Goal: Complete application form: Complete application form

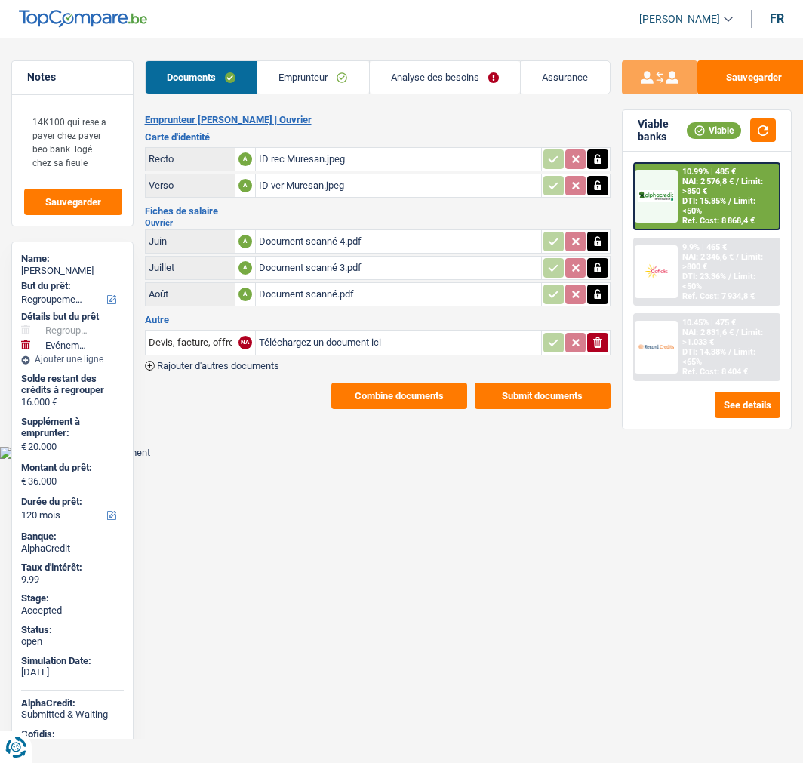
select select "refinancing"
select select "familyEvent"
select select "120"
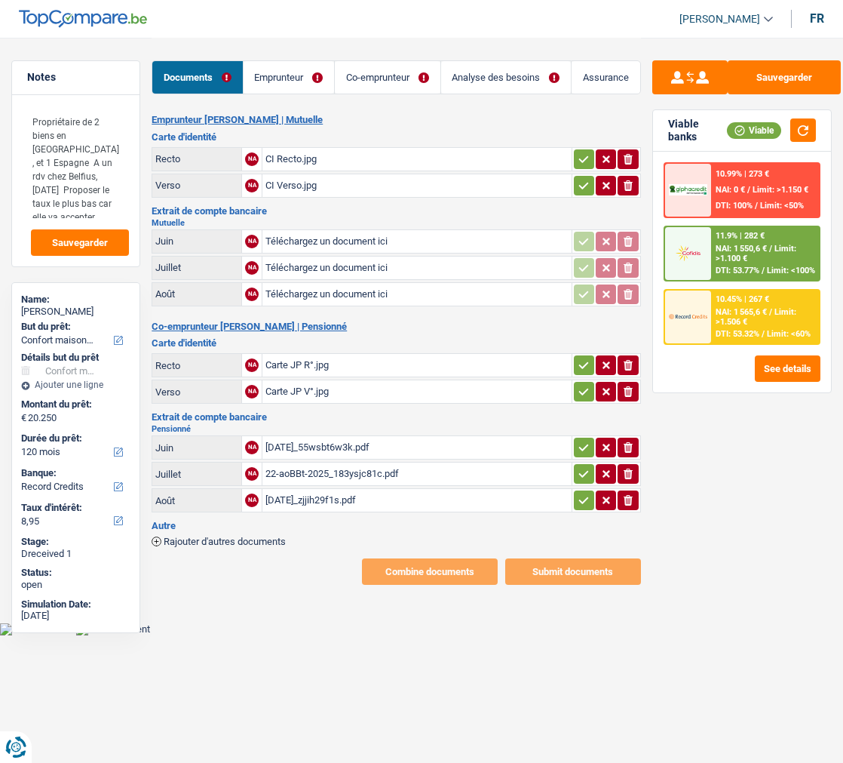
select select "household"
select select "120"
select select "record credits"
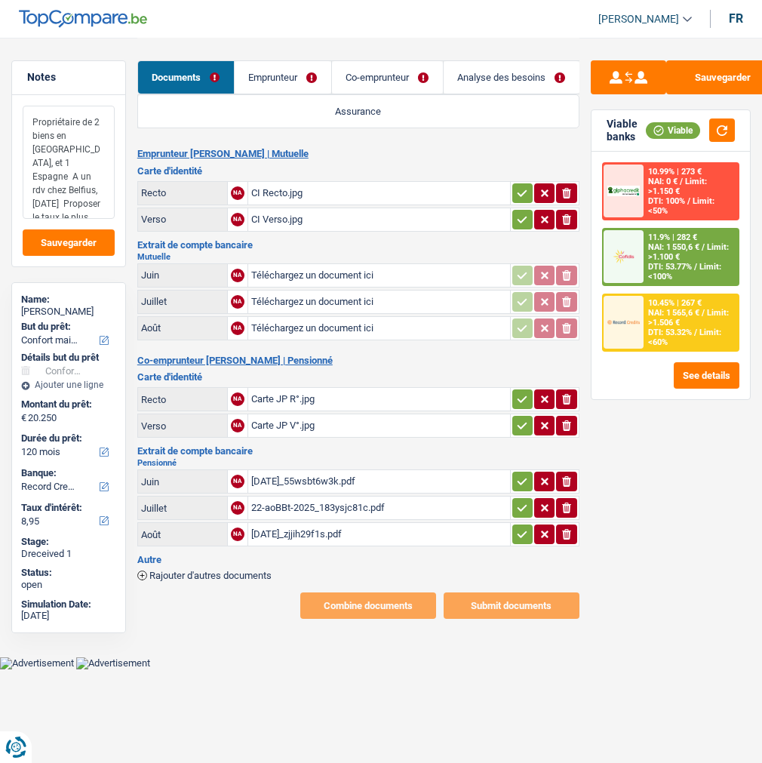
type input "C:\fakepath\mutuelle08.pdf"
type input "C:\fakepath\mutuelle07.pdf"
click at [518, 212] on icon "button" at bounding box center [522, 219] width 12 height 15
click at [521, 191] on icon "button" at bounding box center [522, 193] width 12 height 15
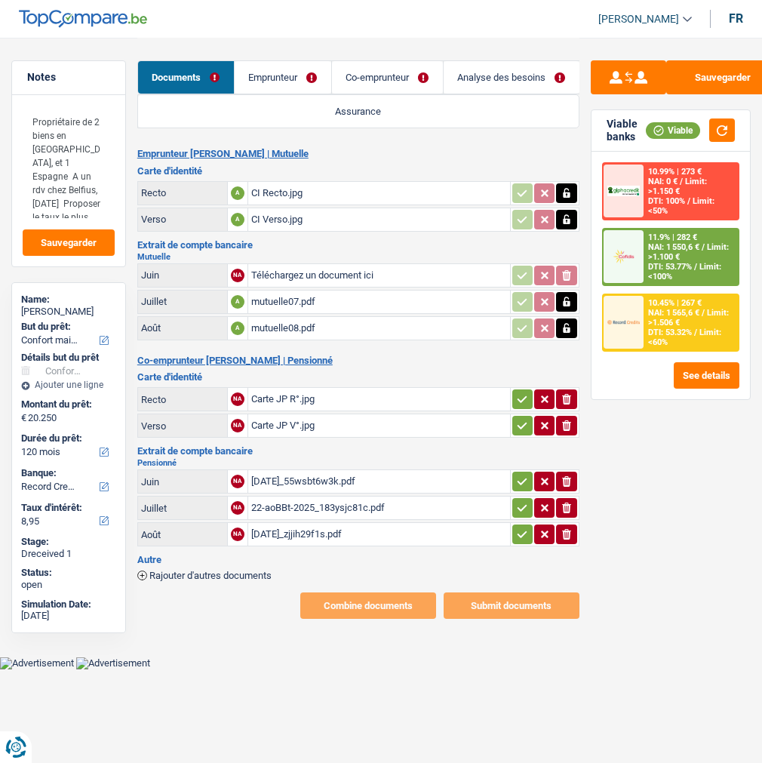
click at [516, 391] on icon "button" at bounding box center [522, 398] width 12 height 15
click at [521, 418] on icon "button" at bounding box center [522, 425] width 12 height 15
click at [521, 474] on icon "button" at bounding box center [522, 481] width 12 height 15
drag, startPoint x: 513, startPoint y: 486, endPoint x: 516, endPoint y: 499, distance: 13.9
click at [513, 498] on button "button" at bounding box center [522, 508] width 20 height 20
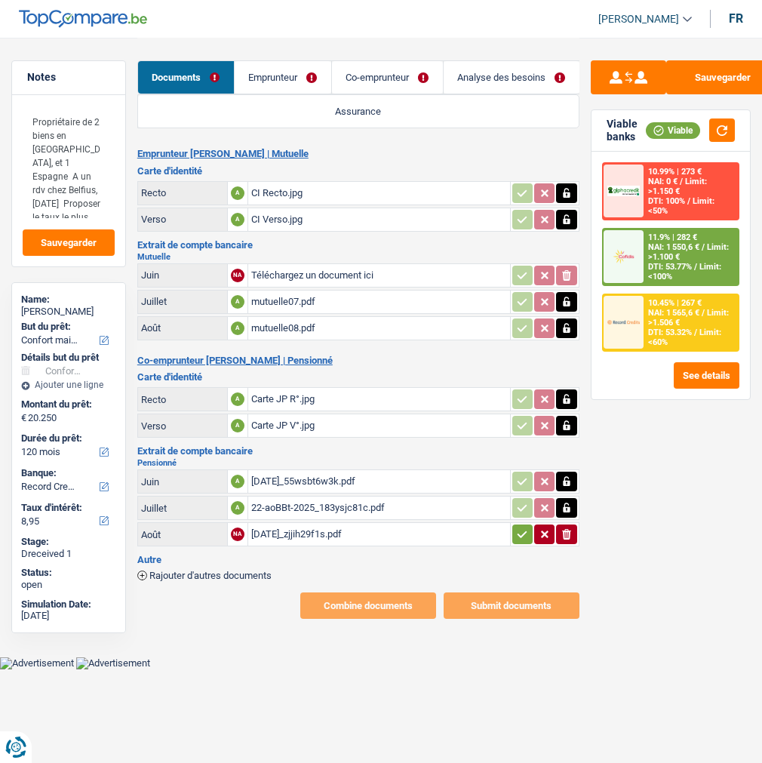
click at [518, 526] on icon "button" at bounding box center [522, 533] width 12 height 15
click at [276, 290] on div "mutuelle07.pdf" at bounding box center [379, 301] width 256 height 23
click at [299, 78] on link "Emprunteur" at bounding box center [283, 77] width 97 height 32
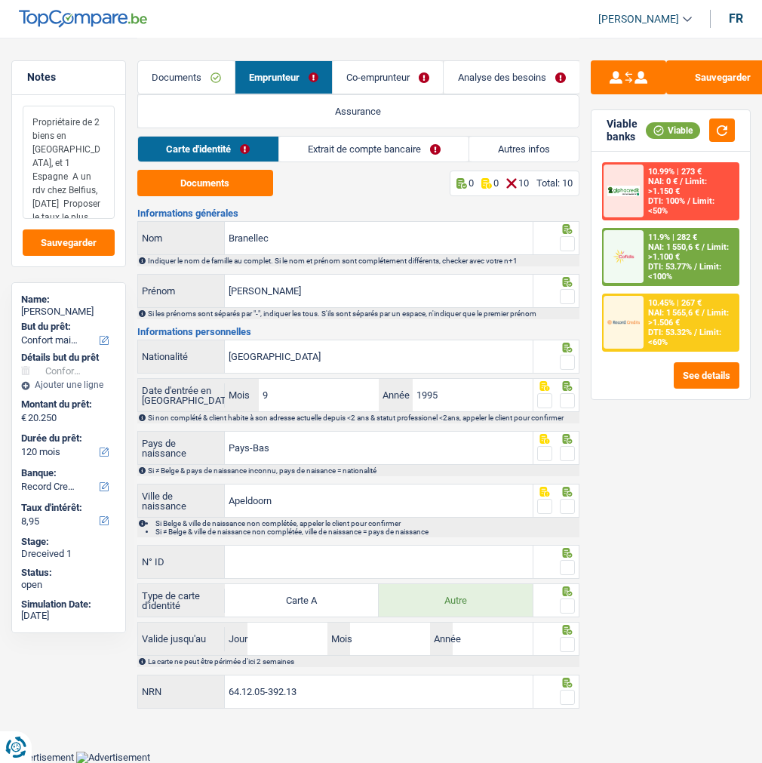
click at [104, 185] on textarea "Propriétaire de 2 biens en [GEOGRAPHIC_DATA], et 1 Espagne A un rdv chez Belfiu…" at bounding box center [69, 162] width 92 height 113
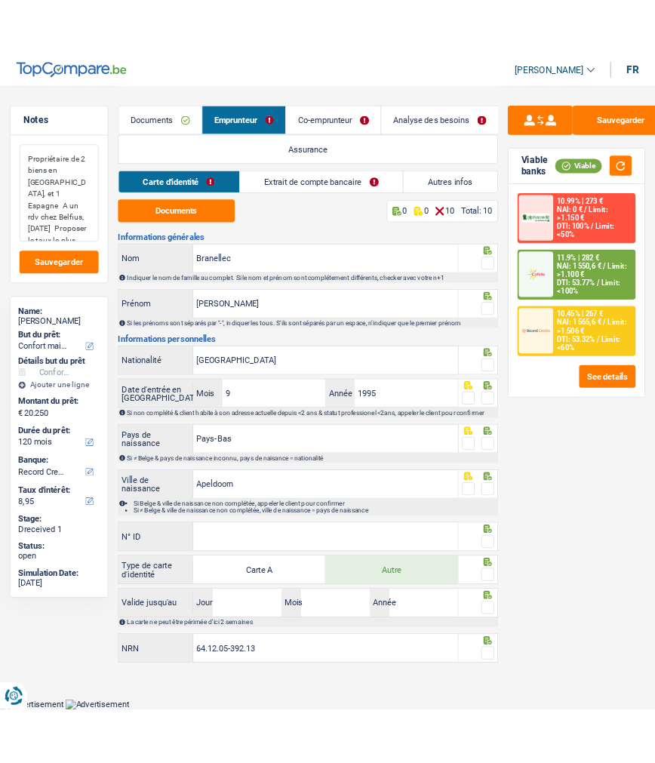
scroll to position [5, 0]
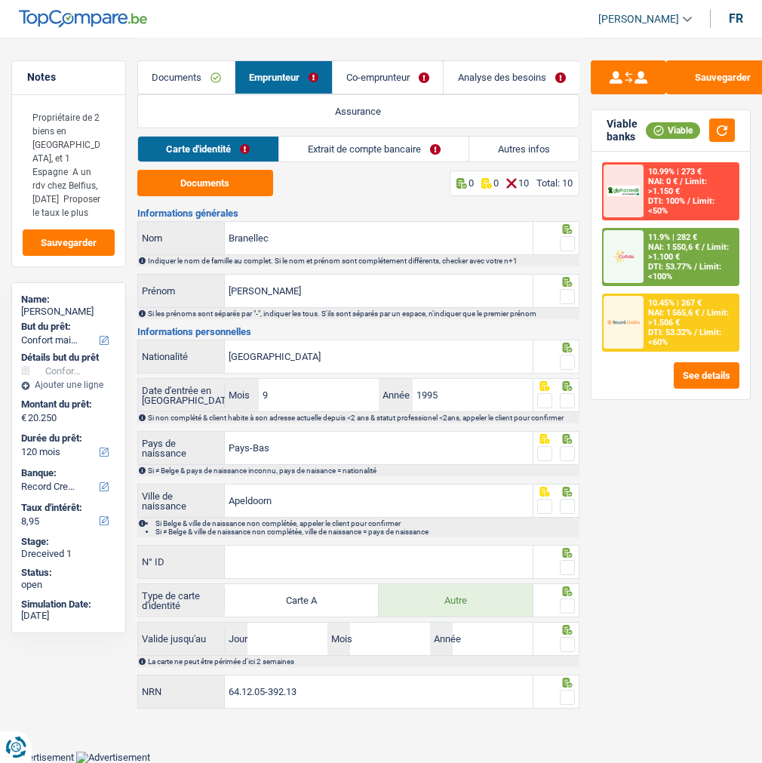
click at [343, 184] on div "Documents 0 0 10 Total: 10" at bounding box center [358, 183] width 442 height 26
click at [222, 185] on button "Documents" at bounding box center [205, 183] width 136 height 26
click at [379, 72] on link "Co-emprunteur" at bounding box center [388, 77] width 110 height 32
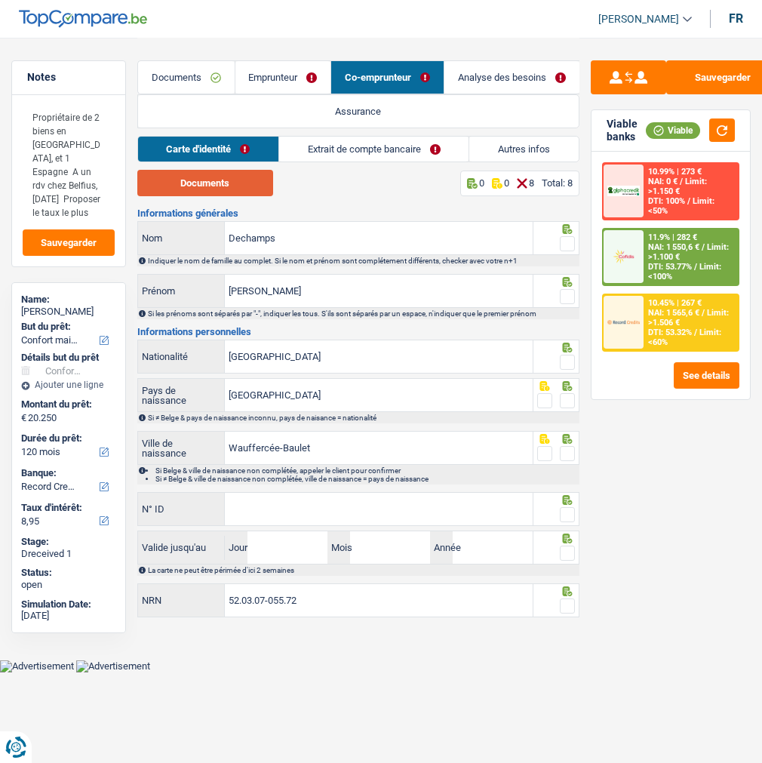
click at [228, 184] on button "Documents" at bounding box center [205, 183] width 136 height 26
click at [298, 69] on link "Emprunteur" at bounding box center [283, 77] width 96 height 32
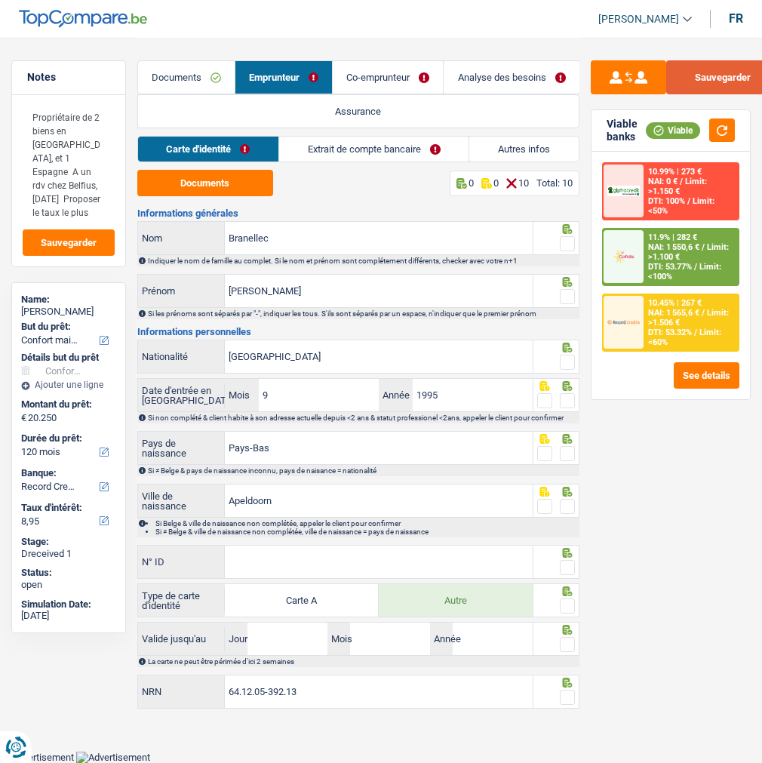
click at [717, 73] on button "Sauvegarder" at bounding box center [722, 77] width 113 height 34
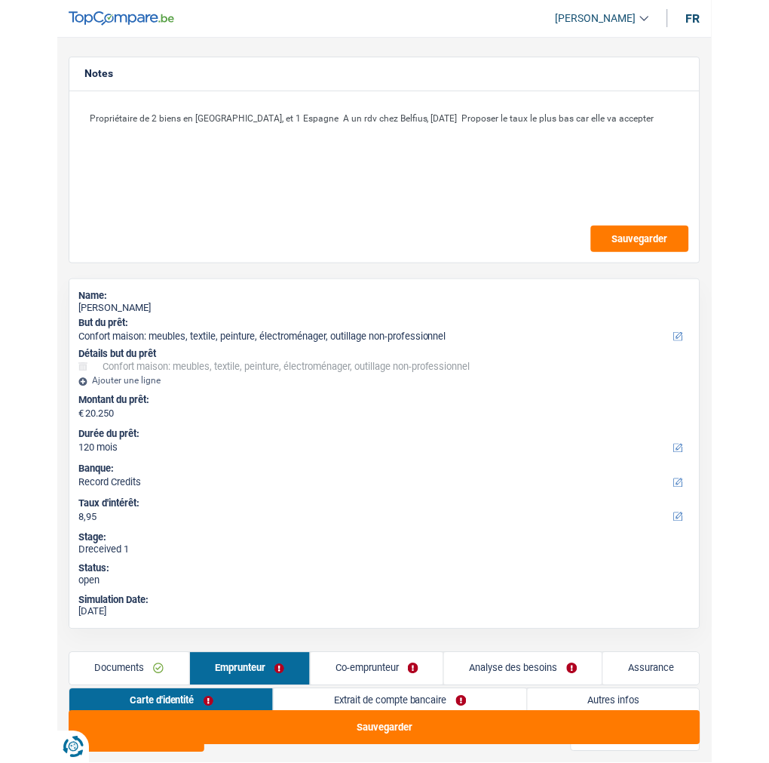
scroll to position [0, 0]
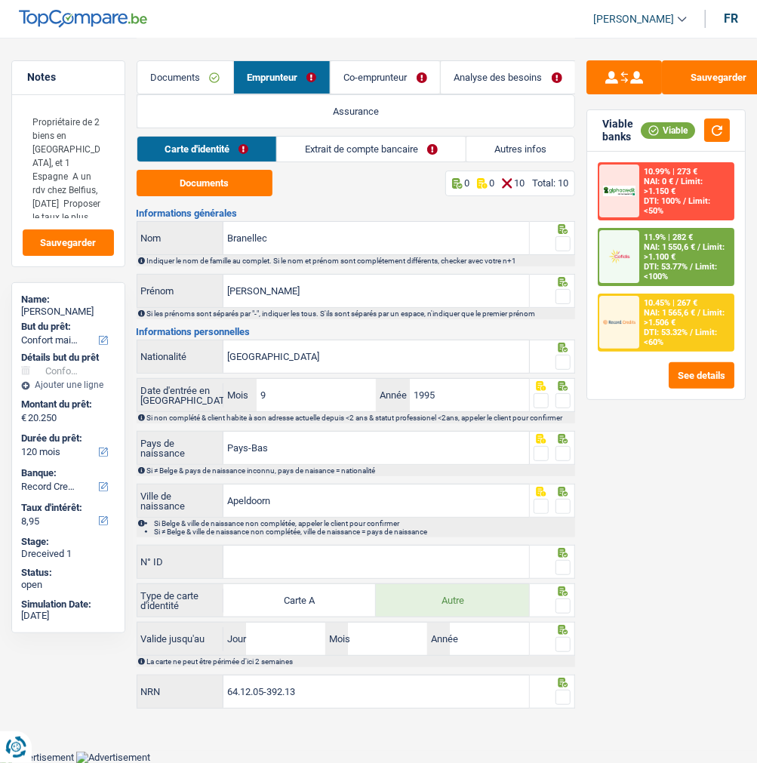
click at [183, 85] on link "Documents" at bounding box center [185, 77] width 96 height 32
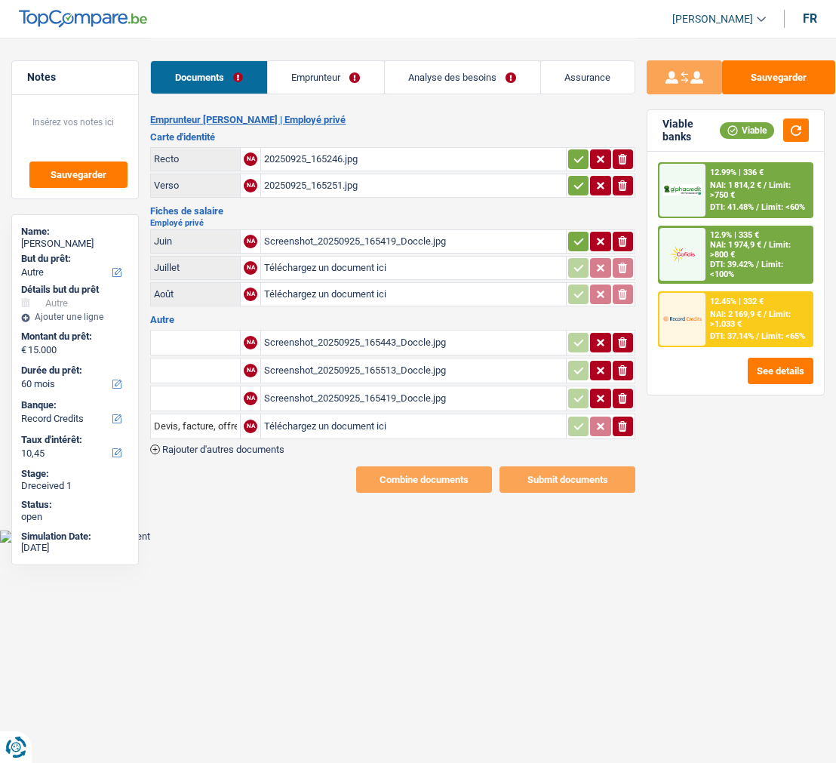
select select "other"
select select "60"
select select "record credits"
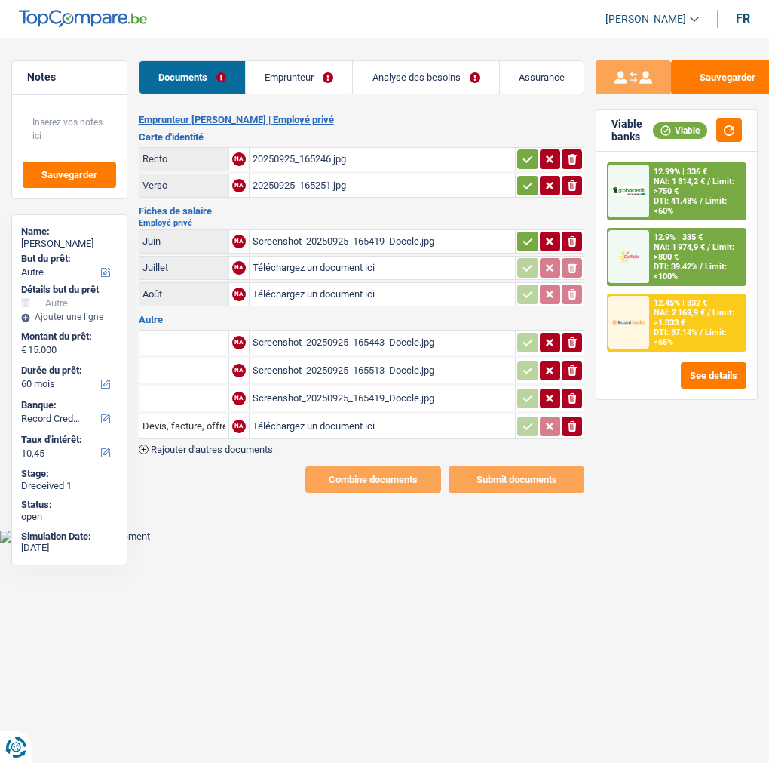
click at [322, 230] on div "Screenshot_20250925_165419_Doccle.jpg" at bounding box center [383, 241] width 260 height 23
click at [357, 359] on div "Screenshot_20250925_165513_Doccle.jpg" at bounding box center [383, 370] width 260 height 23
click at [332, 331] on div "Screenshot_20250925_165443_Doccle.jpg" at bounding box center [383, 342] width 260 height 23
click at [352, 230] on div "Screenshot_20250925_165419_Doccle.jpg" at bounding box center [383, 241] width 260 height 23
type input "C:\fakepath\FP07Cockx.jpg"
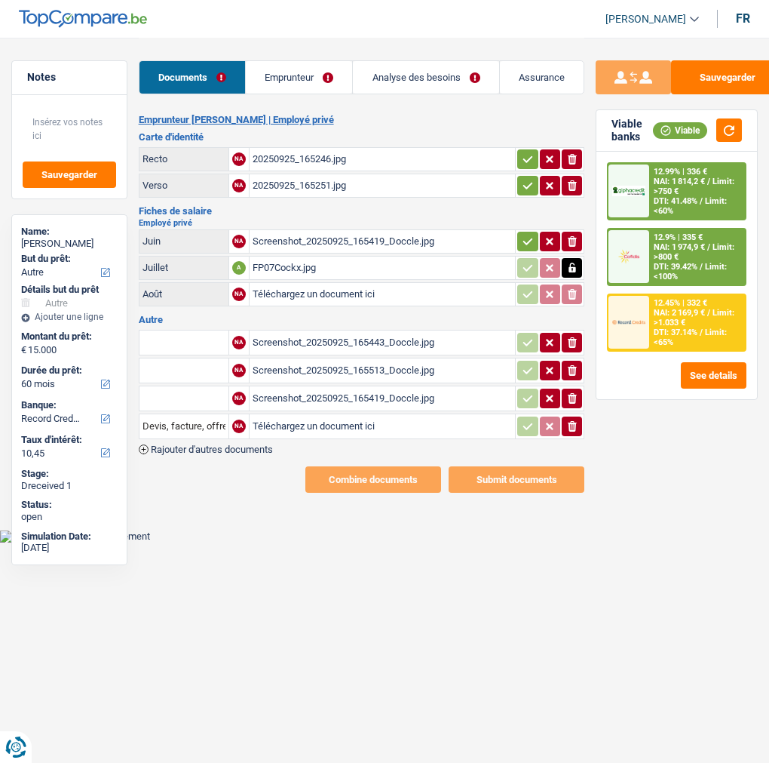
type input "C:\fakepath\FP06Cockx.jpg"
click at [578, 333] on button "ionicons-v5-e" at bounding box center [572, 343] width 20 height 20
click at [570, 365] on icon "button" at bounding box center [572, 370] width 9 height 11
click at [570, 393] on icon "button" at bounding box center [572, 398] width 9 height 11
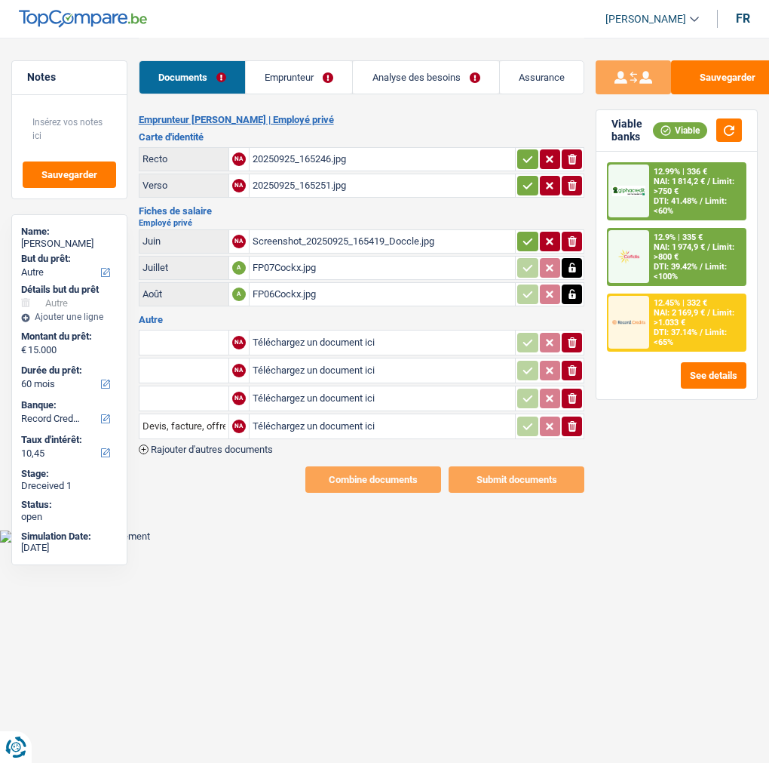
click at [571, 419] on icon "ionicons-v5-e" at bounding box center [572, 426] width 12 height 15
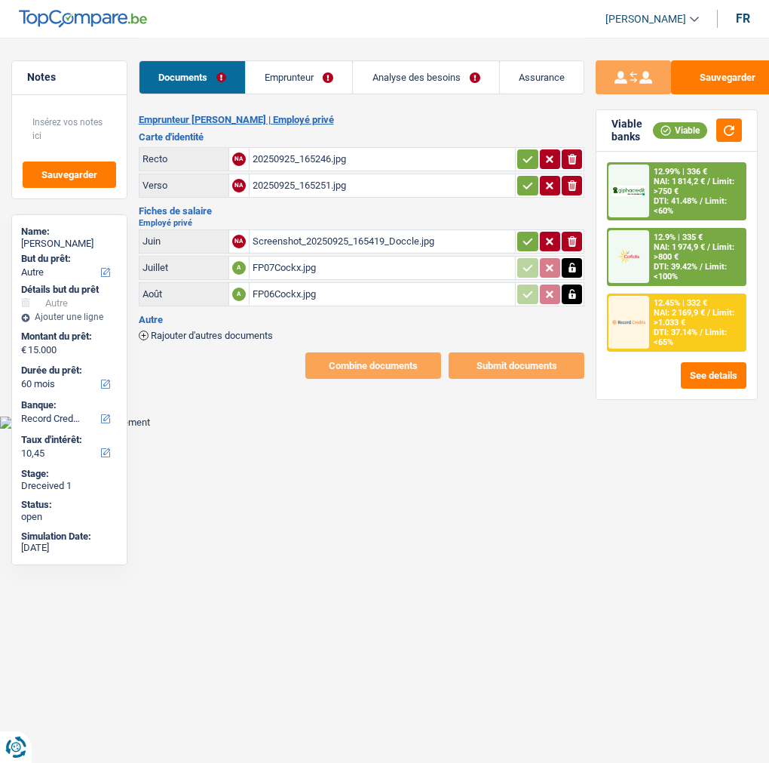
click at [531, 238] on icon "button" at bounding box center [528, 241] width 10 height 7
click at [522, 186] on icon "button" at bounding box center [528, 185] width 12 height 15
click at [528, 152] on icon "button" at bounding box center [528, 159] width 12 height 15
click at [309, 238] on div "Screenshot_20250925_165419_Doccle.jpg" at bounding box center [383, 241] width 260 height 23
click at [294, 66] on link "Emprunteur" at bounding box center [299, 77] width 106 height 32
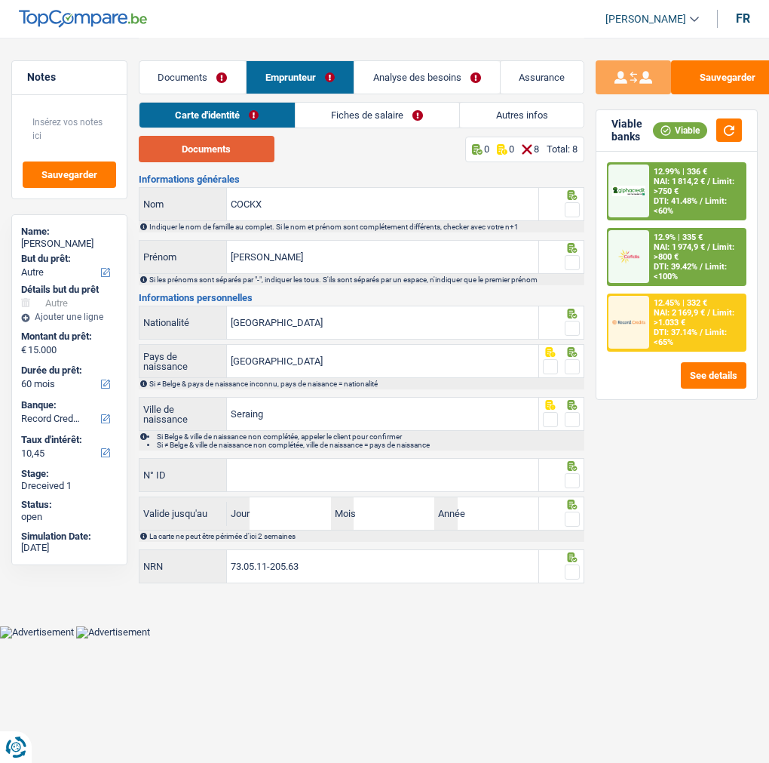
click at [229, 148] on button "Documents" at bounding box center [207, 149] width 136 height 26
click at [237, 145] on button "Documents" at bounding box center [207, 149] width 136 height 26
click at [571, 212] on span at bounding box center [572, 209] width 15 height 15
click at [0, 0] on input "radio" at bounding box center [0, 0] width 0 height 0
click at [572, 255] on span at bounding box center [572, 262] width 15 height 15
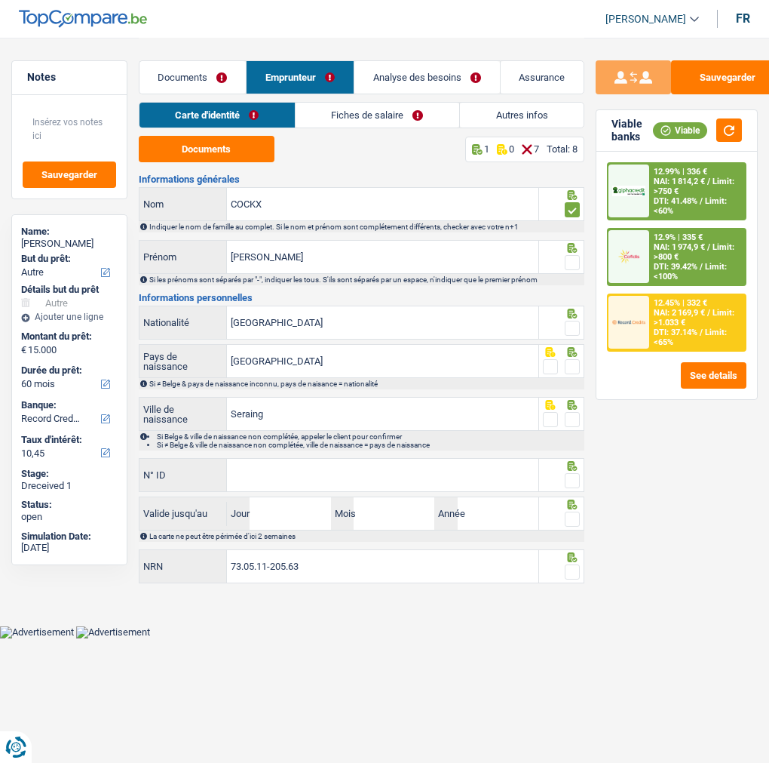
click at [0, 0] on input "radio" at bounding box center [0, 0] width 0 height 0
click at [575, 323] on span at bounding box center [572, 328] width 15 height 15
click at [0, 0] on input "radio" at bounding box center [0, 0] width 0 height 0
click at [569, 362] on span at bounding box center [572, 366] width 15 height 15
click at [0, 0] on input "radio" at bounding box center [0, 0] width 0 height 0
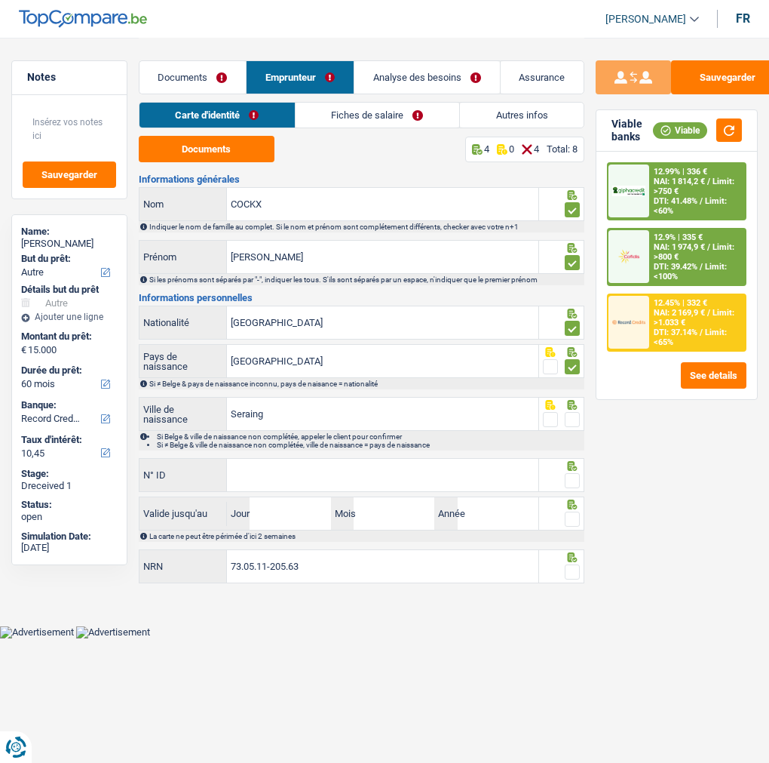
click at [578, 420] on span at bounding box center [572, 419] width 15 height 15
click at [0, 0] on input "radio" at bounding box center [0, 0] width 0 height 0
click at [358, 477] on input "N° ID" at bounding box center [383, 475] width 312 height 32
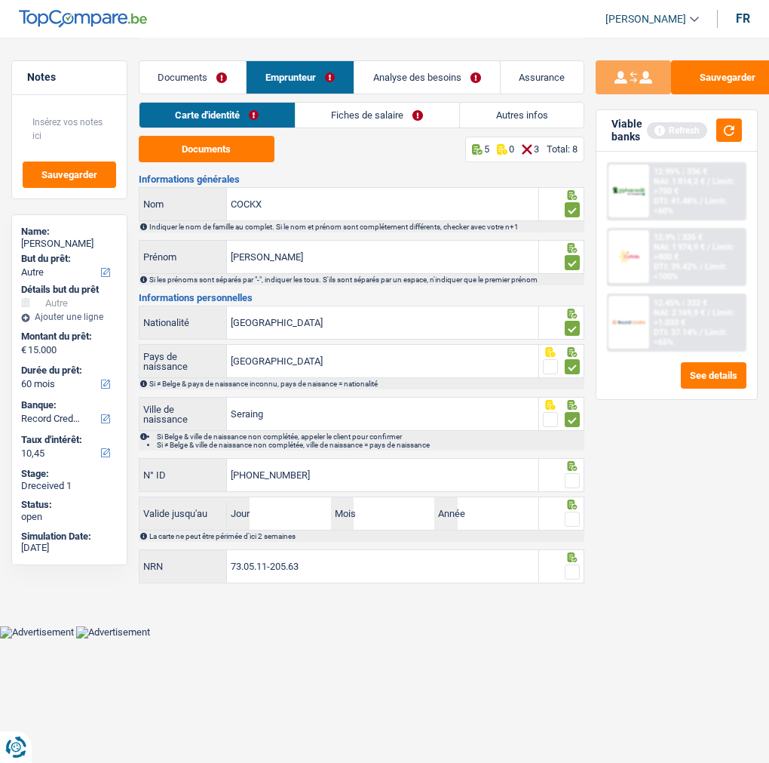
type input "595-4097605-52"
click at [571, 479] on span at bounding box center [572, 480] width 15 height 15
click at [0, 0] on input "radio" at bounding box center [0, 0] width 0 height 0
click at [318, 514] on input "Jour" at bounding box center [290, 513] width 81 height 32
type input "14"
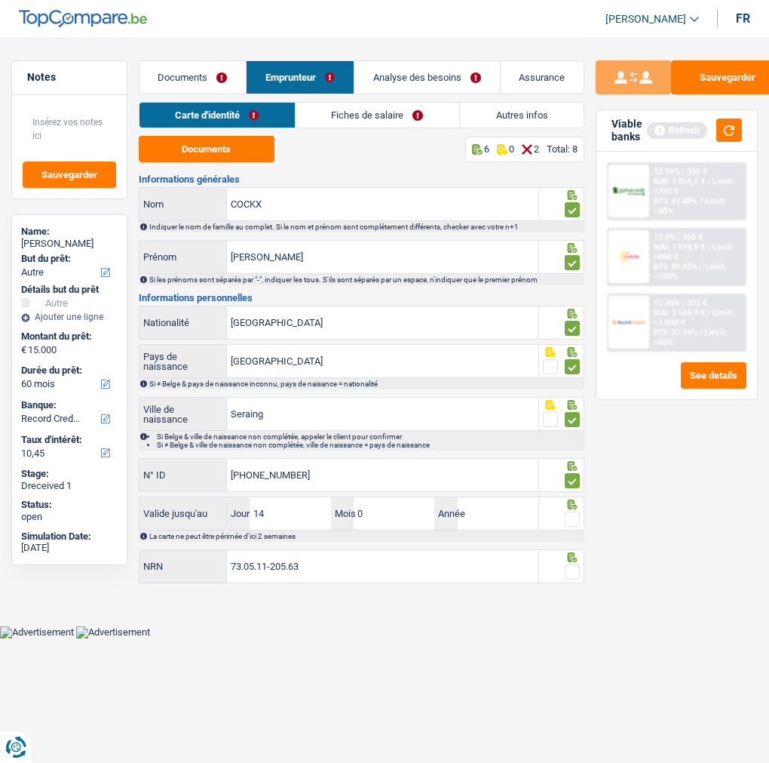
type input "05"
type input "2035"
click at [575, 517] on span at bounding box center [572, 518] width 15 height 15
click at [0, 0] on input "radio" at bounding box center [0, 0] width 0 height 0
click at [568, 568] on span at bounding box center [572, 571] width 15 height 15
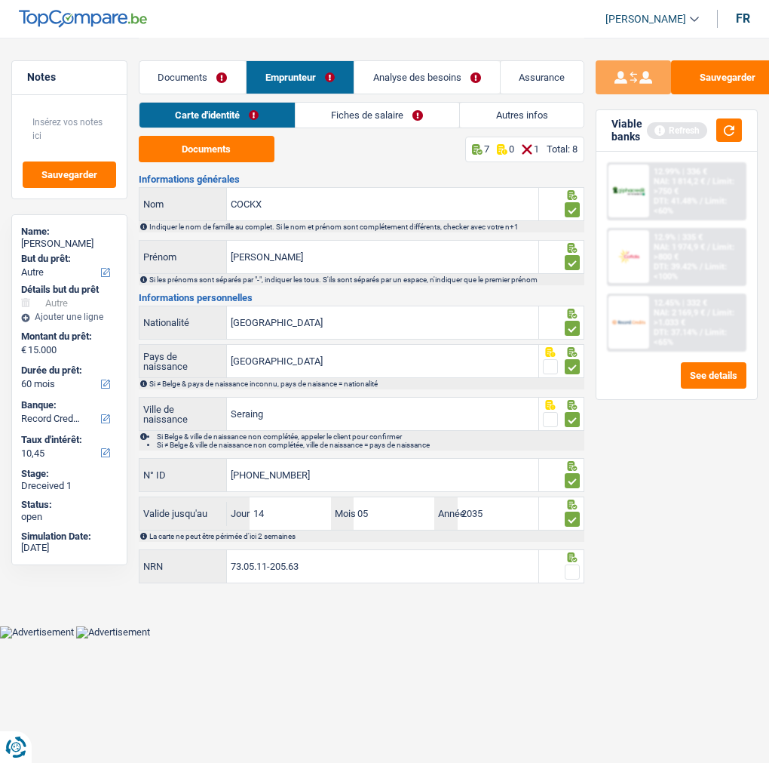
click at [0, 0] on input "radio" at bounding box center [0, 0] width 0 height 0
click at [725, 72] on button "Sauvegarder" at bounding box center [727, 77] width 113 height 34
click at [398, 115] on link "Fiches de salaire" at bounding box center [378, 115] width 164 height 25
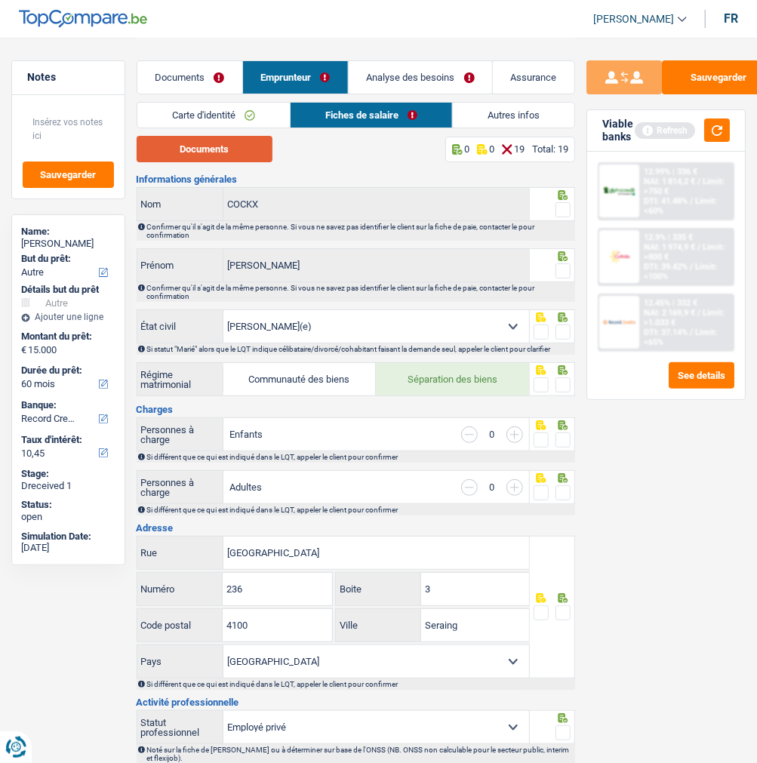
click at [208, 144] on button "Documents" at bounding box center [205, 149] width 136 height 26
click at [560, 204] on span at bounding box center [562, 209] width 15 height 15
click at [0, 0] on input "radio" at bounding box center [0, 0] width 0 height 0
click at [563, 263] on span at bounding box center [562, 270] width 15 height 15
click at [0, 0] on input "radio" at bounding box center [0, 0] width 0 height 0
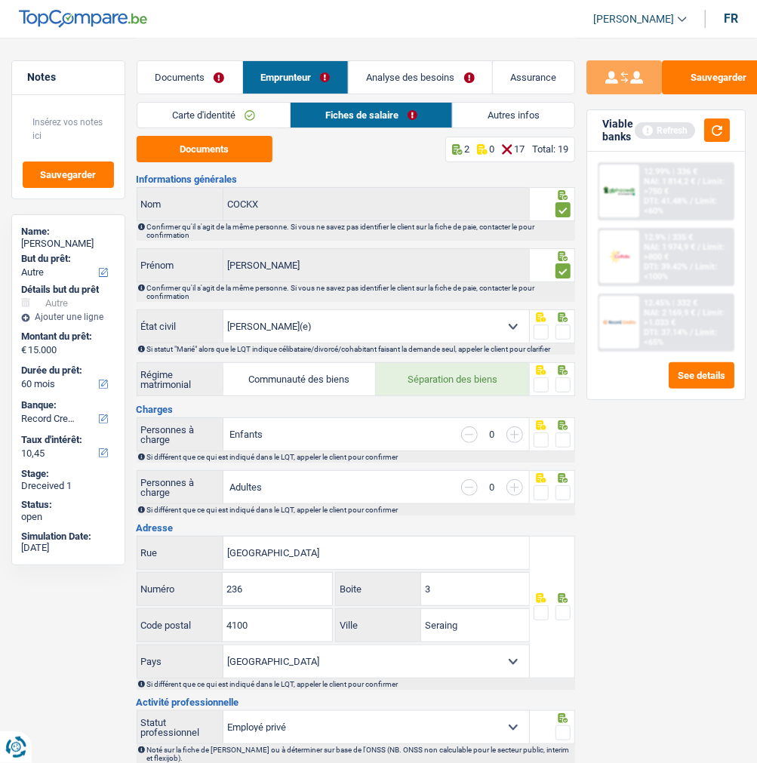
click at [561, 326] on span at bounding box center [562, 331] width 15 height 15
click at [0, 0] on input "radio" at bounding box center [0, 0] width 0 height 0
click at [563, 382] on span at bounding box center [562, 384] width 15 height 15
click at [0, 0] on input "radio" at bounding box center [0, 0] width 0 height 0
click at [566, 434] on span at bounding box center [562, 439] width 15 height 15
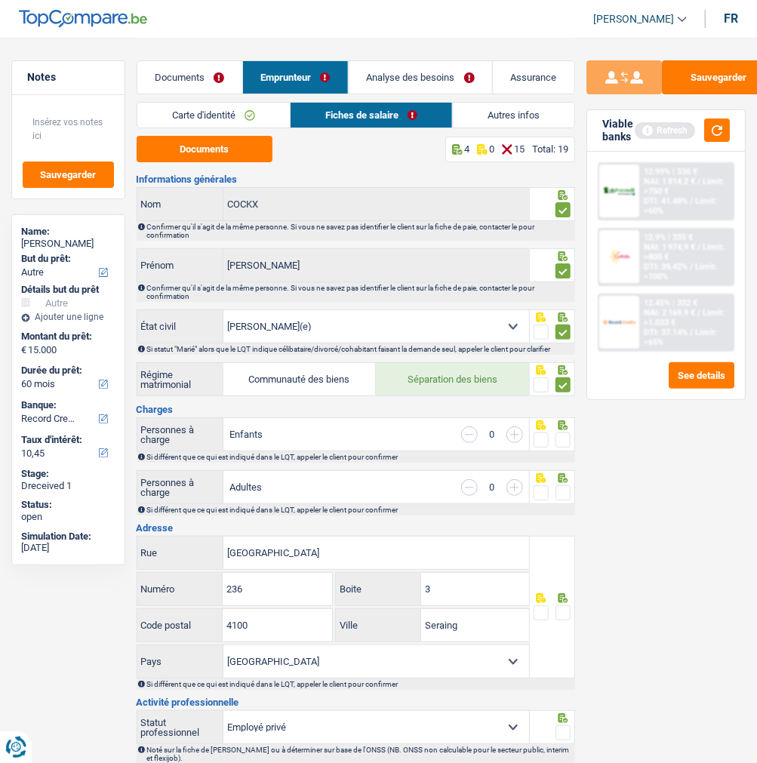
click at [0, 0] on input "radio" at bounding box center [0, 0] width 0 height 0
click at [560, 485] on span at bounding box center [562, 492] width 15 height 15
click at [0, 0] on input "radio" at bounding box center [0, 0] width 0 height 0
click at [463, 76] on link "Analyse des besoins" at bounding box center [419, 77] width 143 height 32
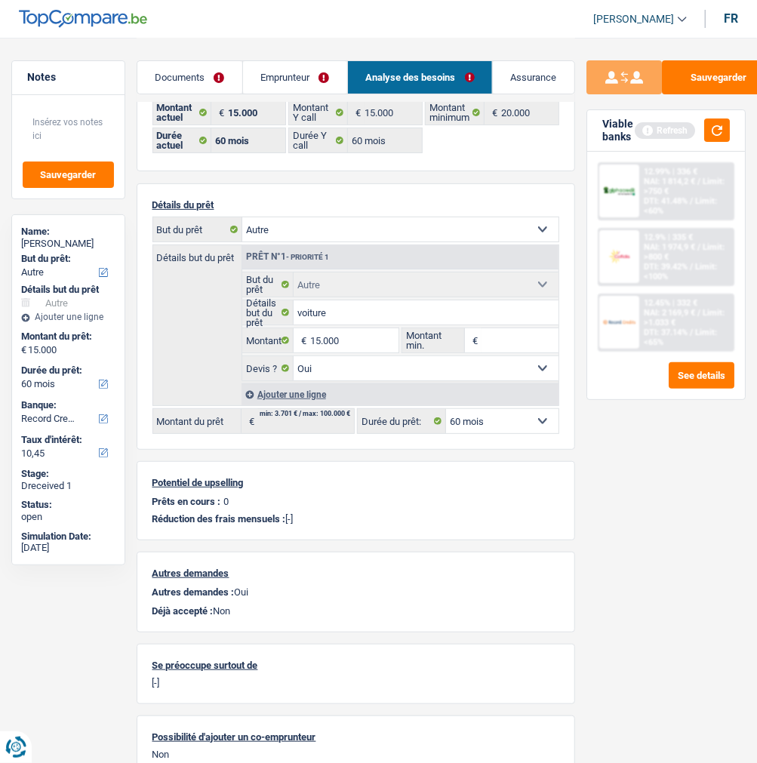
scroll to position [123, 0]
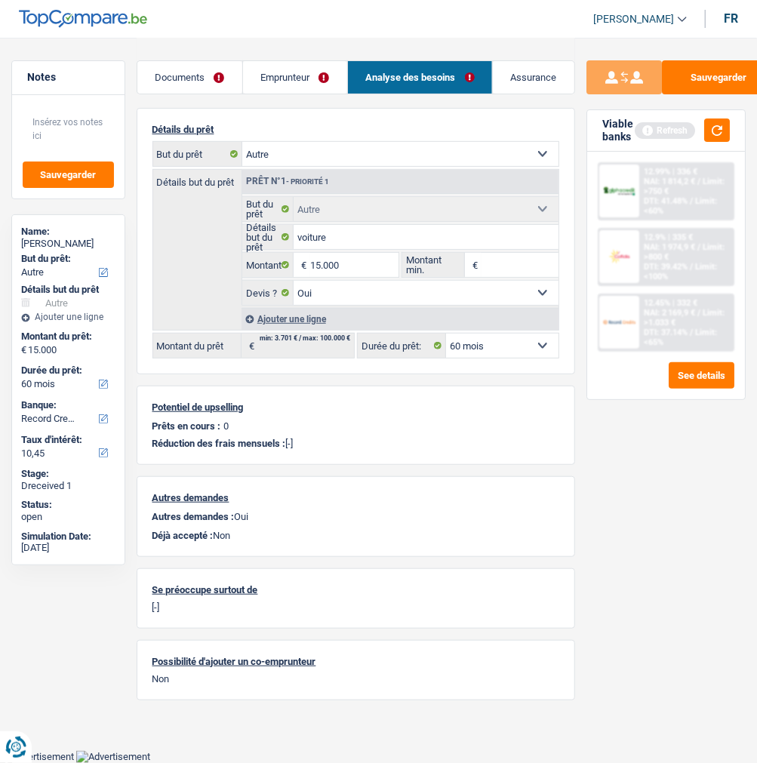
click at [305, 86] on link "Emprunteur" at bounding box center [295, 77] width 104 height 32
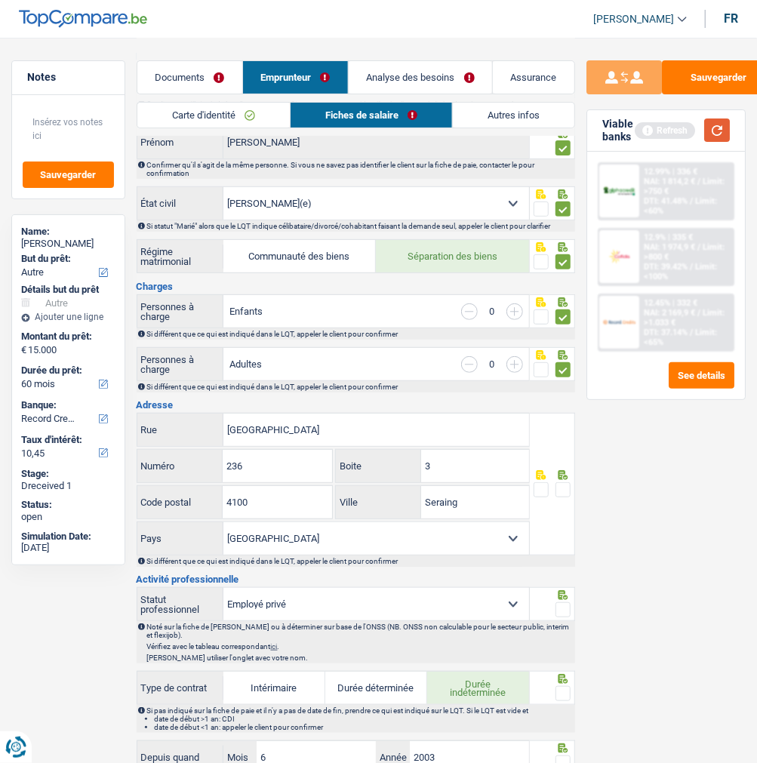
click at [721, 131] on button "button" at bounding box center [717, 129] width 26 height 23
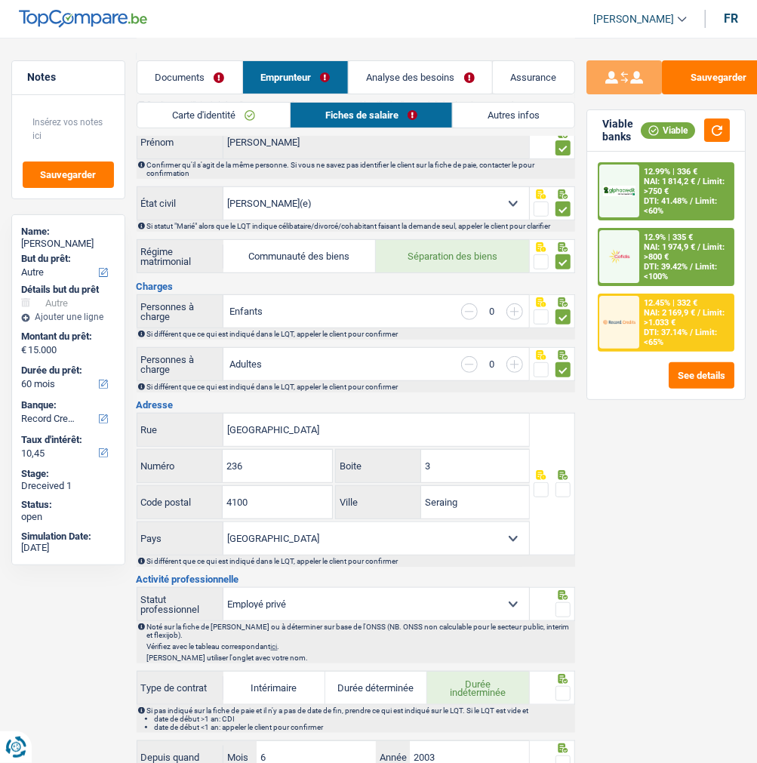
click at [568, 482] on span at bounding box center [562, 489] width 15 height 15
click at [0, 0] on input "radio" at bounding box center [0, 0] width 0 height 0
click at [558, 602] on span at bounding box center [562, 609] width 15 height 15
click at [0, 0] on input "radio" at bounding box center [0, 0] width 0 height 0
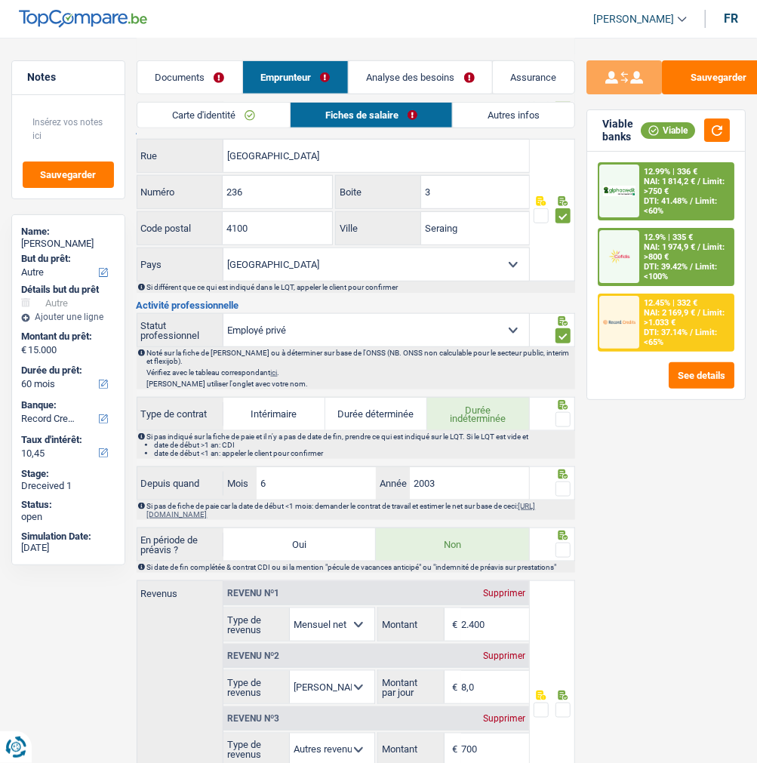
scroll to position [458, 0]
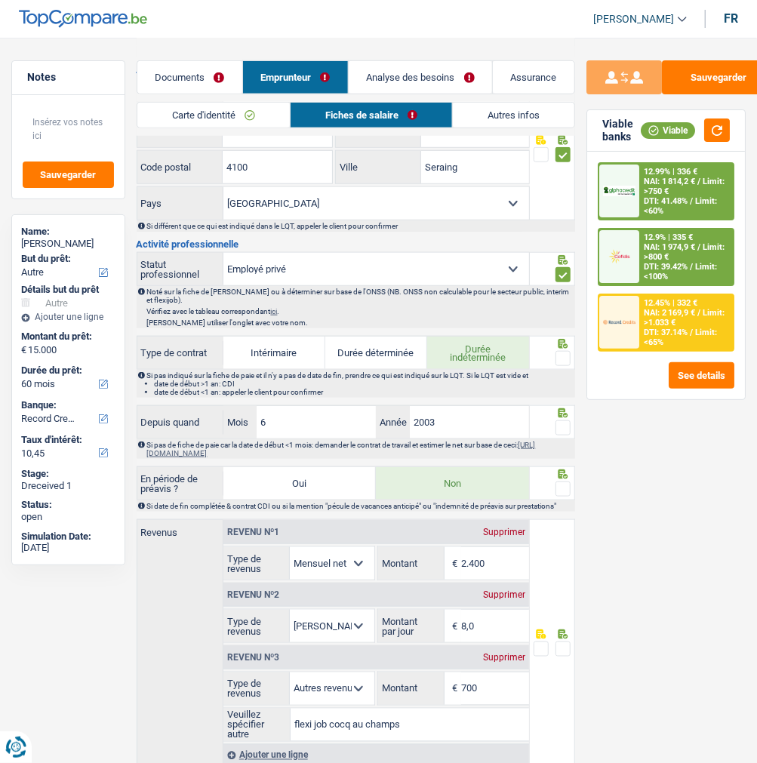
click at [554, 355] on fieldset at bounding box center [551, 358] width 37 height 19
click at [562, 343] on icon at bounding box center [562, 344] width 15 height 10
click at [559, 360] on span at bounding box center [562, 358] width 15 height 15
click at [0, 0] on input "radio" at bounding box center [0, 0] width 0 height 0
click at [299, 420] on input "6" at bounding box center [315, 422] width 119 height 32
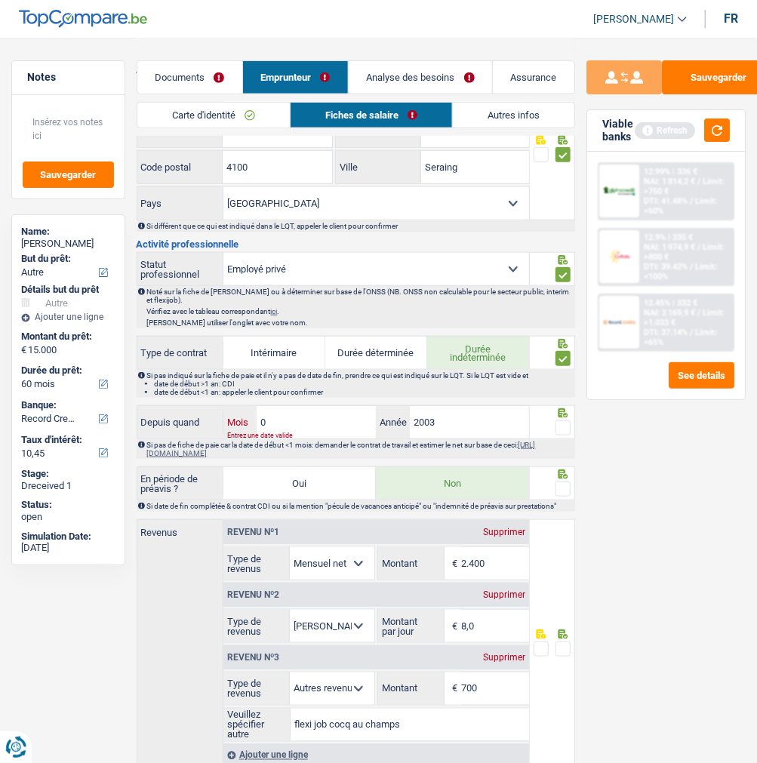
type input "01"
type input "2020"
click at [567, 425] on span at bounding box center [562, 427] width 15 height 15
click at [0, 0] on input "radio" at bounding box center [0, 0] width 0 height 0
click at [563, 480] on div at bounding box center [562, 489] width 15 height 19
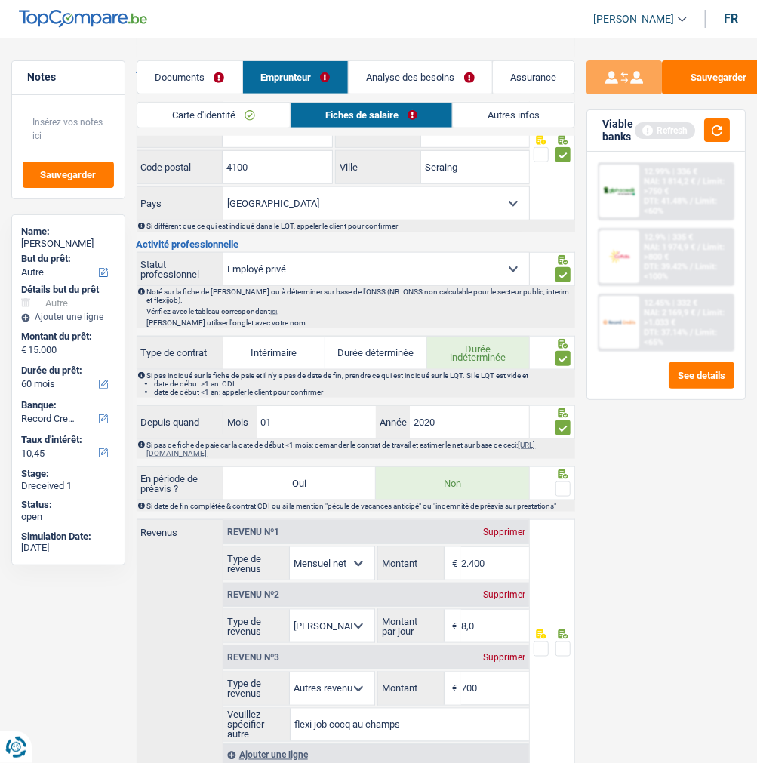
click at [559, 481] on span at bounding box center [562, 488] width 15 height 15
click at [0, 0] on input "radio" at bounding box center [0, 0] width 0 height 0
click at [508, 564] on input "2.400" at bounding box center [495, 563] width 68 height 32
type input "2.616"
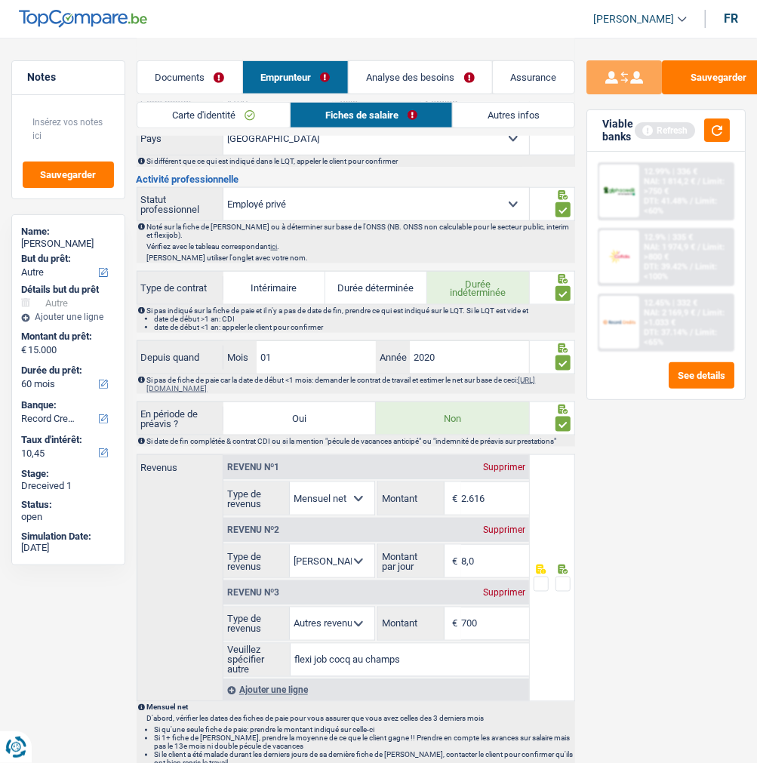
scroll to position [626, 0]
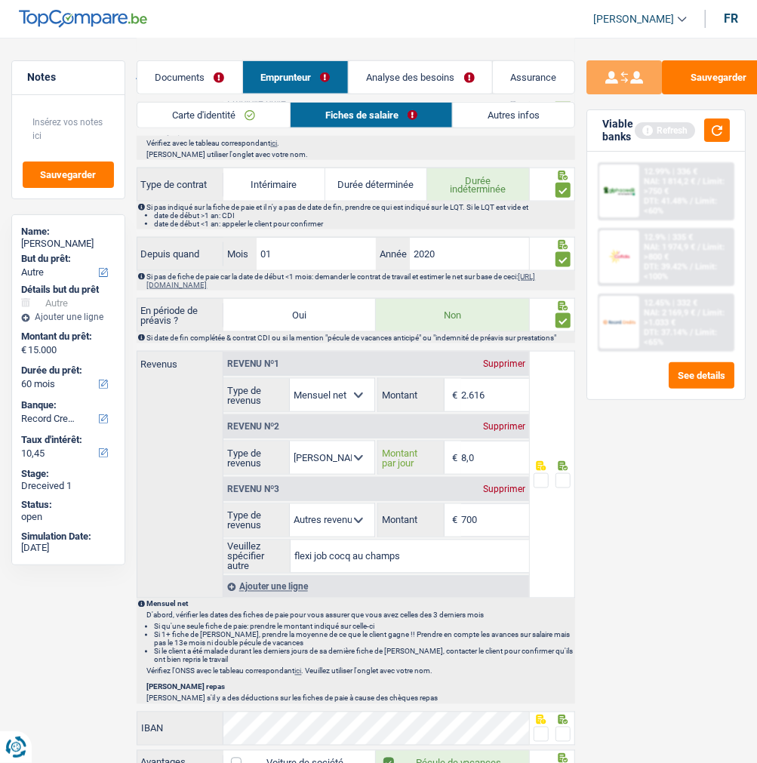
click at [496, 454] on input "8,0" at bounding box center [495, 457] width 68 height 32
type input "8"
type input "4,0"
click at [566, 475] on span at bounding box center [562, 480] width 15 height 15
click at [0, 0] on input "radio" at bounding box center [0, 0] width 0 height 0
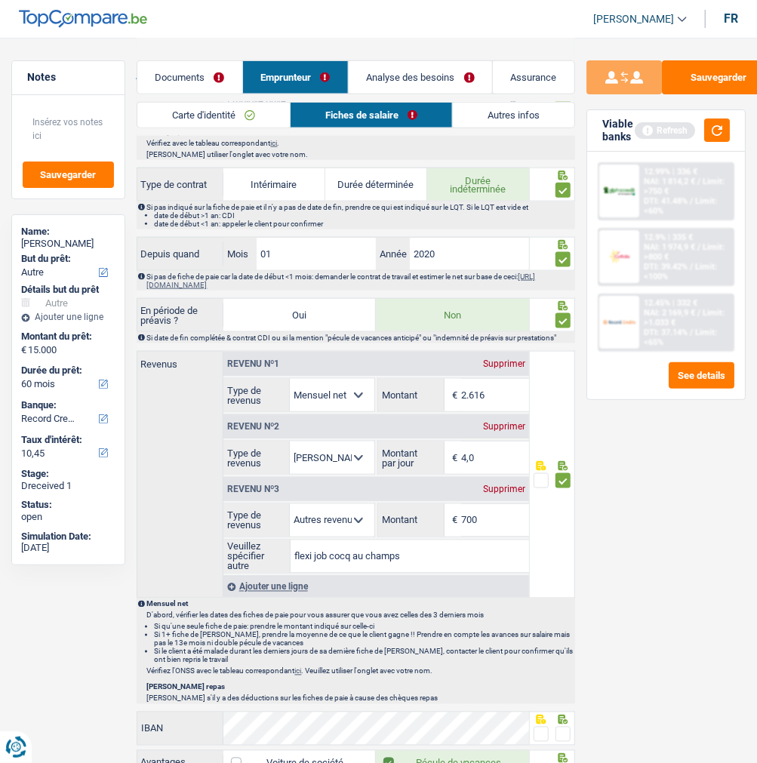
click at [510, 487] on div "Supprimer" at bounding box center [504, 488] width 50 height 9
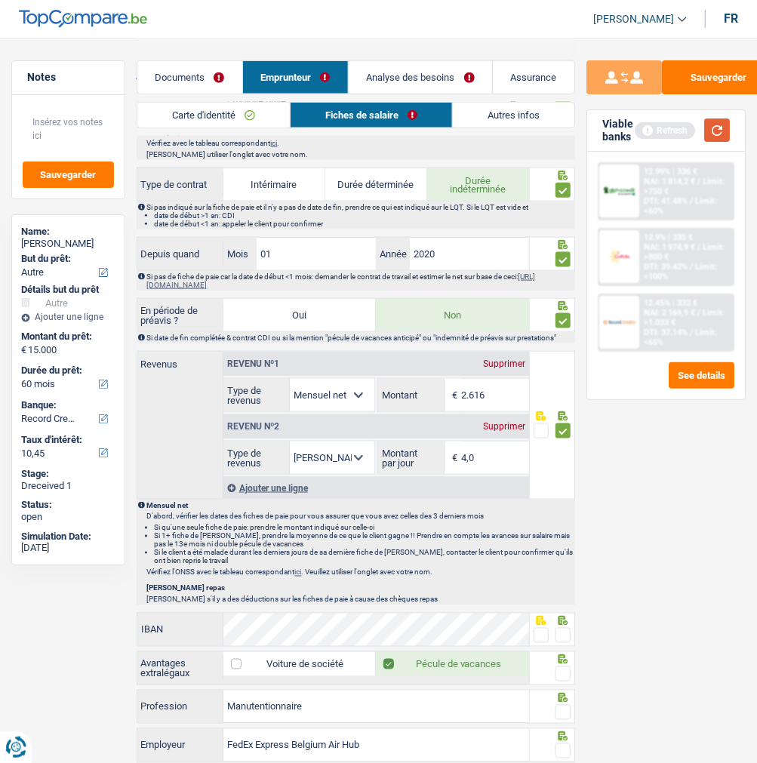
click at [727, 128] on button "button" at bounding box center [717, 129] width 26 height 23
click at [564, 631] on span at bounding box center [562, 635] width 15 height 15
click at [0, 0] on input "radio" at bounding box center [0, 0] width 0 height 0
click at [558, 673] on span at bounding box center [562, 673] width 15 height 15
click at [0, 0] on input "radio" at bounding box center [0, 0] width 0 height 0
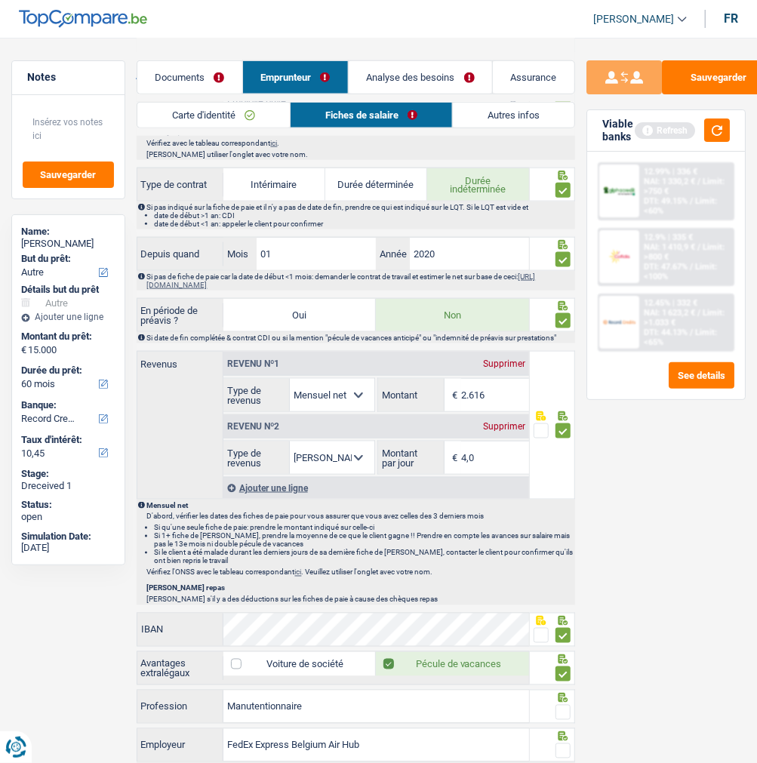
scroll to position [710, 0]
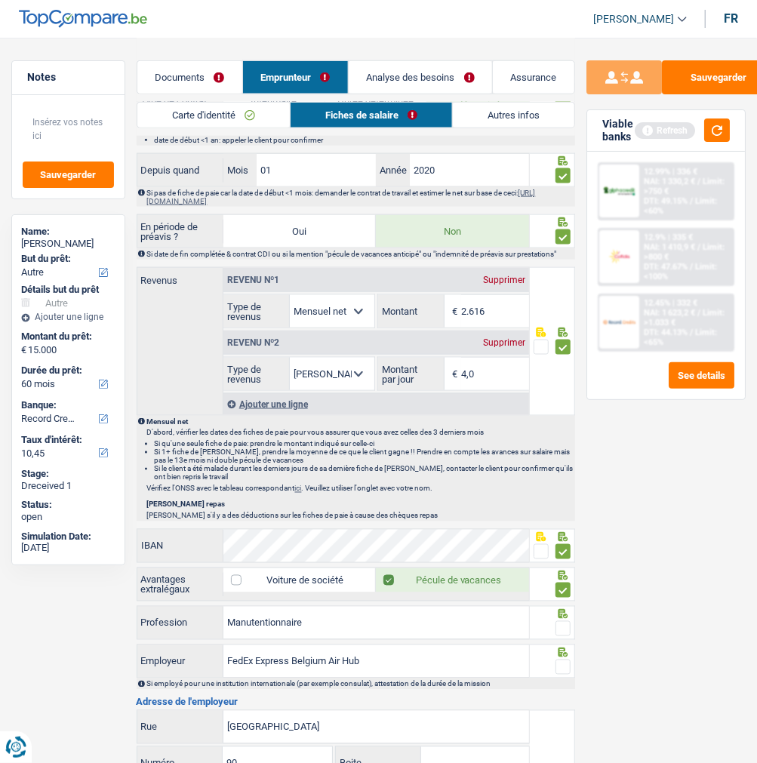
click at [560, 625] on span at bounding box center [562, 628] width 15 height 15
click at [0, 0] on input "radio" at bounding box center [0, 0] width 0 height 0
click at [566, 667] on span at bounding box center [562, 666] width 15 height 15
click at [0, 0] on input "radio" at bounding box center [0, 0] width 0 height 0
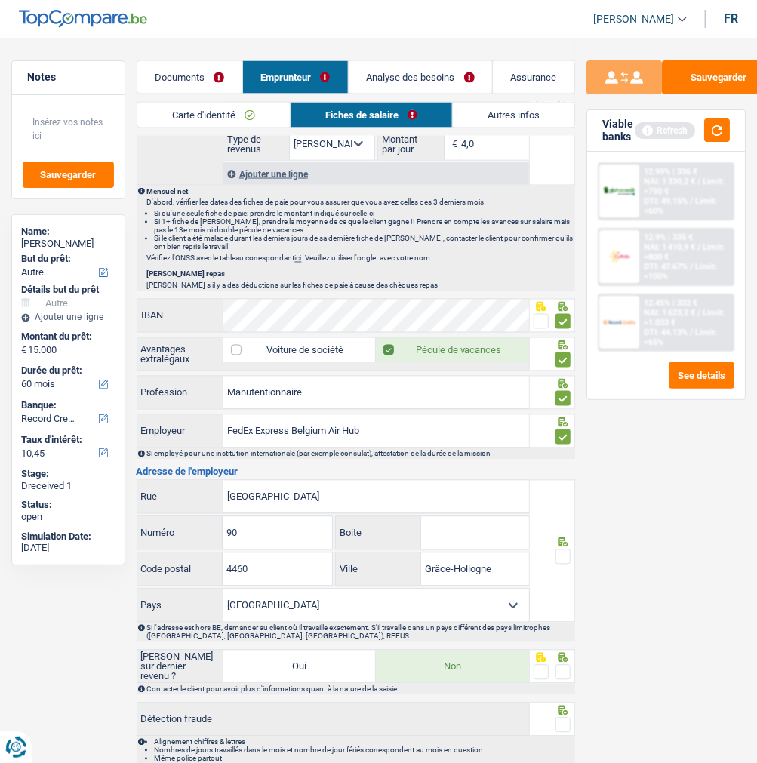
scroll to position [961, 0]
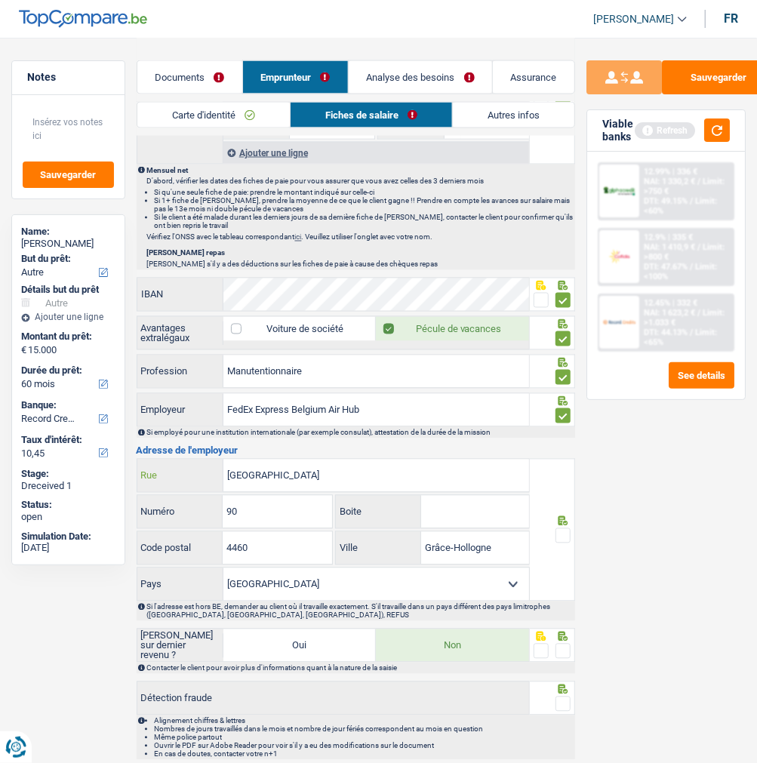
drag, startPoint x: 315, startPoint y: 479, endPoint x: 27, endPoint y: 479, distance: 287.4
type input "Aeroport de liège"
click at [562, 530] on span at bounding box center [562, 535] width 15 height 15
click at [0, 0] on input "radio" at bounding box center [0, 0] width 0 height 0
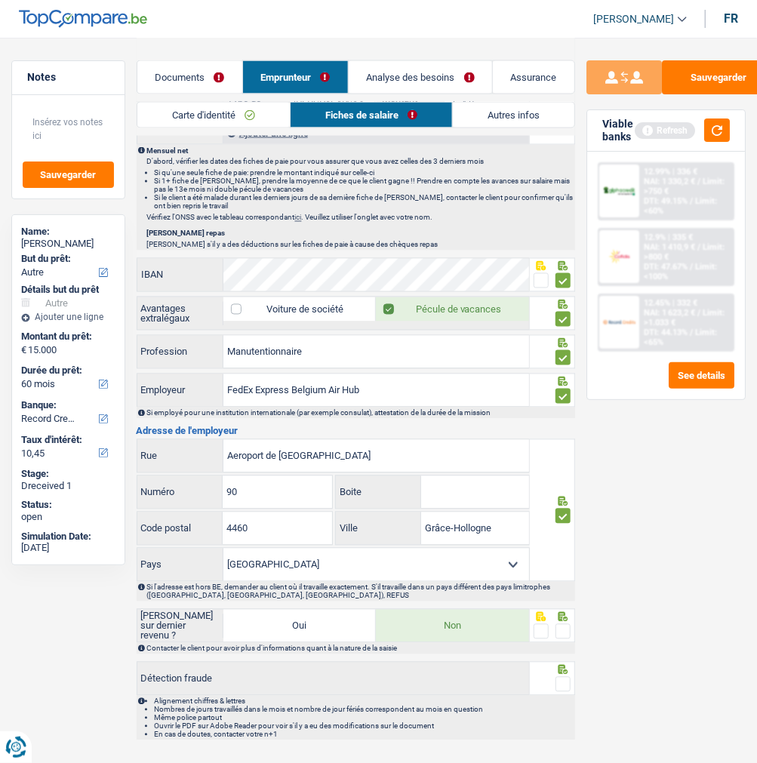
scroll to position [1014, 0]
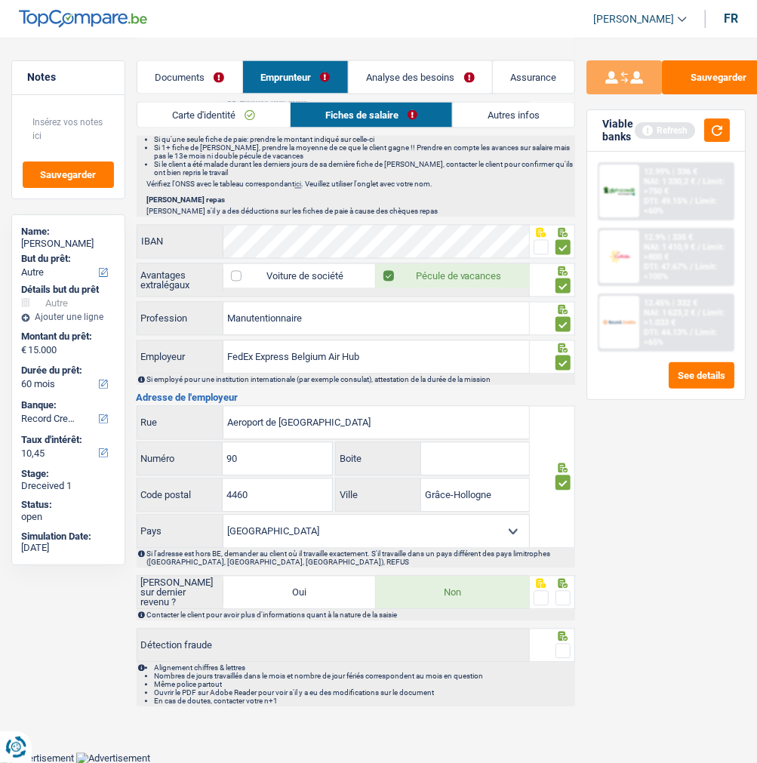
click at [563, 594] on span at bounding box center [562, 598] width 15 height 15
click at [0, 0] on input "radio" at bounding box center [0, 0] width 0 height 0
click at [563, 644] on span at bounding box center [562, 650] width 15 height 15
click at [0, 0] on input "radio" at bounding box center [0, 0] width 0 height 0
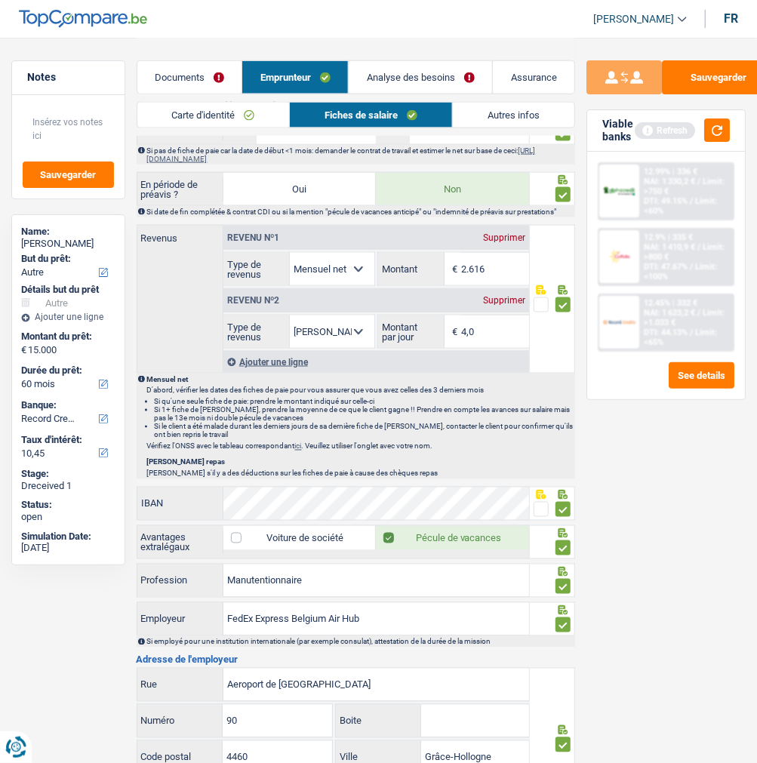
scroll to position [679, 0]
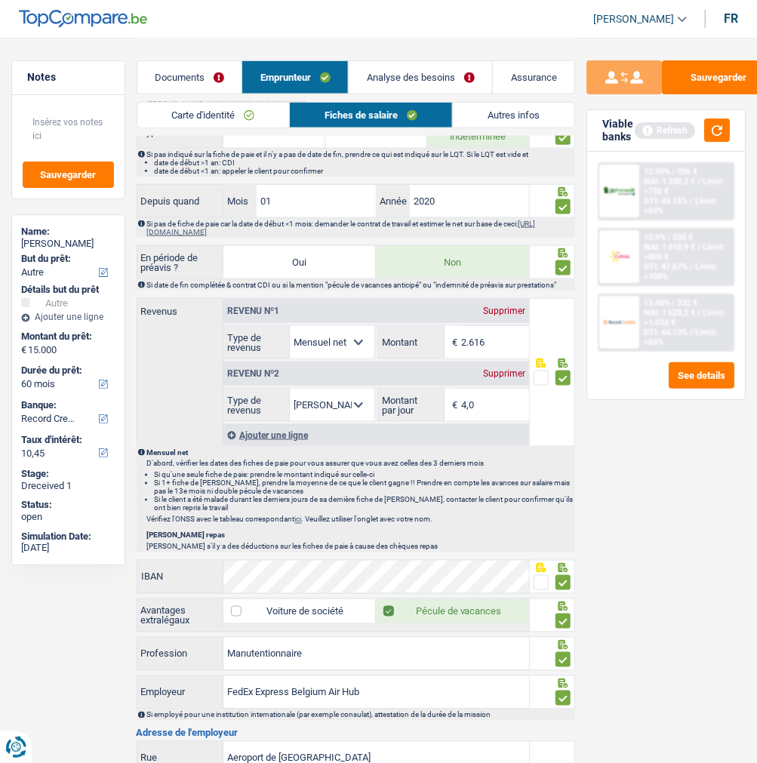
click at [508, 114] on link "Autres infos" at bounding box center [513, 115] width 121 height 25
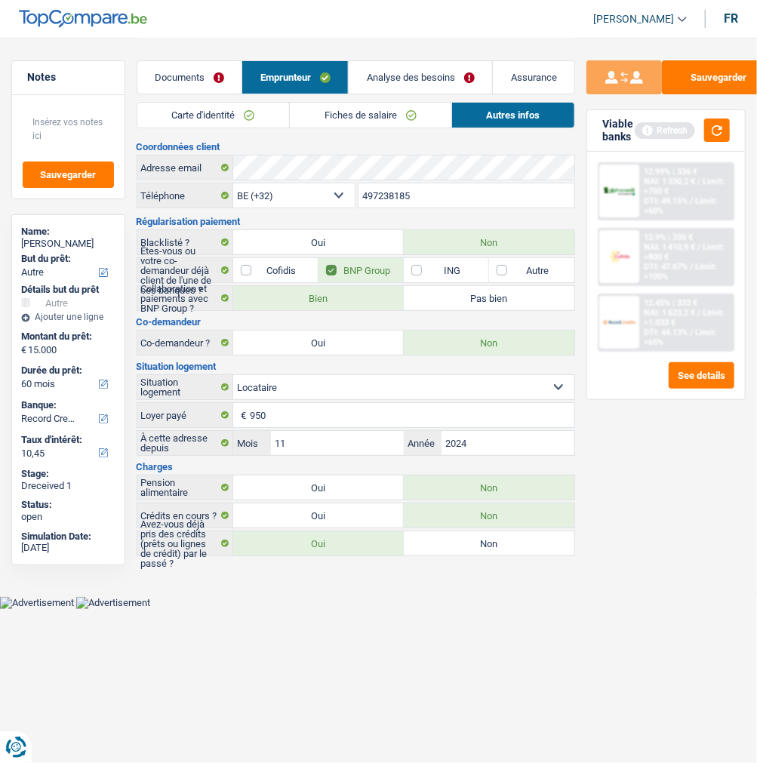
scroll to position [0, 0]
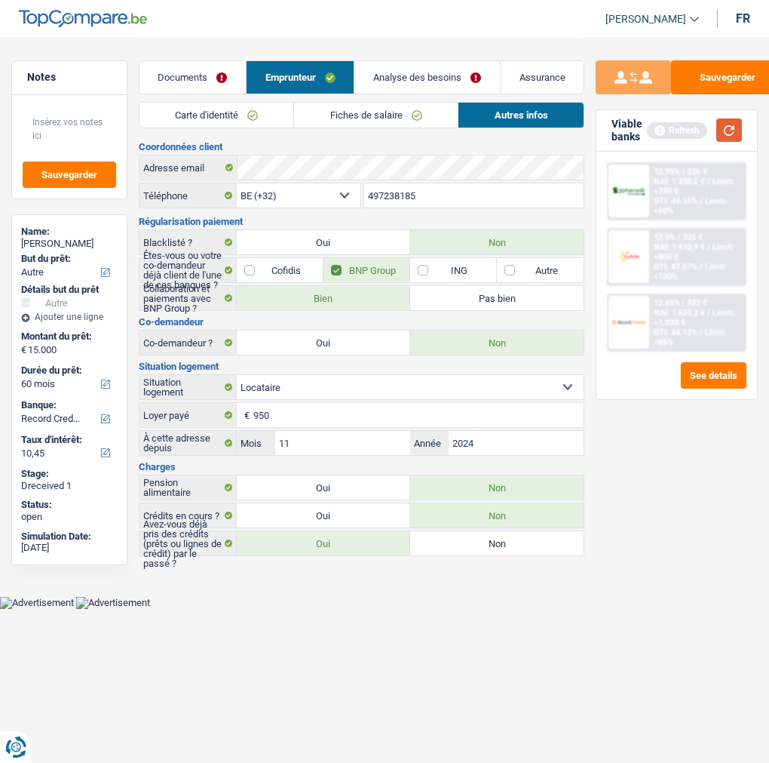
click at [732, 131] on button "button" at bounding box center [730, 129] width 26 height 23
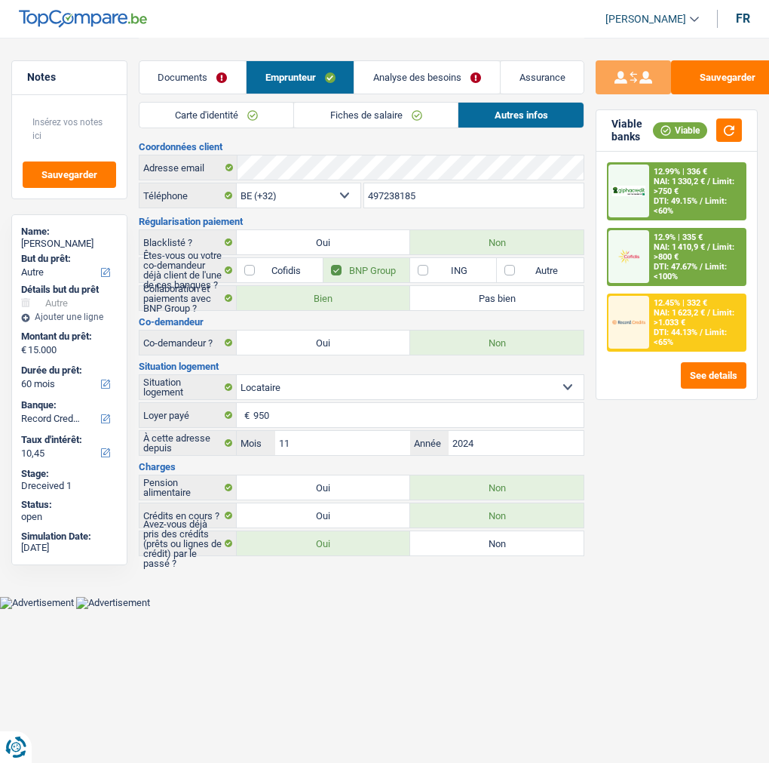
click at [448, 79] on link "Analyse des besoins" at bounding box center [427, 77] width 145 height 32
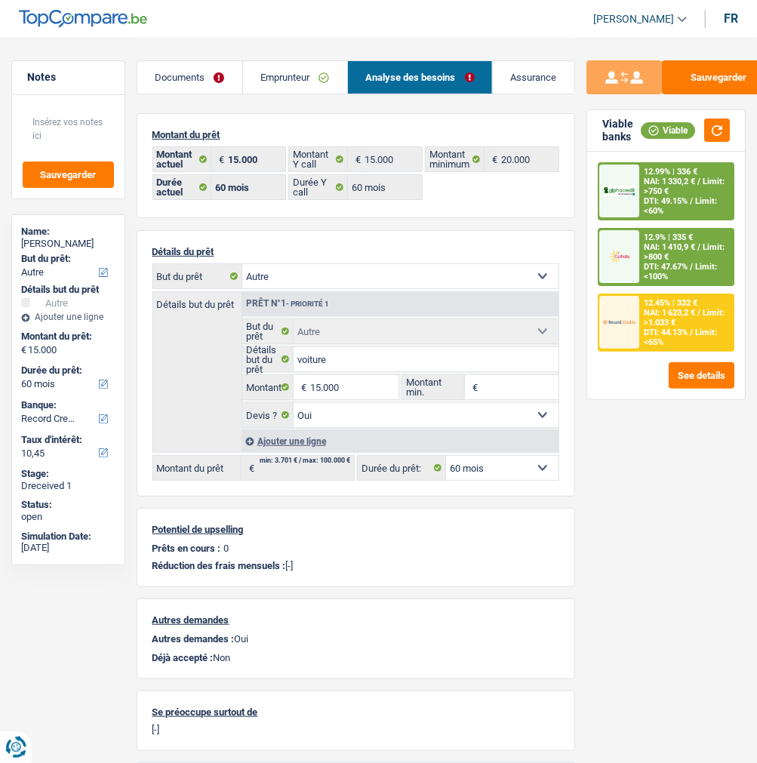
click at [683, 243] on div "12.9% | 335 € NAI: 1 410,9 € / Limit: >800 € DTI: 47.67% / Limit: <100%" at bounding box center [686, 256] width 94 height 55
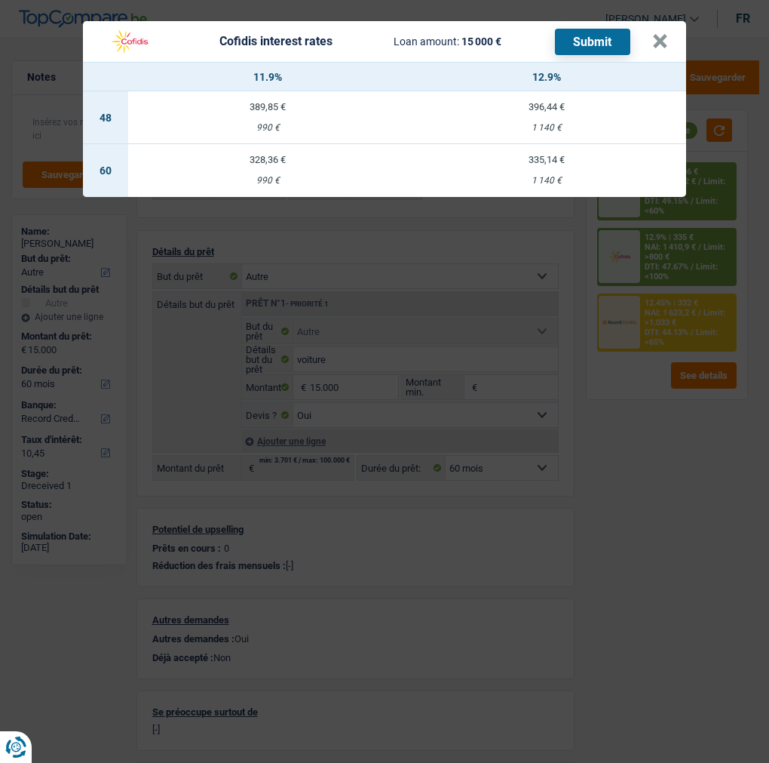
click at [536, 159] on td "335,14 € 1 140 €" at bounding box center [546, 170] width 279 height 53
select select "cofidis"
type input "12,90"
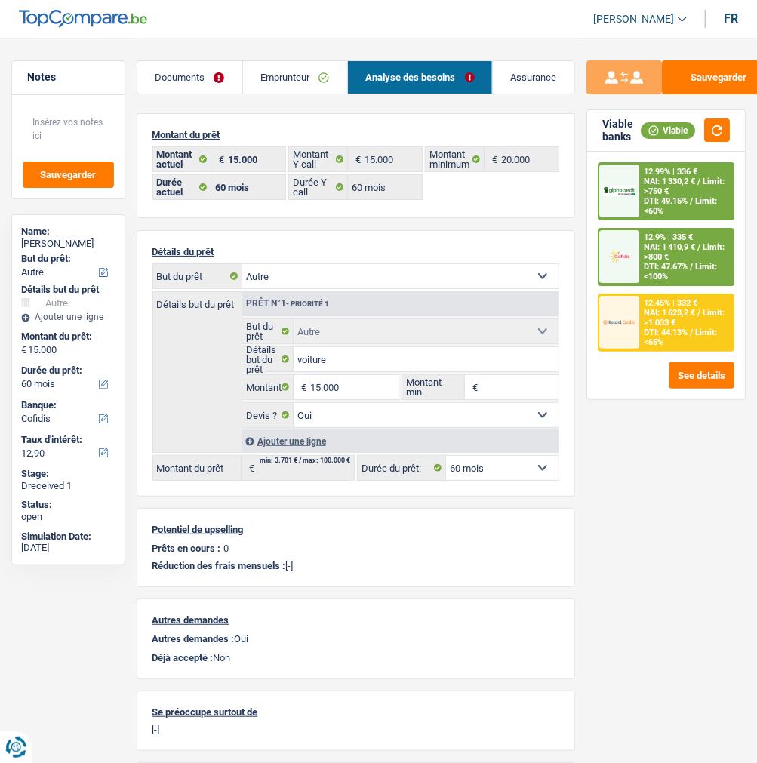
click at [687, 256] on div "12.9% | 335 € NAI: 1 410,9 € / Limit: >800 € DTI: 47.67% / Limit: <100%" at bounding box center [686, 256] width 94 height 55
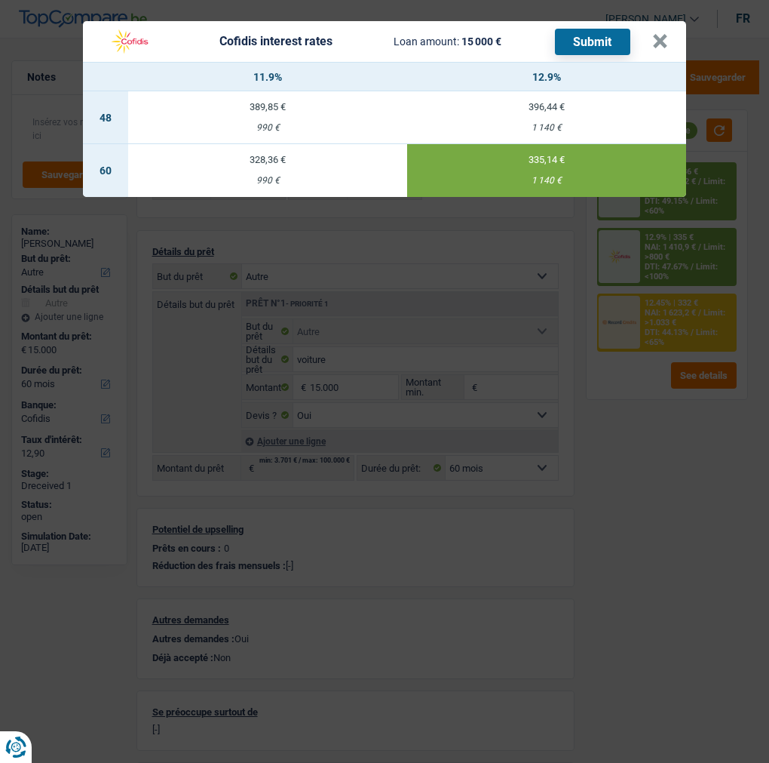
click at [600, 29] on button "Submit" at bounding box center [592, 42] width 75 height 26
click at [668, 35] on button "×" at bounding box center [660, 41] width 16 height 15
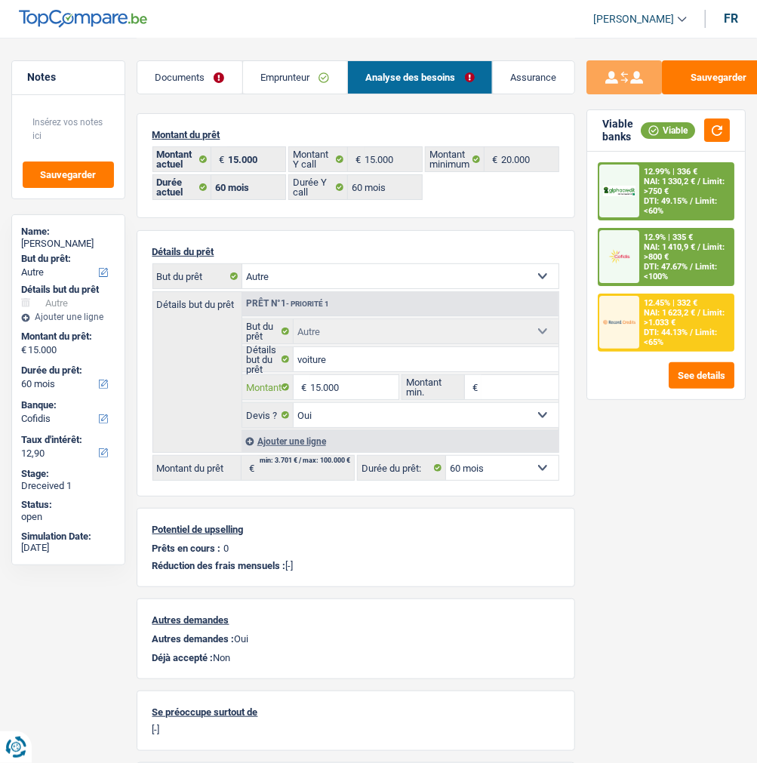
click at [349, 376] on input "15.000" at bounding box center [354, 387] width 88 height 24
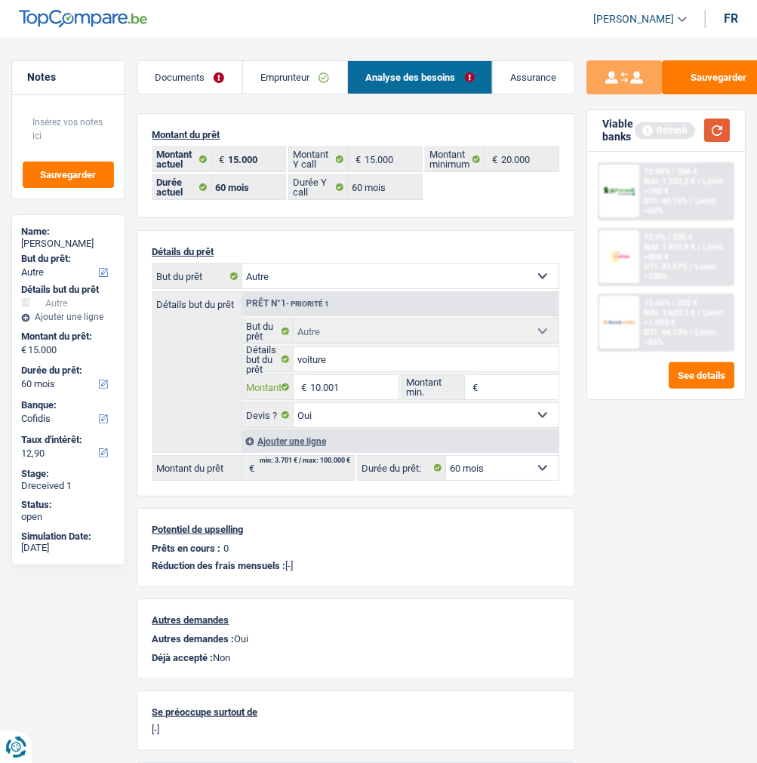
type input "10.001"
click at [717, 129] on button "button" at bounding box center [717, 129] width 26 height 23
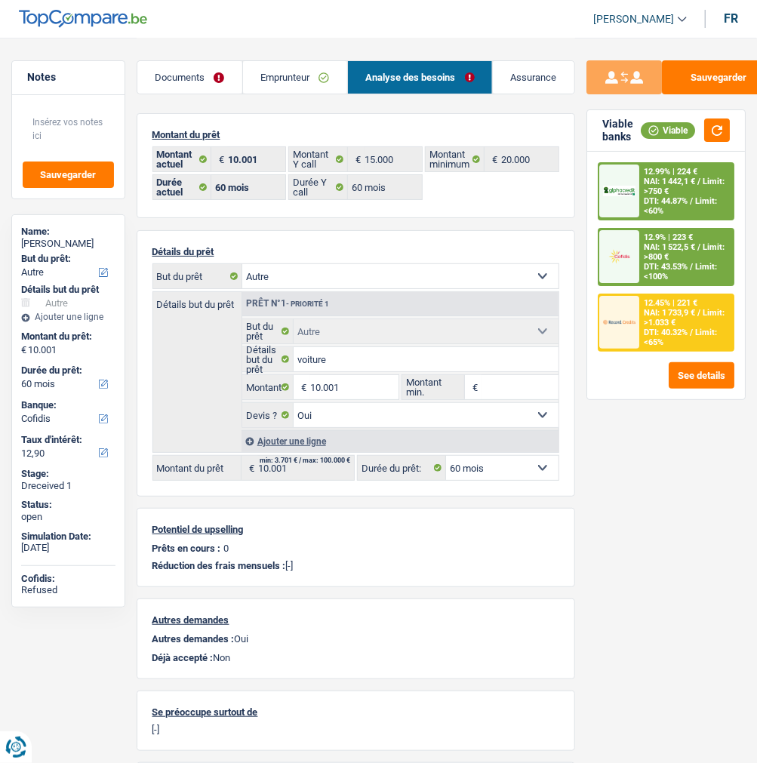
click at [702, 252] on span "Limit: >800 €" at bounding box center [683, 252] width 81 height 20
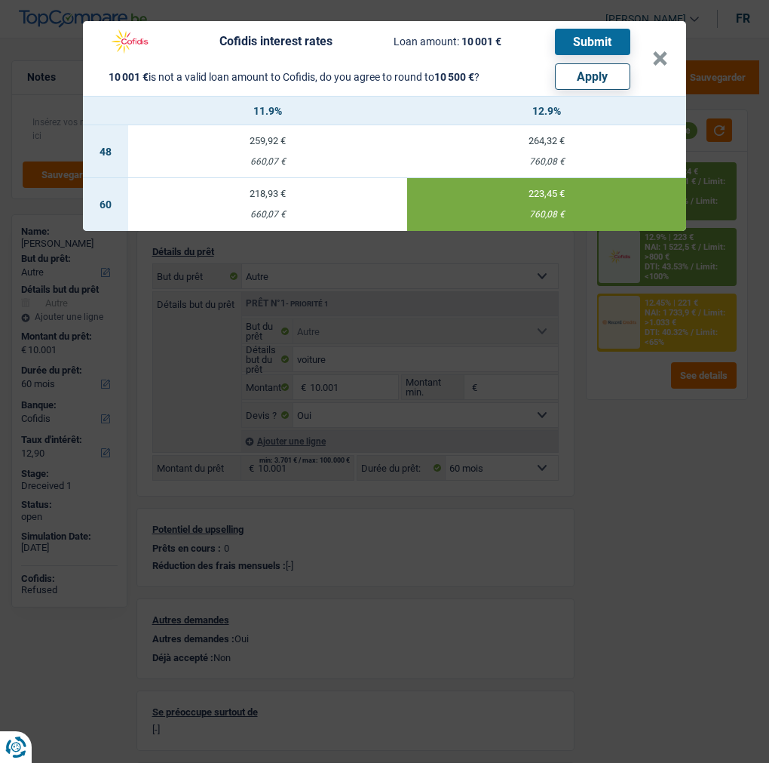
click at [617, 69] on button "Apply" at bounding box center [592, 76] width 75 height 26
type input "10.500"
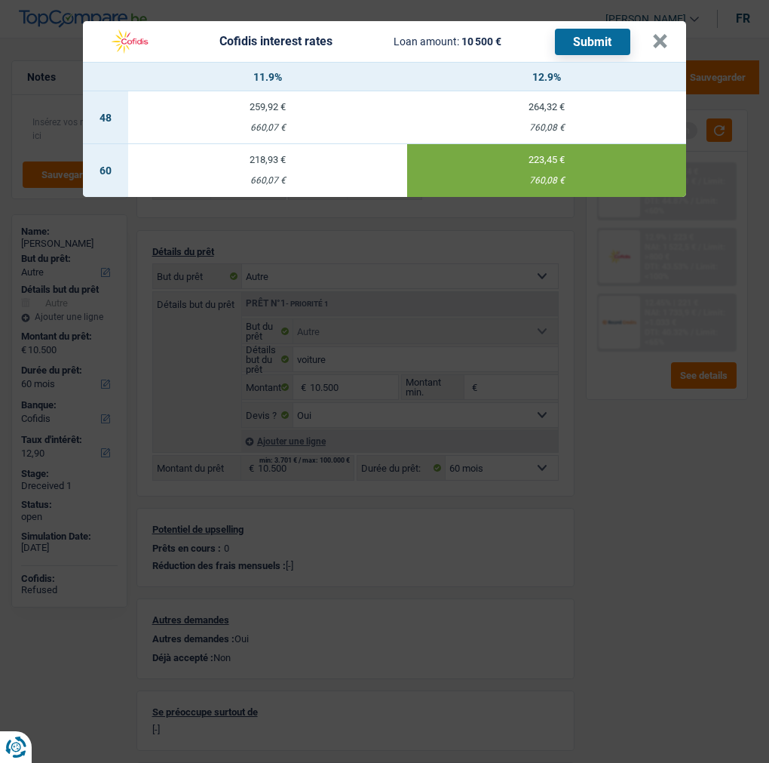
click at [587, 164] on td "223,45 € 760,08 €" at bounding box center [546, 170] width 279 height 53
click at [582, 34] on button "Submit" at bounding box center [592, 42] width 75 height 26
click at [665, 36] on button "×" at bounding box center [660, 41] width 16 height 15
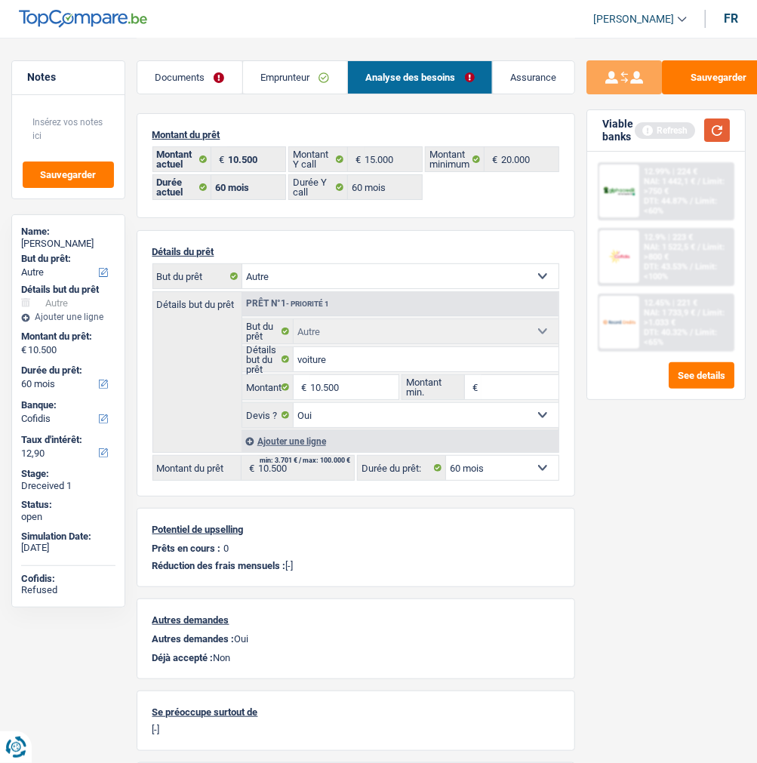
click at [717, 127] on button "button" at bounding box center [717, 129] width 26 height 23
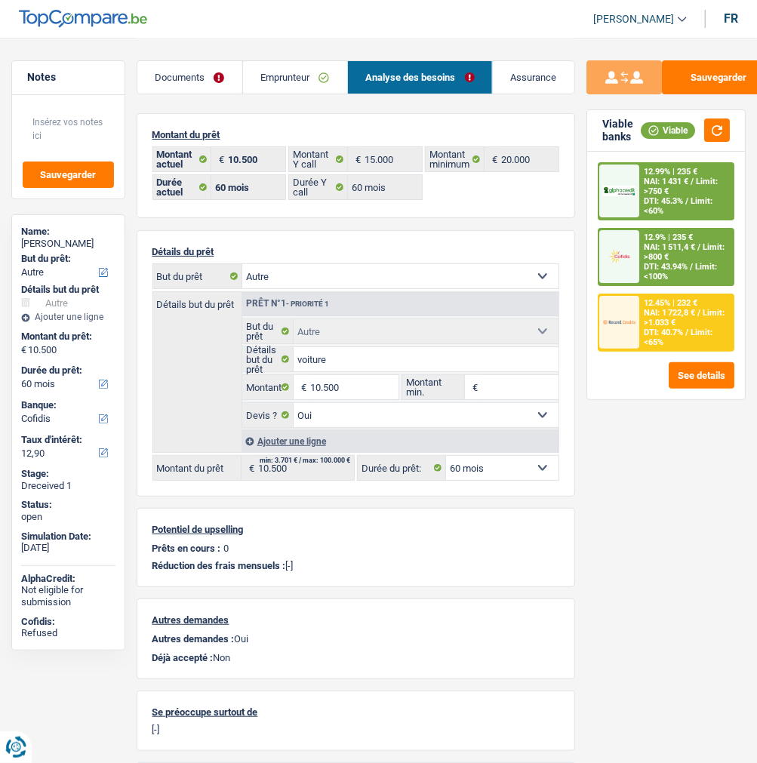
click at [653, 315] on span "NAI: 1 722,8 €" at bounding box center [668, 313] width 51 height 10
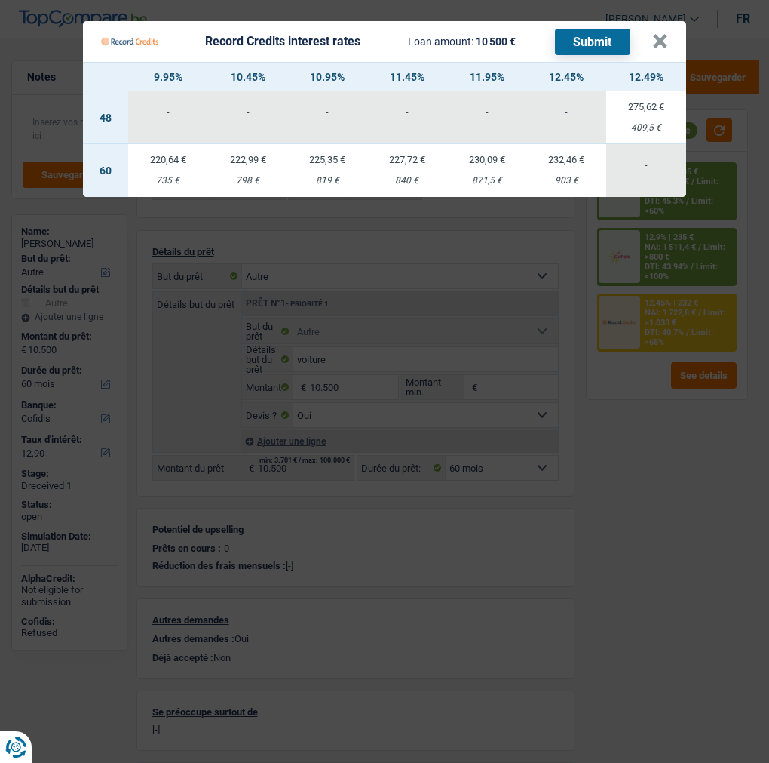
click at [402, 155] on div "227,72 €" at bounding box center [407, 160] width 80 height 10
select select "record credits"
type input "11,45"
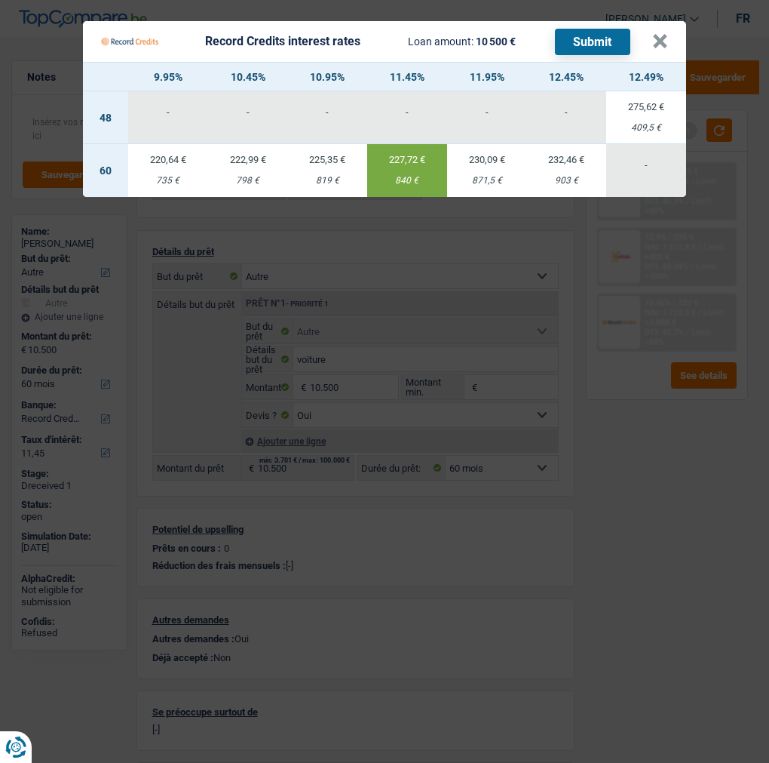
click at [588, 32] on button "Submit" at bounding box center [592, 42] width 75 height 26
click at [665, 34] on button "×" at bounding box center [660, 41] width 16 height 15
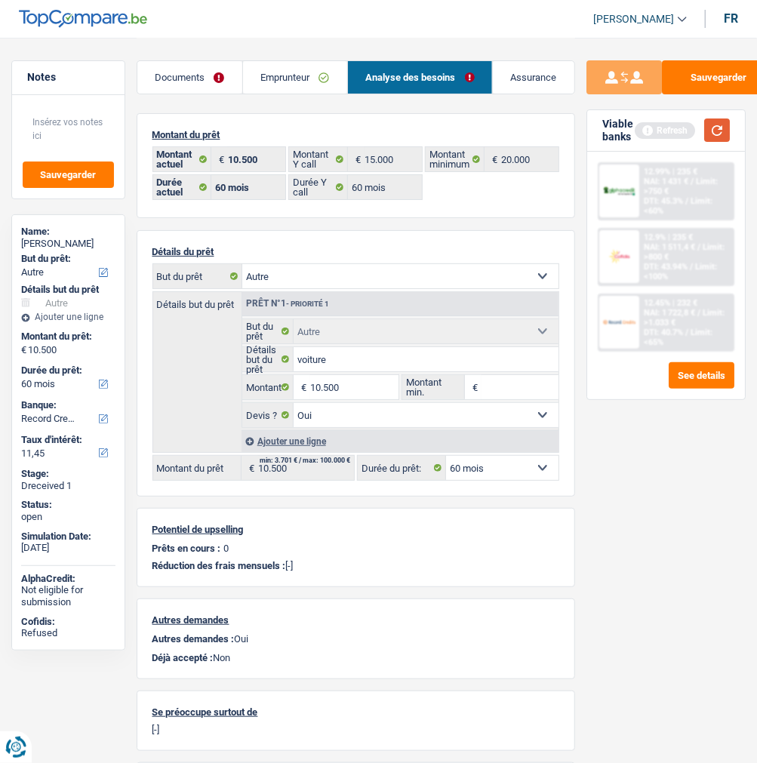
click at [714, 124] on button "button" at bounding box center [717, 129] width 26 height 23
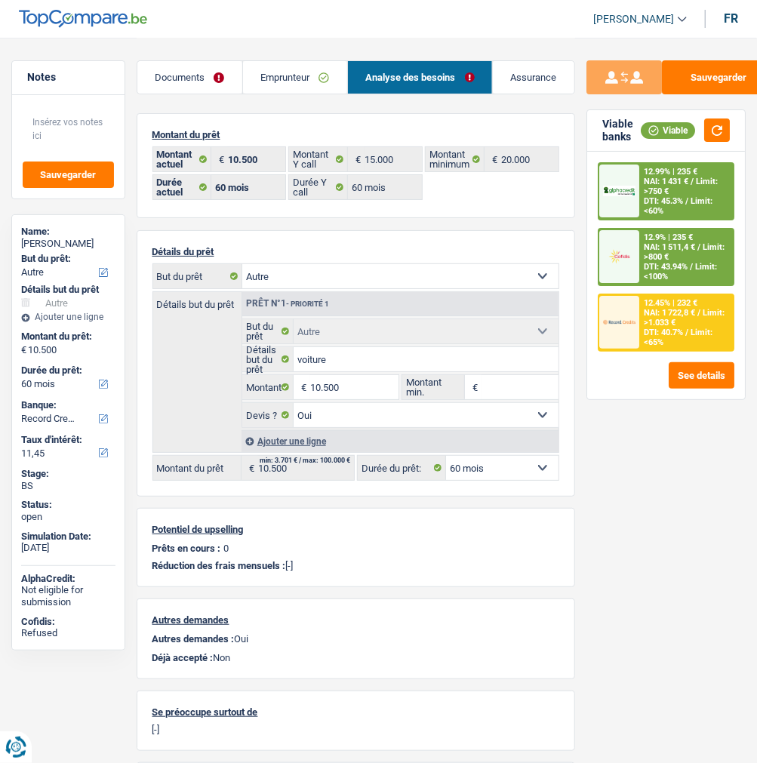
click at [310, 77] on link "Emprunteur" at bounding box center [295, 77] width 104 height 32
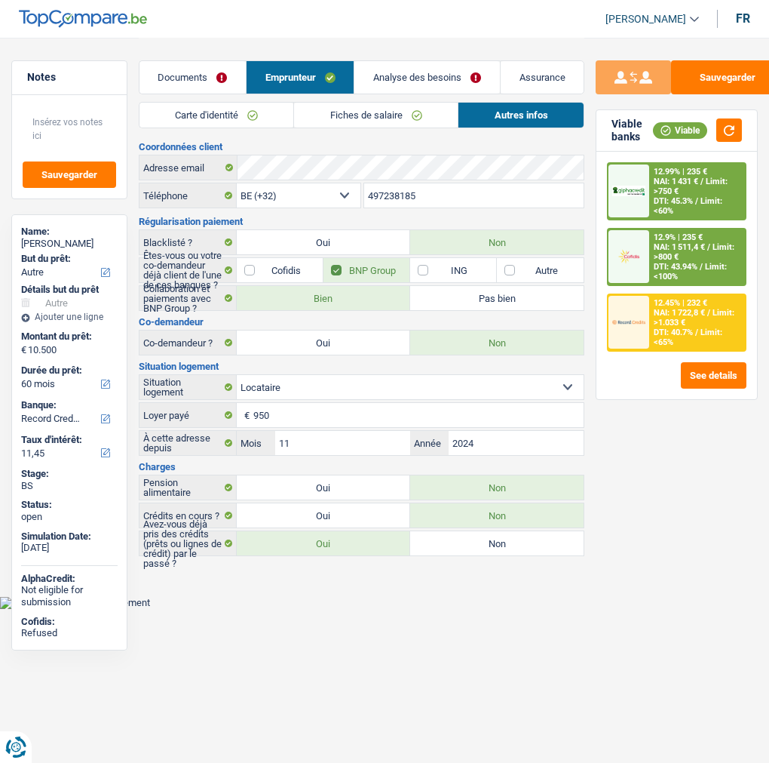
click at [327, 107] on link "Fiches de salaire" at bounding box center [376, 115] width 164 height 25
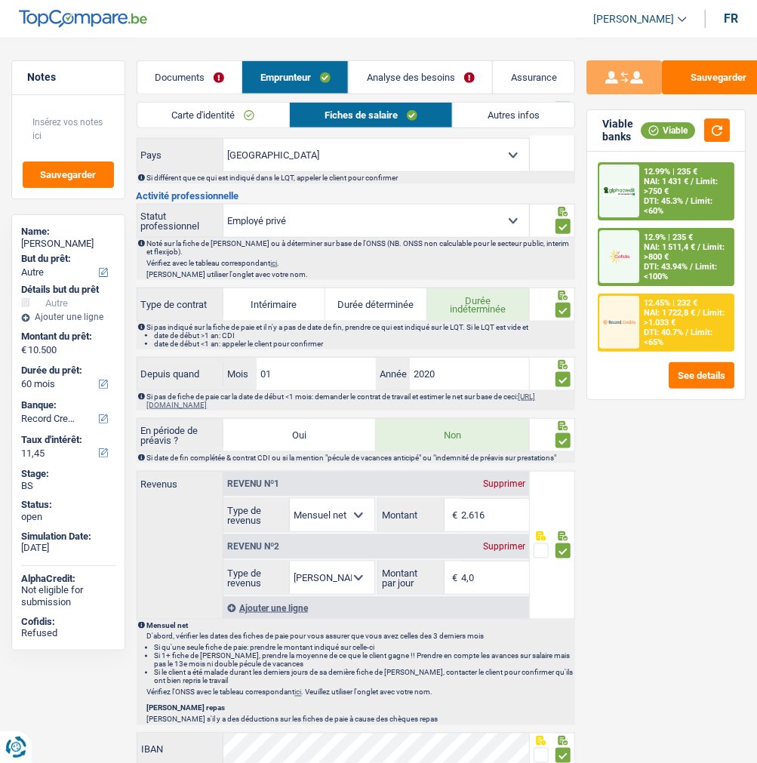
scroll to position [670, 0]
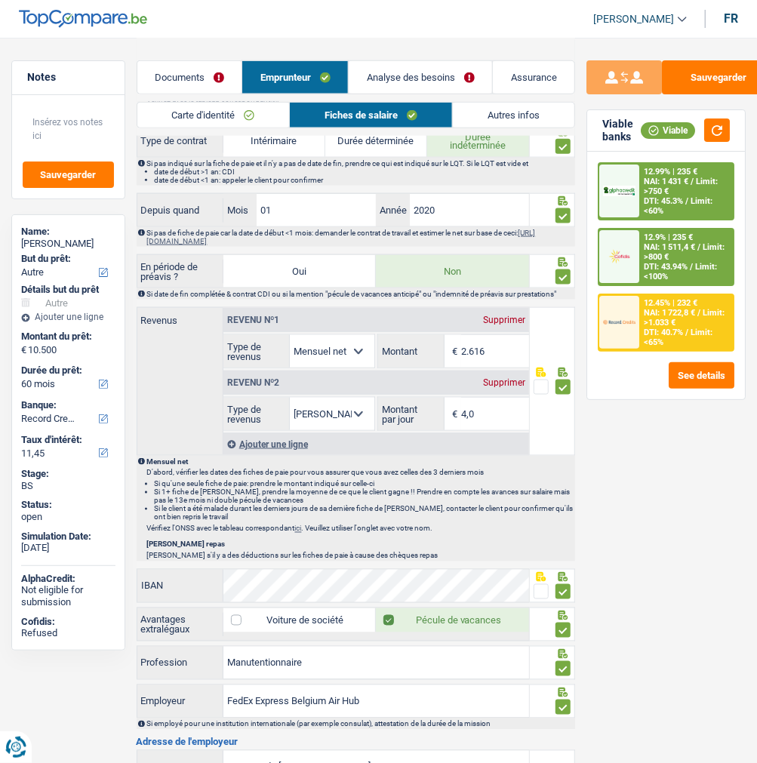
click at [358, 345] on select "Allocation d'handicap Allocations chômage Allocations familiales Chèques repas …" at bounding box center [332, 351] width 84 height 32
click at [510, 115] on link "Autres infos" at bounding box center [513, 115] width 121 height 25
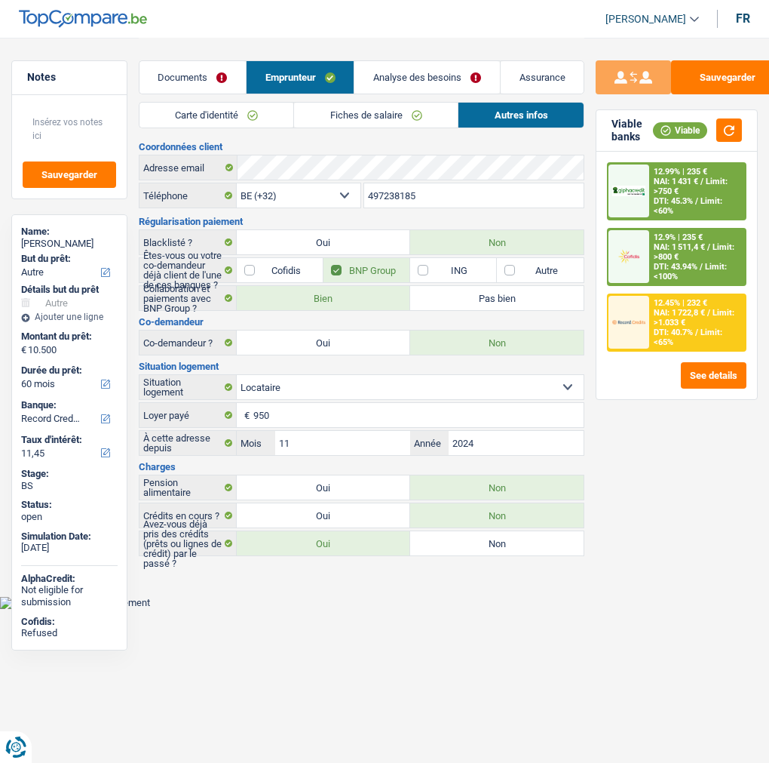
click at [468, 75] on link "Analyse des besoins" at bounding box center [427, 77] width 145 height 32
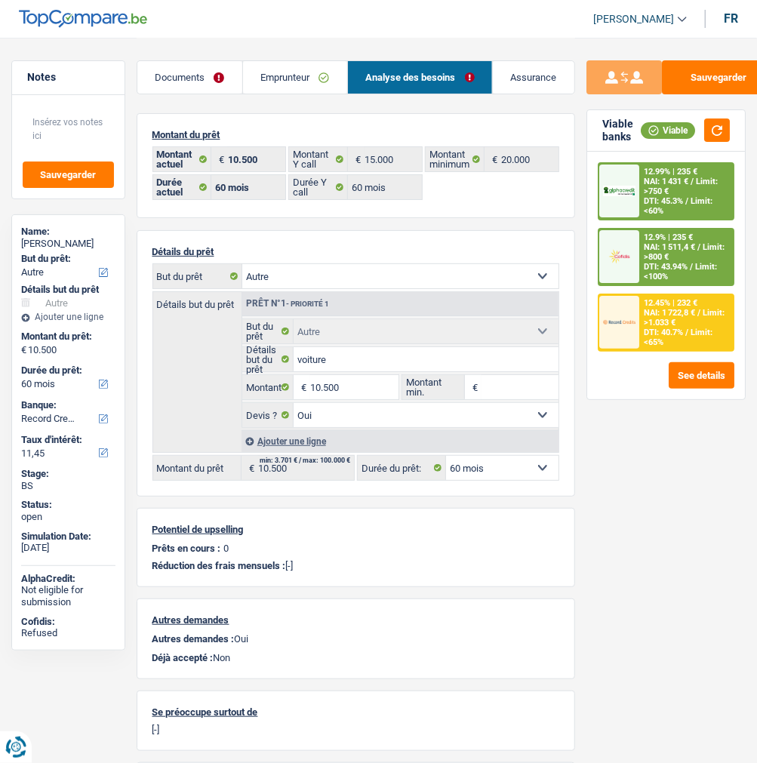
click at [310, 73] on link "Emprunteur" at bounding box center [295, 77] width 104 height 32
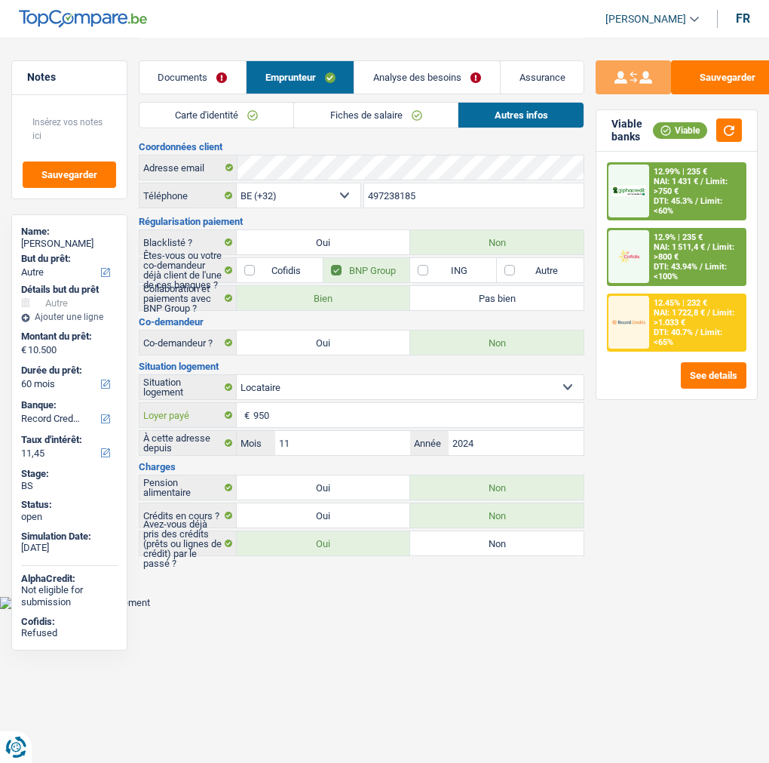
click at [283, 406] on input "950" at bounding box center [418, 415] width 330 height 24
click at [434, 80] on link "Analyse des besoins" at bounding box center [427, 77] width 145 height 32
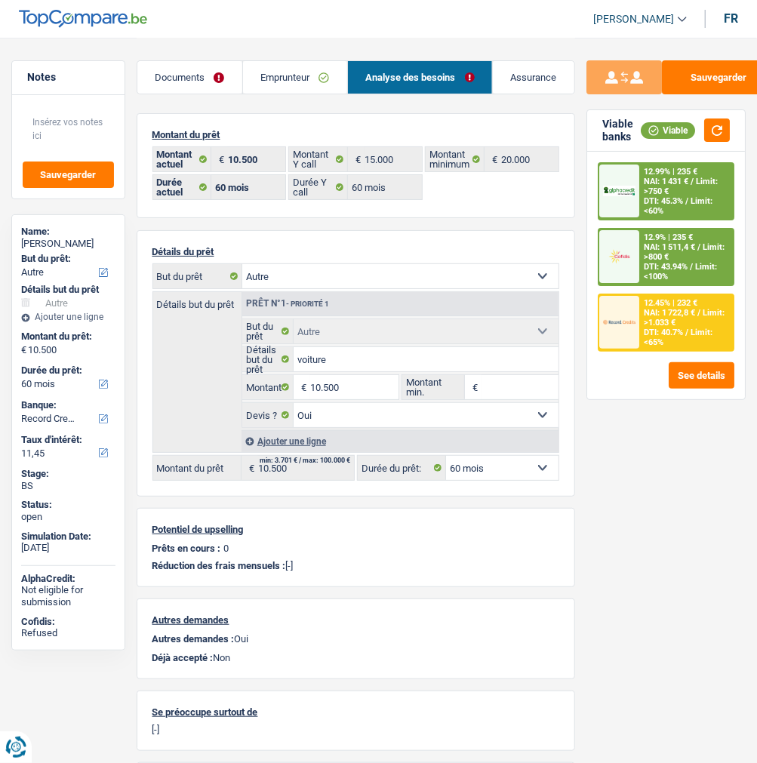
click at [305, 73] on link "Emprunteur" at bounding box center [295, 77] width 104 height 32
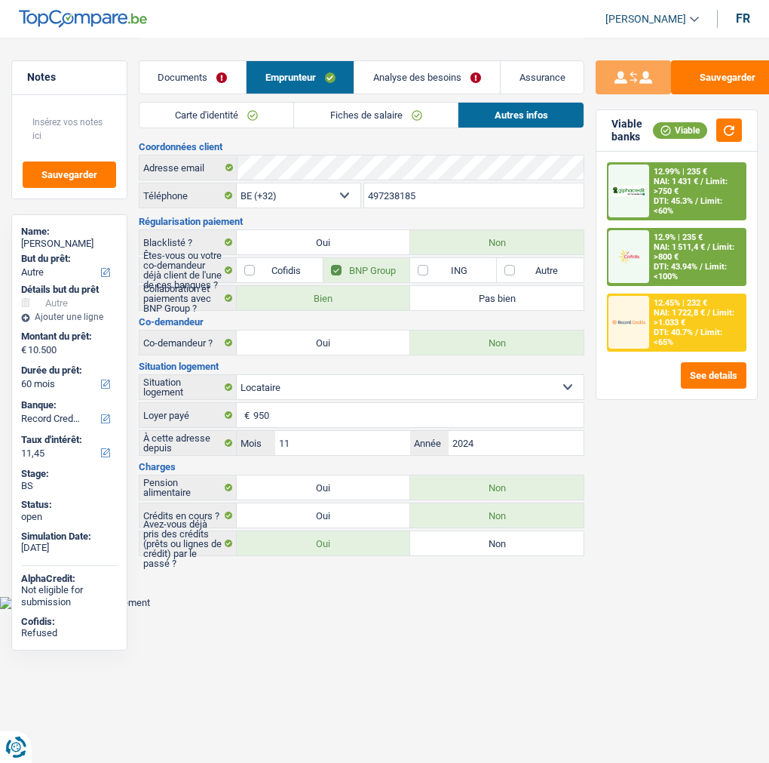
click at [375, 118] on link "Fiches de salaire" at bounding box center [376, 115] width 164 height 25
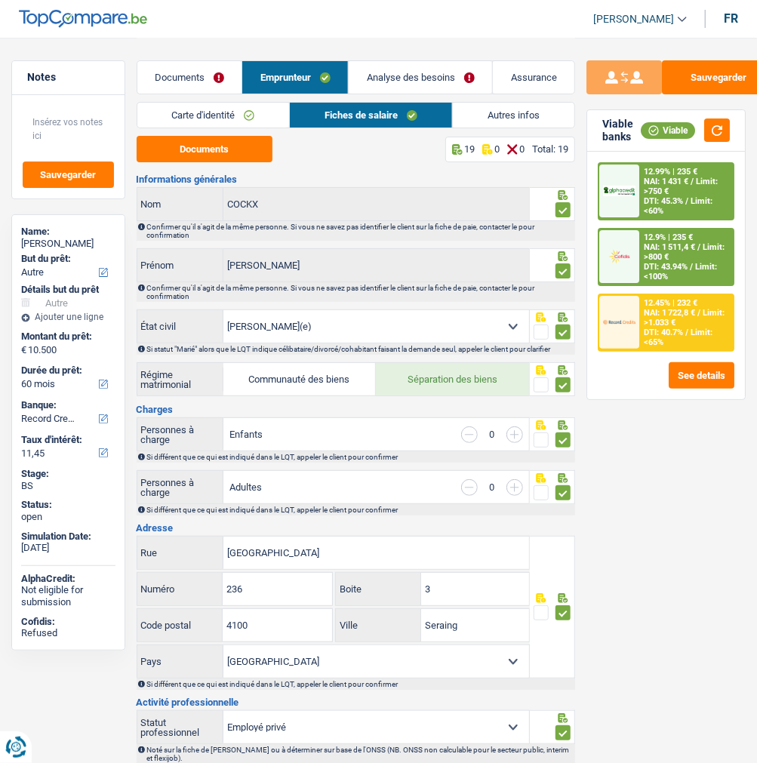
click at [201, 66] on link "Documents" at bounding box center [189, 77] width 105 height 32
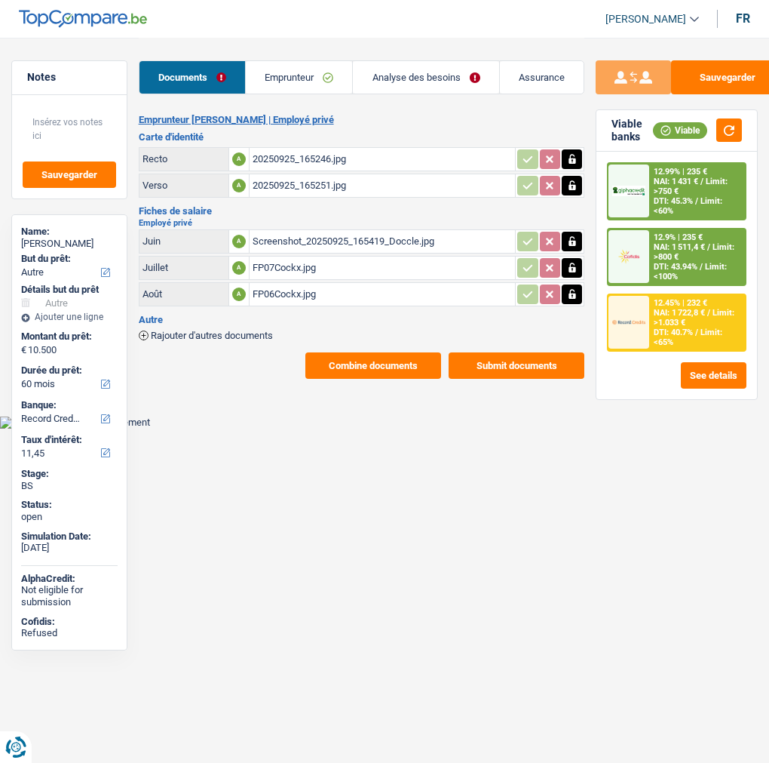
click at [309, 74] on link "Emprunteur" at bounding box center [299, 77] width 106 height 32
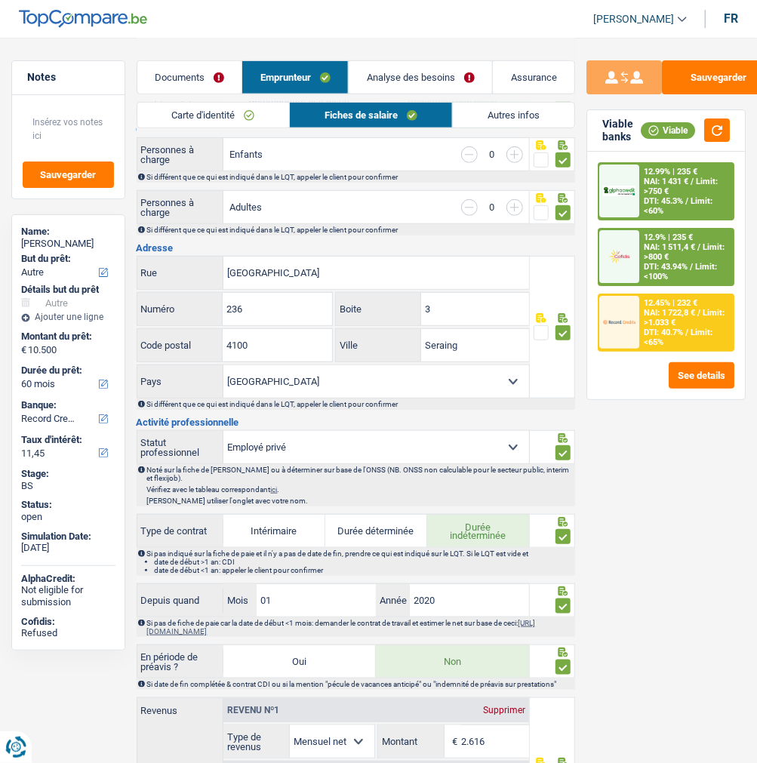
scroll to position [335, 0]
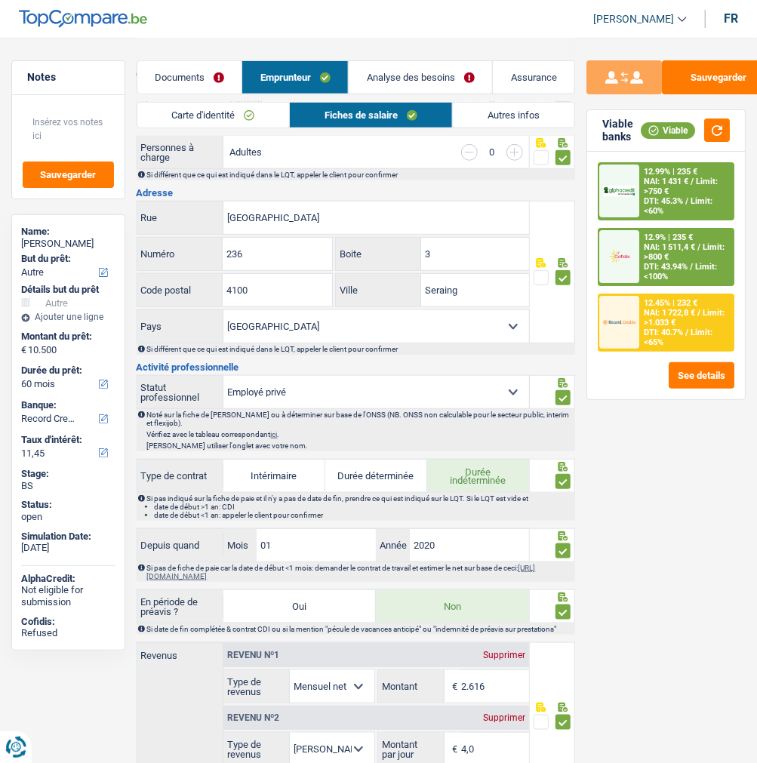
click at [235, 109] on link "Carte d'identité" at bounding box center [213, 115] width 152 height 25
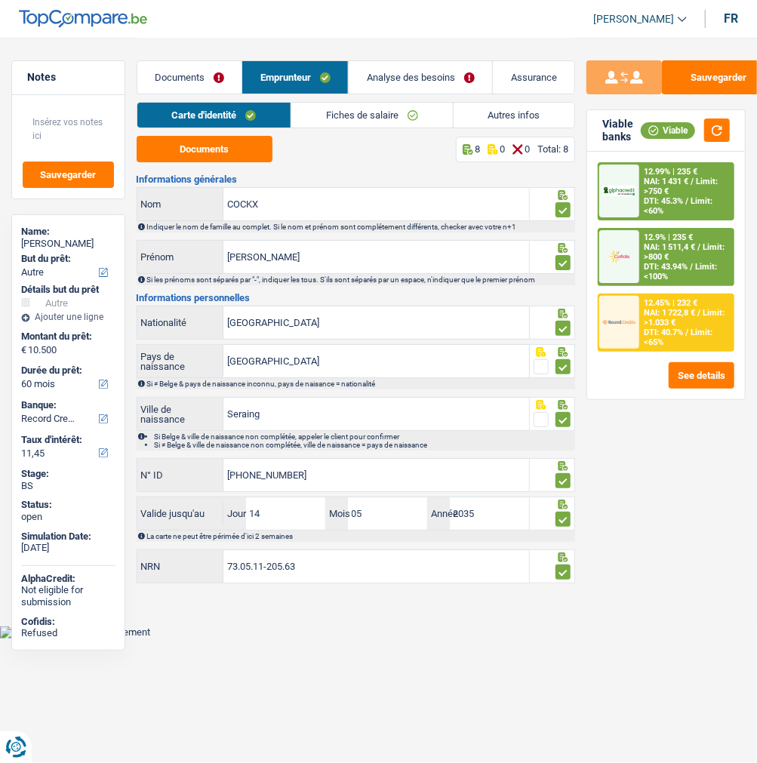
scroll to position [0, 0]
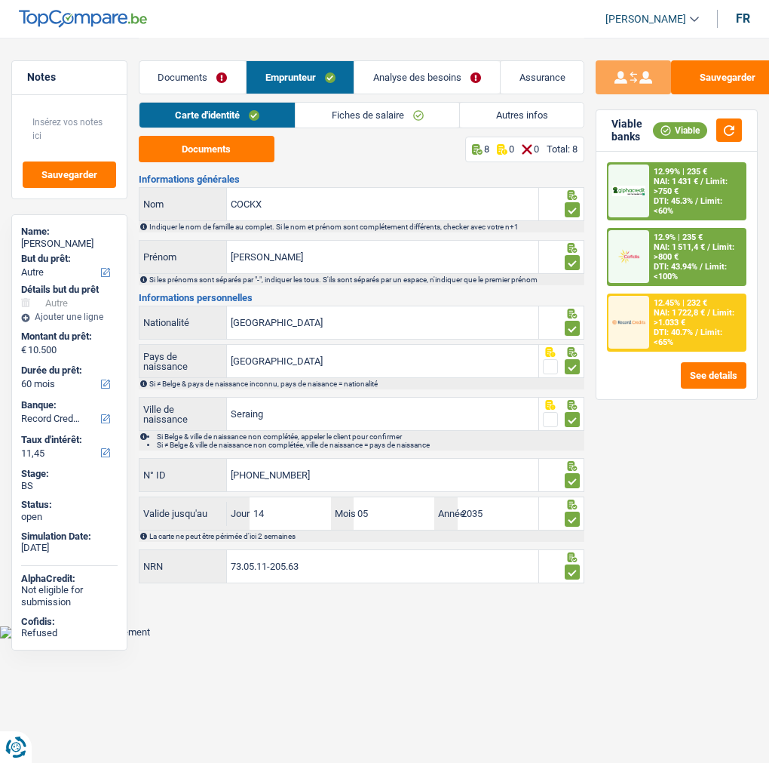
click at [437, 73] on link "Analyse des besoins" at bounding box center [427, 77] width 145 height 32
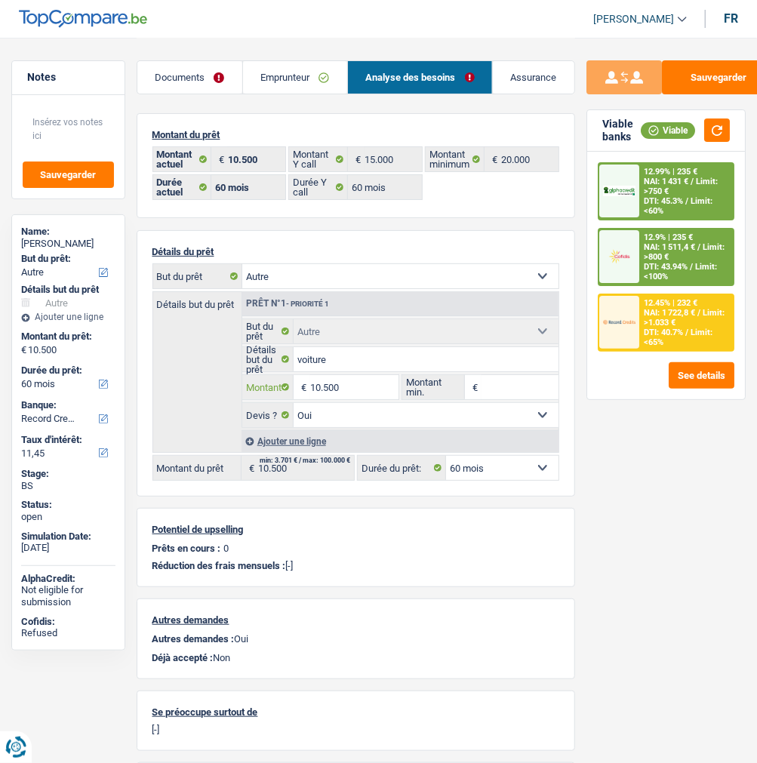
click at [340, 395] on input "10.500" at bounding box center [354, 387] width 88 height 24
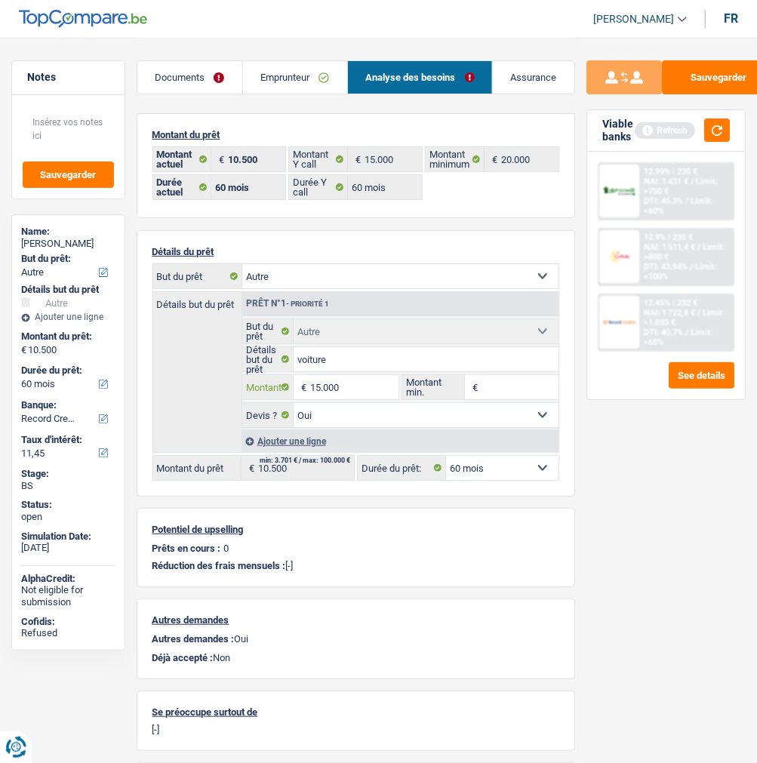
type input "15.000"
click at [600, 454] on div "Sauvegarder Viable banks Refresh 12.99% | 235 € NAI: 1 431 € / Limit: >750 € DT…" at bounding box center [666, 399] width 182 height 678
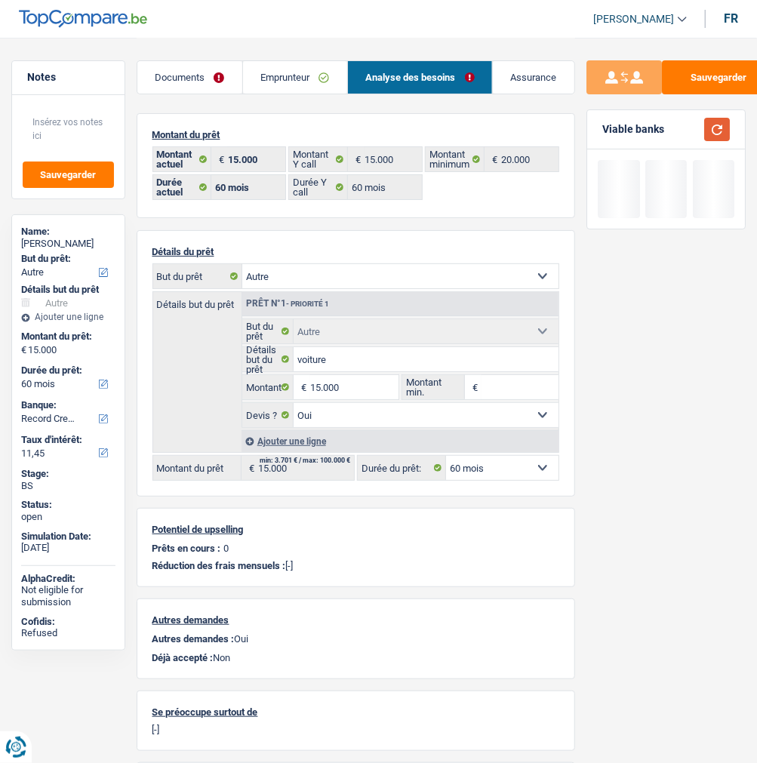
click at [722, 128] on button "button" at bounding box center [717, 129] width 26 height 23
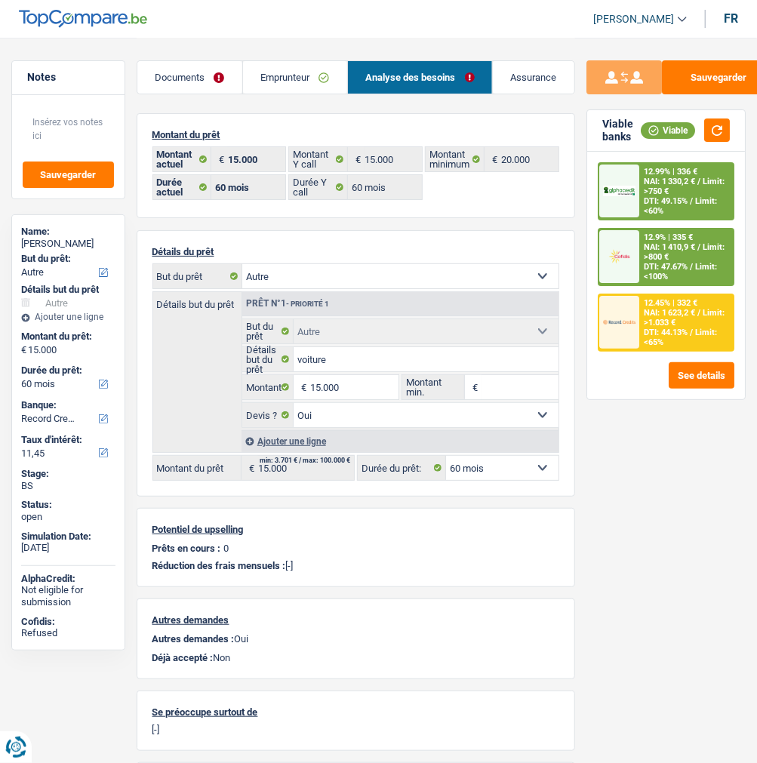
click at [532, 462] on select "12 mois 18 mois 24 mois 30 mois 36 mois 42 mois 48 mois 60 mois Sélectionner un…" at bounding box center [502, 468] width 112 height 24
click at [743, 503] on div "Sauvegarder Viable banks Viable 12.99% | 336 € NAI: 1 330,2 € / Limit: >750 € D…" at bounding box center [666, 399] width 182 height 678
click at [697, 192] on span "Limit: >750 €" at bounding box center [683, 187] width 81 height 20
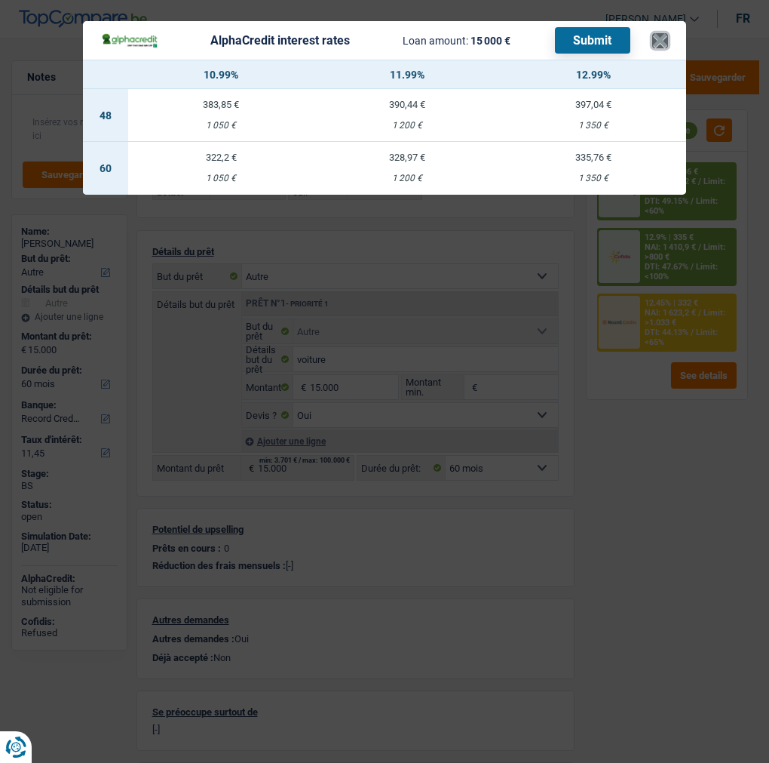
click at [659, 33] on button "×" at bounding box center [660, 40] width 16 height 15
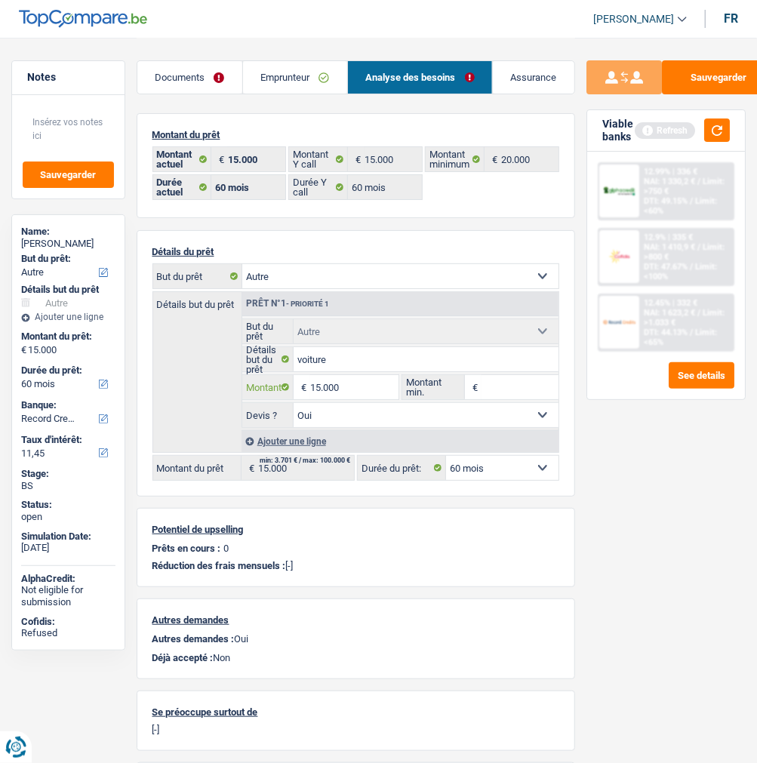
click at [363, 388] on input "15.000" at bounding box center [354, 387] width 88 height 24
type input "30.000"
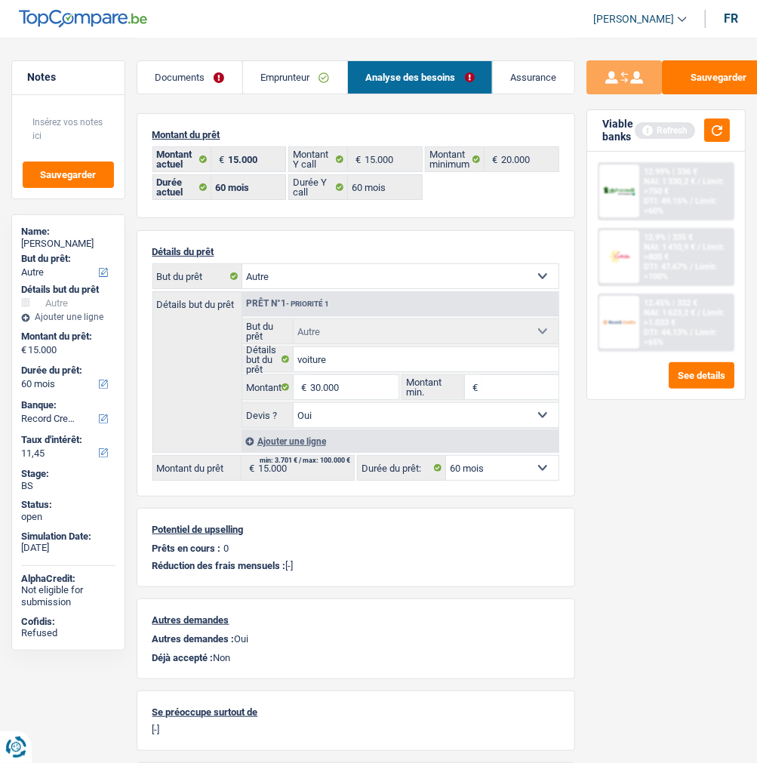
select select "120"
type input "30.000"
select select "120"
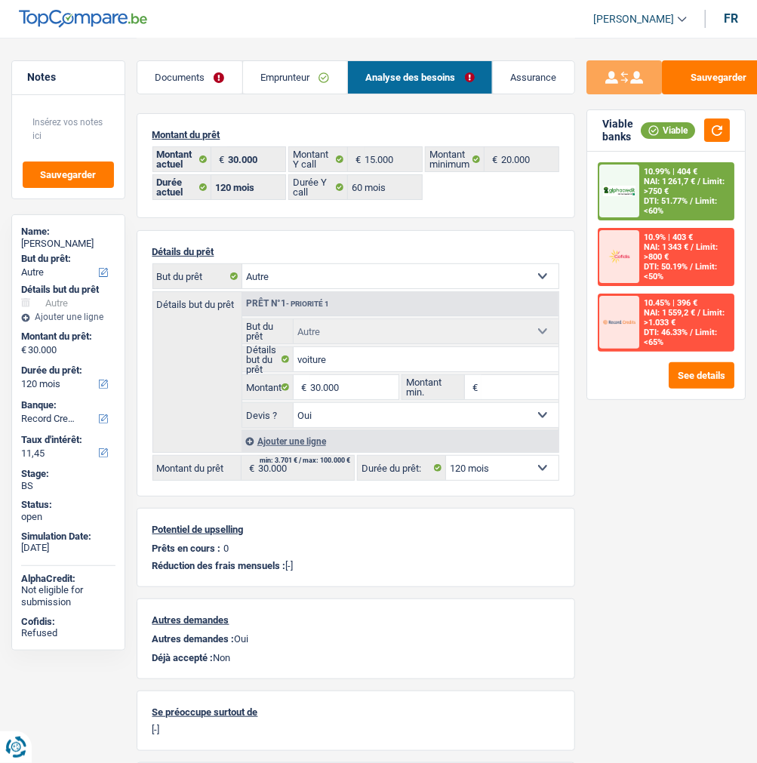
click at [698, 177] on div "10.99% | 404 € NAI: 1 261,7 € / Limit: >750 € DTI: 51.77% / Limit: <60%" at bounding box center [686, 191] width 94 height 55
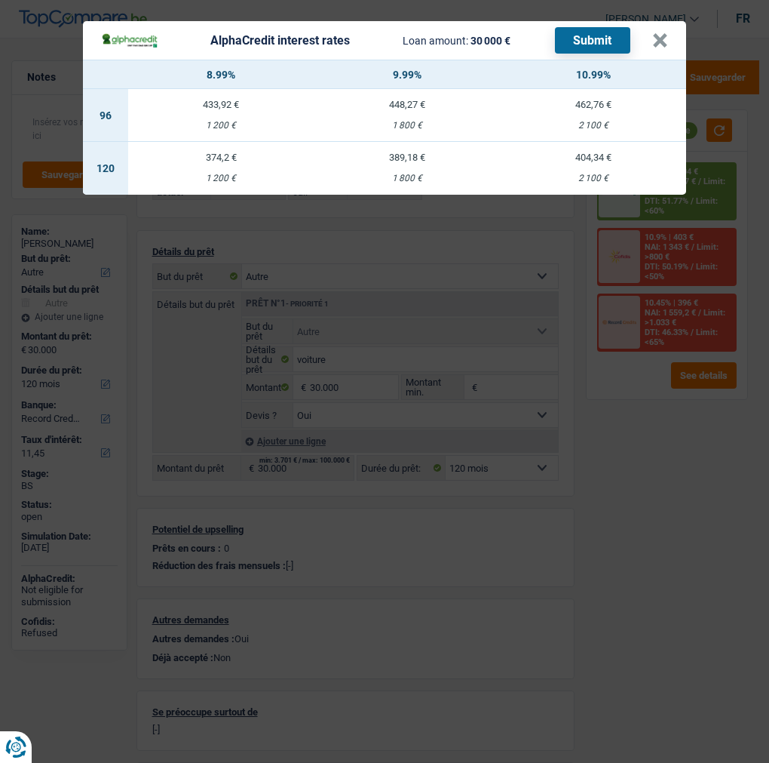
click at [637, 523] on div "AlphaCredit interest rates Loan amount: 30 000 € Submit × 8.99% 9.99% 10.99% 96…" at bounding box center [384, 381] width 769 height 763
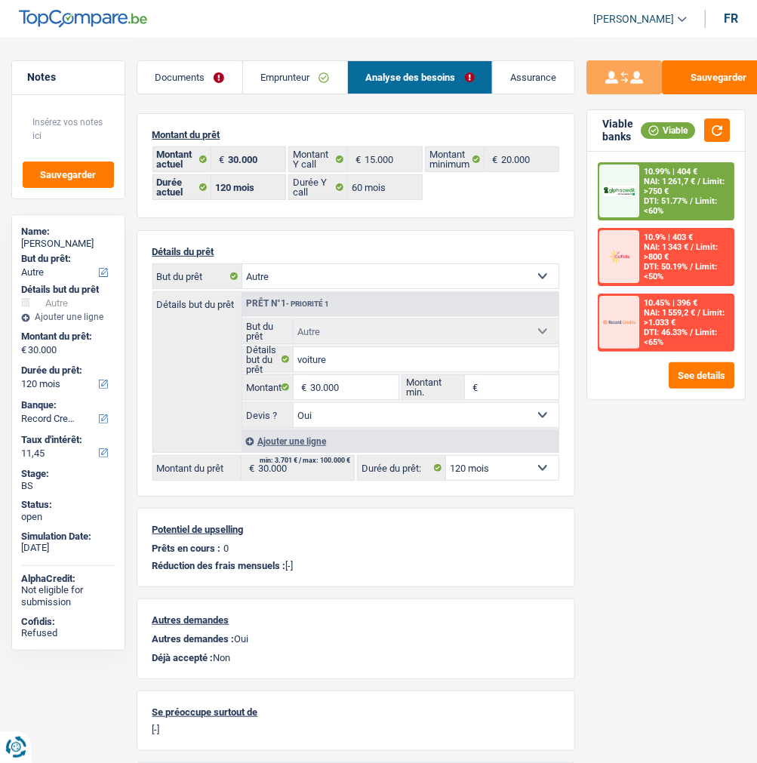
click at [511, 466] on select "12 mois 18 mois 24 mois 30 mois 36 mois 42 mois 48 mois 60 mois 72 mois 84 mois…" at bounding box center [502, 468] width 112 height 24
select select "84"
click at [446, 456] on select "12 mois 18 mois 24 mois 30 mois 36 mois 42 mois 48 mois 60 mois 72 mois 84 mois…" at bounding box center [502, 468] width 112 height 24
select select "84"
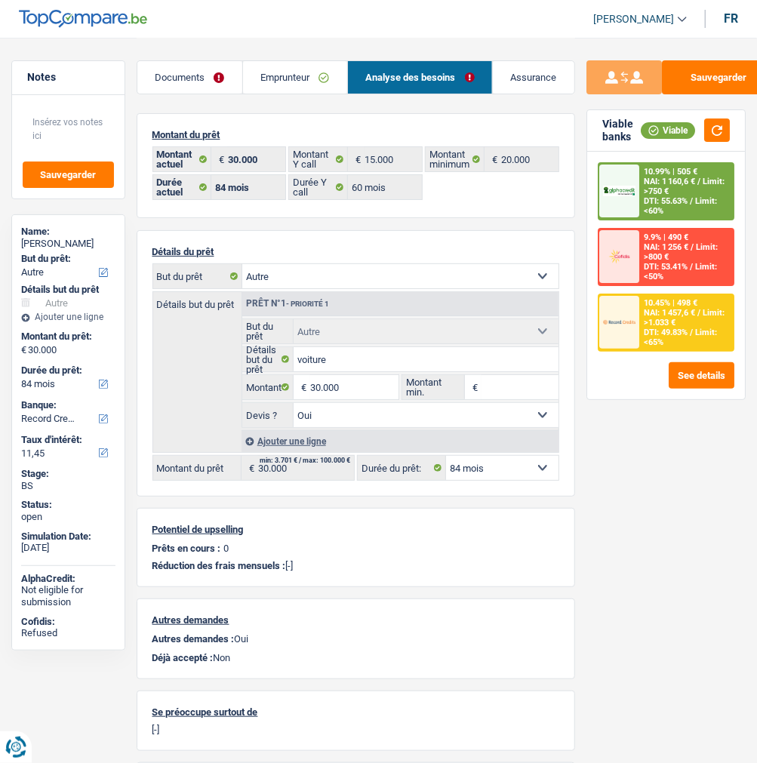
click at [666, 195] on div "10.99% | 505 € NAI: 1 160,6 € / Limit: >750 € DTI: 55.63% / Limit: <60%" at bounding box center [686, 191] width 94 height 55
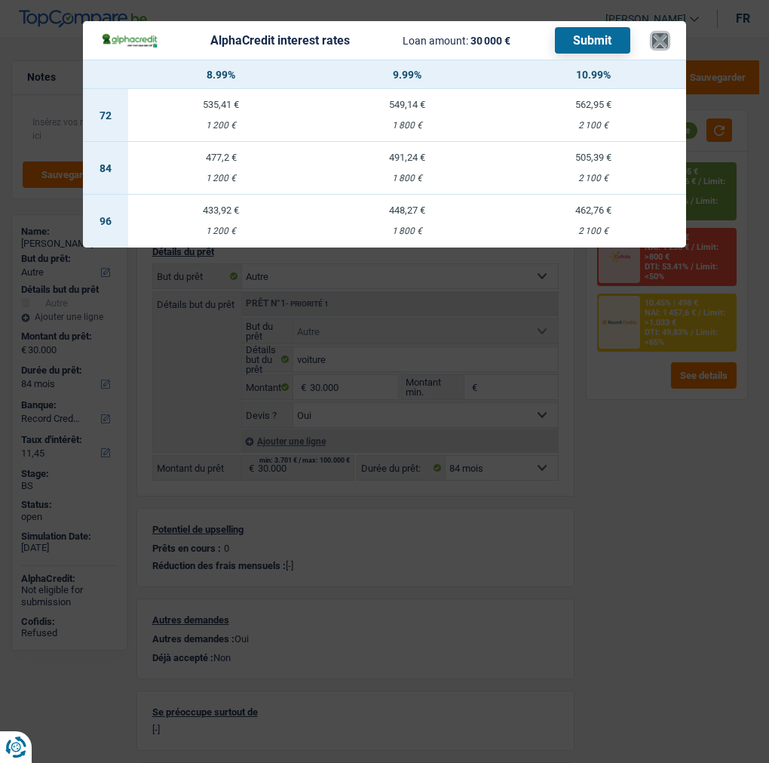
click at [658, 33] on button "×" at bounding box center [660, 40] width 16 height 15
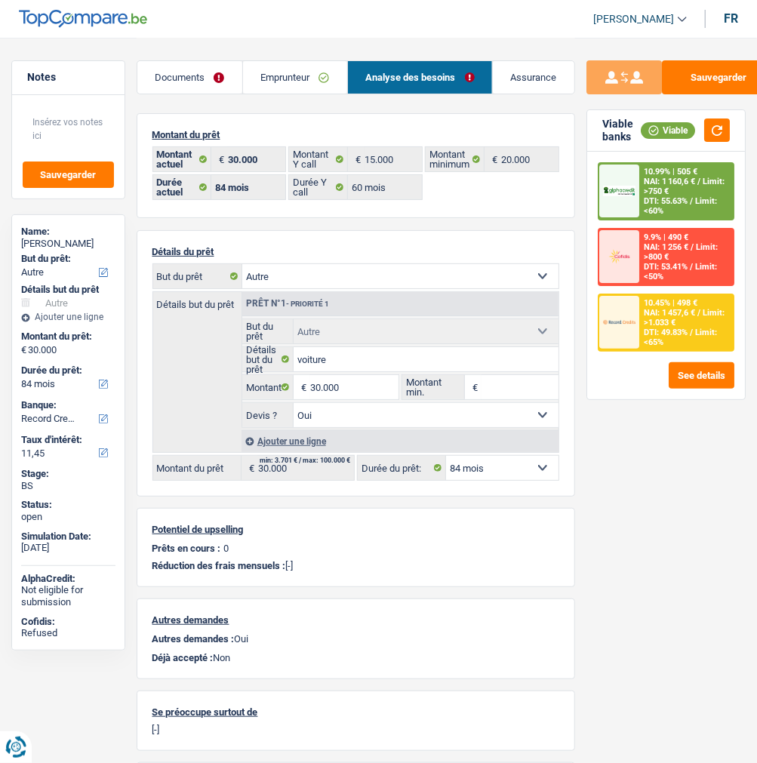
click at [674, 322] on div "10.45% | 498 € NAI: 1 457,6 € / Limit: >1.033 € DTI: 49.83% / Limit: <65%" at bounding box center [686, 322] width 94 height 55
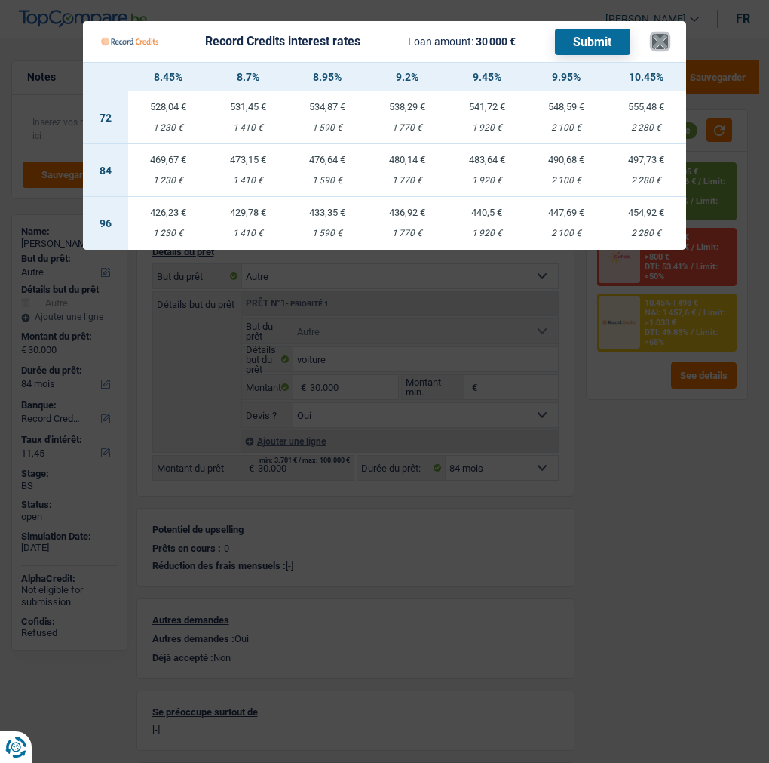
click at [665, 34] on button "×" at bounding box center [660, 41] width 16 height 15
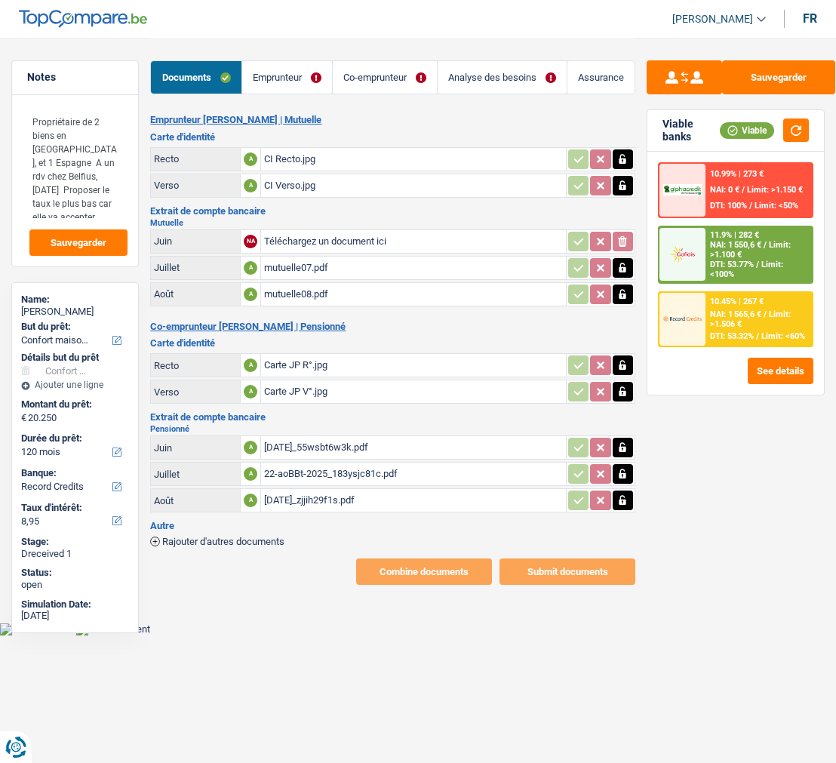
select select "household"
select select "120"
select select "record credits"
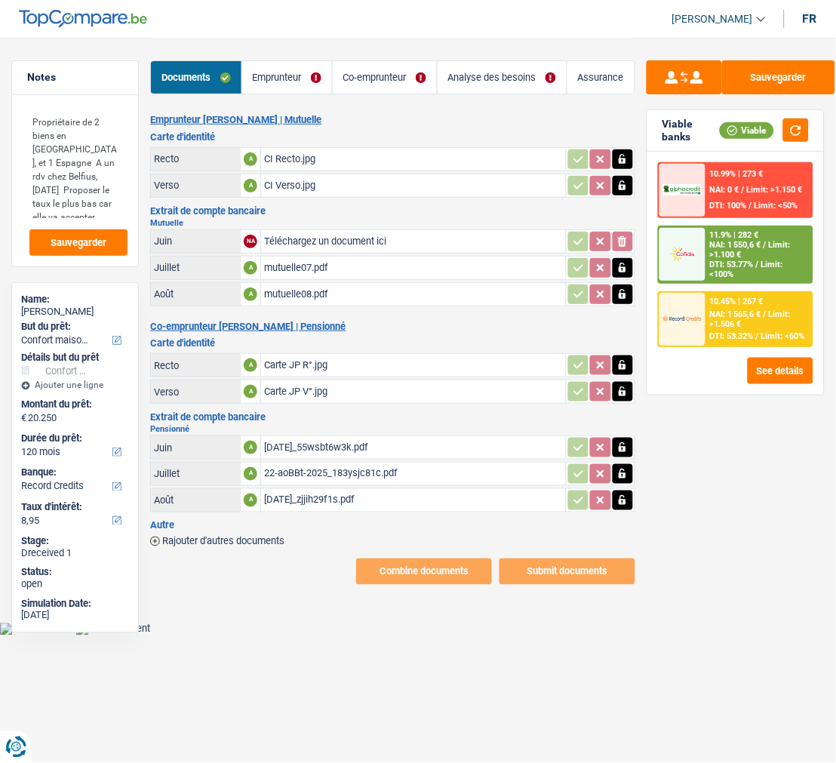
click at [317, 78] on link "Emprunteur" at bounding box center [287, 77] width 90 height 32
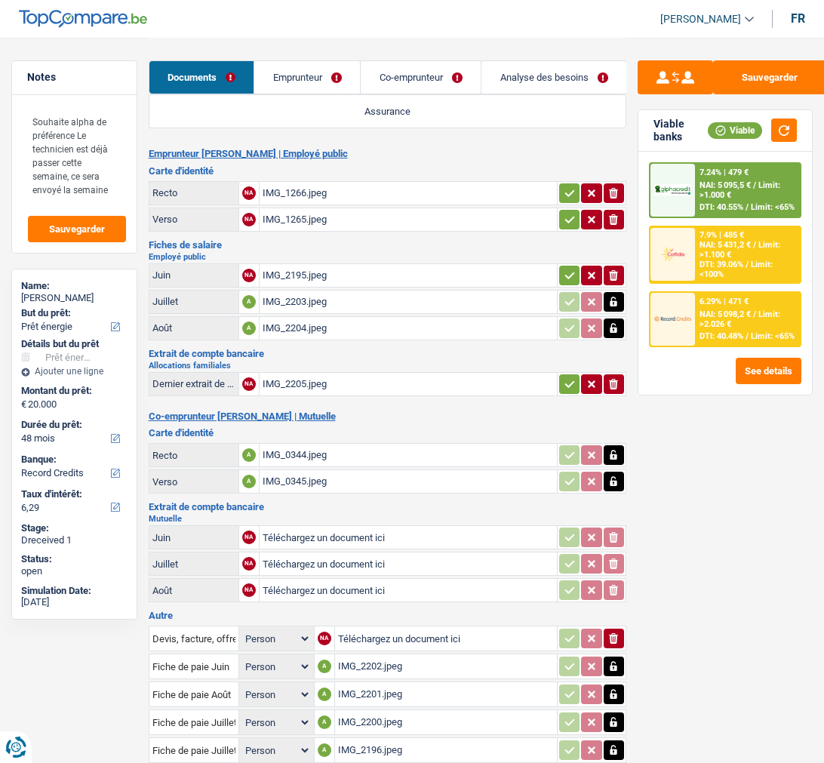
select select "energy"
select select "48"
select select "record credits"
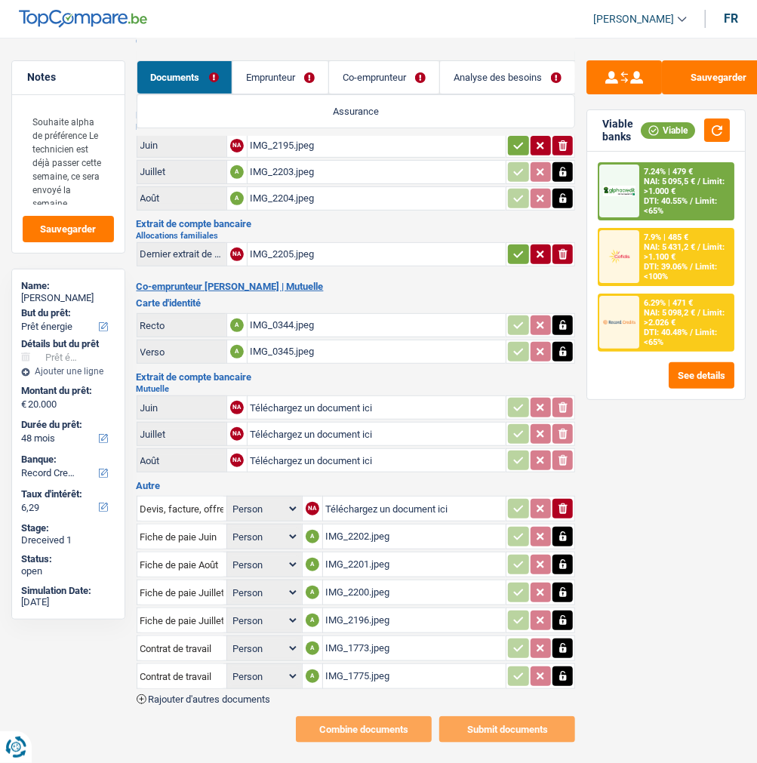
scroll to position [46, 0]
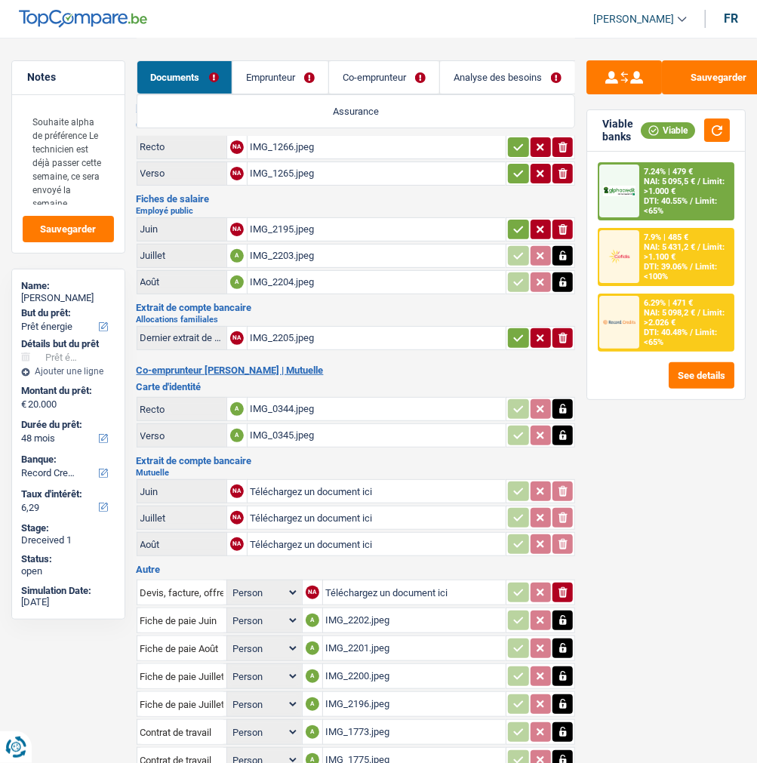
click at [288, 327] on div "IMG_2205.jpeg" at bounding box center [376, 338] width 253 height 23
click at [287, 80] on link "Emprunteur" at bounding box center [280, 77] width 96 height 32
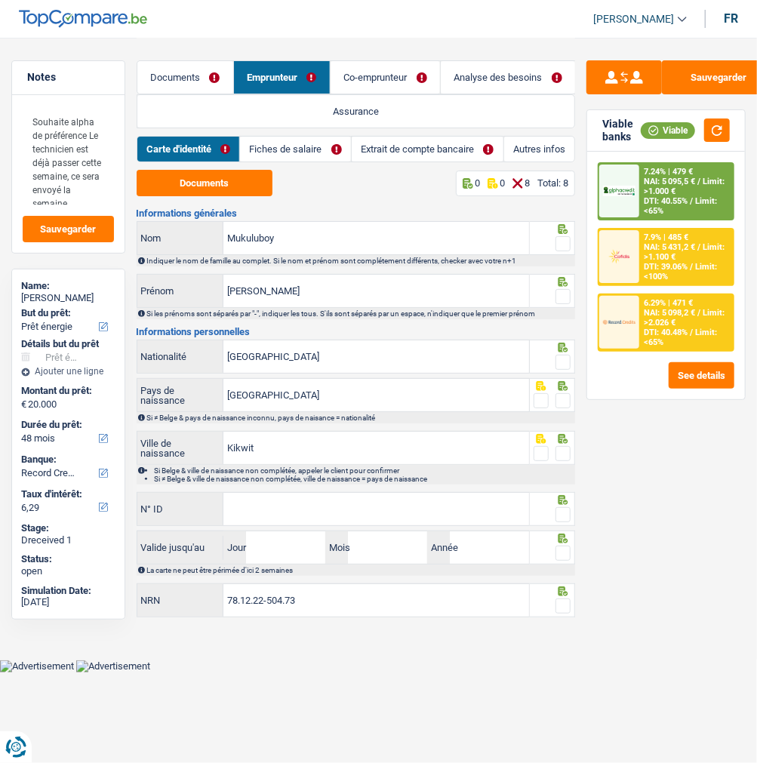
scroll to position [0, 0]
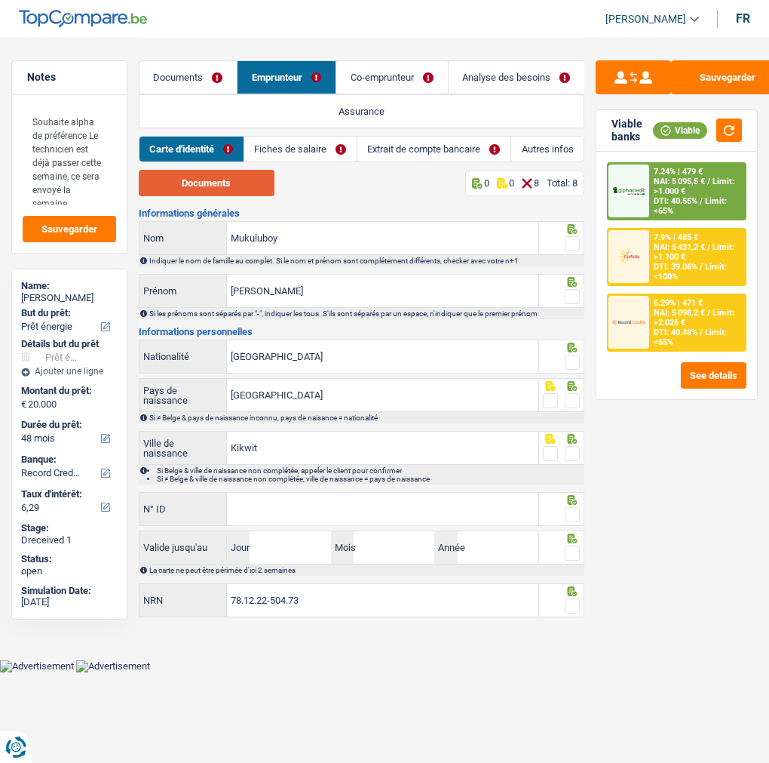
click at [214, 183] on button "Documents" at bounding box center [207, 183] width 136 height 26
click at [571, 241] on span at bounding box center [572, 243] width 15 height 15
click at [0, 0] on input "radio" at bounding box center [0, 0] width 0 height 0
click at [566, 290] on span at bounding box center [572, 296] width 15 height 15
click at [0, 0] on input "radio" at bounding box center [0, 0] width 0 height 0
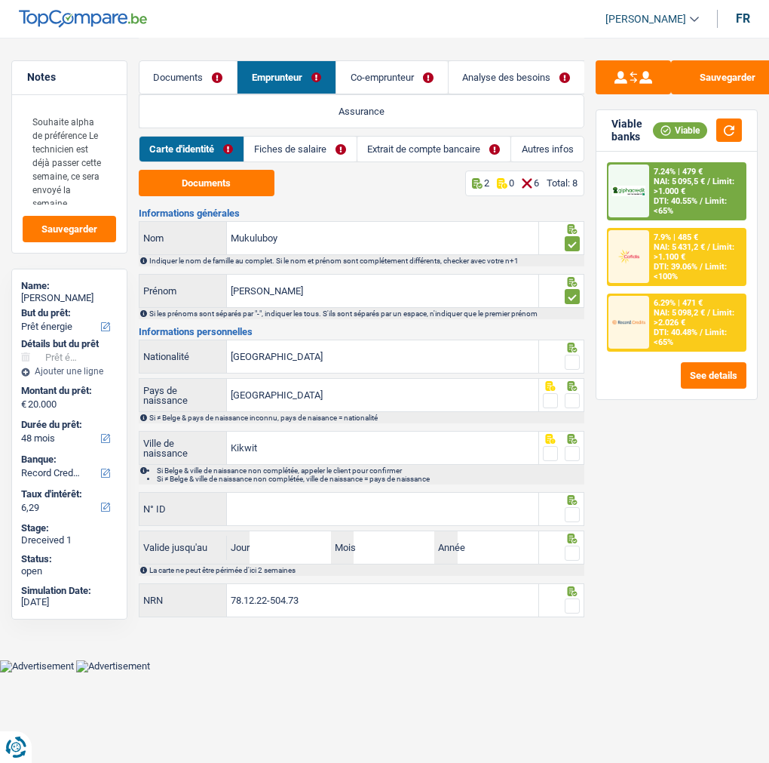
click at [566, 355] on span at bounding box center [572, 362] width 15 height 15
click at [0, 0] on input "radio" at bounding box center [0, 0] width 0 height 0
click at [573, 394] on span at bounding box center [572, 400] width 15 height 15
click at [0, 0] on input "radio" at bounding box center [0, 0] width 0 height 0
click at [567, 446] on span at bounding box center [572, 453] width 15 height 15
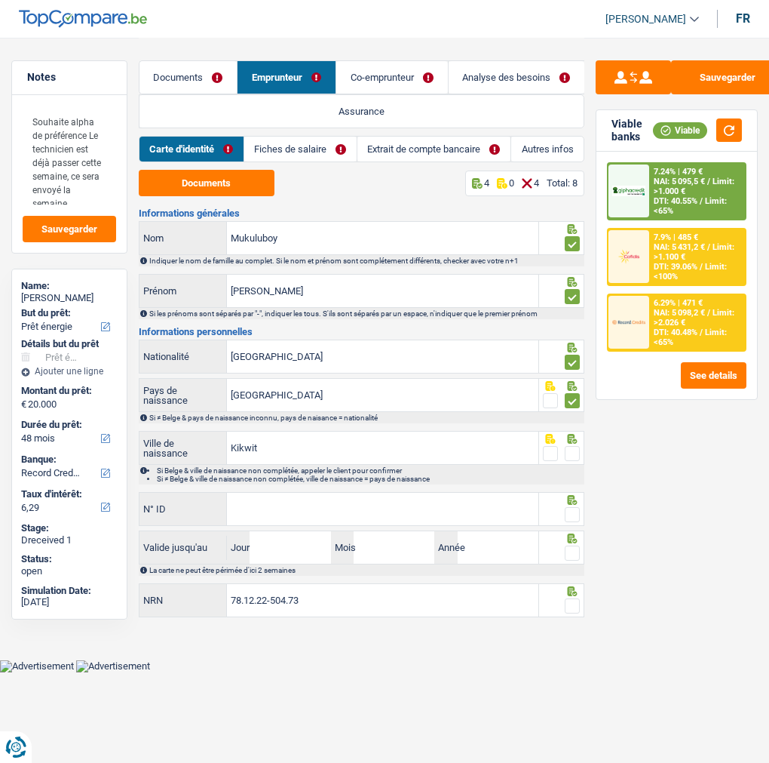
click at [0, 0] on input "radio" at bounding box center [0, 0] width 0 height 0
click at [265, 503] on input "N° ID" at bounding box center [383, 509] width 312 height 32
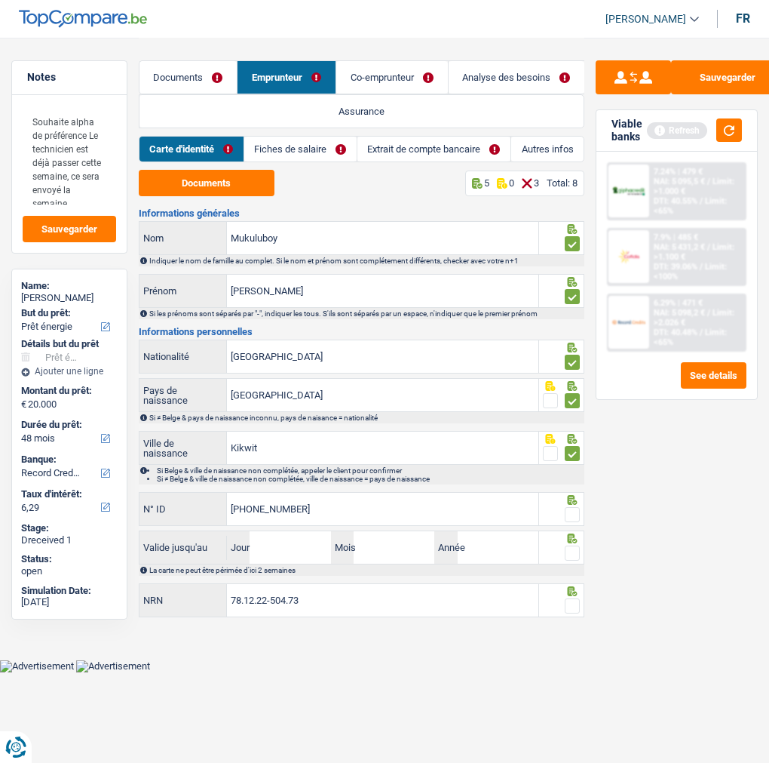
type input "592-8666479-95"
click at [577, 513] on span at bounding box center [572, 514] width 15 height 15
click at [0, 0] on input "radio" at bounding box center [0, 0] width 0 height 0
click at [324, 548] on input "Jour" at bounding box center [290, 547] width 81 height 32
type input "14"
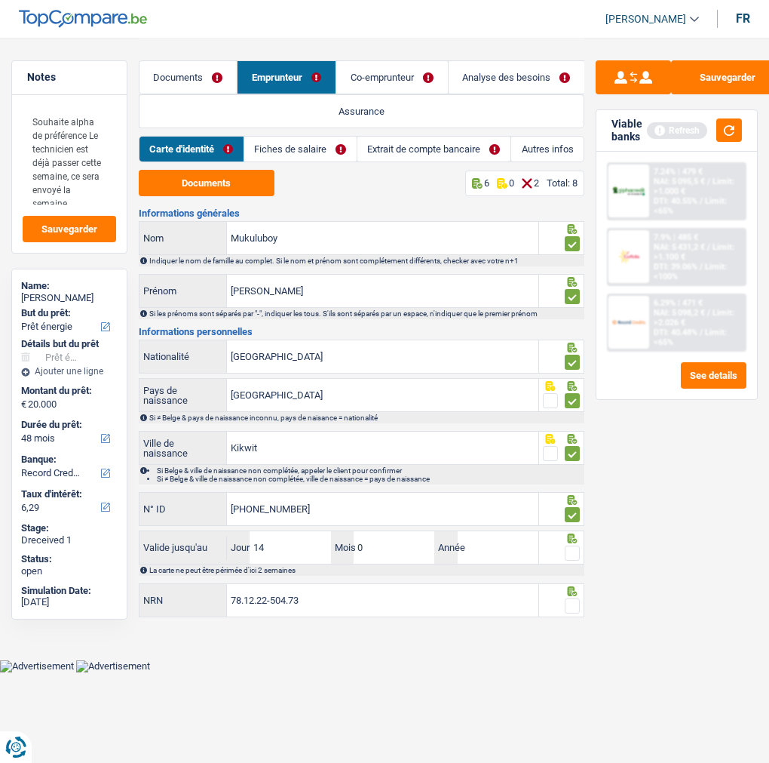
type input "09"
type input "2028"
click at [570, 553] on span at bounding box center [572, 552] width 15 height 15
click at [0, 0] on input "radio" at bounding box center [0, 0] width 0 height 0
click at [569, 601] on span at bounding box center [572, 605] width 15 height 15
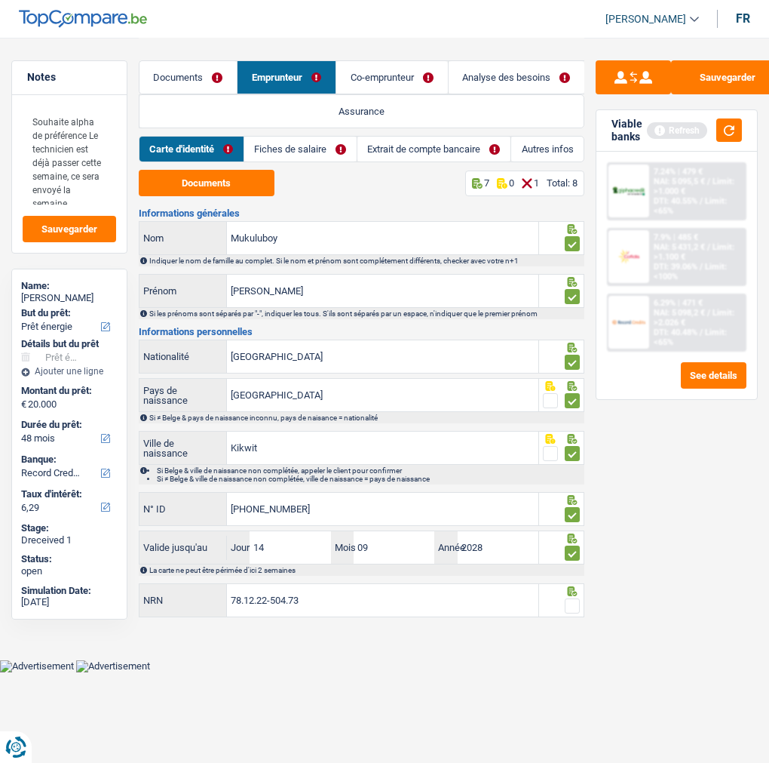
click at [0, 0] on input "radio" at bounding box center [0, 0] width 0 height 0
click at [309, 140] on link "Fiches de salaire" at bounding box center [301, 149] width 112 height 25
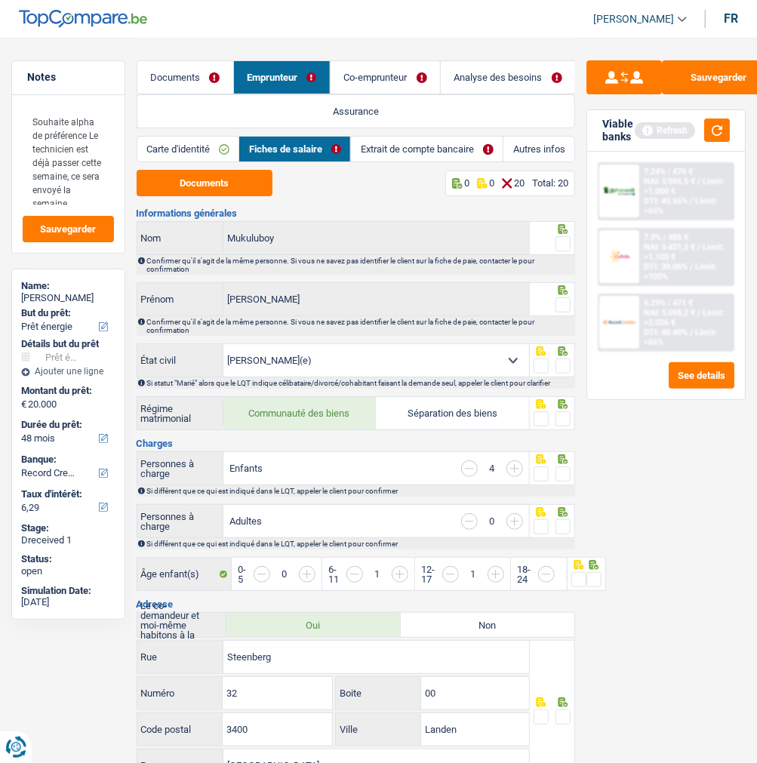
click at [560, 237] on span at bounding box center [562, 243] width 15 height 15
click at [0, 0] on input "radio" at bounding box center [0, 0] width 0 height 0
click at [563, 299] on span at bounding box center [562, 304] width 15 height 15
click at [0, 0] on input "radio" at bounding box center [0, 0] width 0 height 0
click at [249, 180] on button "Documents" at bounding box center [205, 183] width 136 height 26
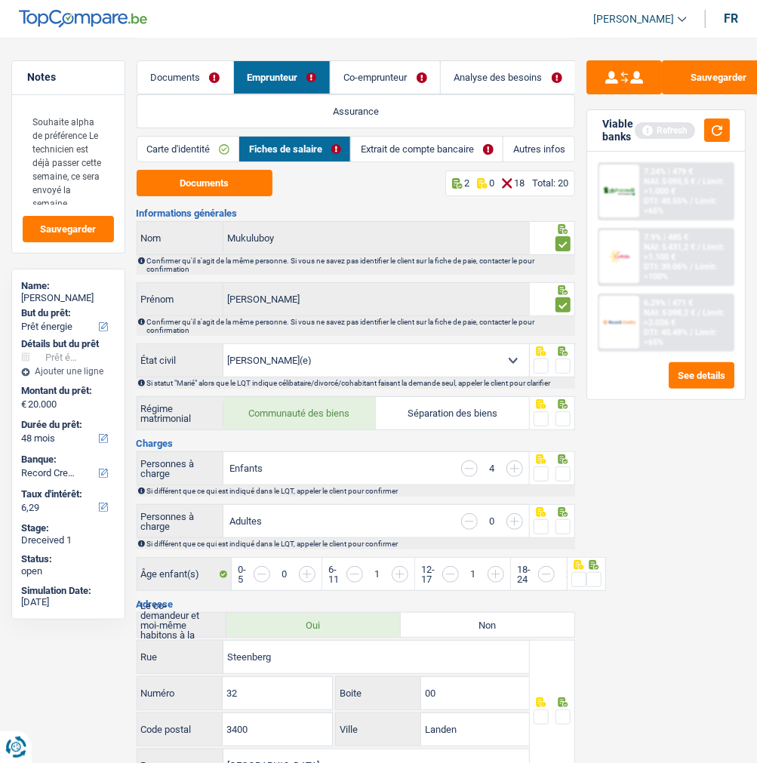
click at [458, 146] on link "Extrait de compte bancaire" at bounding box center [427, 149] width 152 height 25
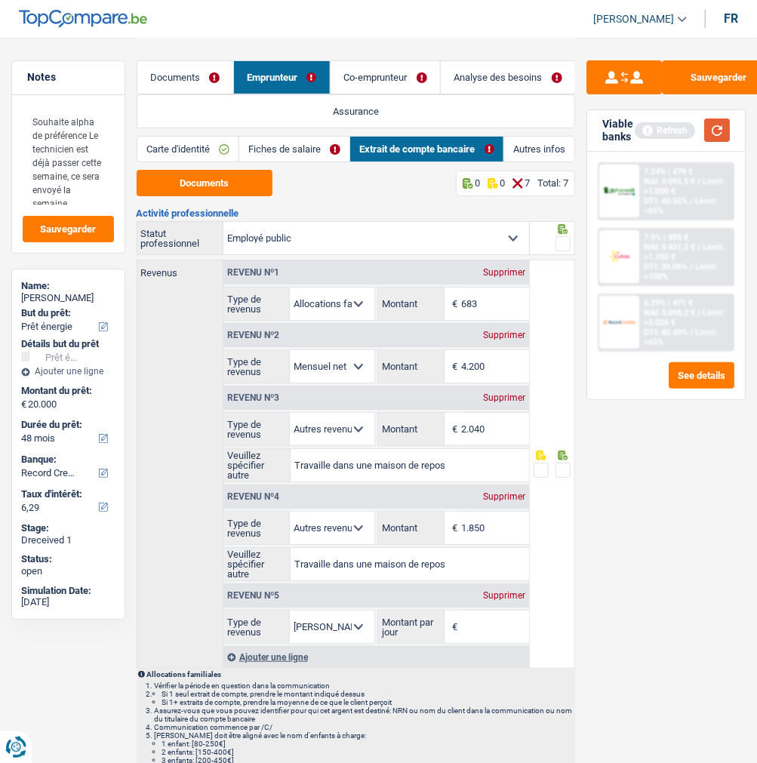
click at [711, 126] on button "button" at bounding box center [717, 129] width 26 height 23
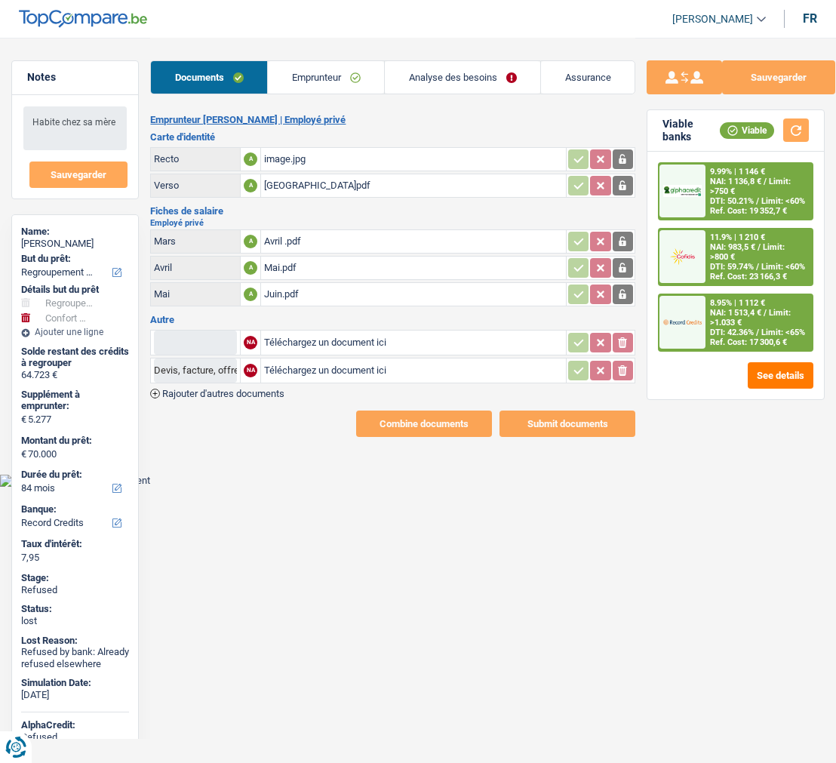
select select "refinancing"
select select "household"
select select "84"
select select "record credits"
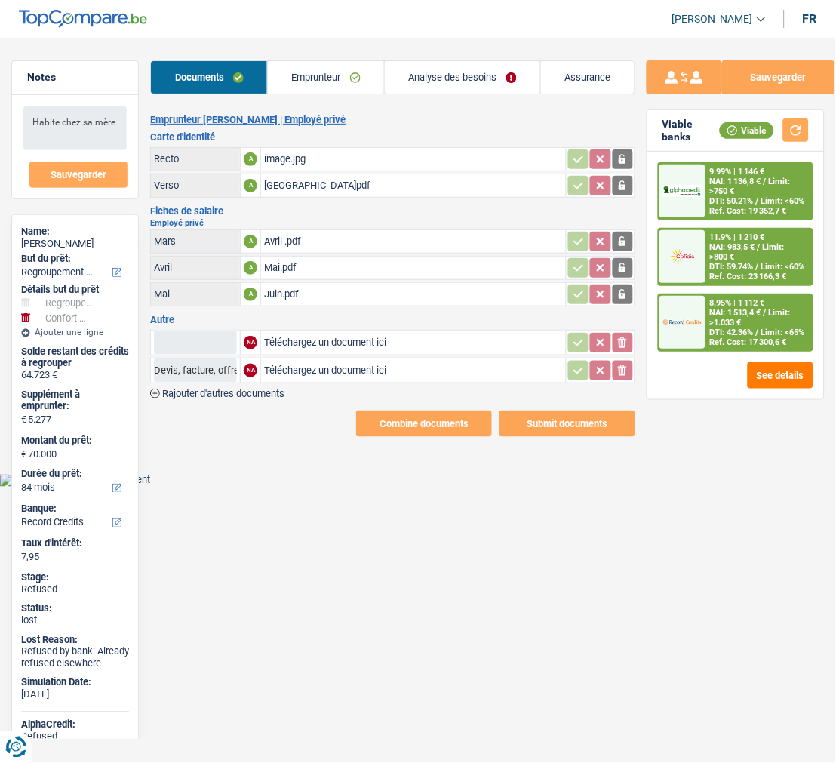
click at [295, 149] on div "image.jpg" at bounding box center [413, 159] width 299 height 23
click at [309, 230] on div "Avril .pdf" at bounding box center [413, 241] width 299 height 23
click at [348, 87] on link "Emprunteur" at bounding box center [326, 77] width 116 height 32
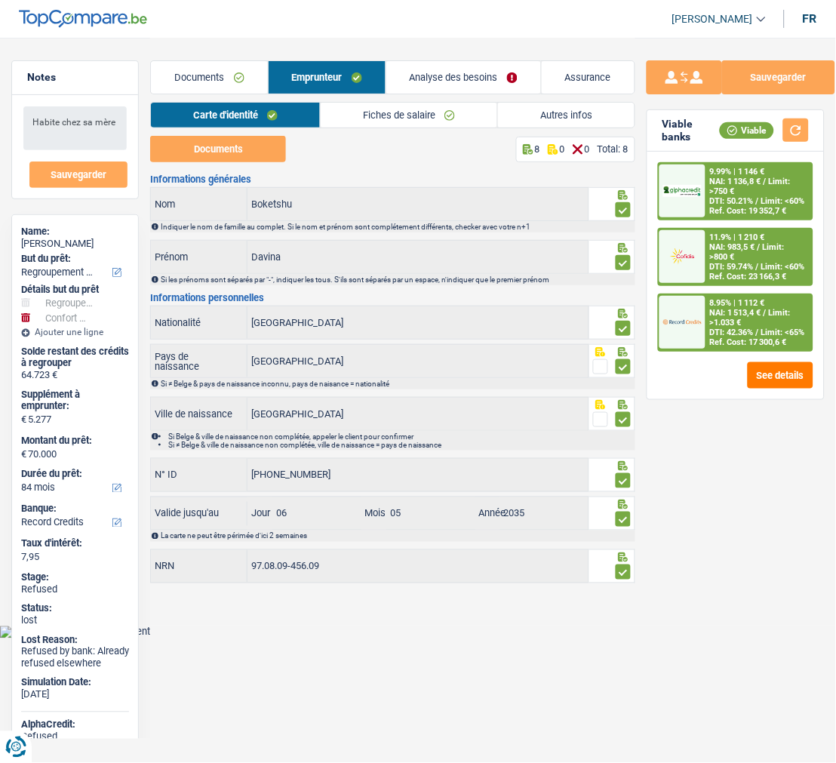
click at [412, 115] on link "Fiches de salaire" at bounding box center [409, 115] width 177 height 25
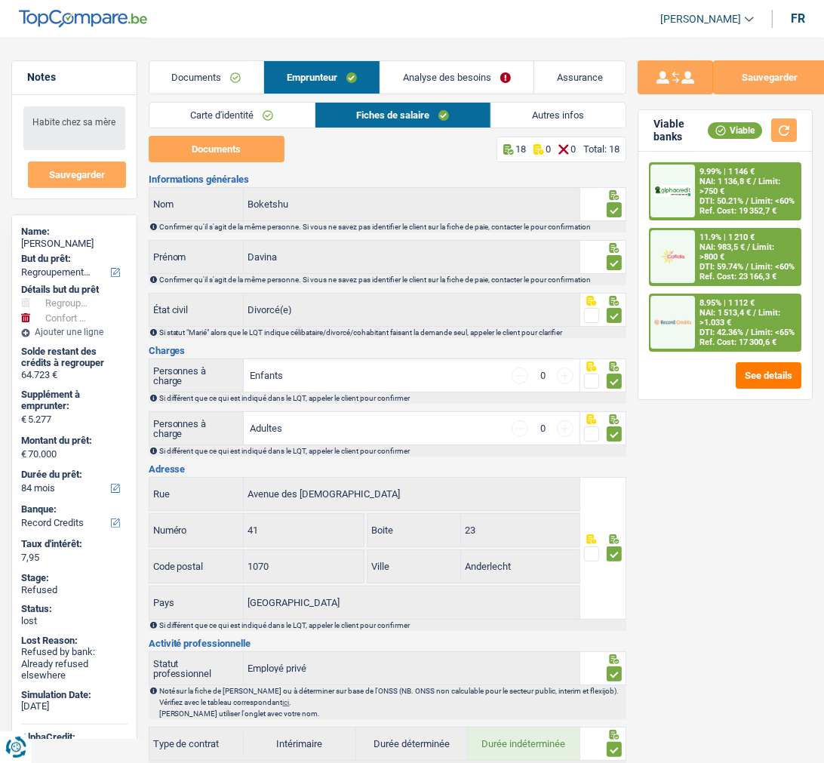
click at [486, 72] on link "Analyse des besoins" at bounding box center [456, 77] width 153 height 32
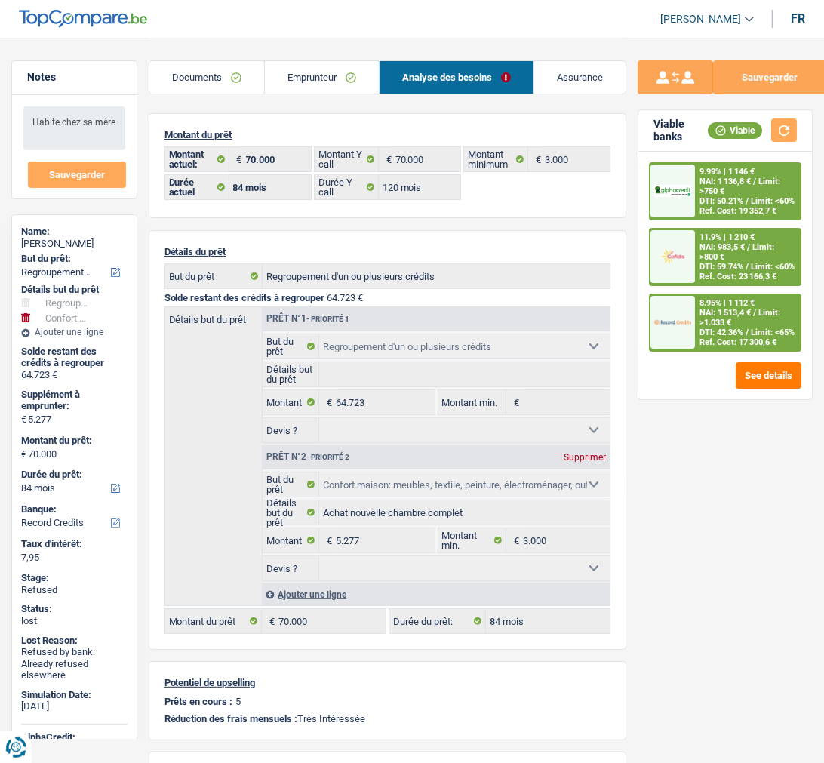
click at [342, 86] on link "Emprunteur" at bounding box center [322, 77] width 114 height 32
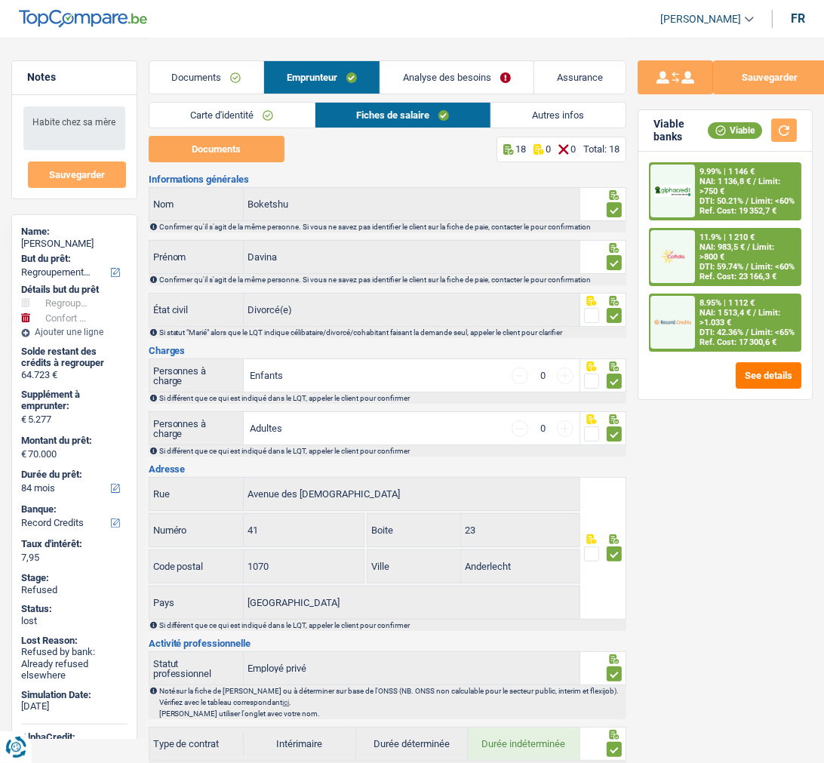
click at [551, 110] on link "Autres infos" at bounding box center [558, 115] width 134 height 25
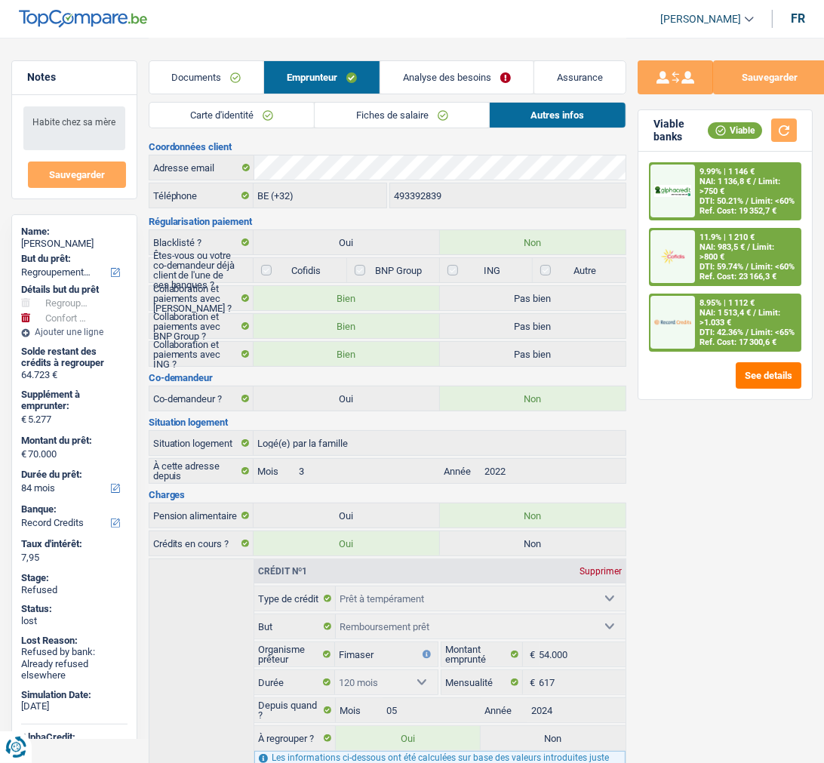
click at [486, 72] on link "Analyse des besoins" at bounding box center [456, 77] width 153 height 32
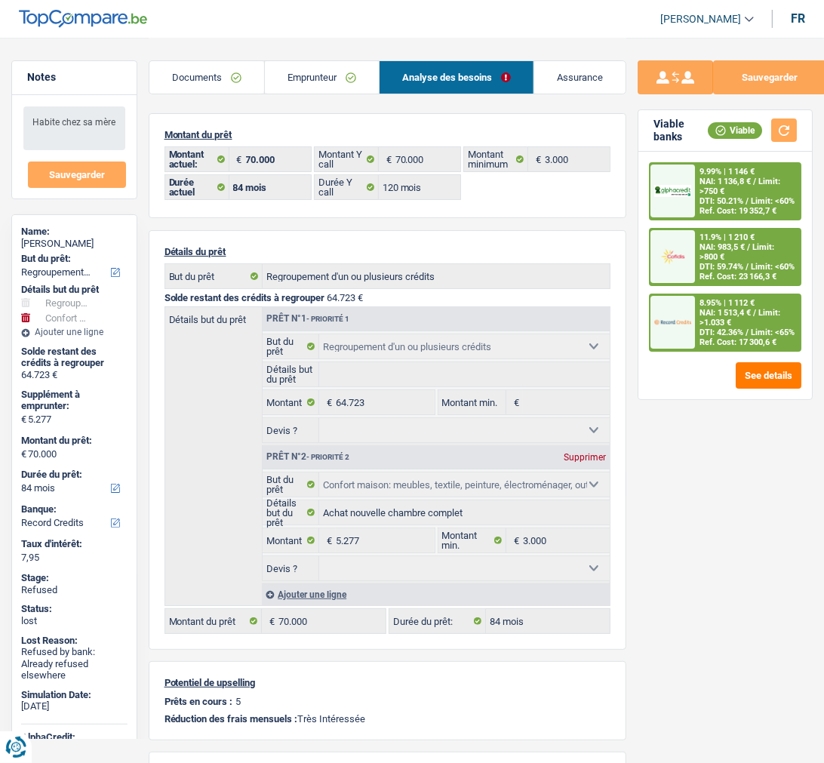
click at [329, 74] on link "Emprunteur" at bounding box center [322, 77] width 114 height 32
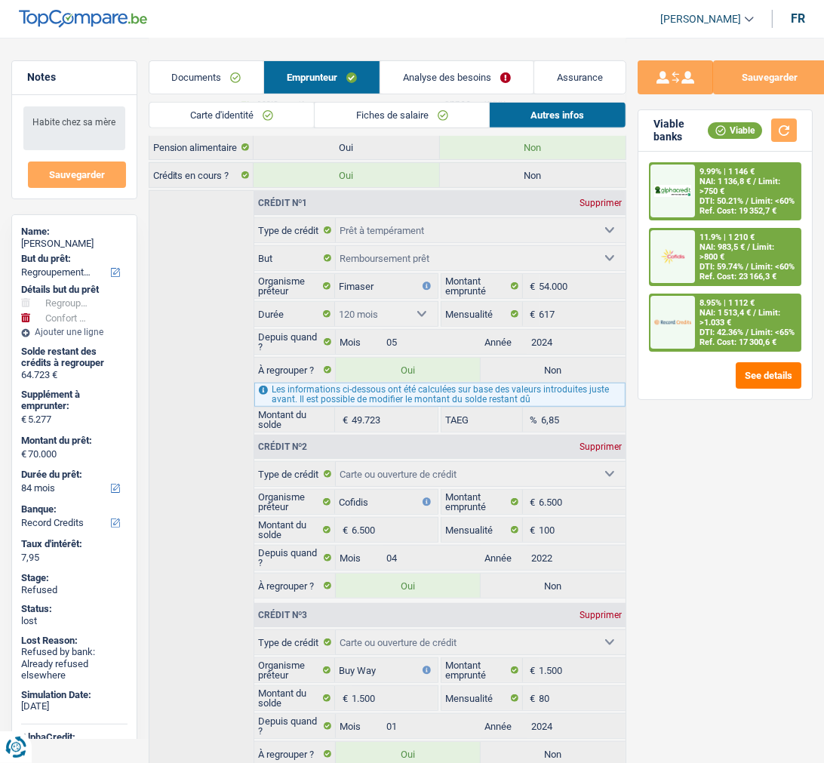
scroll to position [419, 0]
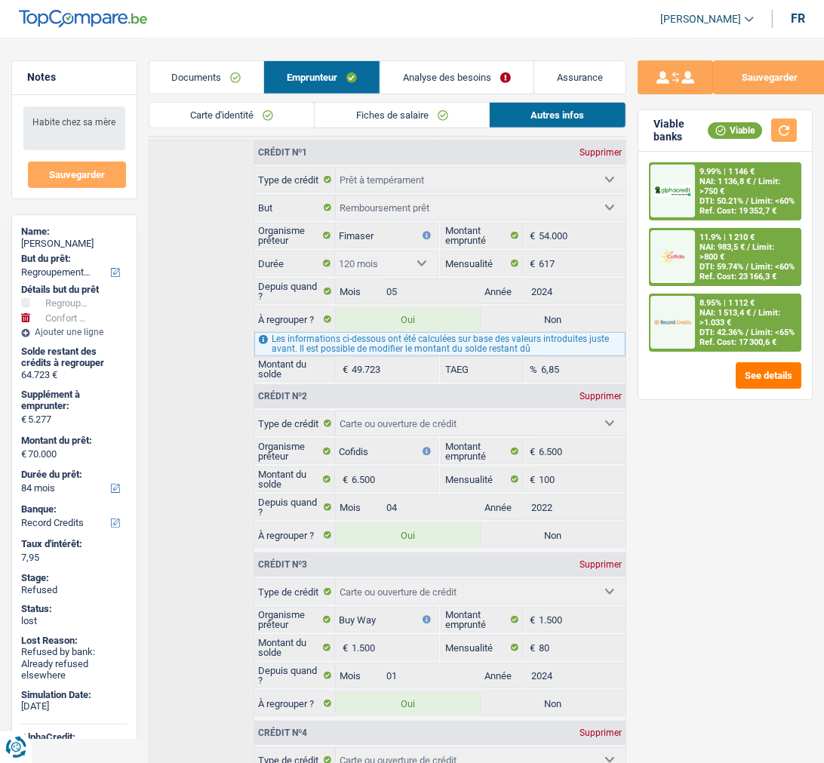
click at [385, 108] on link "Fiches de salaire" at bounding box center [402, 115] width 174 height 25
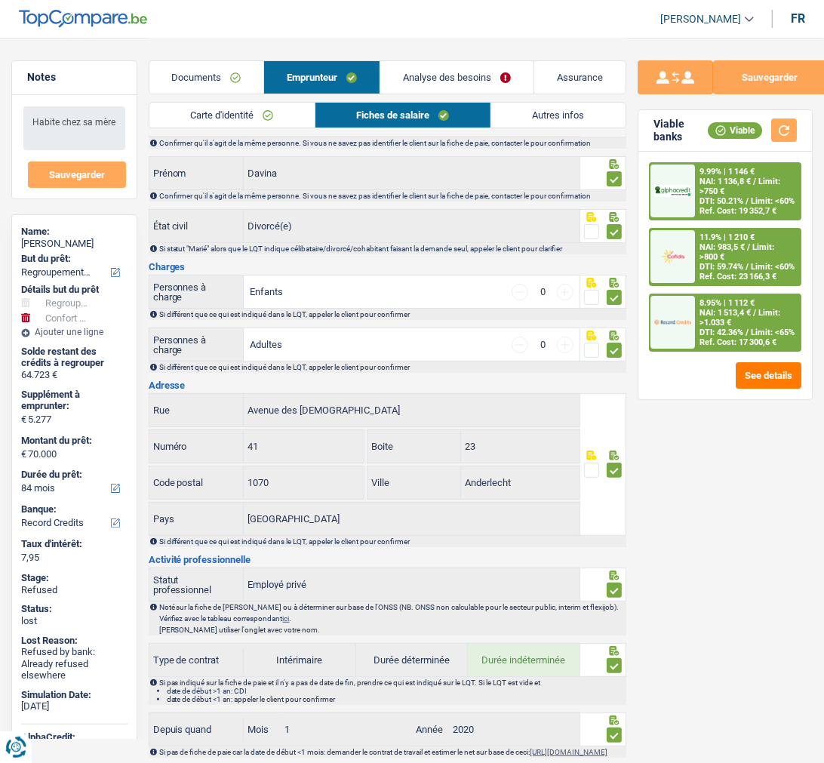
scroll to position [0, 0]
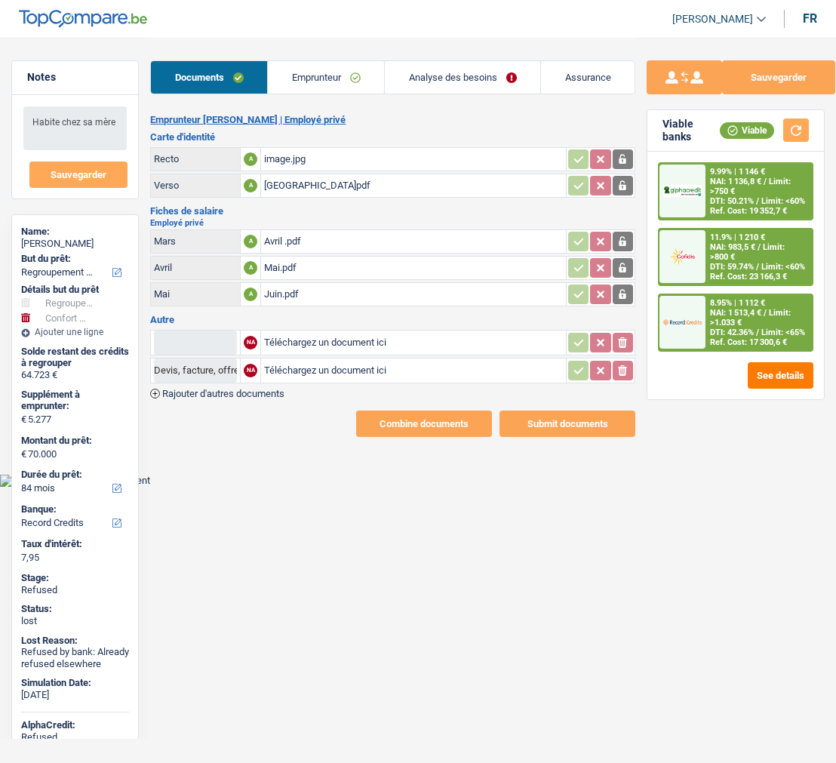
select select "refinancing"
select select "household"
select select "84"
select select "record credits"
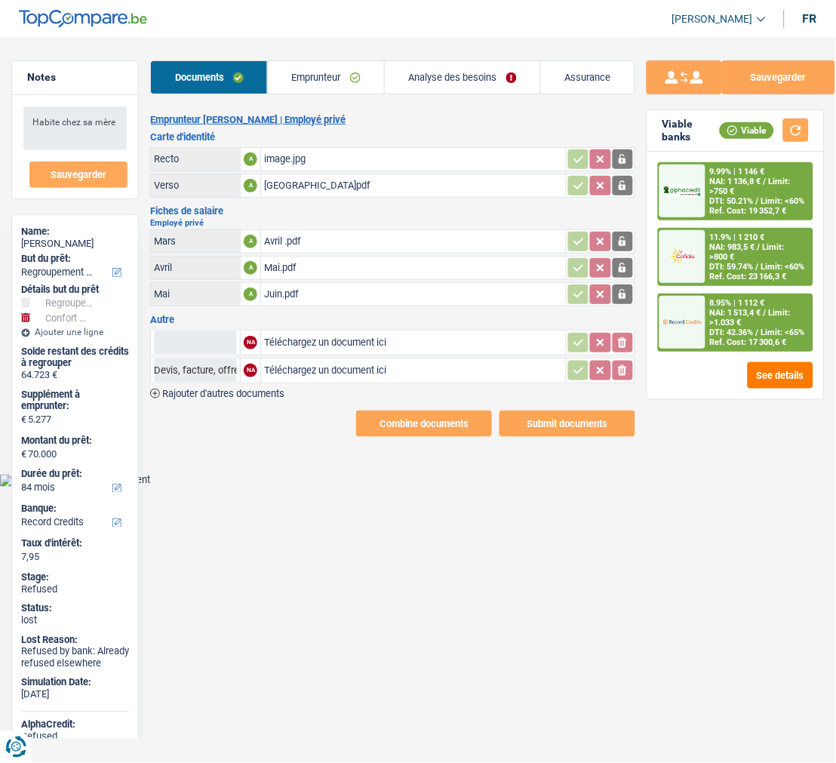
click at [277, 283] on div "Juin.pdf" at bounding box center [413, 294] width 299 height 23
click at [314, 261] on div "Mai.pdf" at bounding box center [413, 267] width 299 height 23
click at [287, 237] on div "Avril .pdf" at bounding box center [413, 241] width 299 height 23
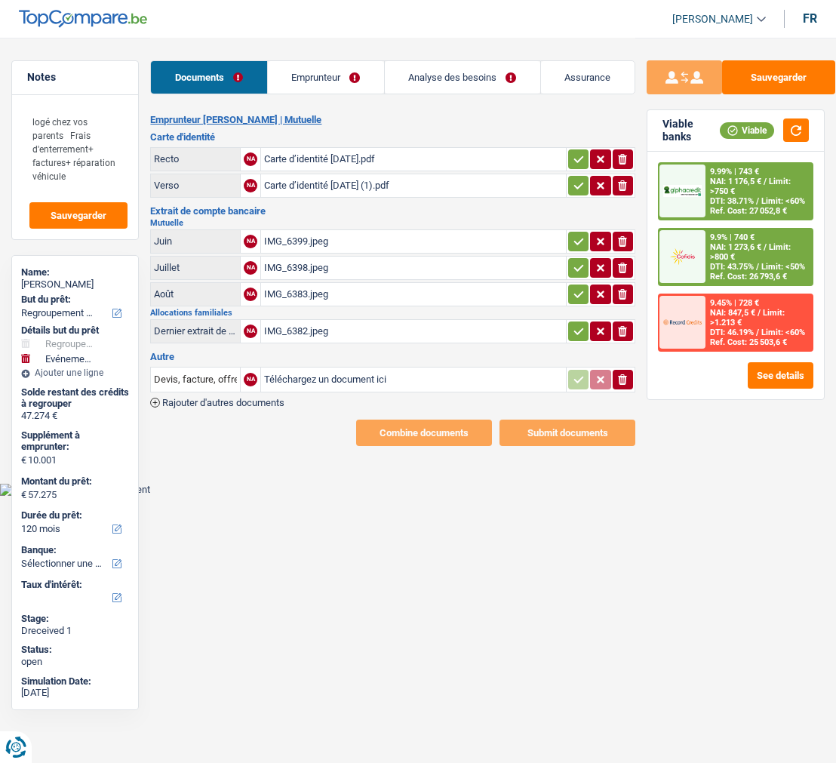
select select "refinancing"
select select "familyEvent"
select select "120"
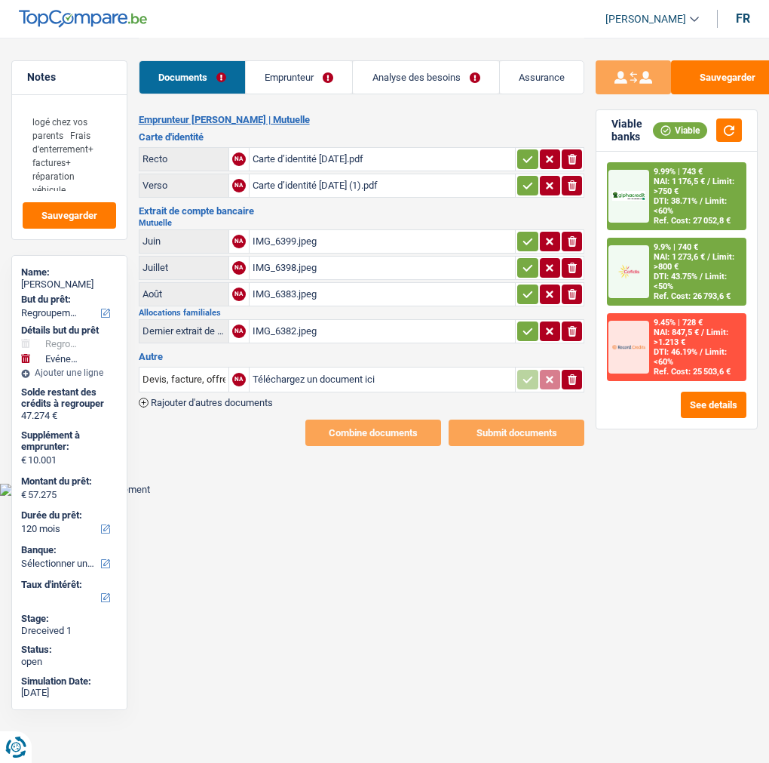
click at [312, 66] on link "Emprunteur" at bounding box center [299, 77] width 106 height 32
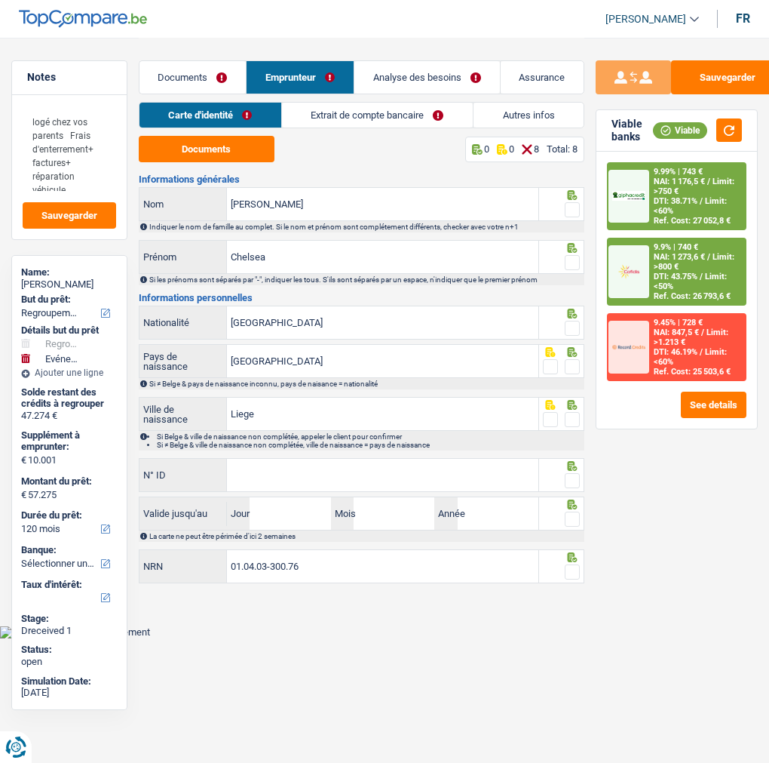
click at [522, 107] on link "Autres infos" at bounding box center [529, 115] width 110 height 25
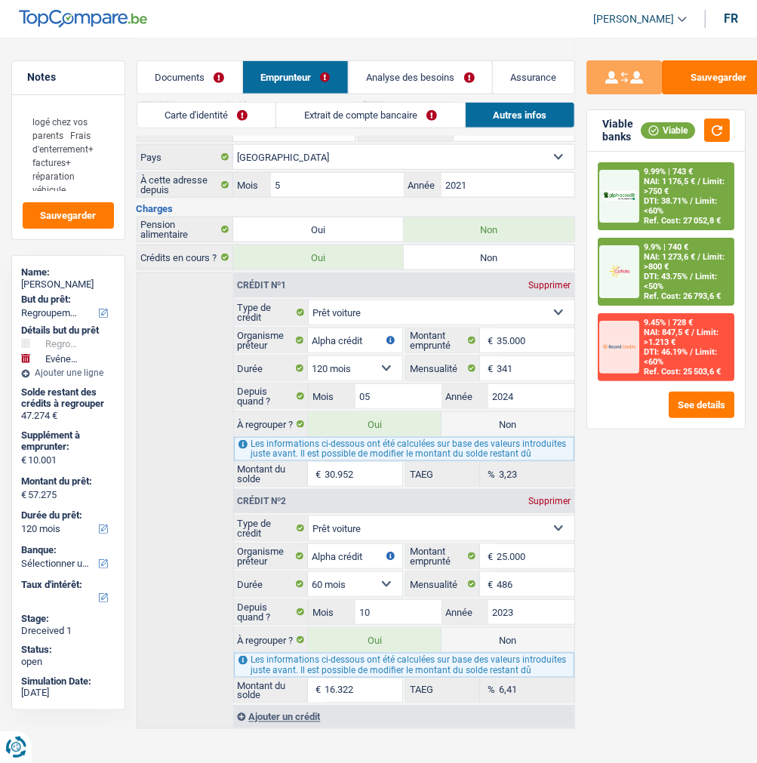
scroll to position [455, 0]
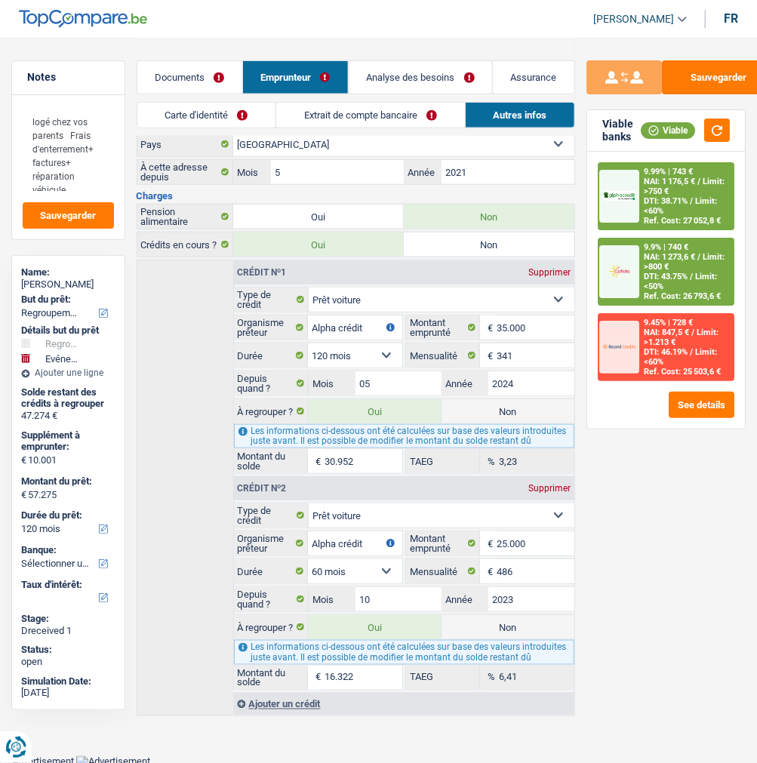
click at [451, 68] on link "Analyse des besoins" at bounding box center [419, 77] width 143 height 32
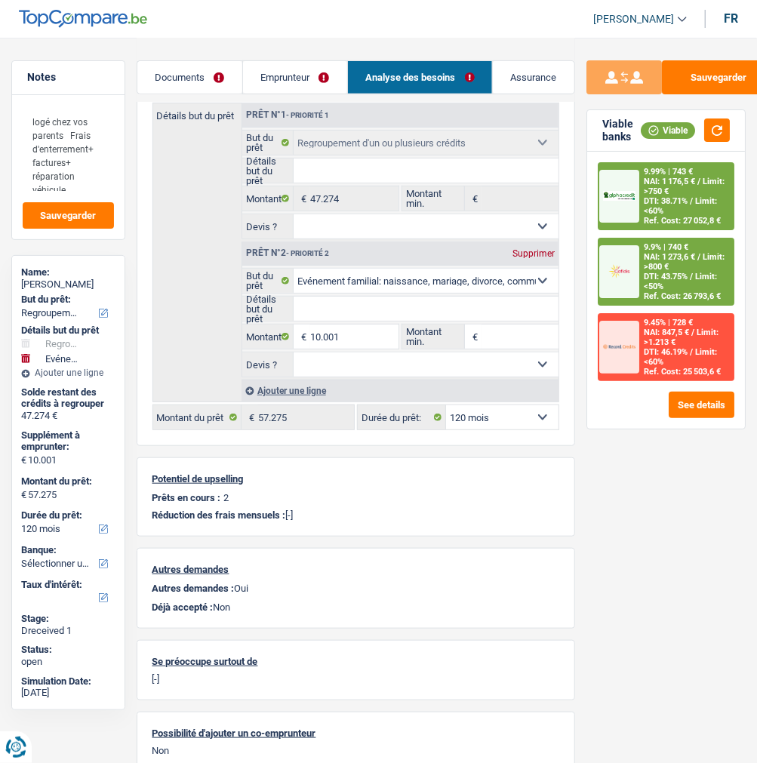
scroll to position [108, 0]
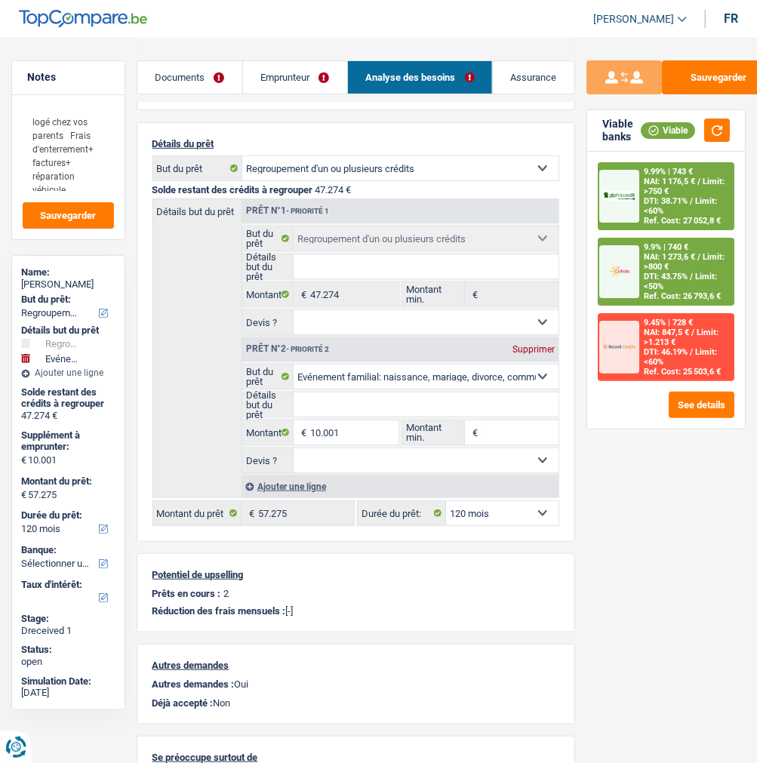
click at [201, 72] on link "Documents" at bounding box center [189, 77] width 105 height 32
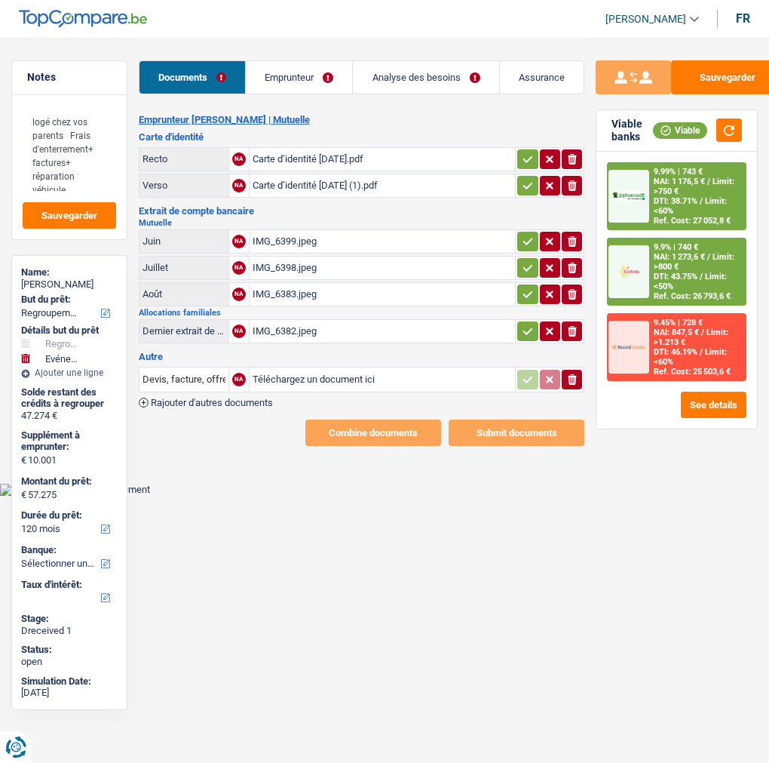
click at [303, 72] on link "Emprunteur" at bounding box center [299, 77] width 106 height 32
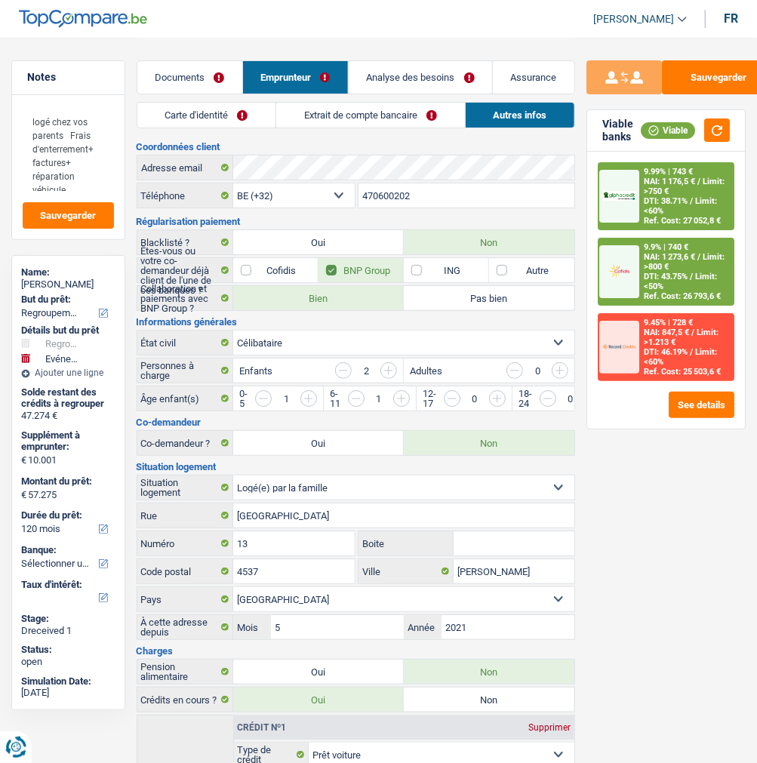
click at [219, 117] on link "Carte d'identité" at bounding box center [206, 115] width 139 height 25
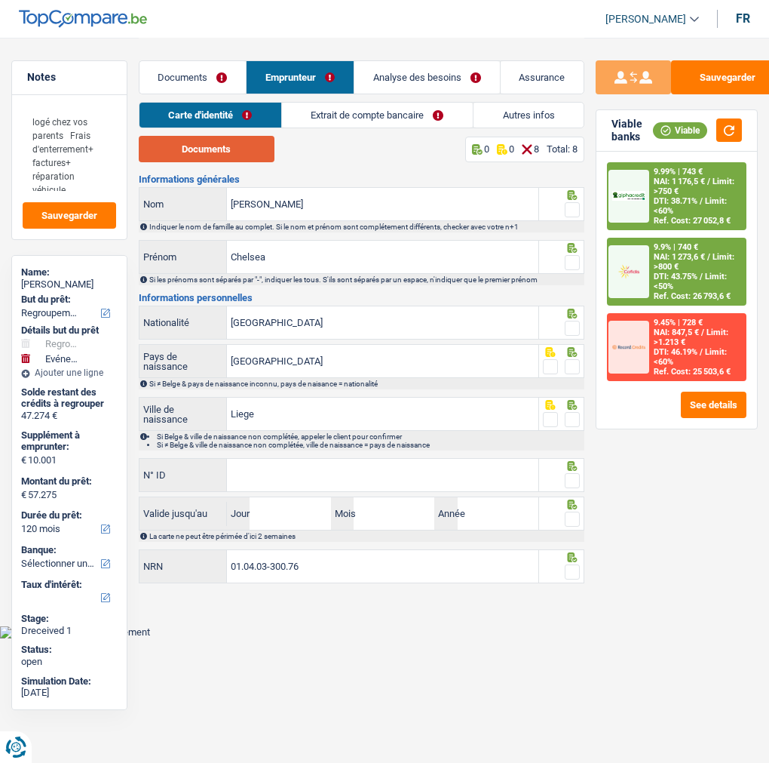
click at [187, 156] on button "Documents" at bounding box center [207, 149] width 136 height 26
click at [570, 207] on span at bounding box center [572, 209] width 15 height 15
click at [0, 0] on input "radio" at bounding box center [0, 0] width 0 height 0
click at [565, 255] on span at bounding box center [572, 262] width 15 height 15
click at [0, 0] on input "radio" at bounding box center [0, 0] width 0 height 0
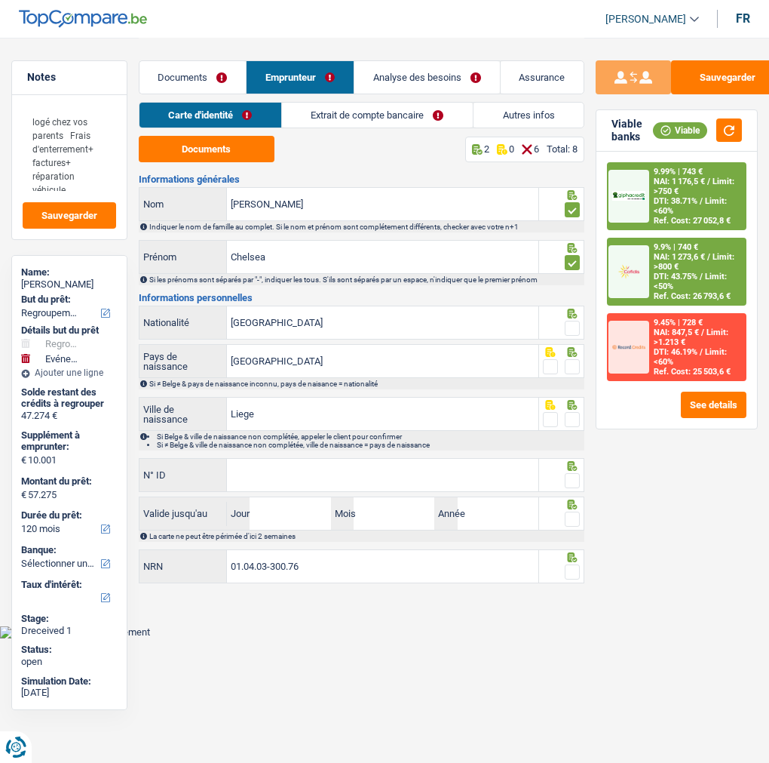
click at [572, 327] on span at bounding box center [572, 328] width 15 height 15
click at [0, 0] on input "radio" at bounding box center [0, 0] width 0 height 0
click at [575, 359] on span at bounding box center [572, 366] width 15 height 15
click at [0, 0] on input "radio" at bounding box center [0, 0] width 0 height 0
click at [577, 417] on span at bounding box center [572, 419] width 15 height 15
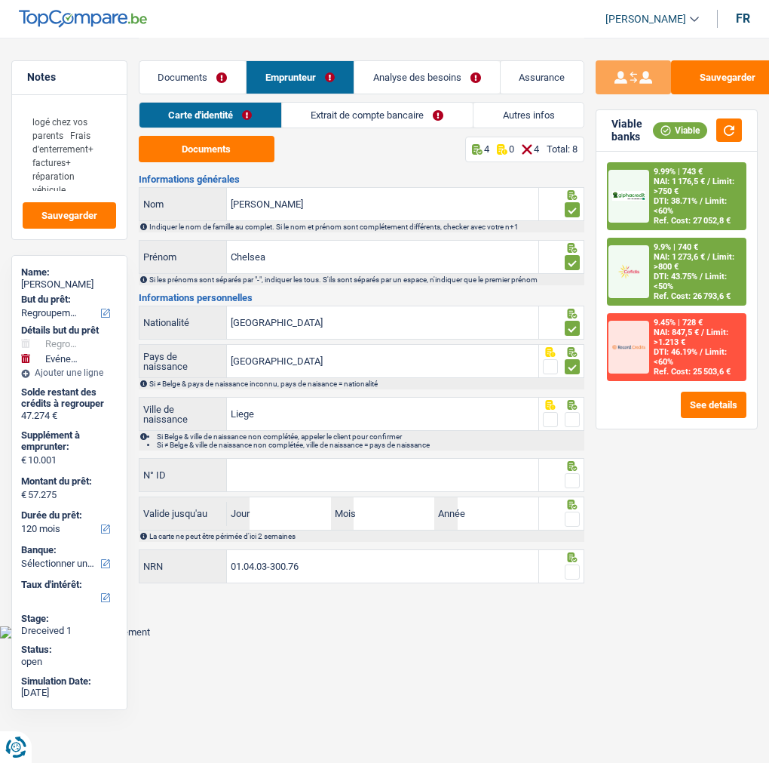
click at [0, 0] on input "radio" at bounding box center [0, 0] width 0 height 0
click at [349, 481] on input "N° ID" at bounding box center [383, 475] width 312 height 32
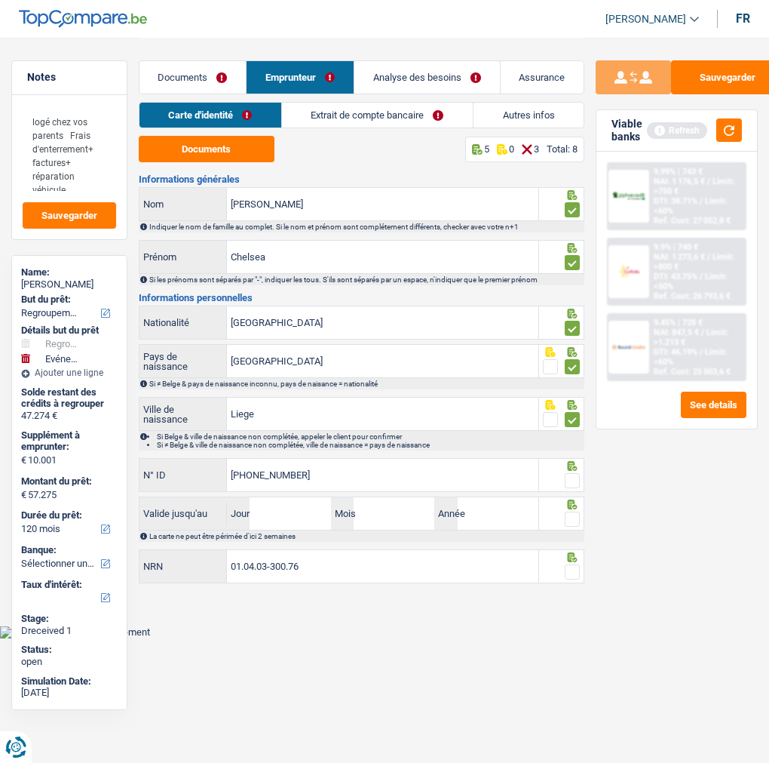
type input "[PHONE_NUMBER]"
drag, startPoint x: 575, startPoint y: 472, endPoint x: 567, endPoint y: 477, distance: 8.8
click at [574, 473] on span at bounding box center [572, 480] width 15 height 15
click at [0, 0] on input "radio" at bounding box center [0, 0] width 0 height 0
click at [312, 517] on input "Jour" at bounding box center [290, 513] width 81 height 32
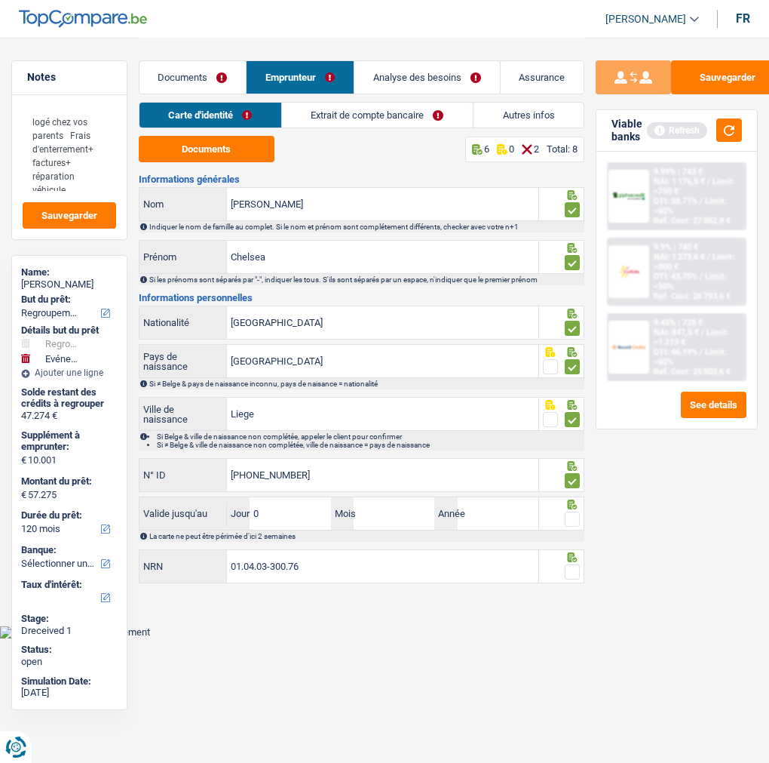
type input "03"
type input "06"
click at [496, 513] on input "Année" at bounding box center [498, 513] width 81 height 32
type input "2001"
click at [570, 514] on span at bounding box center [572, 518] width 15 height 15
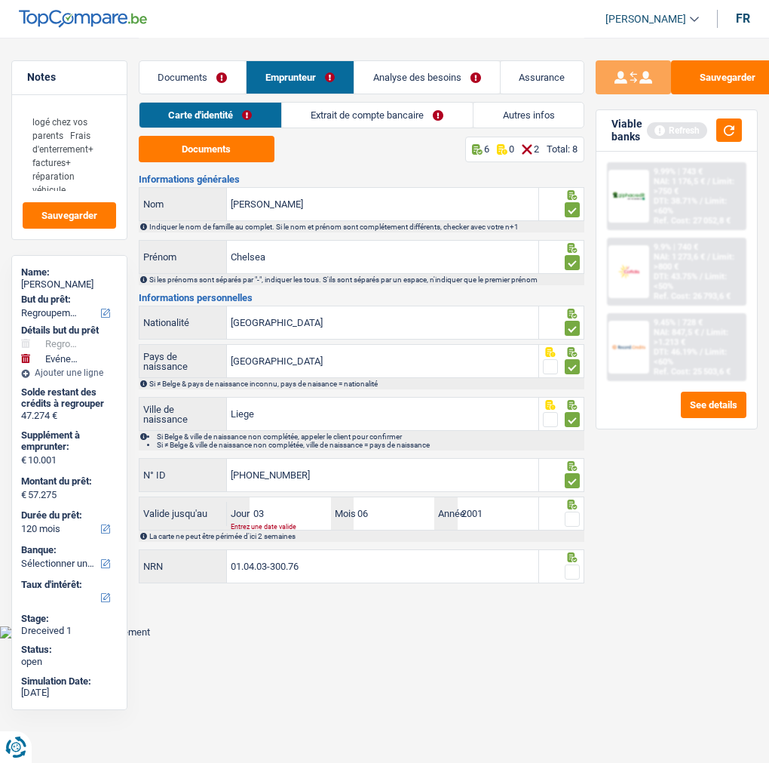
click at [0, 0] on input "radio" at bounding box center [0, 0] width 0 height 0
click at [576, 566] on span at bounding box center [572, 571] width 15 height 15
click at [0, 0] on input "radio" at bounding box center [0, 0] width 0 height 0
click at [361, 121] on link "Extrait de compte bancaire" at bounding box center [377, 115] width 191 height 25
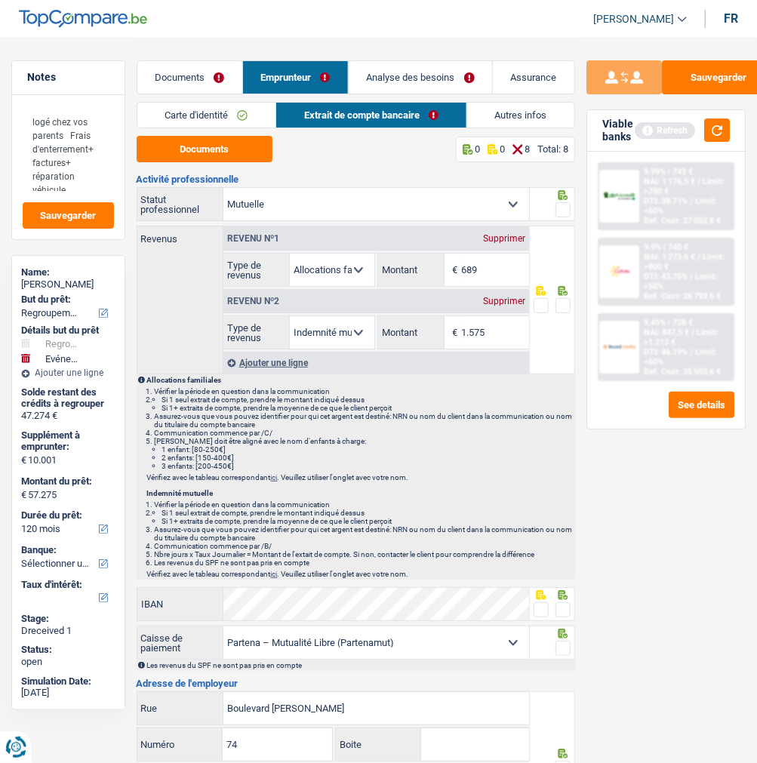
click at [566, 202] on span at bounding box center [562, 209] width 15 height 15
click at [0, 0] on input "radio" at bounding box center [0, 0] width 0 height 0
click at [177, 149] on button "Documents" at bounding box center [205, 149] width 136 height 26
click at [175, 66] on link "Documents" at bounding box center [189, 77] width 105 height 32
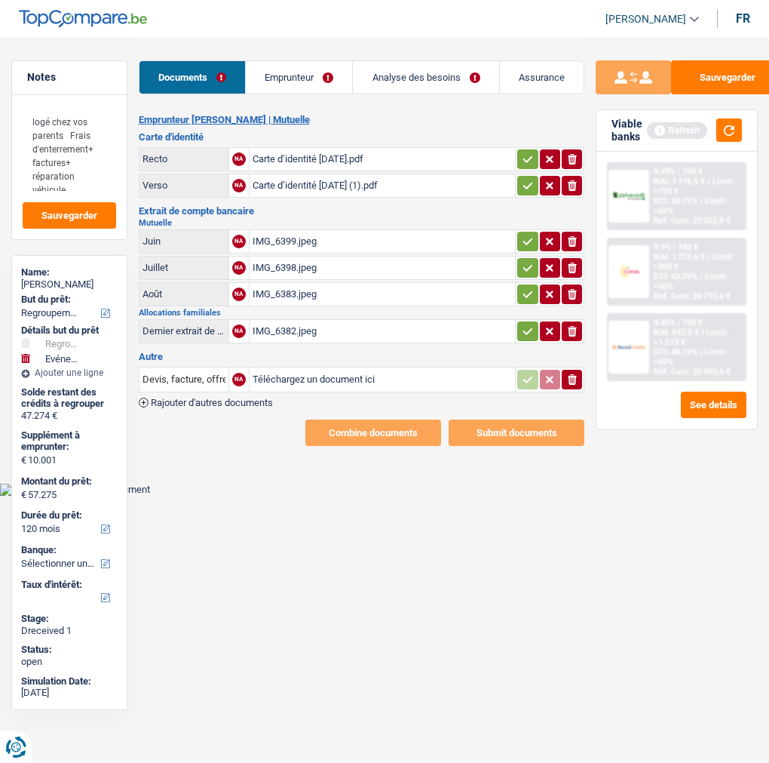
click at [532, 324] on icon "button" at bounding box center [528, 331] width 12 height 15
click at [576, 372] on icon "ionicons-v5-e" at bounding box center [572, 379] width 12 height 15
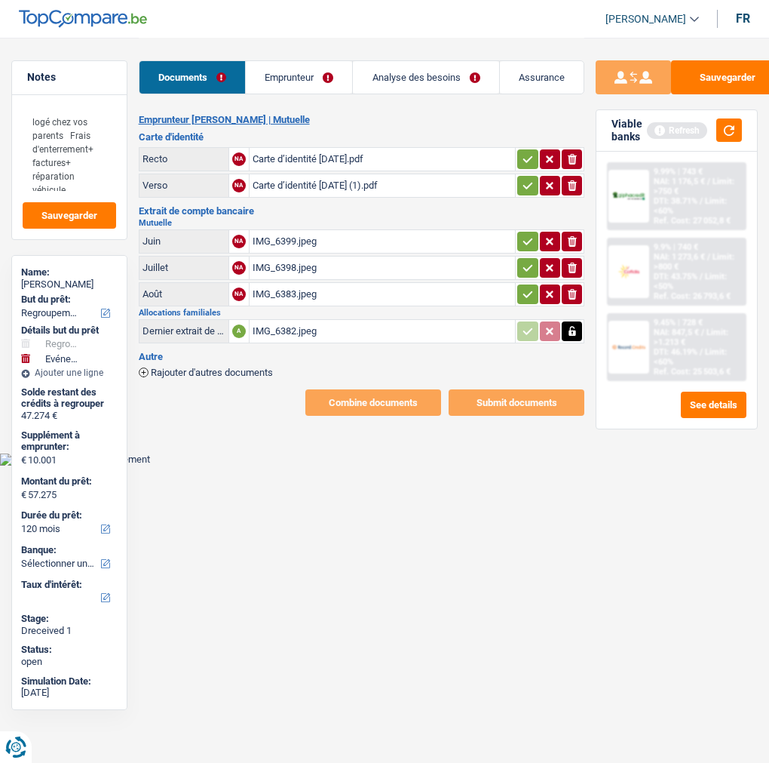
click at [532, 287] on icon "button" at bounding box center [528, 294] width 12 height 15
click at [526, 260] on icon "button" at bounding box center [528, 267] width 12 height 15
click at [526, 234] on icon "button" at bounding box center [528, 241] width 12 height 15
drag, startPoint x: 526, startPoint y: 177, endPoint x: 526, endPoint y: 170, distance: 7.6
click at [526, 178] on icon "button" at bounding box center [528, 185] width 12 height 15
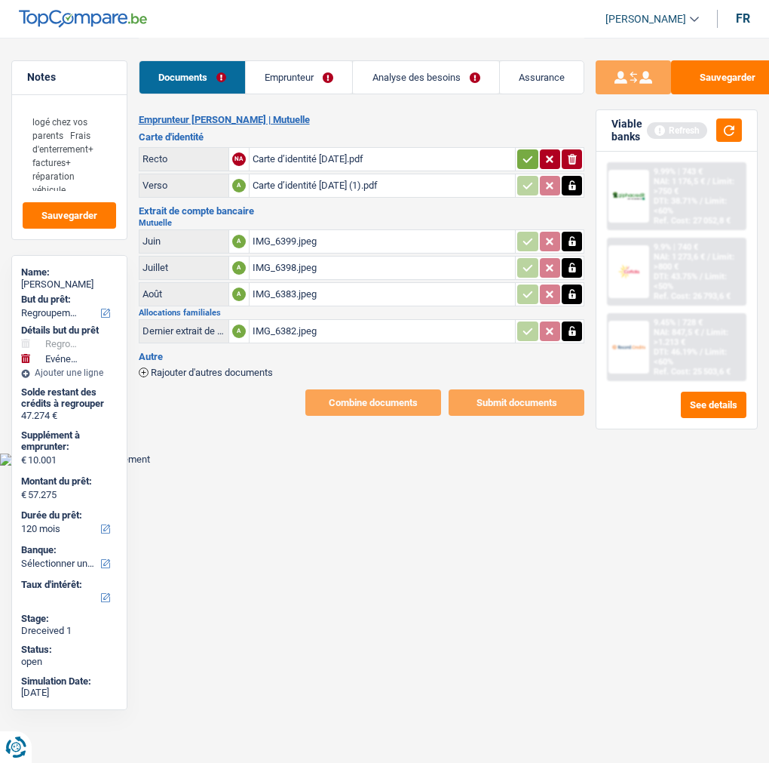
click at [523, 152] on icon "button" at bounding box center [528, 159] width 12 height 15
click at [308, 71] on link "Emprunteur" at bounding box center [299, 77] width 106 height 32
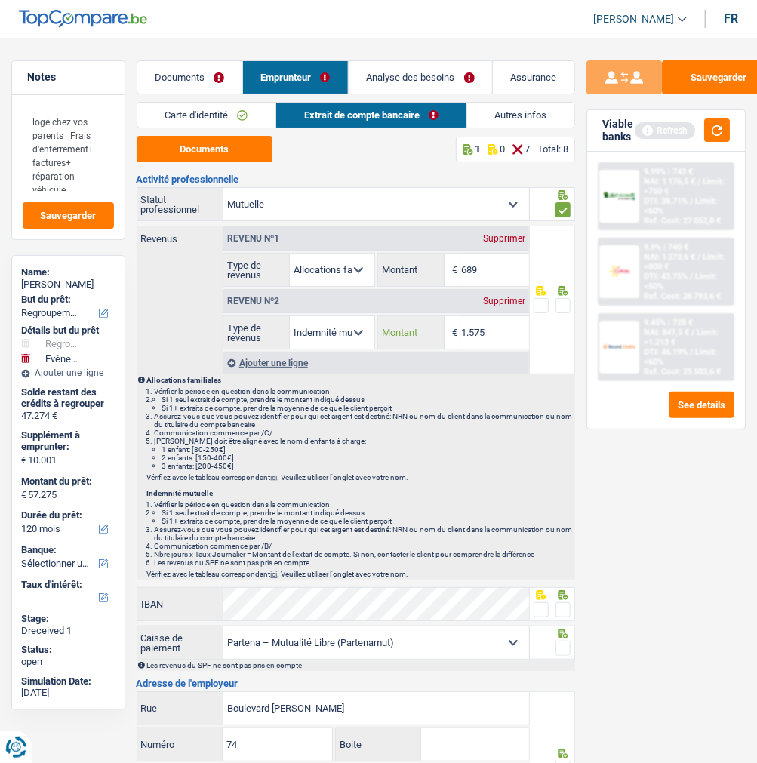
click at [502, 327] on input "1.575" at bounding box center [495, 332] width 68 height 32
type input "1.522"
click at [564, 302] on span at bounding box center [562, 305] width 15 height 15
click at [0, 0] on input "radio" at bounding box center [0, 0] width 0 height 0
click at [557, 602] on span at bounding box center [562, 609] width 15 height 15
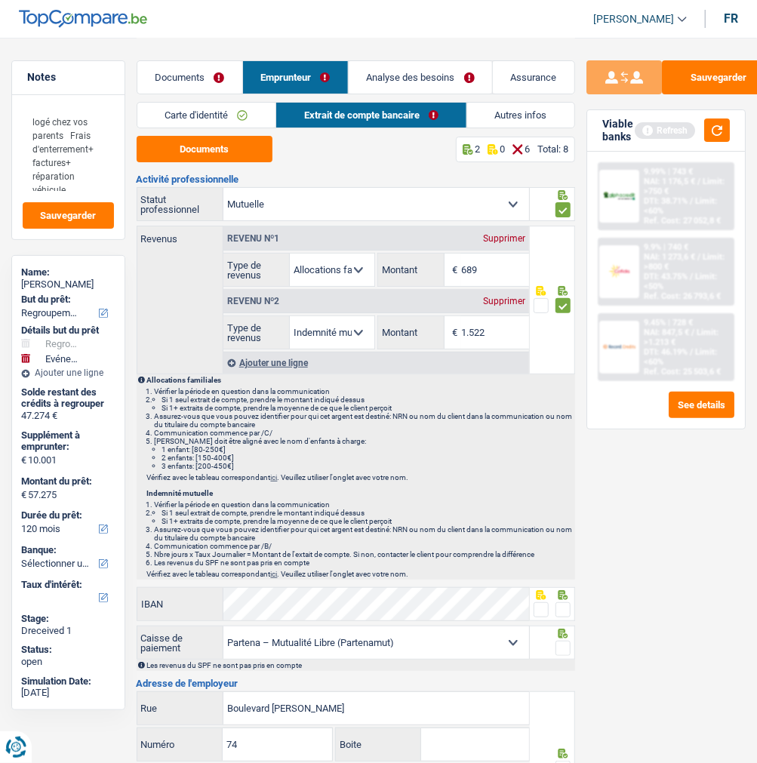
click at [0, 0] on input "radio" at bounding box center [0, 0] width 0 height 0
click at [567, 644] on span at bounding box center [562, 647] width 15 height 15
click at [0, 0] on input "radio" at bounding box center [0, 0] width 0 height 0
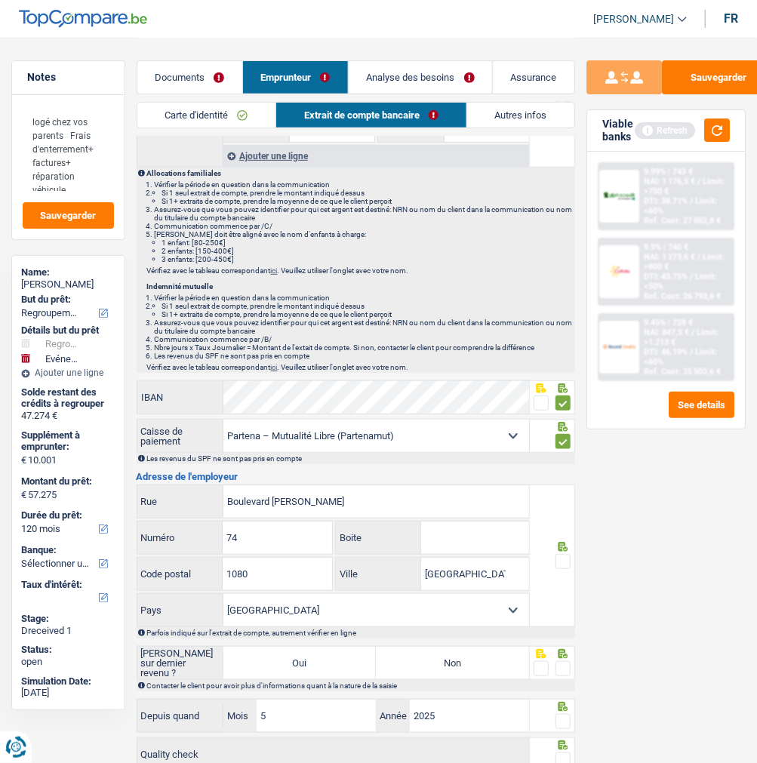
scroll to position [251, 0]
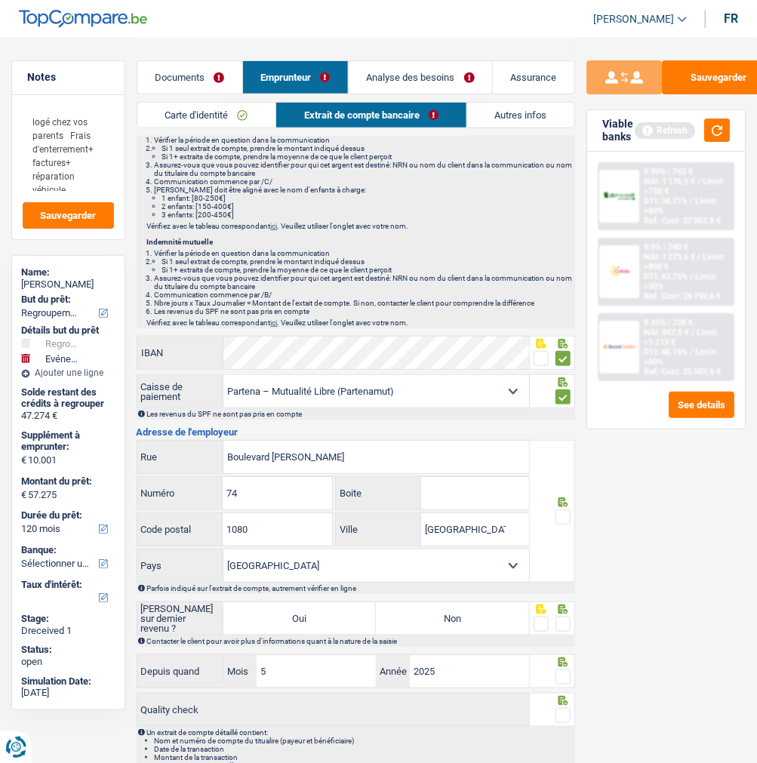
click at [563, 511] on span at bounding box center [562, 516] width 15 height 15
click at [0, 0] on input "radio" at bounding box center [0, 0] width 0 height 0
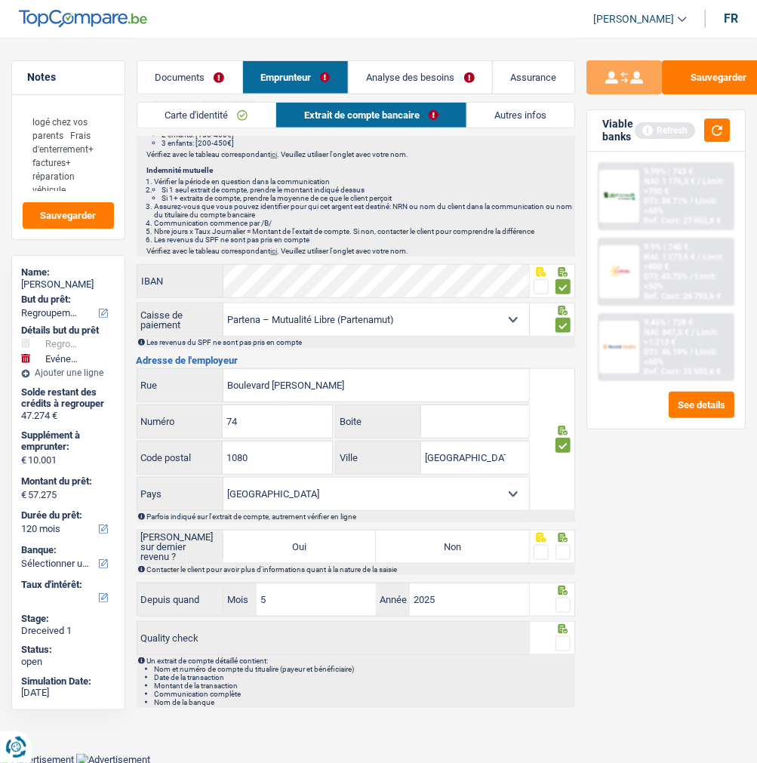
click at [563, 553] on span at bounding box center [562, 552] width 15 height 15
click at [0, 0] on input "radio" at bounding box center [0, 0] width 0 height 0
click at [500, 545] on label "Non" at bounding box center [452, 546] width 153 height 32
click at [500, 545] on input "Non" at bounding box center [452, 546] width 153 height 32
radio input "true"
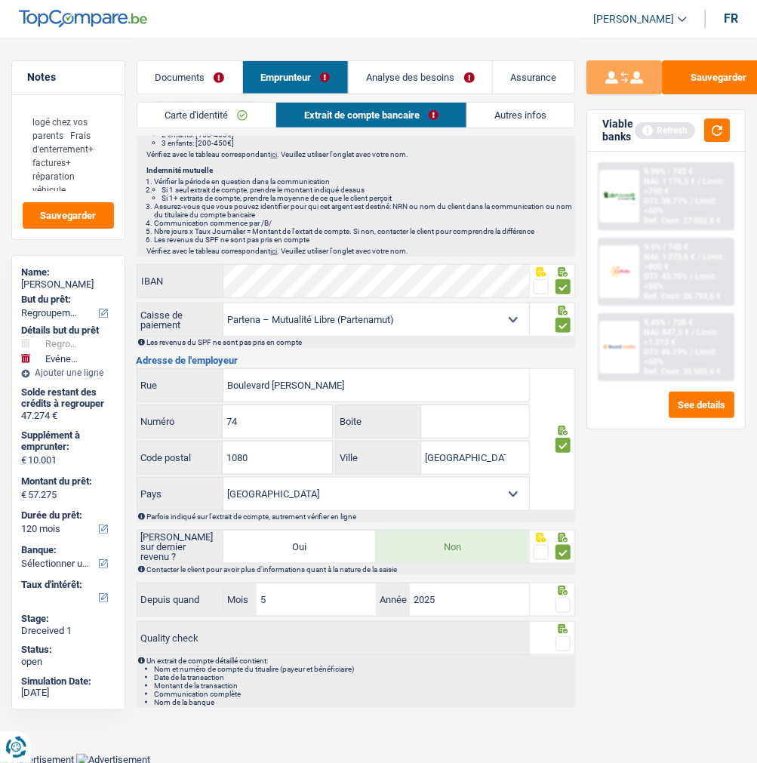
click at [566, 606] on span at bounding box center [562, 604] width 15 height 15
click at [0, 0] on input "radio" at bounding box center [0, 0] width 0 height 0
click at [562, 639] on span at bounding box center [562, 643] width 15 height 15
click at [0, 0] on input "radio" at bounding box center [0, 0] width 0 height 0
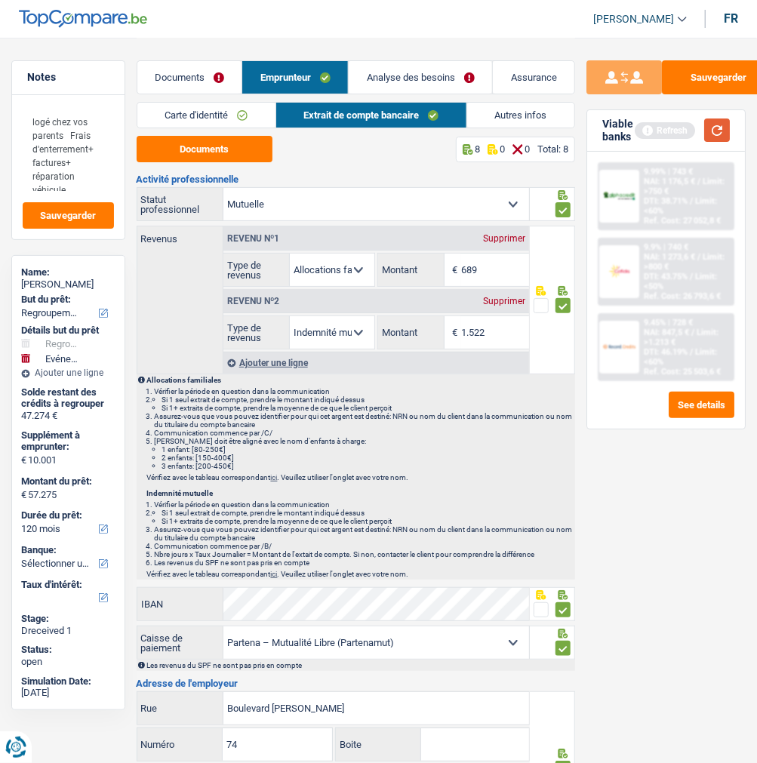
click at [710, 137] on button "button" at bounding box center [717, 129] width 26 height 23
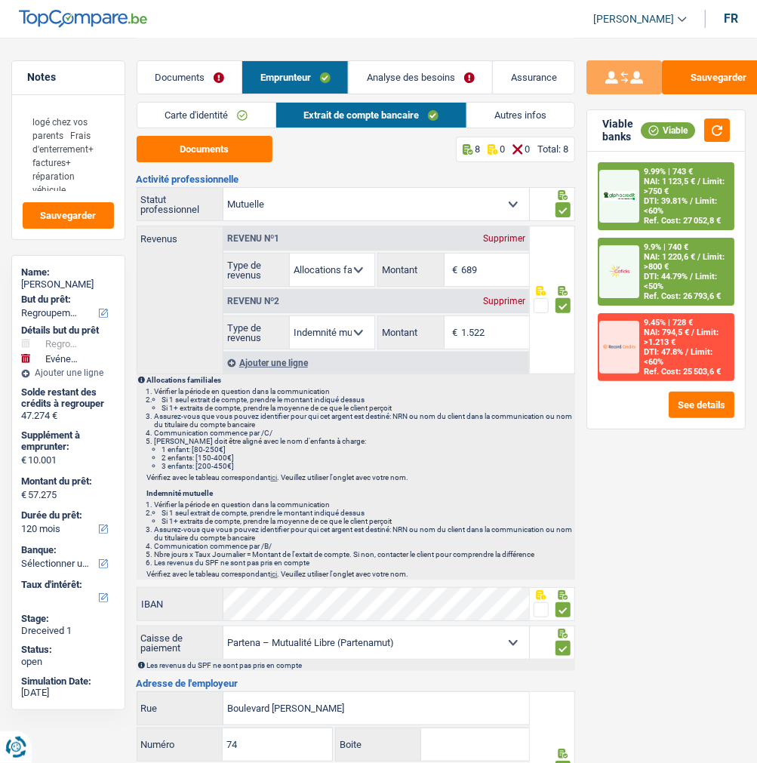
click at [530, 109] on link "Autres infos" at bounding box center [520, 115] width 107 height 25
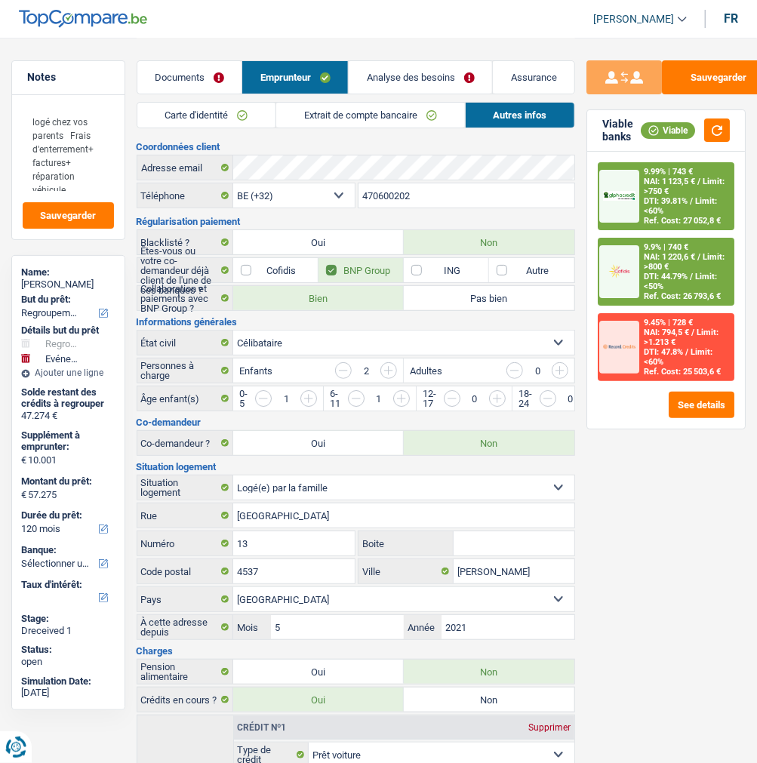
click at [419, 76] on link "Analyse des besoins" at bounding box center [419, 77] width 143 height 32
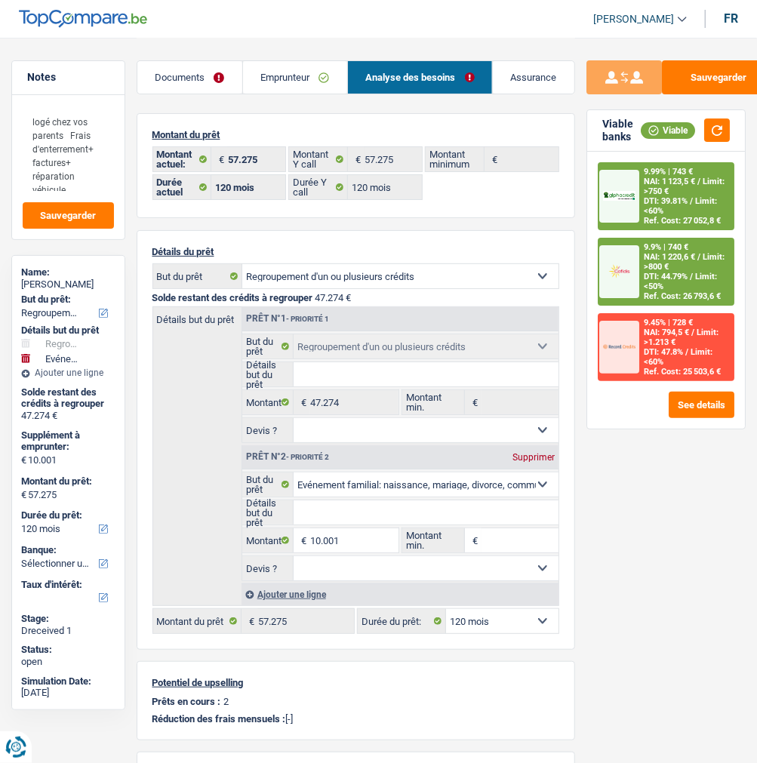
click at [202, 71] on link "Documents" at bounding box center [189, 77] width 105 height 32
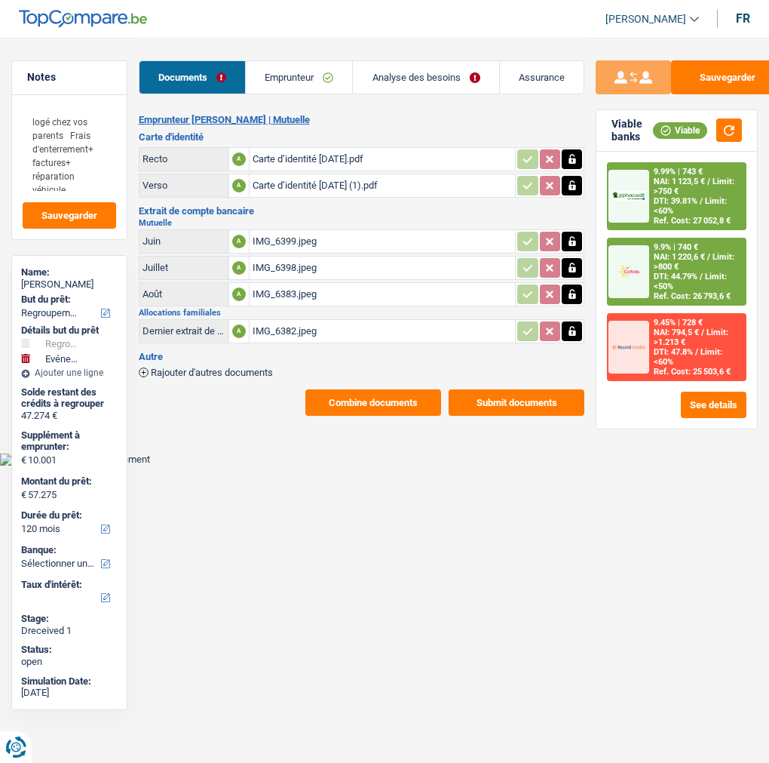
click at [407, 80] on link "Analyse des besoins" at bounding box center [426, 77] width 146 height 32
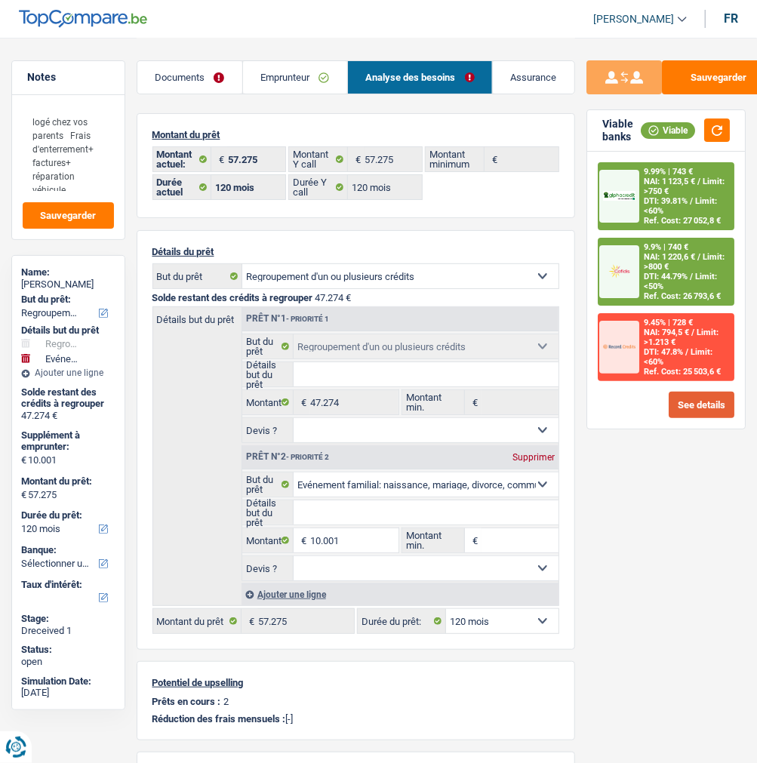
click at [717, 391] on button "See details" at bounding box center [701, 404] width 66 height 26
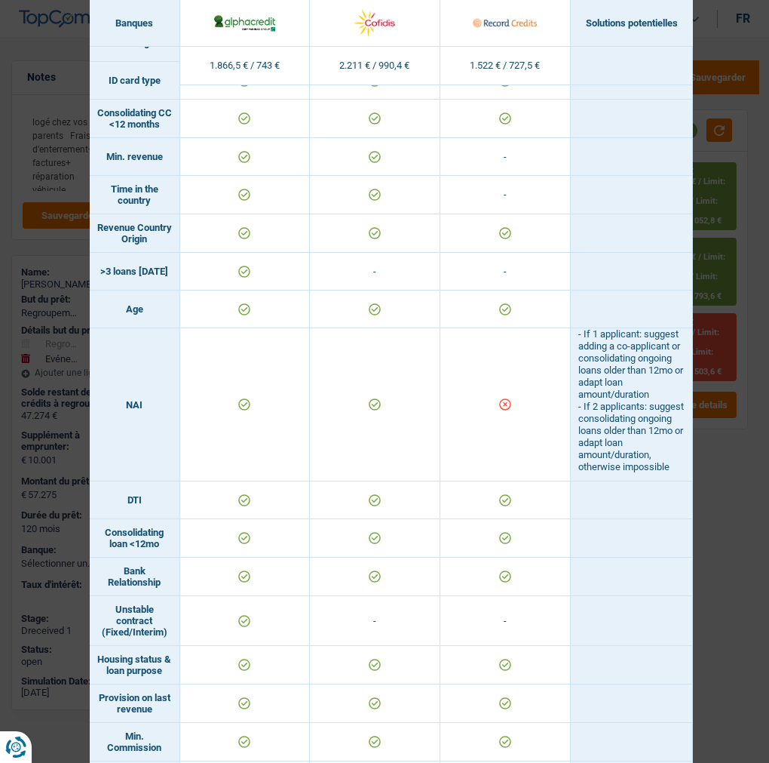
scroll to position [320, 0]
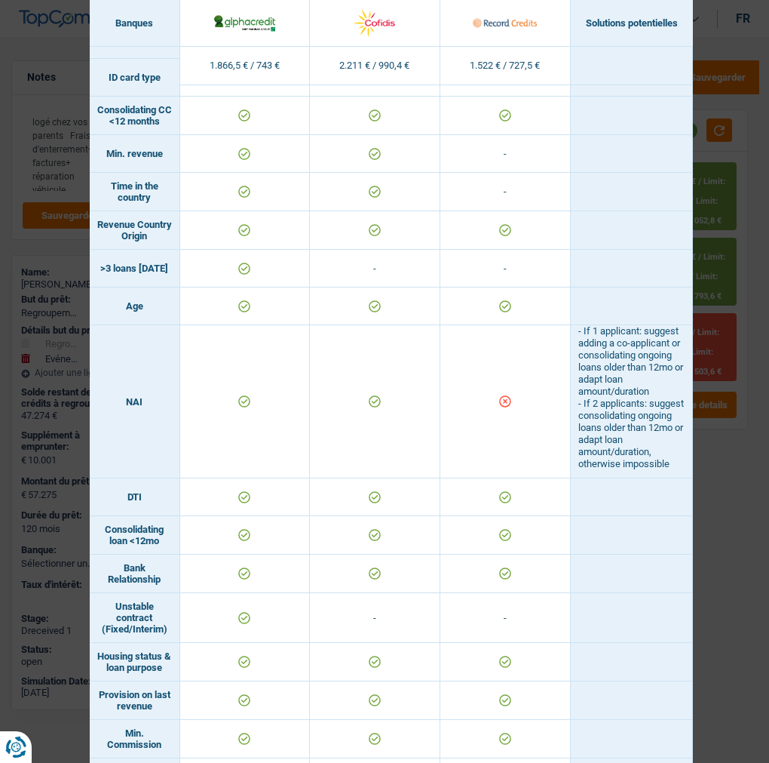
click at [695, 554] on div "Banks conditions × Banques Solutions potentielles Revenus / Charges 1.866,5 € /…" at bounding box center [384, 381] width 769 height 763
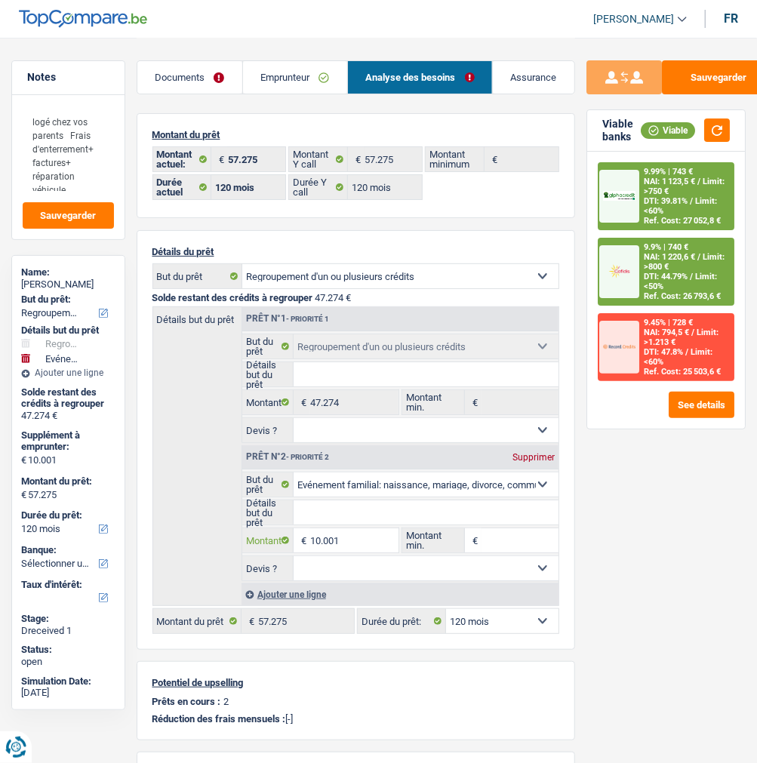
click at [348, 536] on input "10.001" at bounding box center [354, 540] width 88 height 24
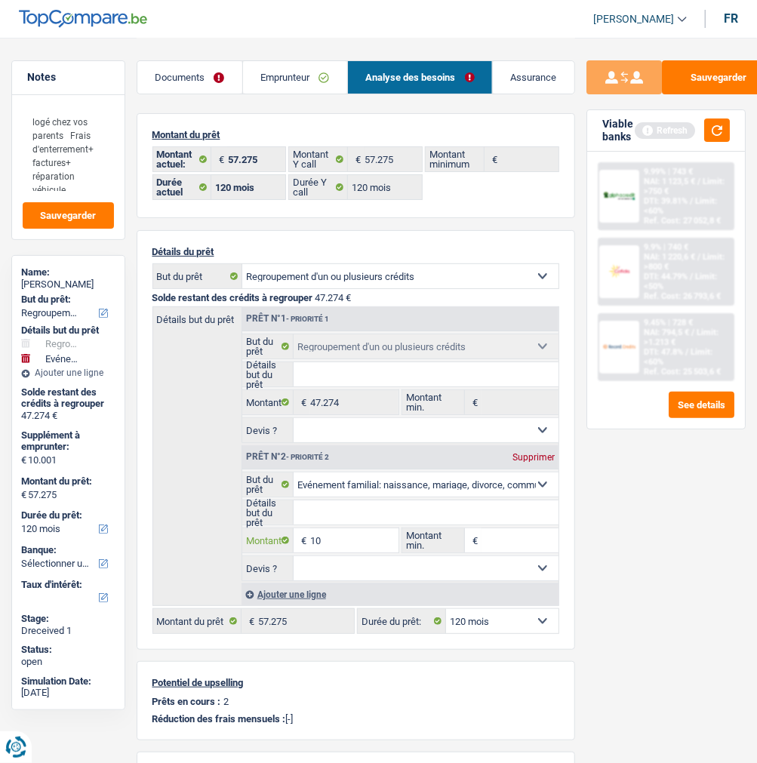
type input "1"
type input "8.000"
type input "55.274"
select select "144"
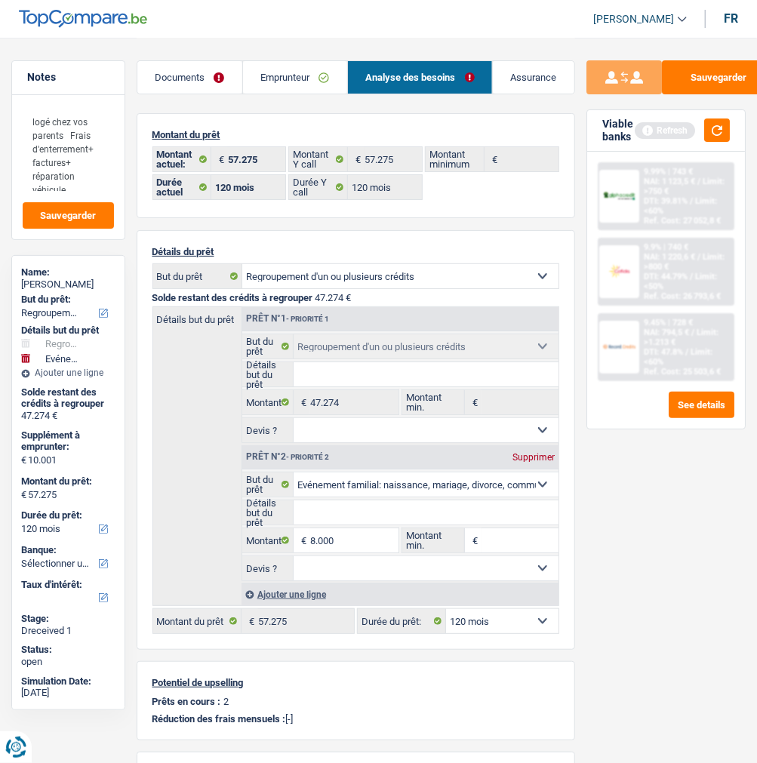
type input "55.274"
select select "144"
type input "55.274"
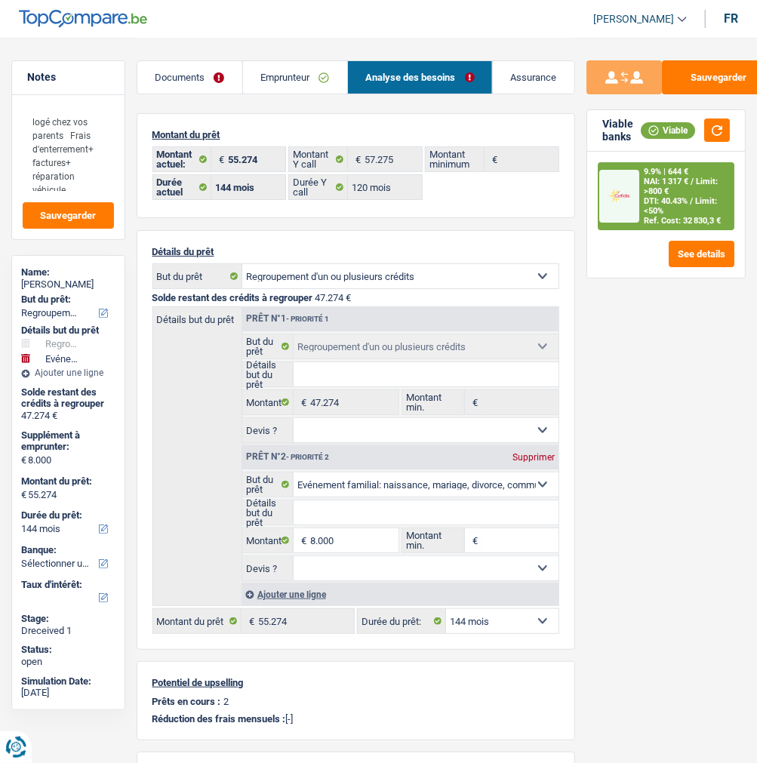
click at [524, 615] on select "12 mois 18 mois 24 mois 30 mois 36 mois 42 mois 48 mois 60 mois 72 mois 84 mois…" at bounding box center [502, 621] width 112 height 24
select select "84"
click at [446, 609] on select "12 mois 18 mois 24 mois 30 mois 36 mois 42 mois 48 mois 60 mois 72 mois 84 mois…" at bounding box center [502, 621] width 112 height 24
select select "84"
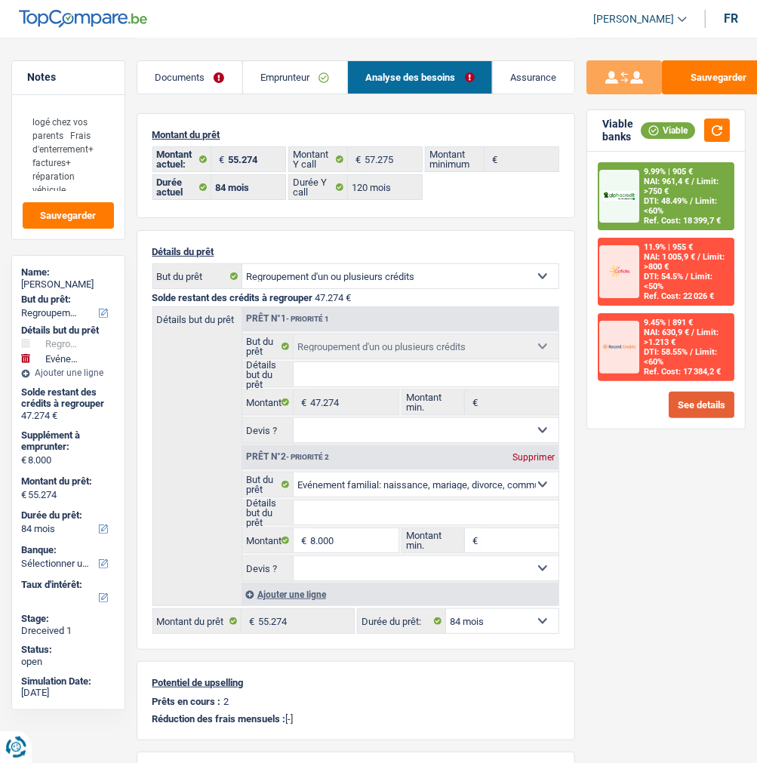
click at [691, 391] on button "See details" at bounding box center [701, 404] width 66 height 26
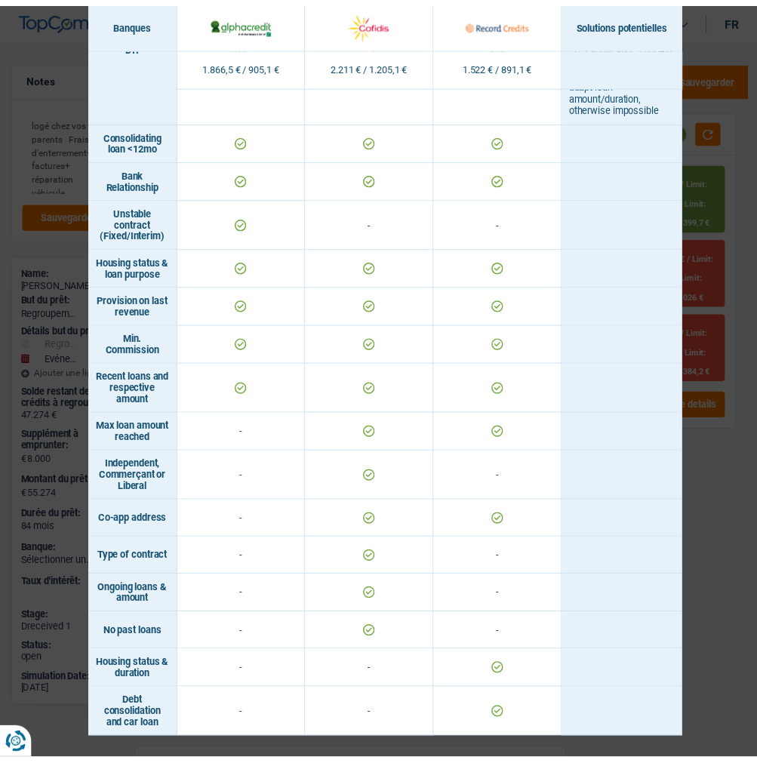
scroll to position [867, 0]
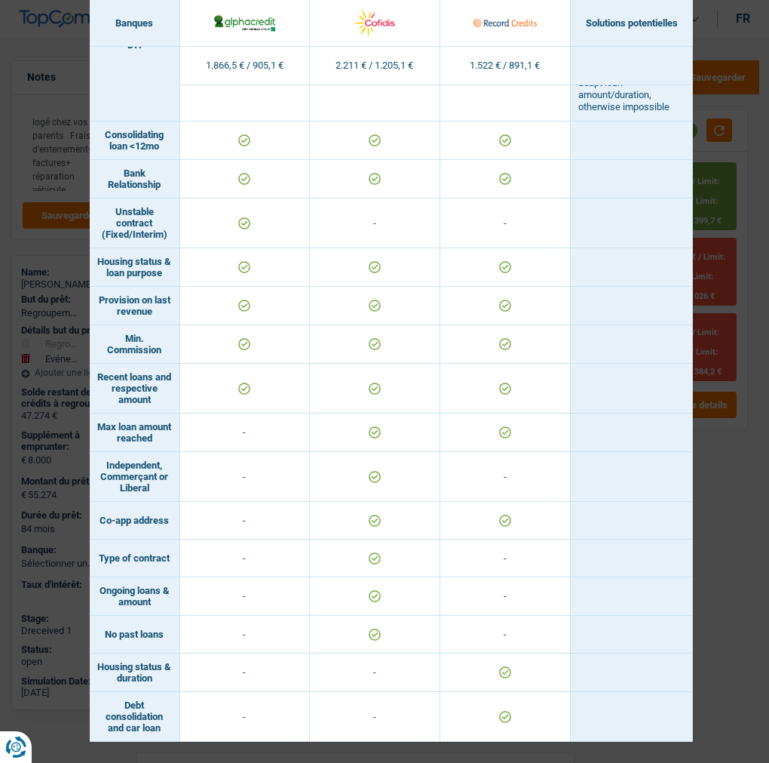
click at [692, 506] on div "Banks conditions × Banques Solutions potentielles Revenus / Charges 1.866,5 € /…" at bounding box center [384, 381] width 769 height 763
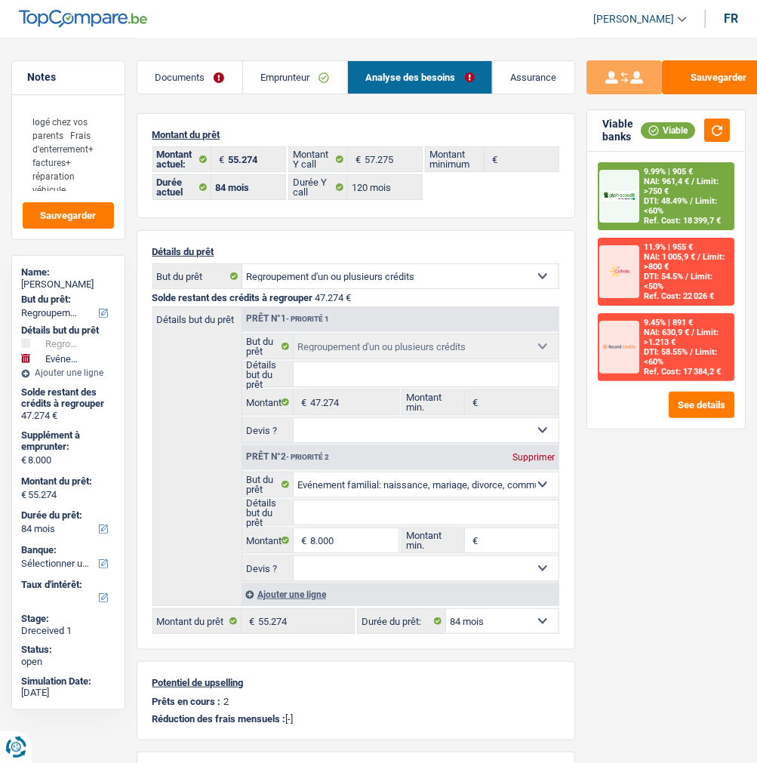
click at [502, 619] on select "12 mois 18 mois 24 mois 30 mois 36 mois 42 mois 48 mois 60 mois 72 mois 84 mois…" at bounding box center [502, 621] width 112 height 24
select select "120"
click at [446, 609] on select "12 mois 18 mois 24 mois 30 mois 36 mois 42 mois 48 mois 60 mois 72 mois 84 mois…" at bounding box center [502, 621] width 112 height 24
select select "120"
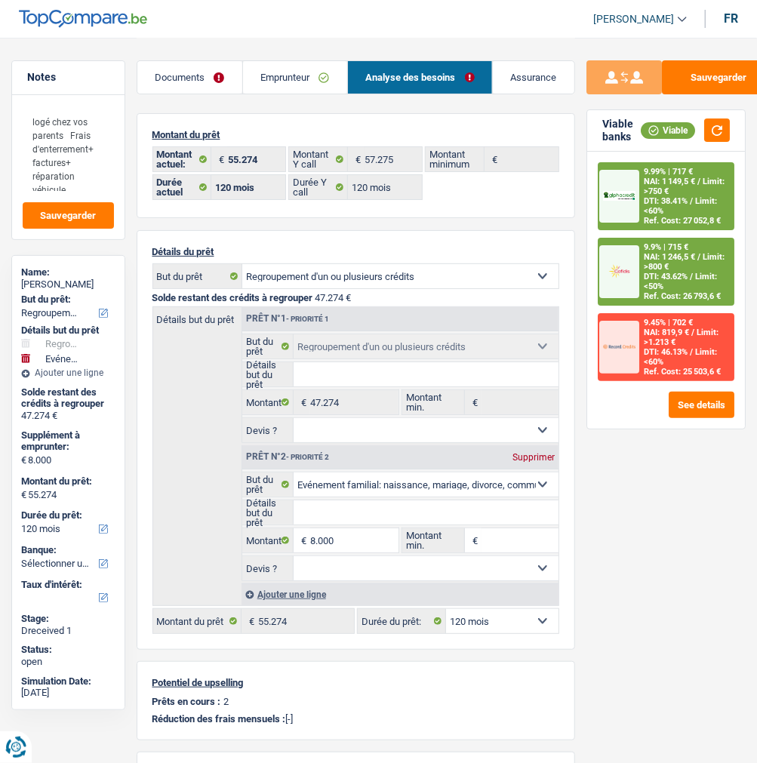
click at [689, 251] on div "9.9% | 715 € NAI: 1 246,5 € / Limit: >800 € DTI: 43.62% / Limit: <50% Ref. Cost…" at bounding box center [686, 271] width 94 height 65
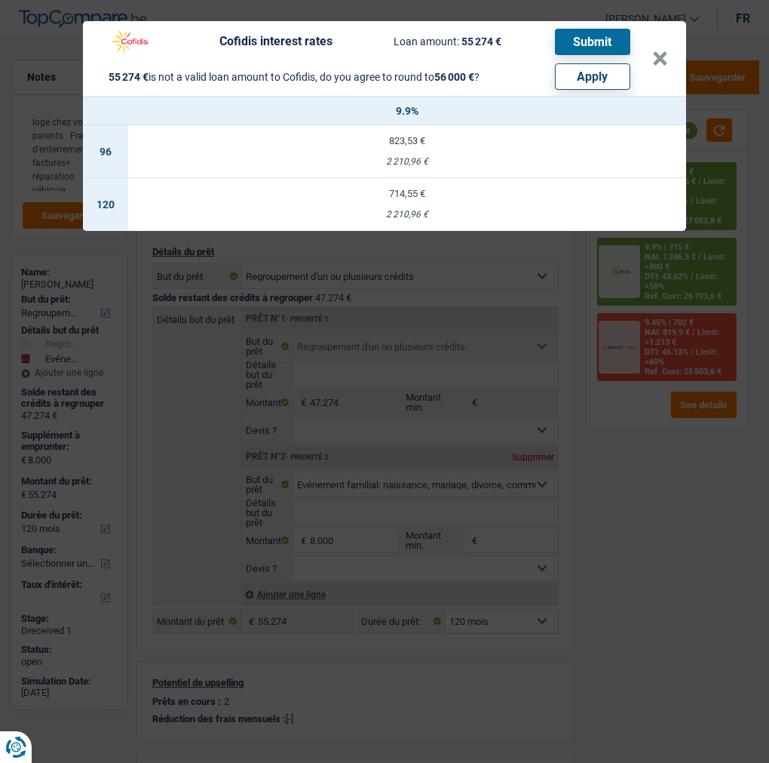
click at [608, 72] on button "Apply" at bounding box center [592, 76] width 75 height 26
type input "8.726"
type input "56.000"
select select "144"
type input "56.000"
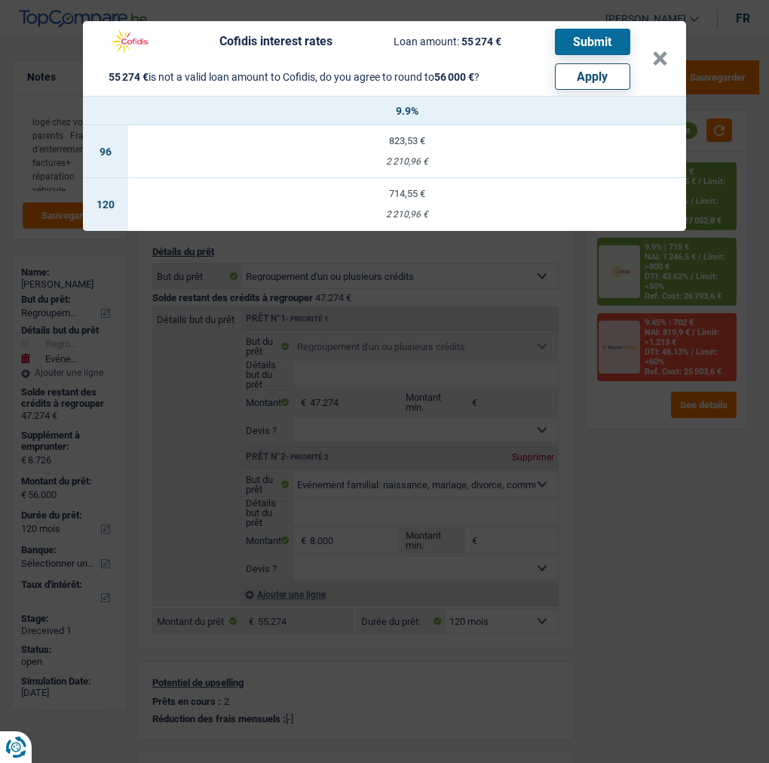
select select "144"
type input "56.000"
select select "144"
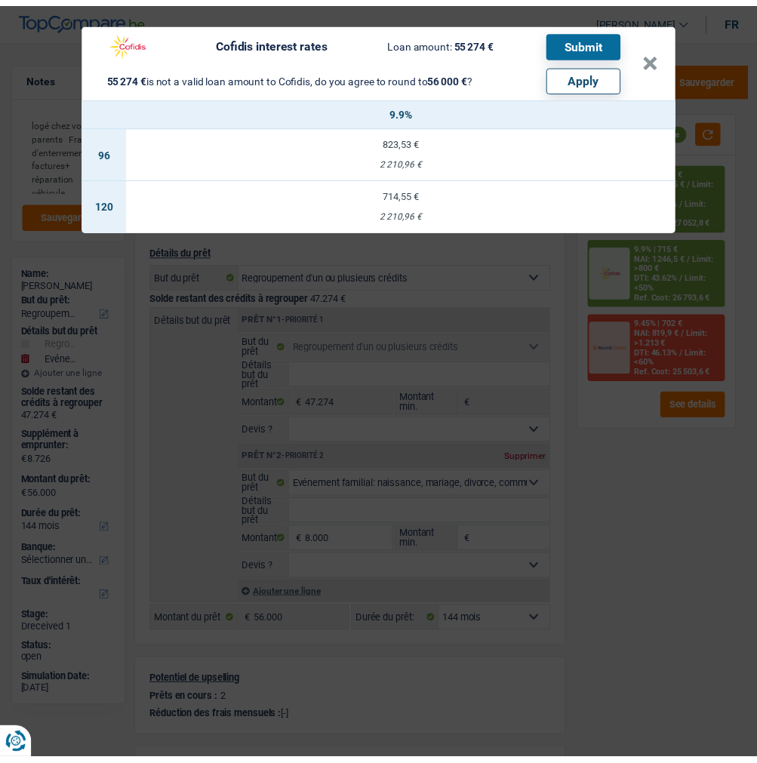
select select "other"
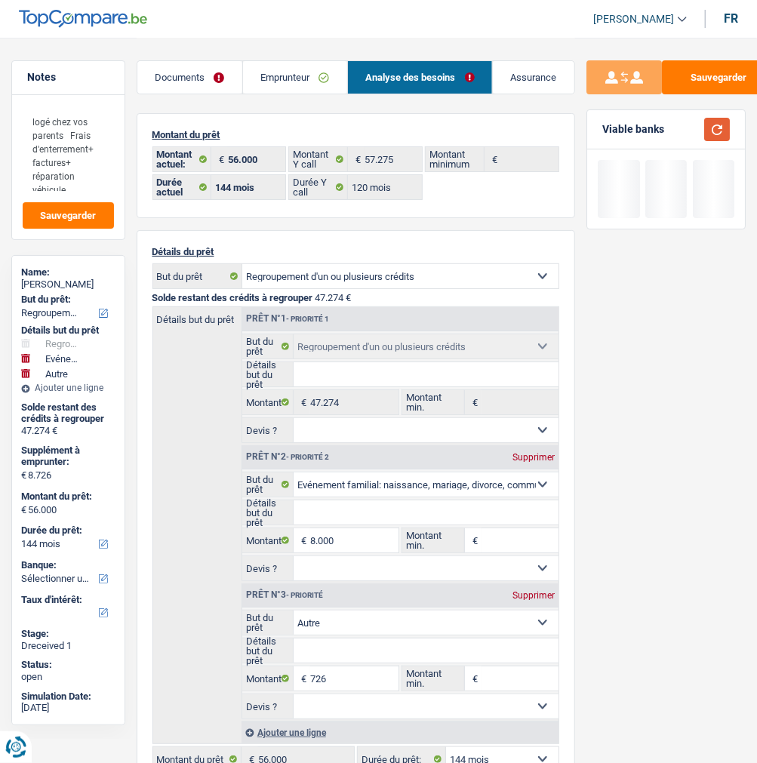
click at [711, 123] on button "button" at bounding box center [717, 129] width 26 height 23
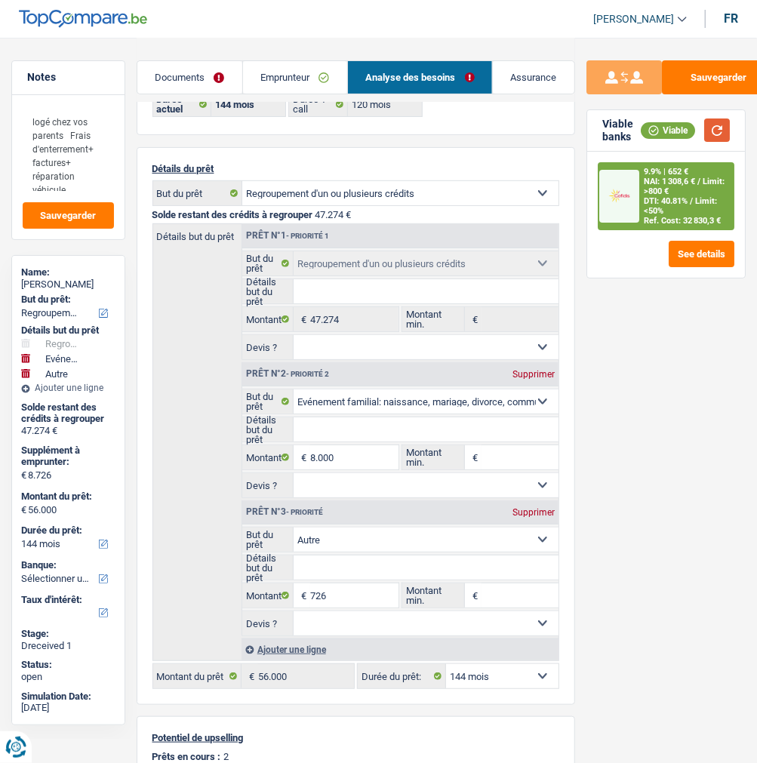
scroll to position [251, 0]
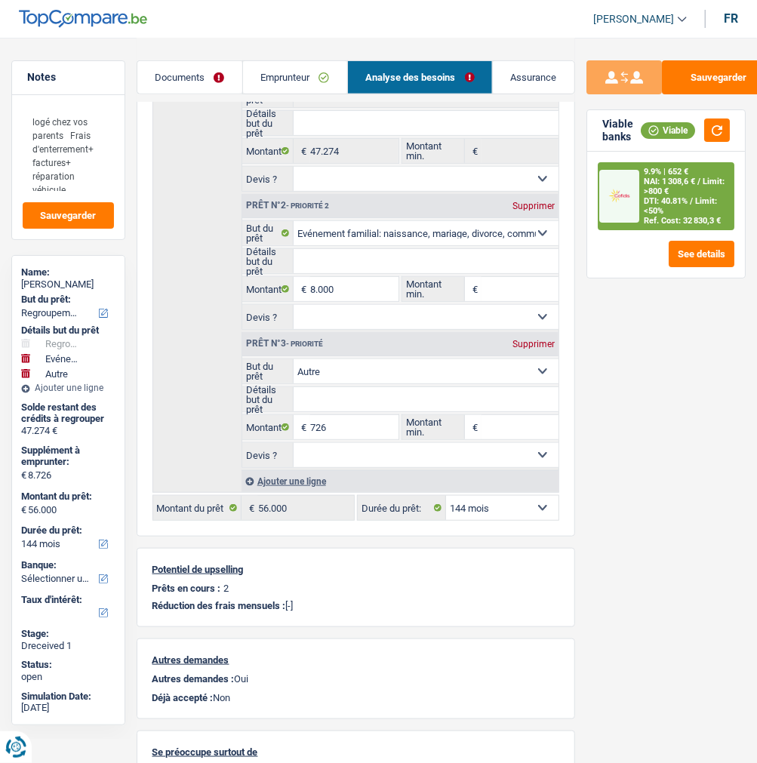
click at [471, 509] on select "12 mois 18 mois 24 mois 30 mois 36 mois 42 mois 48 mois 60 mois 72 mois 84 mois…" at bounding box center [502, 508] width 112 height 24
select select "120"
click at [446, 496] on select "12 mois 18 mois 24 mois 30 mois 36 mois 42 mois 48 mois 60 mois 72 mois 84 mois…" at bounding box center [502, 508] width 112 height 24
select select "120"
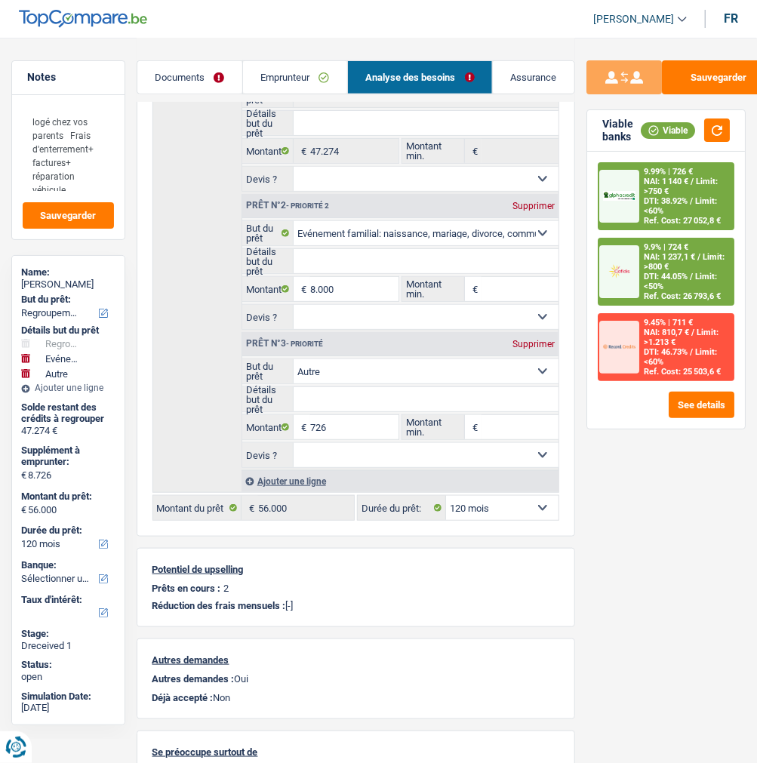
click at [681, 252] on span "NAI: 1 237,1 €" at bounding box center [668, 257] width 51 height 10
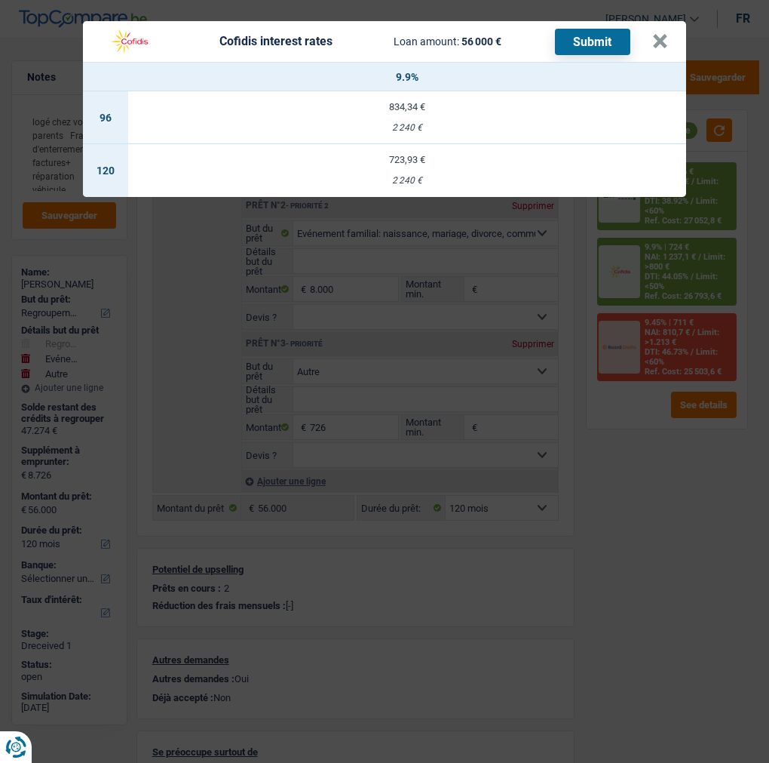
click at [434, 155] on div "723,93 €" at bounding box center [407, 160] width 558 height 10
select select "cofidis"
type input "9,90"
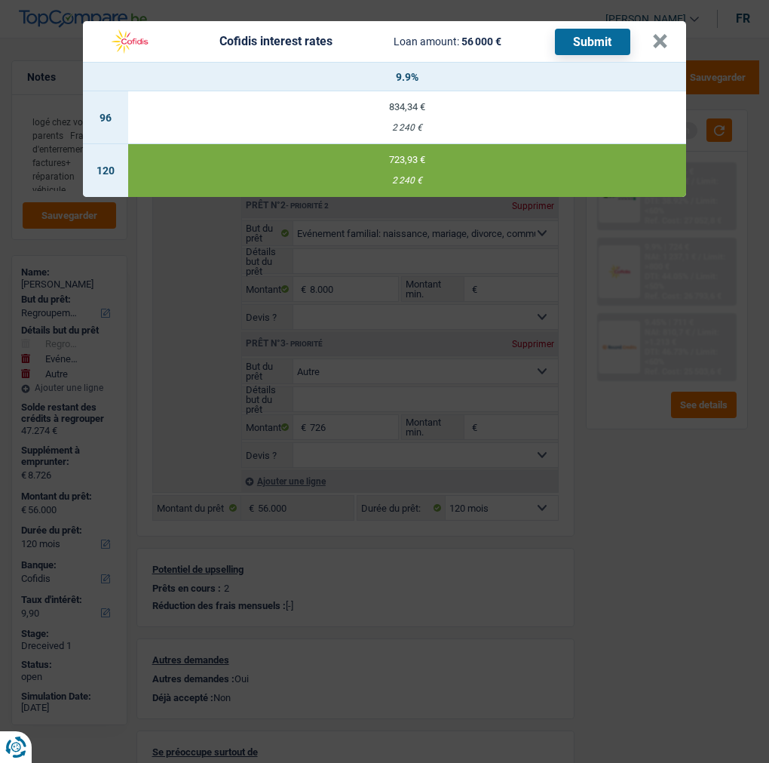
click at [616, 29] on button "Submit" at bounding box center [592, 42] width 75 height 26
click at [659, 34] on button "×" at bounding box center [660, 41] width 16 height 15
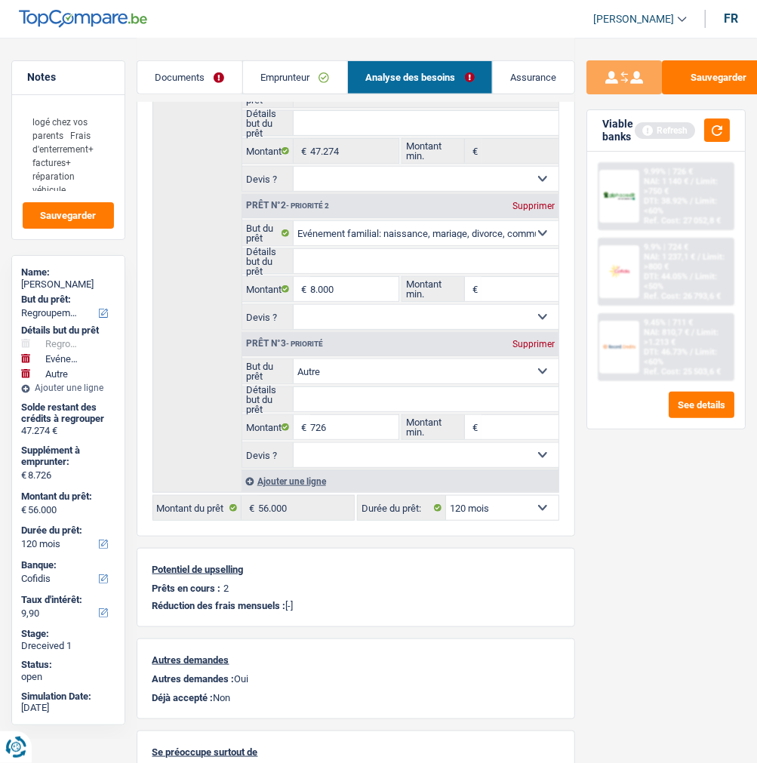
click at [225, 76] on link "Documents" at bounding box center [189, 77] width 105 height 32
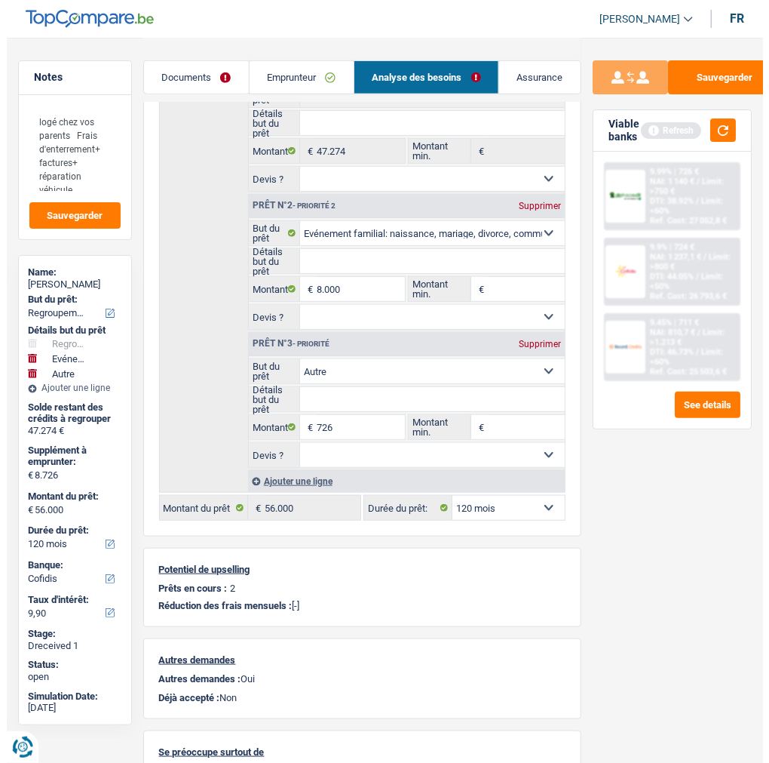
scroll to position [0, 0]
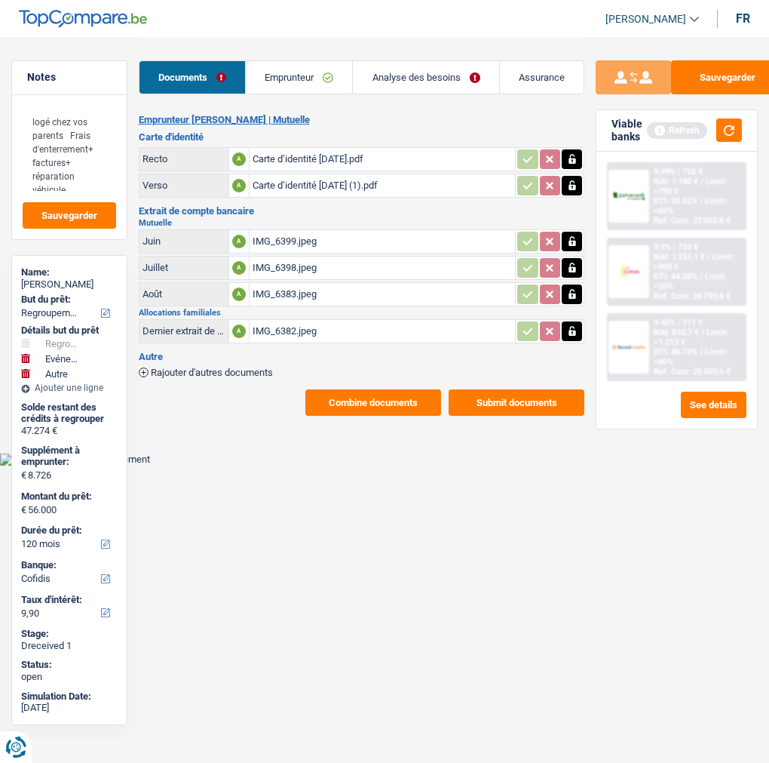
click at [508, 389] on button "Submit documents" at bounding box center [517, 402] width 136 height 26
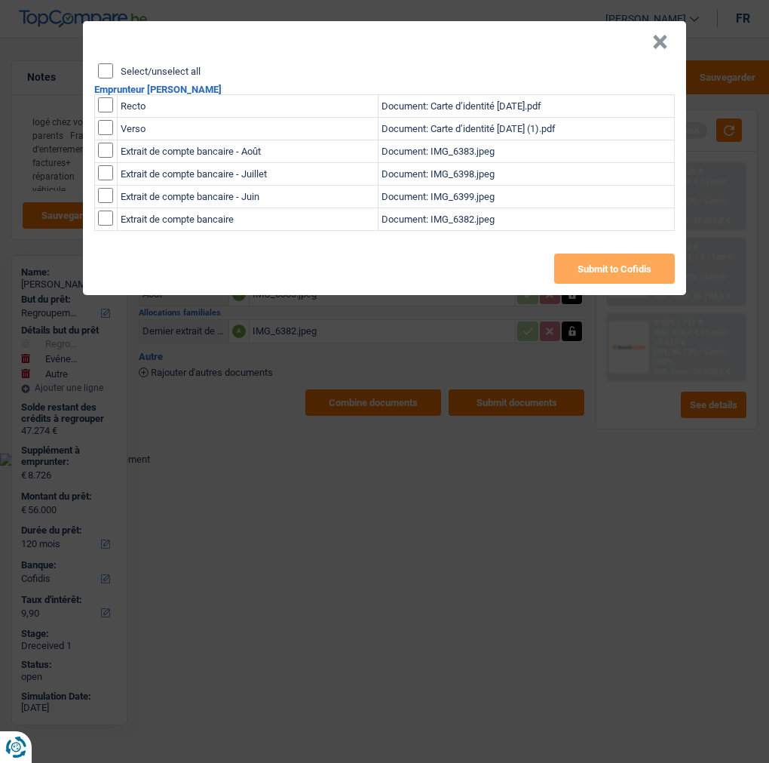
click at [109, 63] on input "Select/unselect all" at bounding box center [105, 70] width 15 height 15
checkbox input "true"
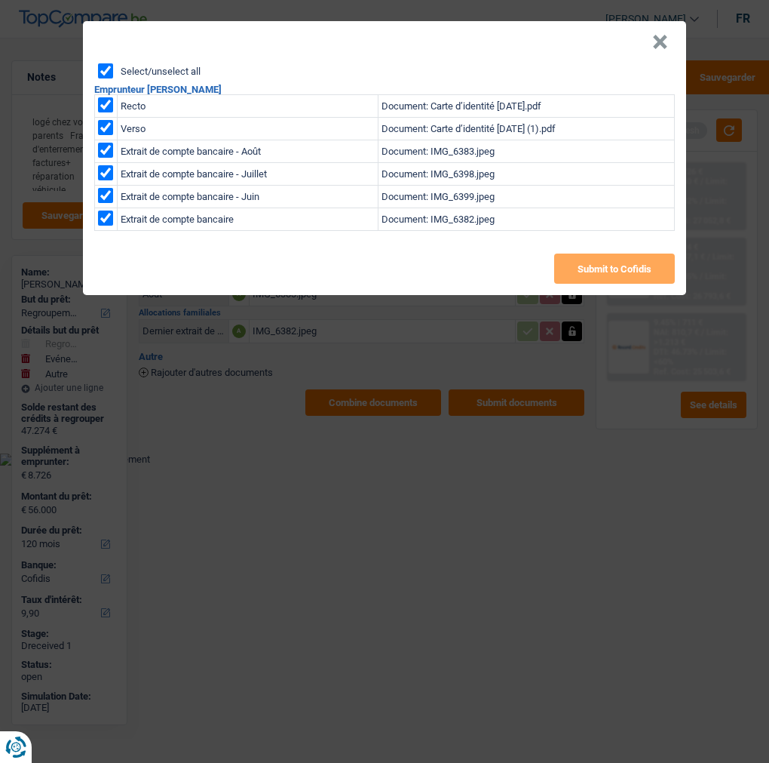
checkbox input "true"
click at [586, 254] on button "Submit to Cofidis" at bounding box center [614, 268] width 121 height 30
click at [672, 28] on header "×" at bounding box center [384, 42] width 603 height 42
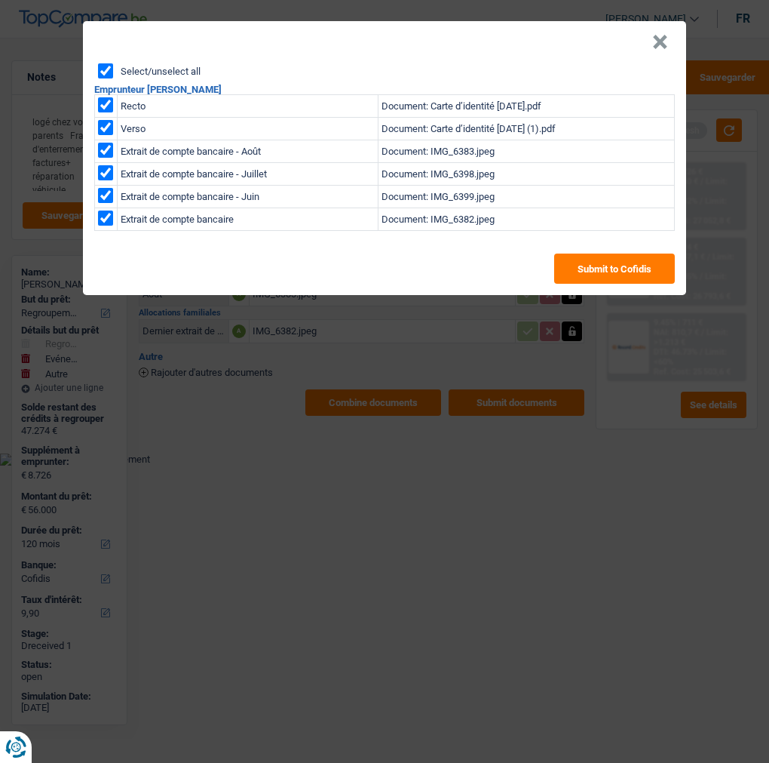
click at [668, 35] on button "×" at bounding box center [660, 42] width 16 height 15
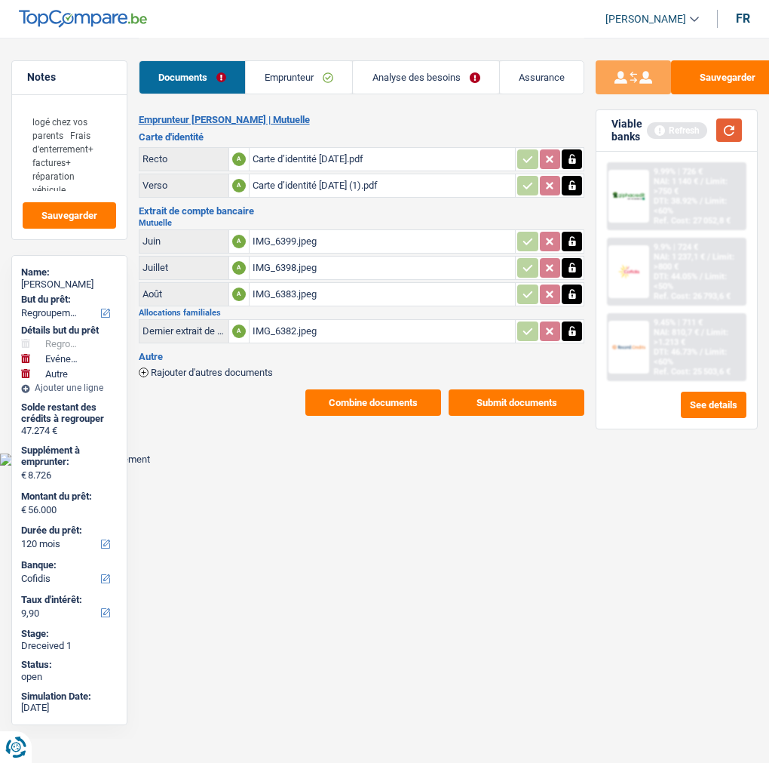
click at [735, 128] on button "button" at bounding box center [730, 129] width 26 height 23
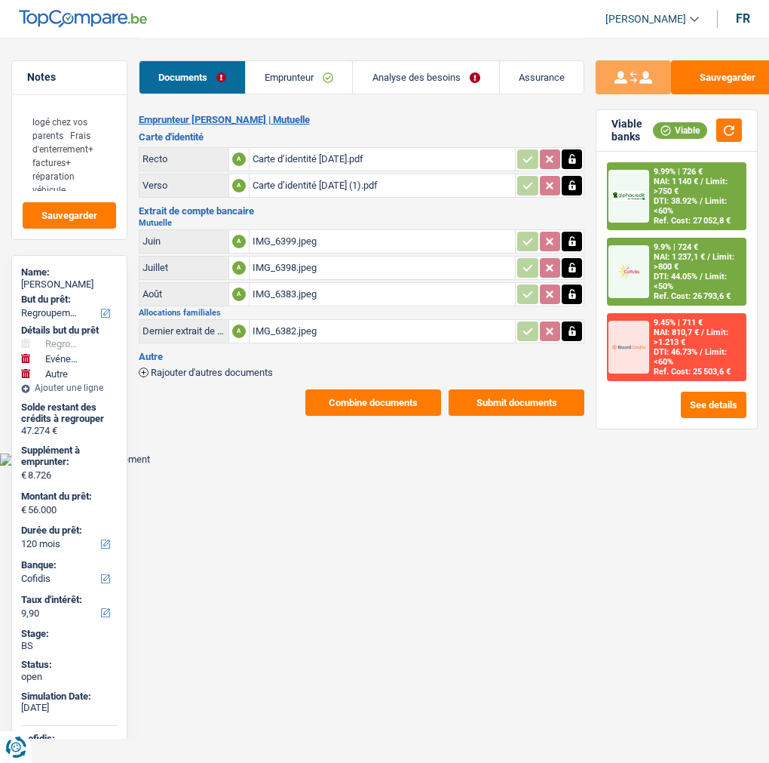
click at [701, 186] on span "/" at bounding box center [702, 182] width 3 height 10
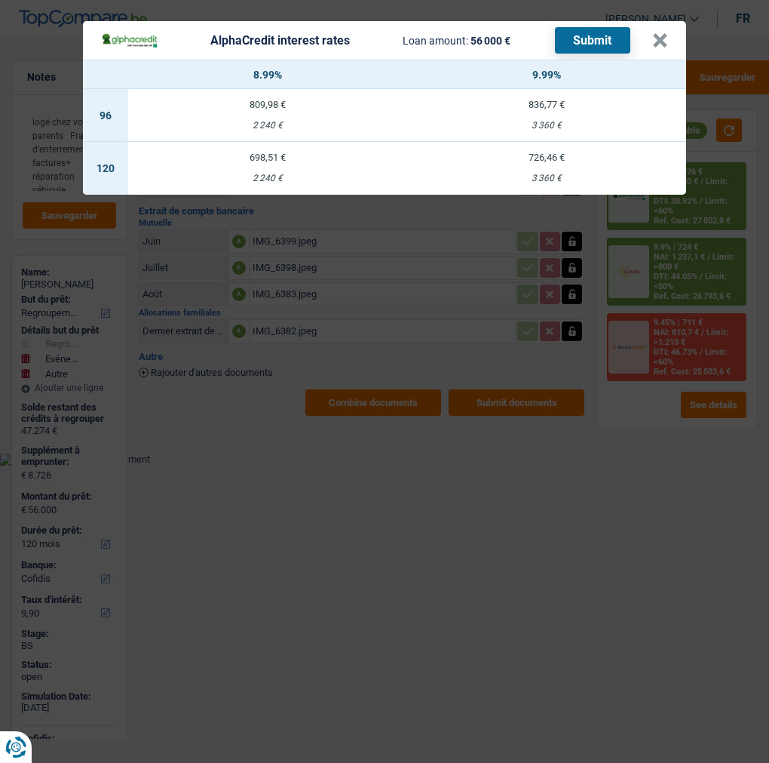
click at [269, 152] on div "698,51 €" at bounding box center [267, 157] width 279 height 10
select select "alphacredit"
type input "8,99"
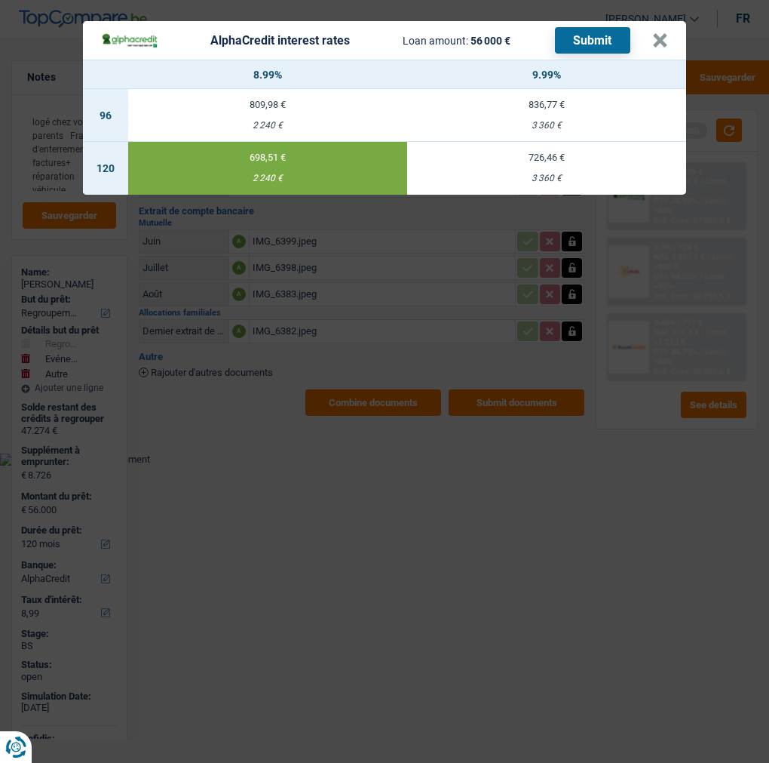
click at [590, 28] on button "Submit" at bounding box center [592, 40] width 75 height 26
click at [668, 33] on button "×" at bounding box center [660, 40] width 16 height 15
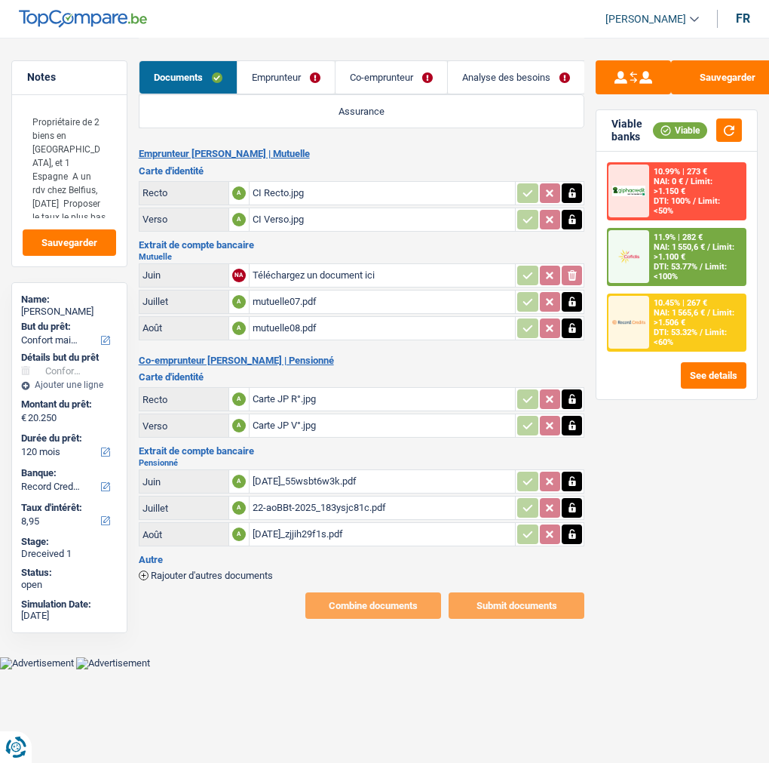
select select "household"
select select "120"
select select "record credits"
click at [576, 189] on icon "button" at bounding box center [572, 193] width 12 height 15
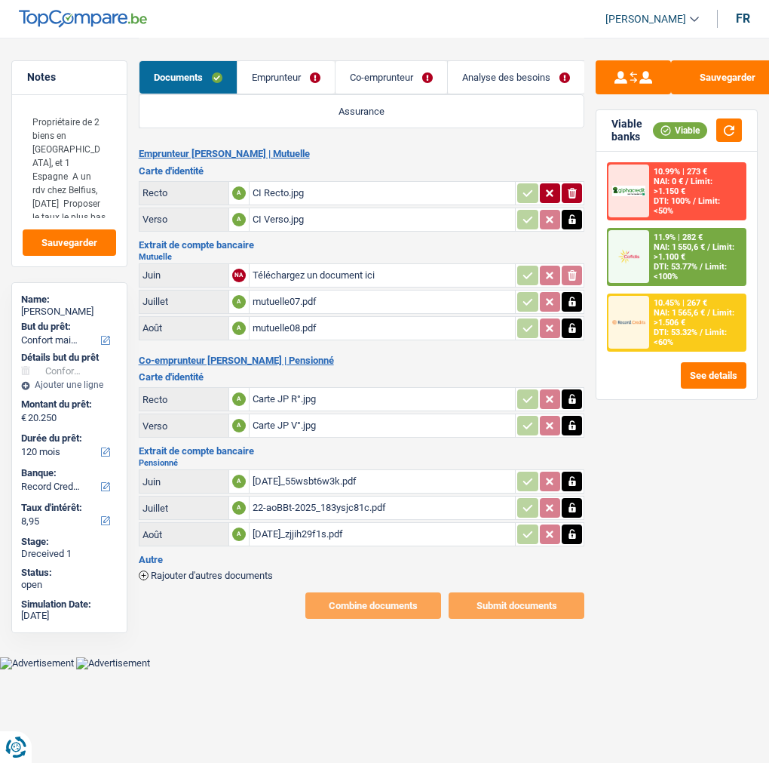
click at [576, 212] on icon "button" at bounding box center [572, 219] width 12 height 15
click at [568, 188] on icon "button" at bounding box center [572, 193] width 9 height 11
click at [576, 212] on icon "ionicons-v5-e" at bounding box center [572, 219] width 12 height 15
type input "C:\fakepath\CI Recto [PERSON_NAME].jpg"
type input "C:\fakepath\CI Verso [PERSON_NAME].jpg"
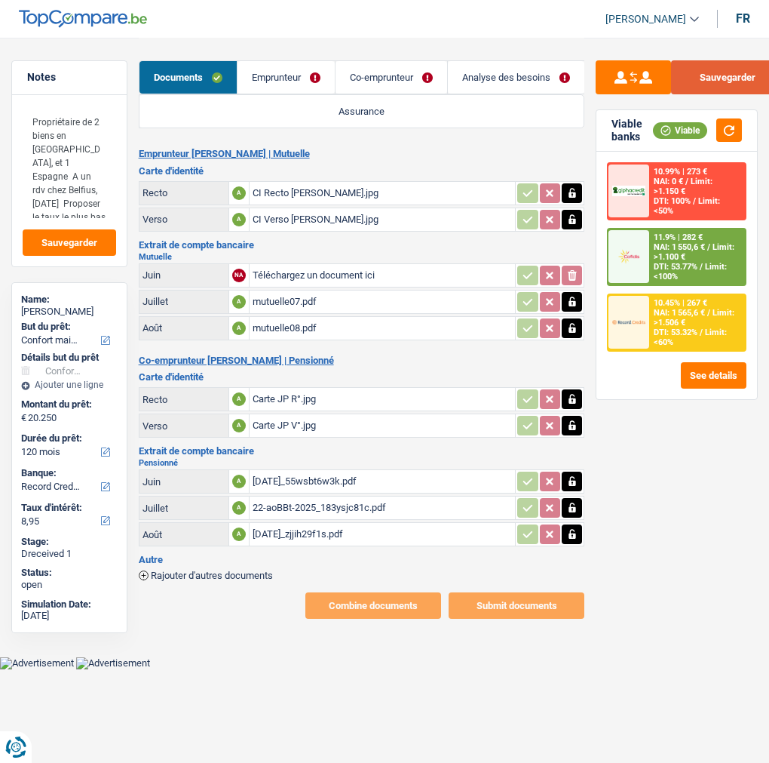
click at [741, 84] on button "Sauvegarder" at bounding box center [727, 77] width 113 height 34
click at [717, 80] on button "Sauvegarder" at bounding box center [727, 77] width 113 height 34
type input "C:\fakepath\mutuelle06.pdf"
click at [729, 63] on button "Sauvegarder" at bounding box center [727, 77] width 113 height 34
click at [281, 78] on link "Emprunteur" at bounding box center [286, 77] width 97 height 32
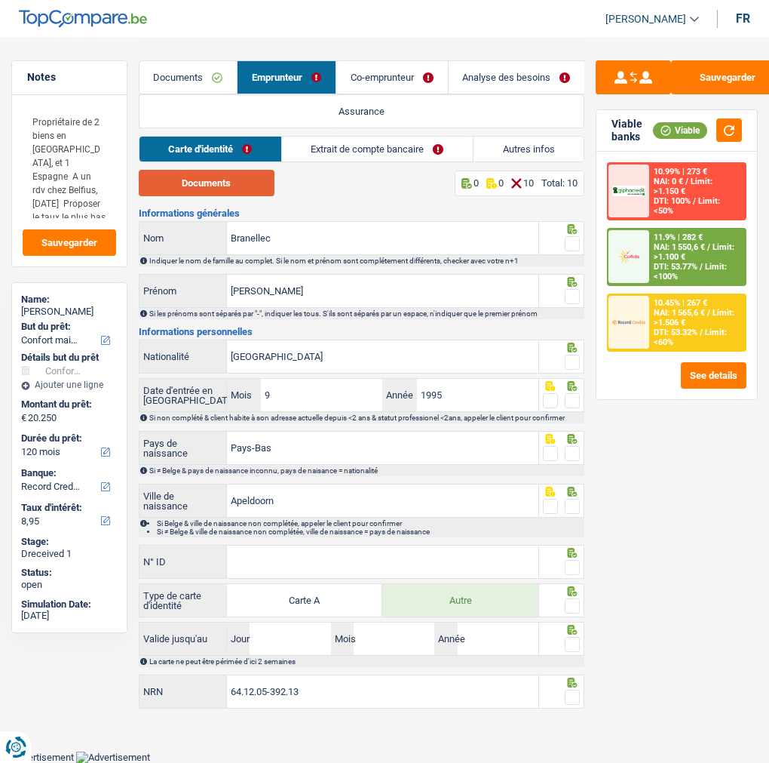
click at [217, 180] on button "Documents" at bounding box center [207, 183] width 136 height 26
click at [571, 238] on span at bounding box center [572, 243] width 15 height 15
click at [0, 0] on input "radio" at bounding box center [0, 0] width 0 height 0
click at [577, 291] on span at bounding box center [572, 296] width 15 height 15
click at [0, 0] on input "radio" at bounding box center [0, 0] width 0 height 0
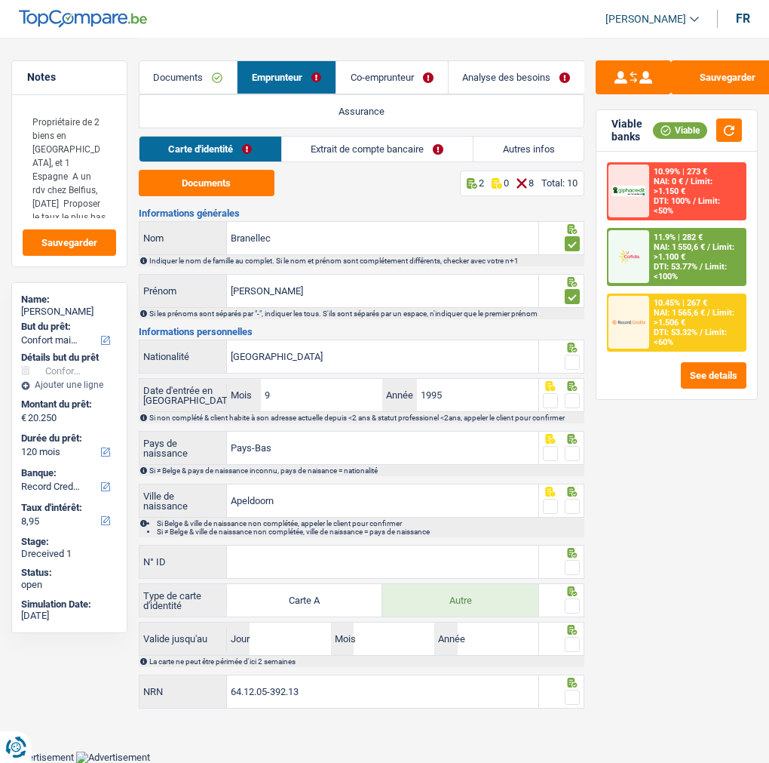
click at [572, 356] on span at bounding box center [572, 362] width 15 height 15
click at [0, 0] on input "radio" at bounding box center [0, 0] width 0 height 0
click at [575, 396] on span at bounding box center [572, 400] width 15 height 15
click at [0, 0] on input "radio" at bounding box center [0, 0] width 0 height 0
click at [576, 456] on span at bounding box center [572, 453] width 15 height 15
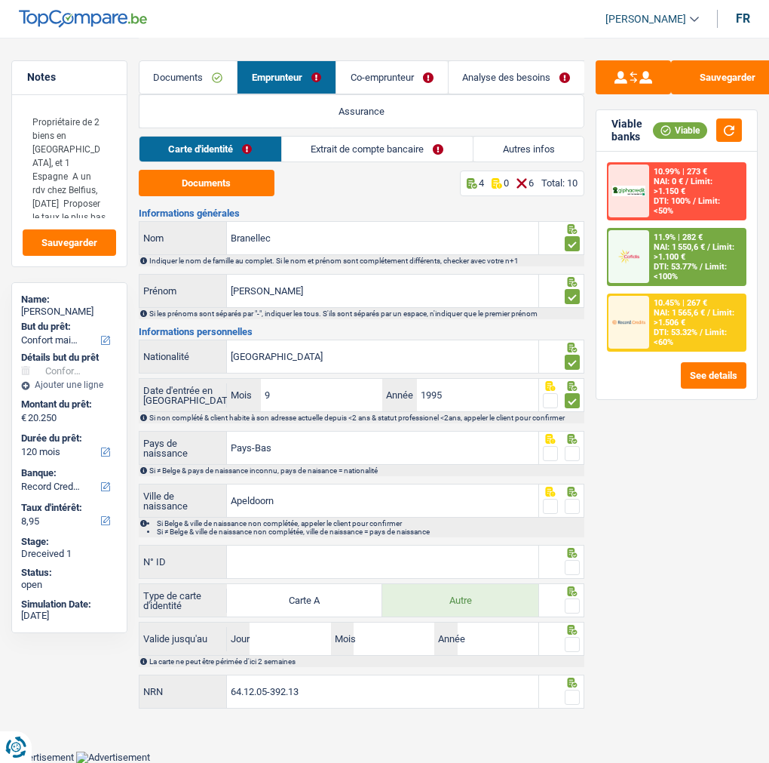
click at [0, 0] on input "radio" at bounding box center [0, 0] width 0 height 0
click at [577, 505] on span at bounding box center [572, 506] width 15 height 15
click at [0, 0] on input "radio" at bounding box center [0, 0] width 0 height 0
click at [417, 548] on input "N° ID" at bounding box center [383, 561] width 312 height 32
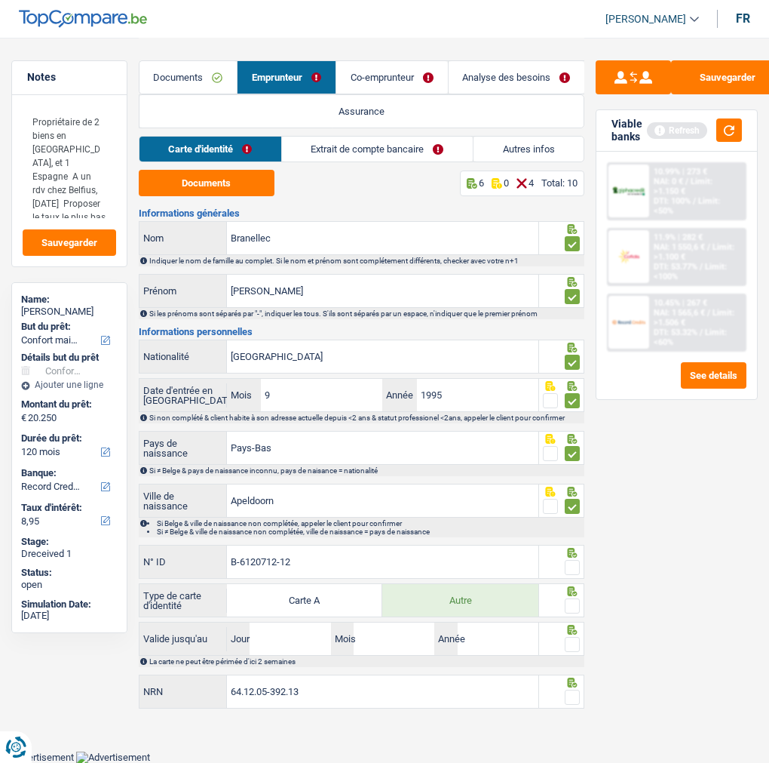
type input "B-6120712-12"
click at [576, 560] on span at bounding box center [572, 567] width 15 height 15
click at [0, 0] on input "radio" at bounding box center [0, 0] width 0 height 0
click at [568, 600] on span at bounding box center [572, 605] width 15 height 15
click at [0, 0] on input "radio" at bounding box center [0, 0] width 0 height 0
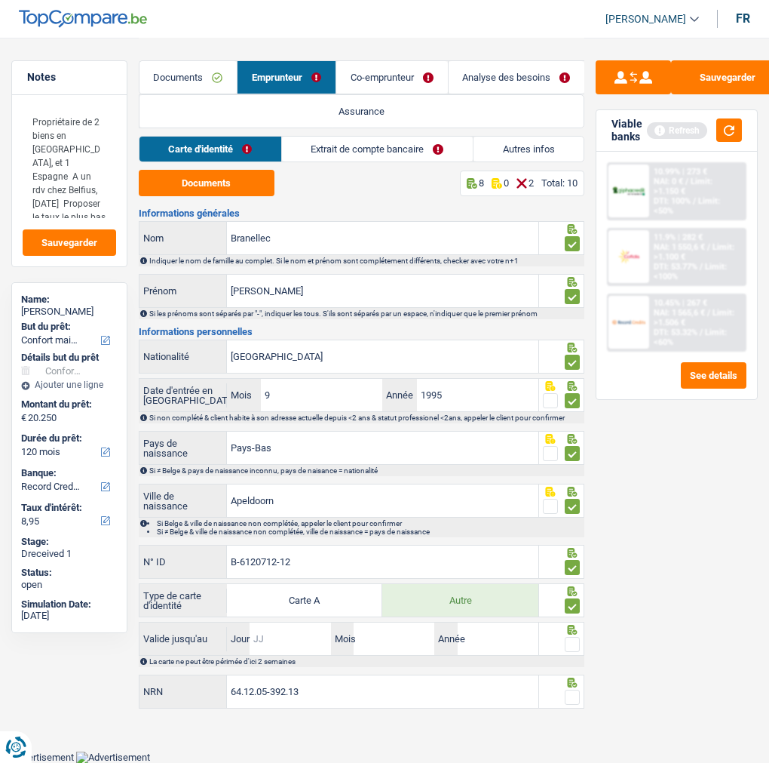
click at [296, 642] on input "Jour" at bounding box center [290, 638] width 81 height 32
type input "02"
type input "08"
type input "2034"
drag, startPoint x: 570, startPoint y: 639, endPoint x: 572, endPoint y: 665, distance: 26.4
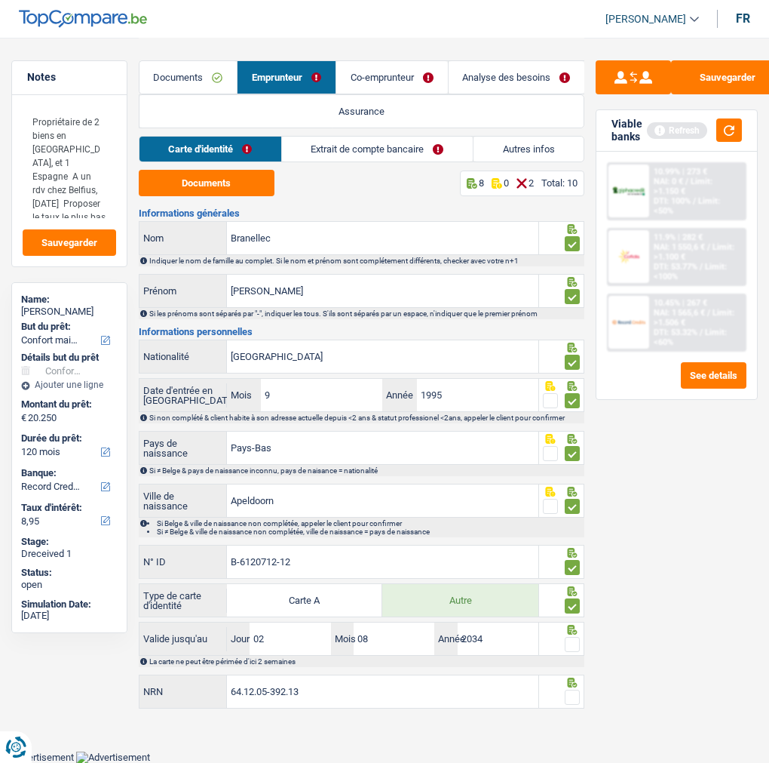
click at [570, 638] on span at bounding box center [572, 644] width 15 height 15
click at [0, 0] on input "radio" at bounding box center [0, 0] width 0 height 0
click at [579, 695] on span at bounding box center [572, 696] width 15 height 15
click at [0, 0] on input "radio" at bounding box center [0, 0] width 0 height 0
click at [375, 152] on link "Extrait de compte bancaire" at bounding box center [377, 149] width 191 height 25
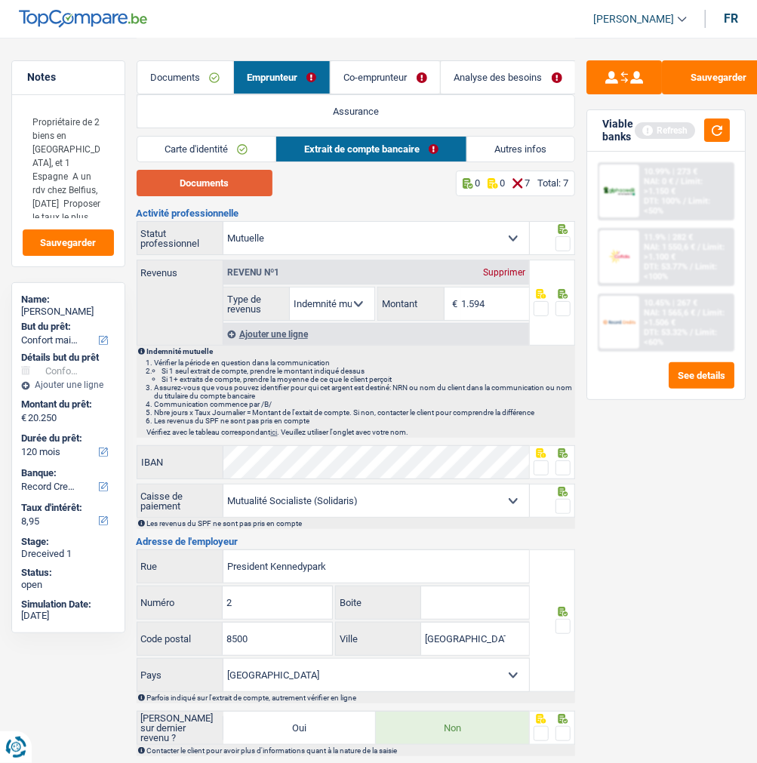
click at [245, 172] on button "Documents" at bounding box center [205, 183] width 136 height 26
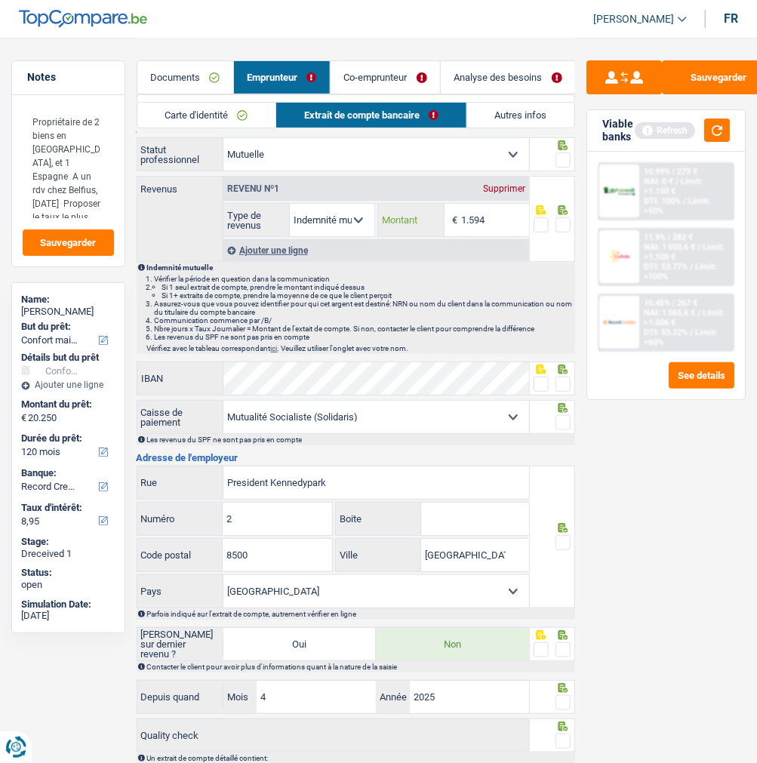
drag, startPoint x: 490, startPoint y: 214, endPoint x: 447, endPoint y: 184, distance: 52.5
click at [447, 184] on div "Revenu nº1 Supprimer Allocation d'handicap Allocations chômage Allocations fami…" at bounding box center [375, 207] width 305 height 60
type input "1.394"
click at [561, 152] on span at bounding box center [562, 159] width 15 height 15
click at [0, 0] on input "radio" at bounding box center [0, 0] width 0 height 0
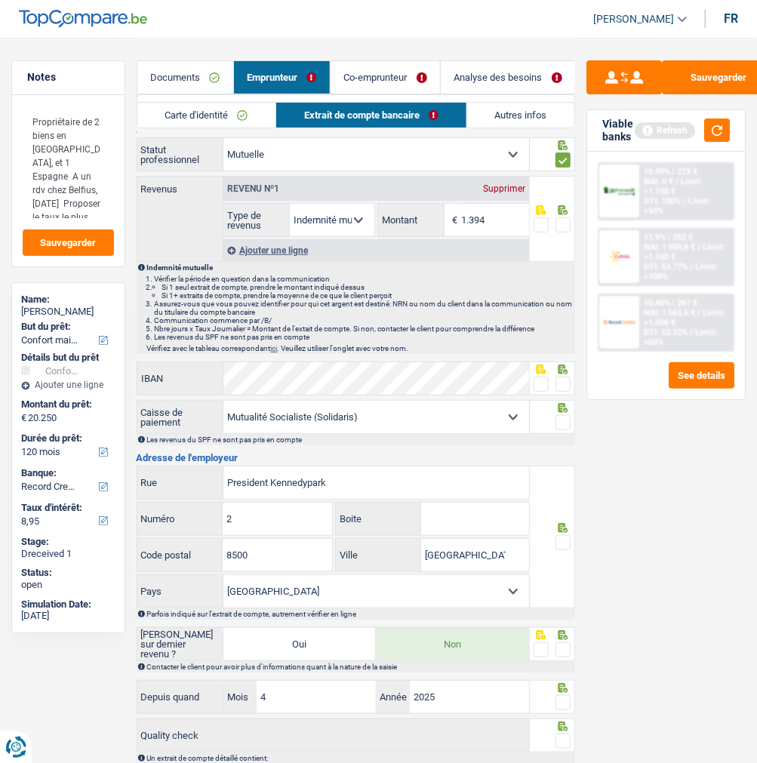
click at [566, 224] on span at bounding box center [562, 224] width 15 height 15
click at [0, 0] on input "radio" at bounding box center [0, 0] width 0 height 0
click at [566, 376] on span at bounding box center [562, 383] width 15 height 15
click at [0, 0] on input "radio" at bounding box center [0, 0] width 0 height 0
click at [560, 416] on span at bounding box center [562, 422] width 15 height 15
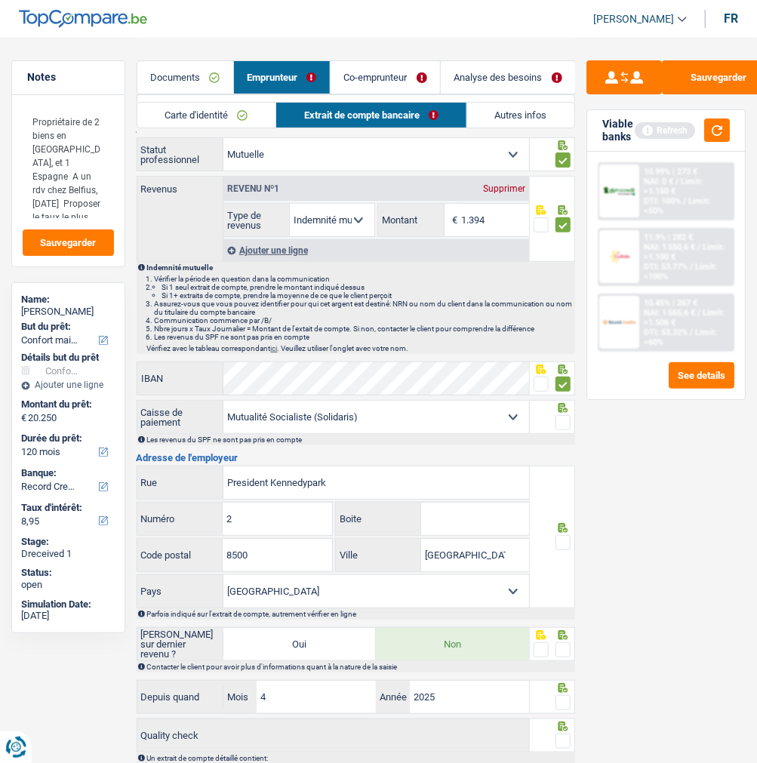
click at [0, 0] on input "radio" at bounding box center [0, 0] width 0 height 0
click at [563, 543] on span at bounding box center [562, 542] width 15 height 15
click at [0, 0] on input "radio" at bounding box center [0, 0] width 0 height 0
click at [561, 645] on span at bounding box center [562, 649] width 15 height 15
click at [0, 0] on input "radio" at bounding box center [0, 0] width 0 height 0
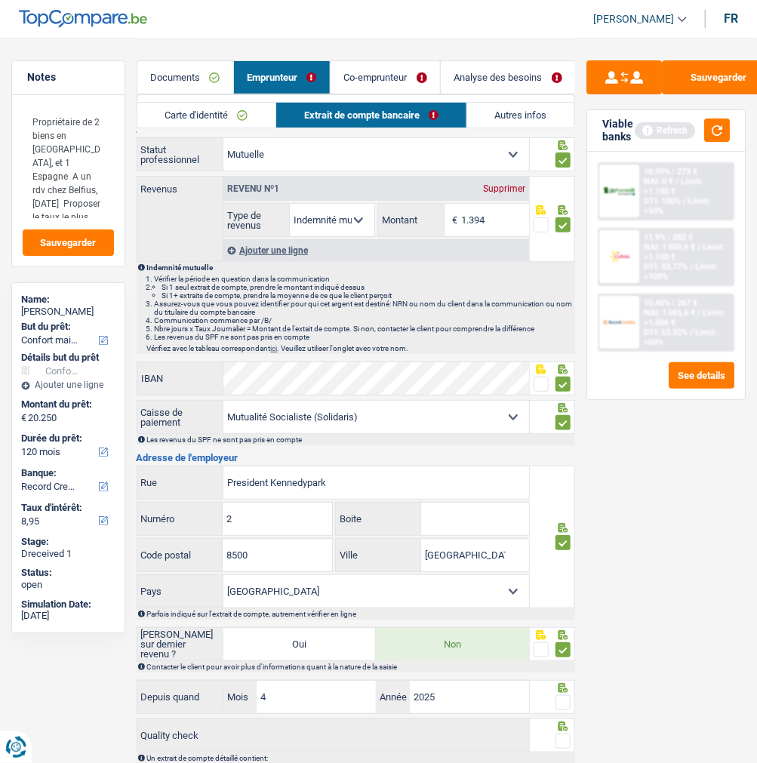
scroll to position [167, 0]
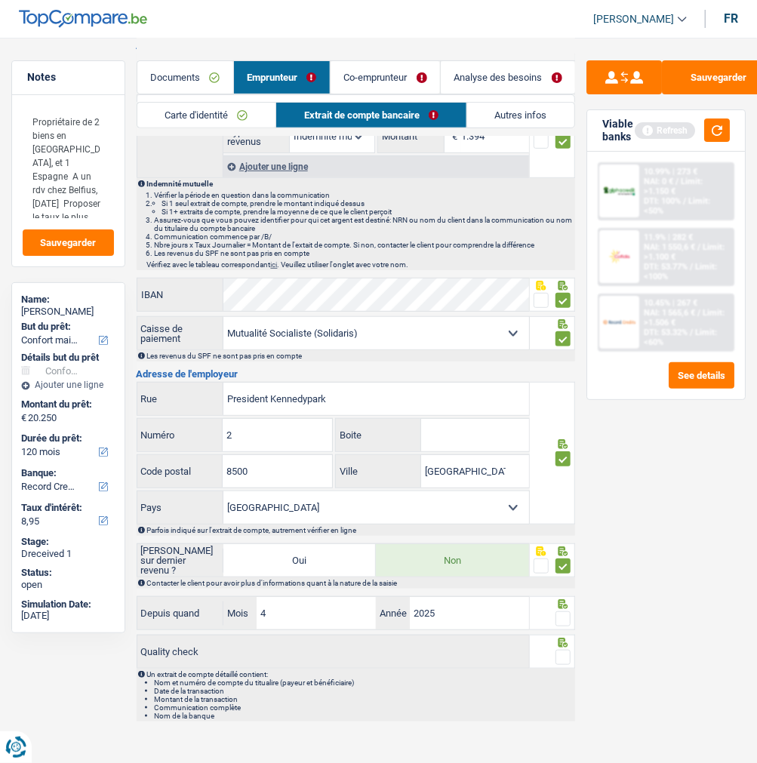
click at [556, 616] on span at bounding box center [562, 618] width 15 height 15
click at [0, 0] on input "radio" at bounding box center [0, 0] width 0 height 0
click at [563, 653] on span at bounding box center [562, 656] width 15 height 15
click at [0, 0] on input "radio" at bounding box center [0, 0] width 0 height 0
click at [536, 107] on link "Autres infos" at bounding box center [520, 115] width 107 height 25
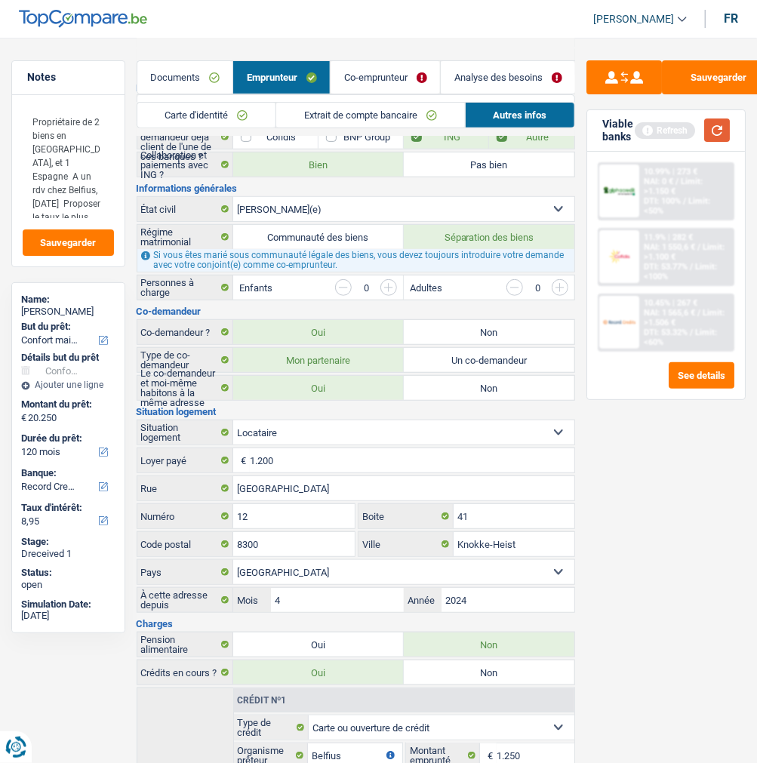
click at [720, 133] on button "button" at bounding box center [717, 129] width 26 height 23
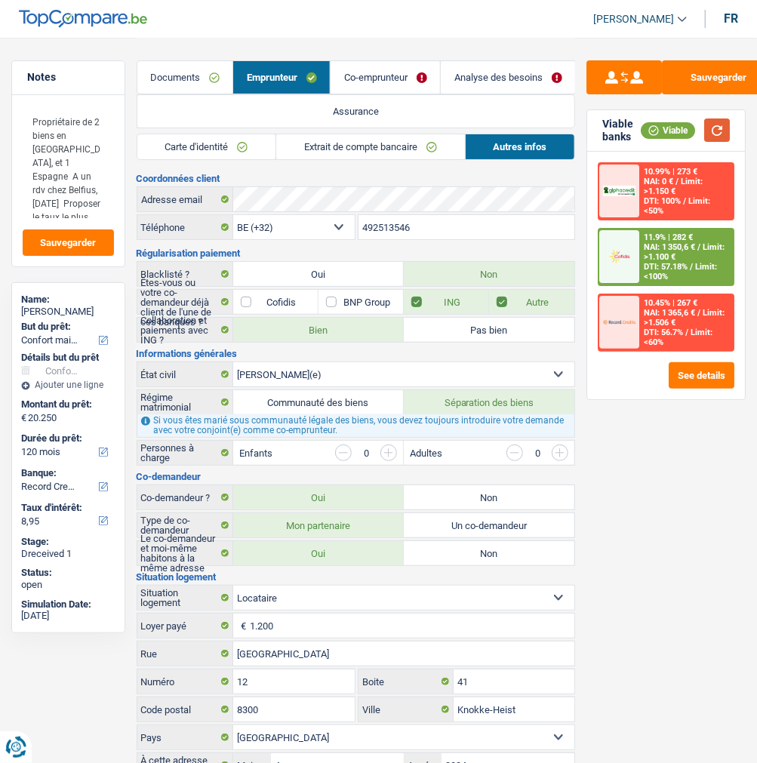
scroll to position [0, 0]
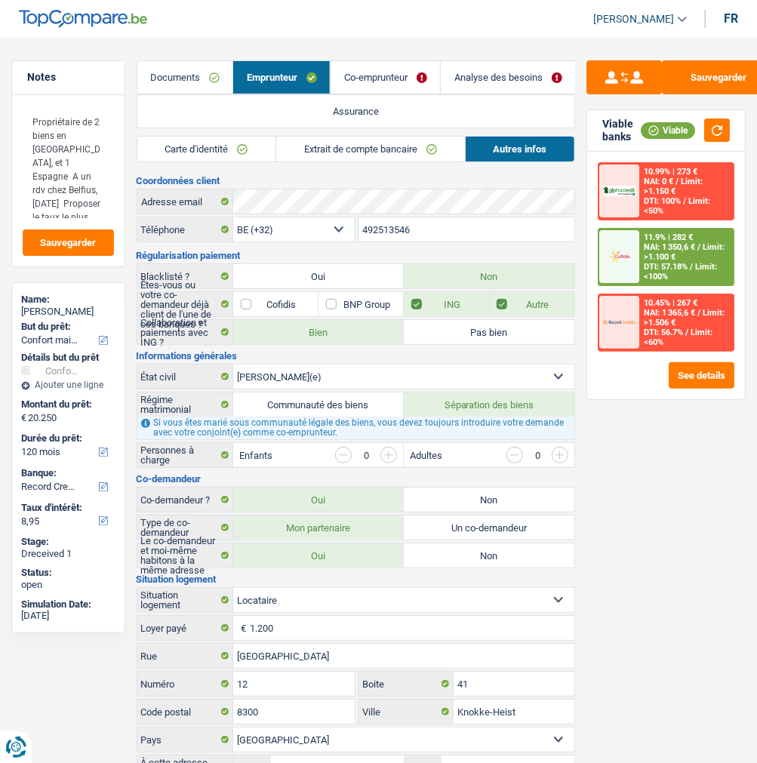
click at [394, 75] on link "Co-emprunteur" at bounding box center [384, 77] width 109 height 32
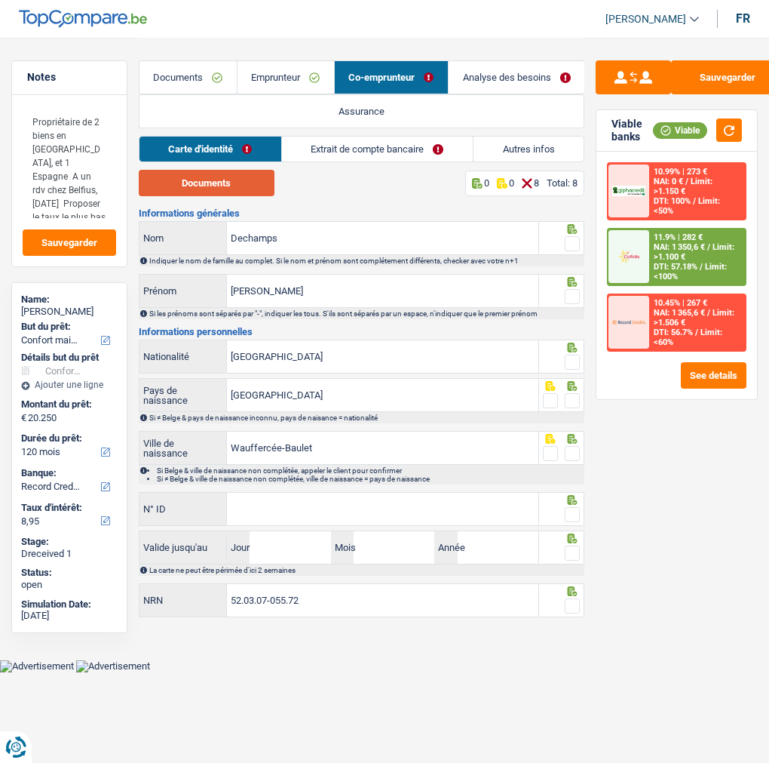
click at [223, 192] on button "Documents" at bounding box center [207, 183] width 136 height 26
click at [578, 239] on span at bounding box center [572, 243] width 15 height 15
click at [0, 0] on input "radio" at bounding box center [0, 0] width 0 height 0
click at [571, 292] on span at bounding box center [572, 296] width 15 height 15
click at [0, 0] on input "radio" at bounding box center [0, 0] width 0 height 0
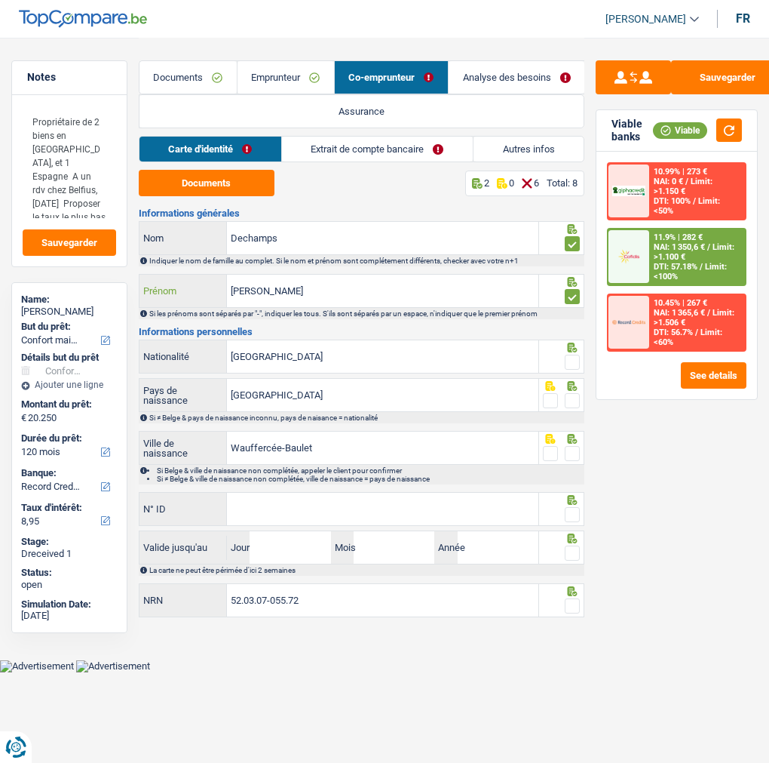
click at [308, 284] on input "[PERSON_NAME]" at bounding box center [383, 291] width 312 height 32
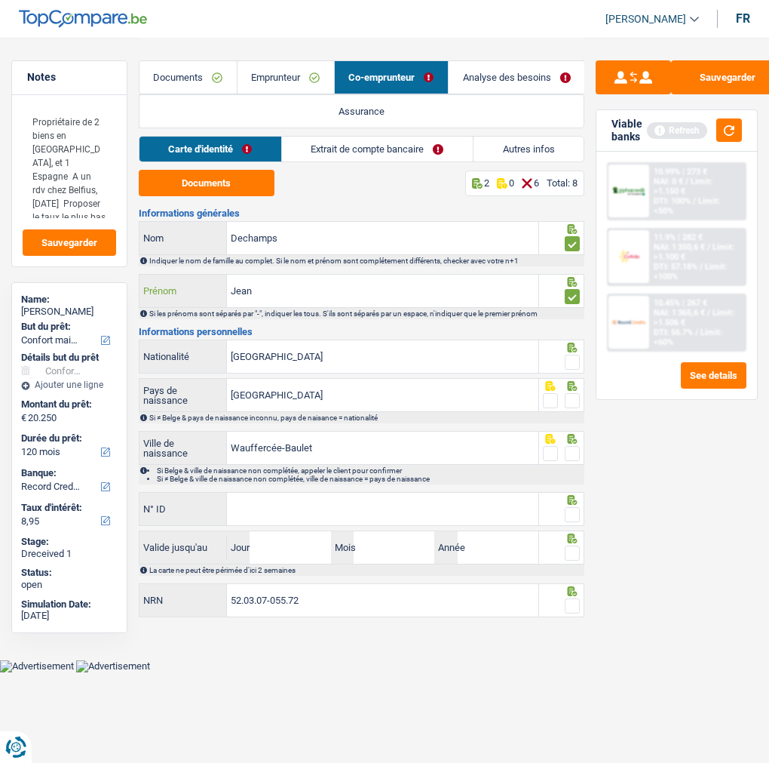
type input "Jean"
click at [575, 358] on span at bounding box center [572, 362] width 15 height 15
click at [0, 0] on input "radio" at bounding box center [0, 0] width 0 height 0
click at [573, 398] on span at bounding box center [572, 400] width 15 height 15
click at [0, 0] on input "radio" at bounding box center [0, 0] width 0 height 0
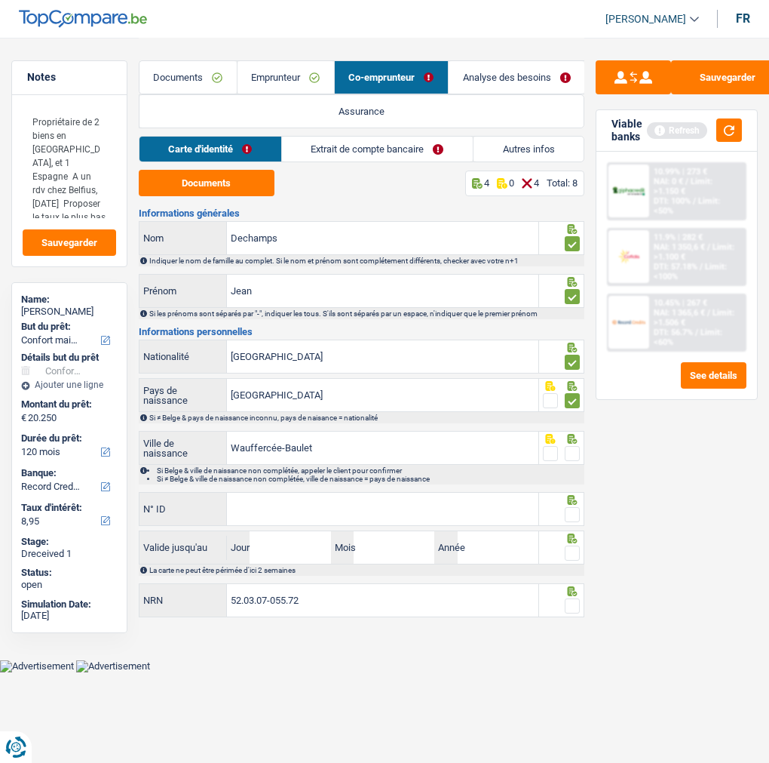
click at [574, 450] on span at bounding box center [572, 453] width 15 height 15
click at [0, 0] on input "radio" at bounding box center [0, 0] width 0 height 0
click at [465, 507] on input "N° ID" at bounding box center [383, 509] width 312 height 32
type input "[PHONE_NUMBER]"
click at [576, 508] on span at bounding box center [572, 514] width 15 height 15
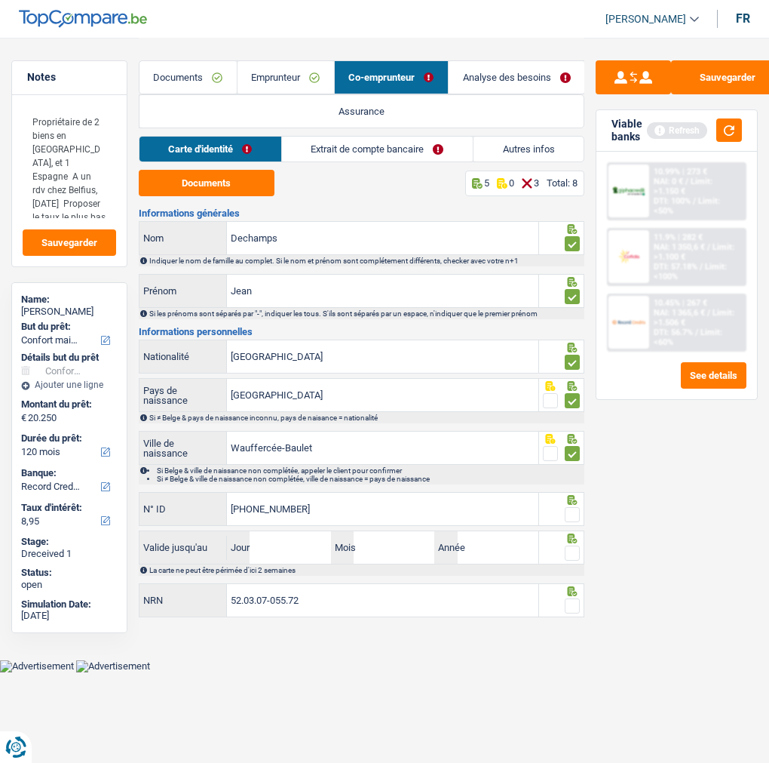
click at [0, 0] on input "radio" at bounding box center [0, 0] width 0 height 0
click at [318, 545] on input "Jour" at bounding box center [290, 547] width 81 height 32
type input "02"
type input "08"
type input "2034"
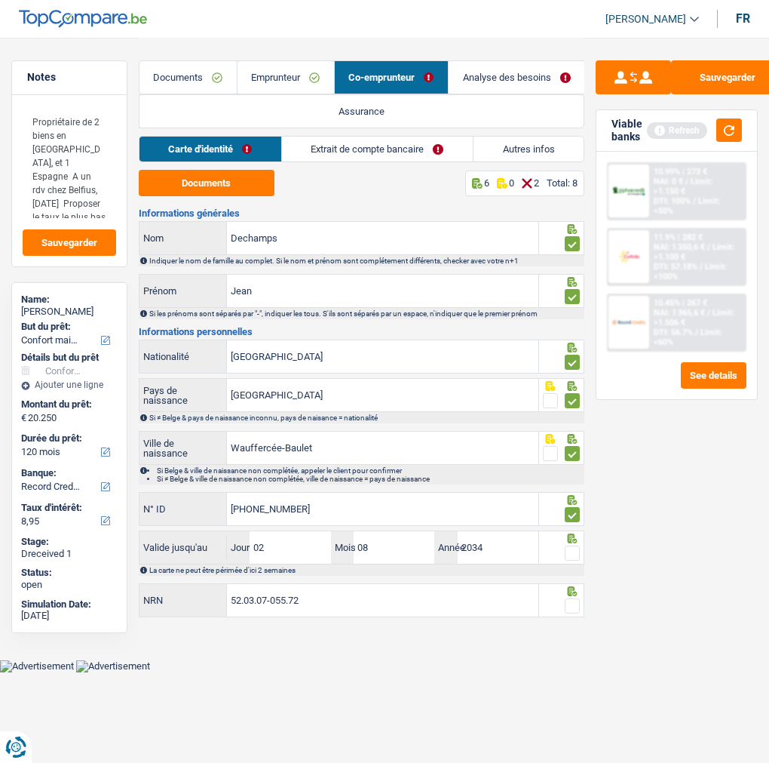
click at [576, 548] on span at bounding box center [572, 552] width 15 height 15
click at [0, 0] on input "radio" at bounding box center [0, 0] width 0 height 0
click at [576, 604] on span at bounding box center [572, 605] width 15 height 15
click at [0, 0] on input "radio" at bounding box center [0, 0] width 0 height 0
click at [728, 69] on button "Sauvegarder" at bounding box center [727, 77] width 113 height 34
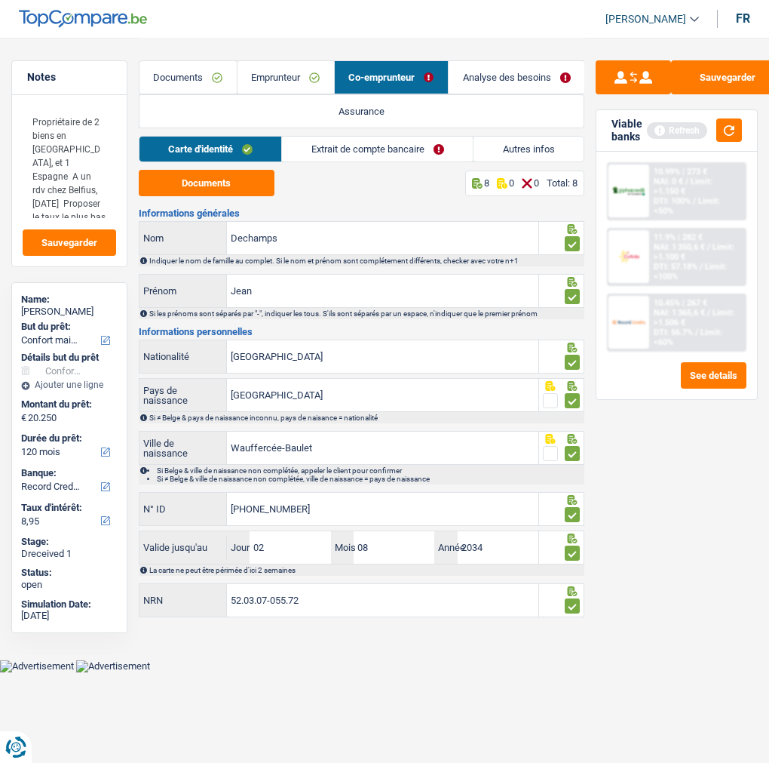
click at [395, 152] on link "Extrait de compte bancaire" at bounding box center [377, 149] width 191 height 25
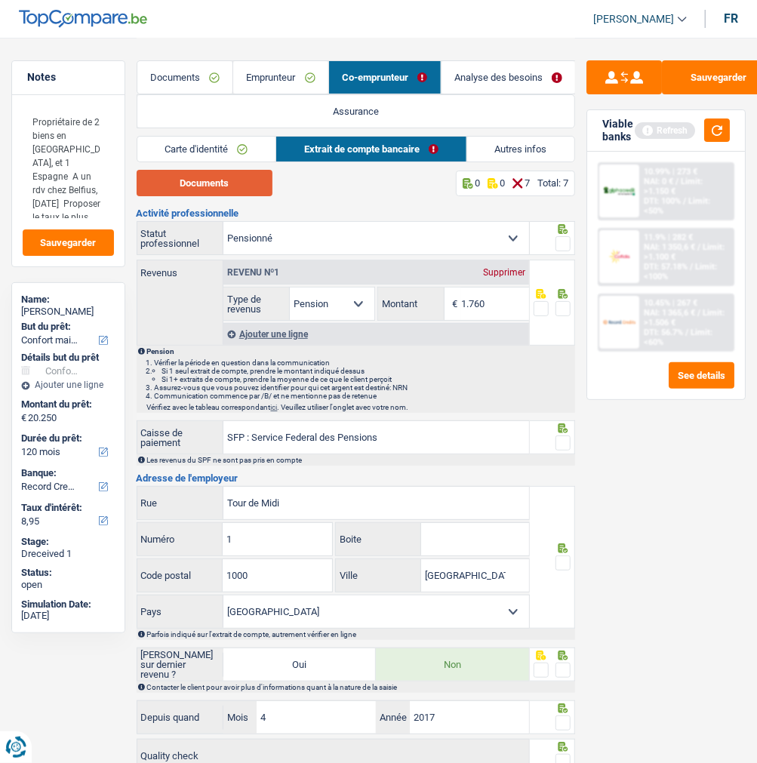
click at [207, 181] on button "Documents" at bounding box center [205, 183] width 136 height 26
click at [487, 305] on input "1.760" at bounding box center [495, 303] width 68 height 32
type input "1.763"
click at [563, 237] on span at bounding box center [562, 243] width 15 height 15
click at [0, 0] on input "radio" at bounding box center [0, 0] width 0 height 0
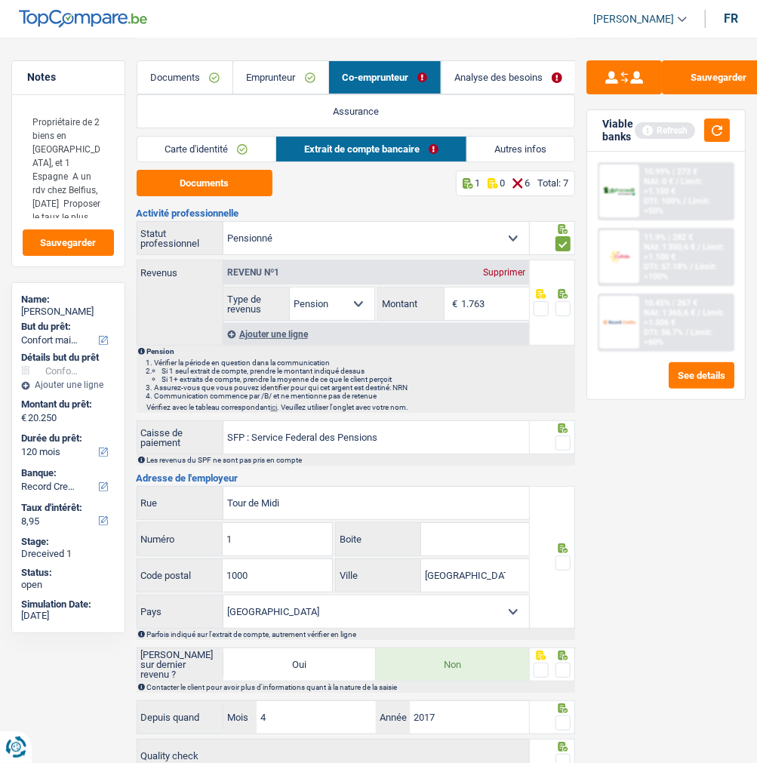
click at [563, 302] on span at bounding box center [562, 308] width 15 height 15
click at [0, 0] on input "radio" at bounding box center [0, 0] width 0 height 0
drag, startPoint x: 566, startPoint y: 438, endPoint x: 560, endPoint y: 562, distance: 123.8
click at [566, 439] on span at bounding box center [562, 442] width 15 height 15
click at [0, 0] on input "radio" at bounding box center [0, 0] width 0 height 0
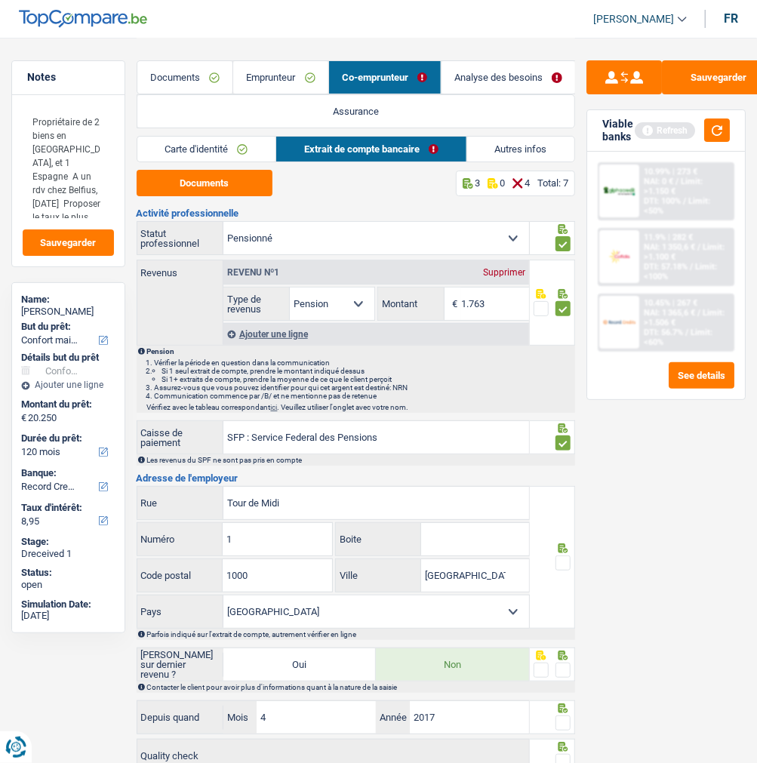
click at [566, 559] on span at bounding box center [562, 562] width 15 height 15
click at [0, 0] on input "radio" at bounding box center [0, 0] width 0 height 0
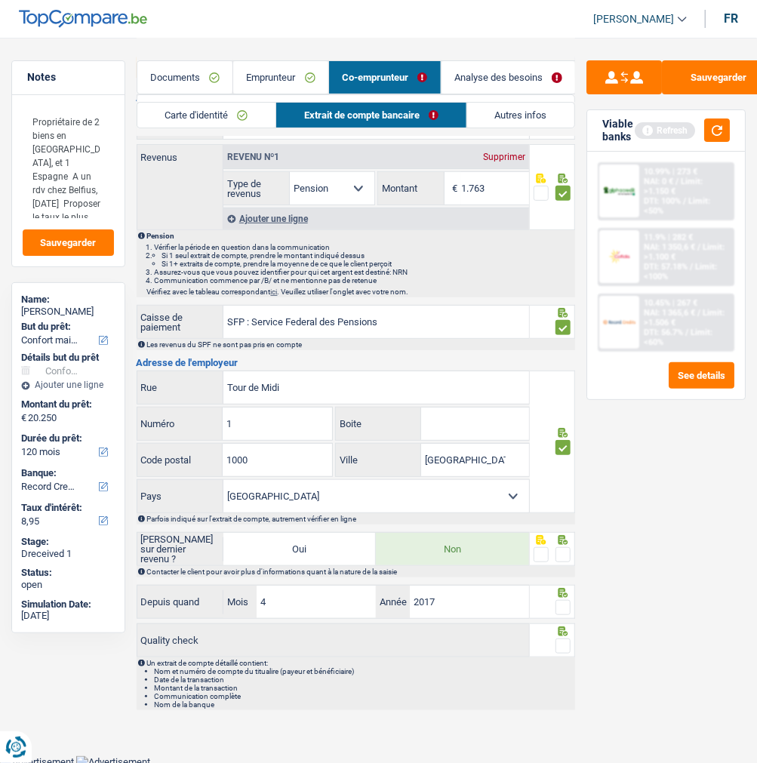
scroll to position [118, 0]
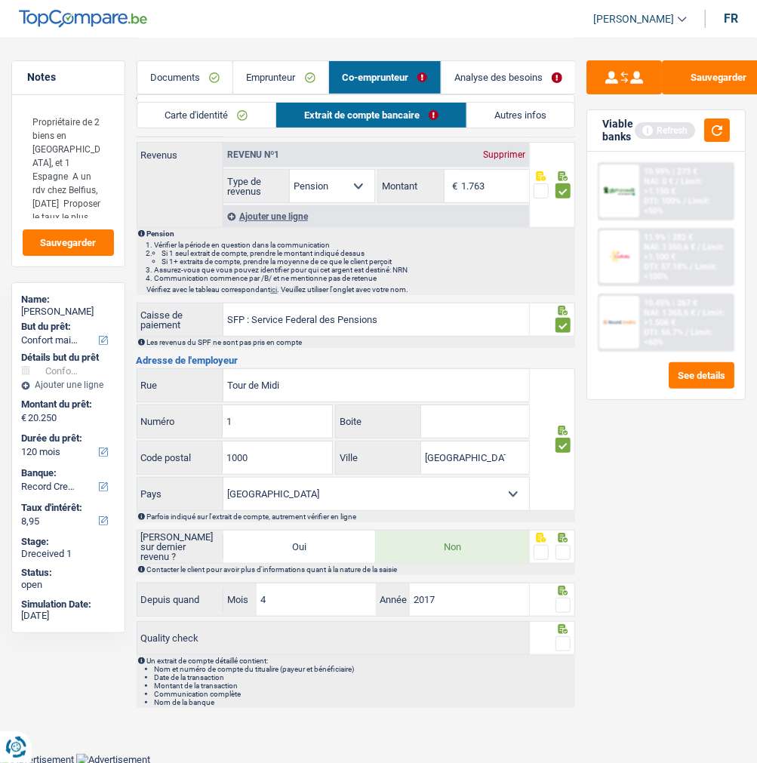
click at [560, 549] on span at bounding box center [562, 552] width 15 height 15
click at [0, 0] on input "radio" at bounding box center [0, 0] width 0 height 0
click at [566, 601] on span at bounding box center [562, 604] width 15 height 15
click at [0, 0] on input "radio" at bounding box center [0, 0] width 0 height 0
click at [570, 634] on div at bounding box center [552, 638] width 45 height 34
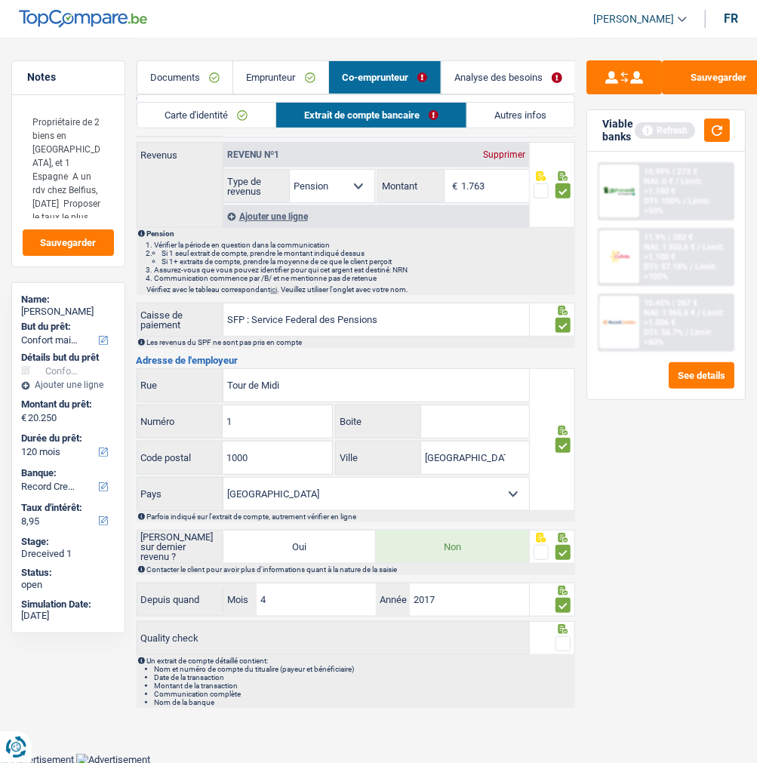
click at [563, 636] on span at bounding box center [562, 643] width 15 height 15
click at [0, 0] on input "radio" at bounding box center [0, 0] width 0 height 0
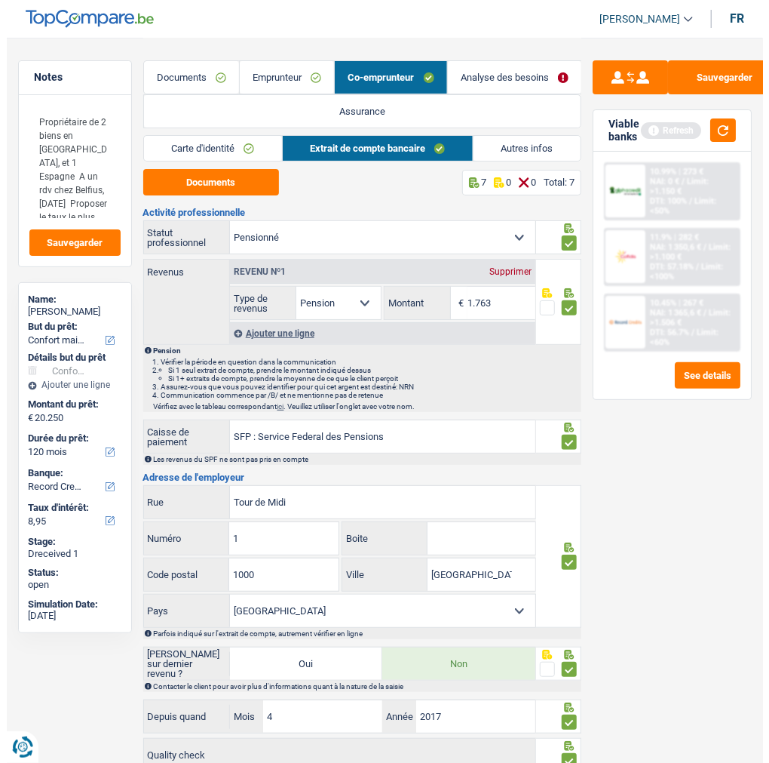
scroll to position [0, 0]
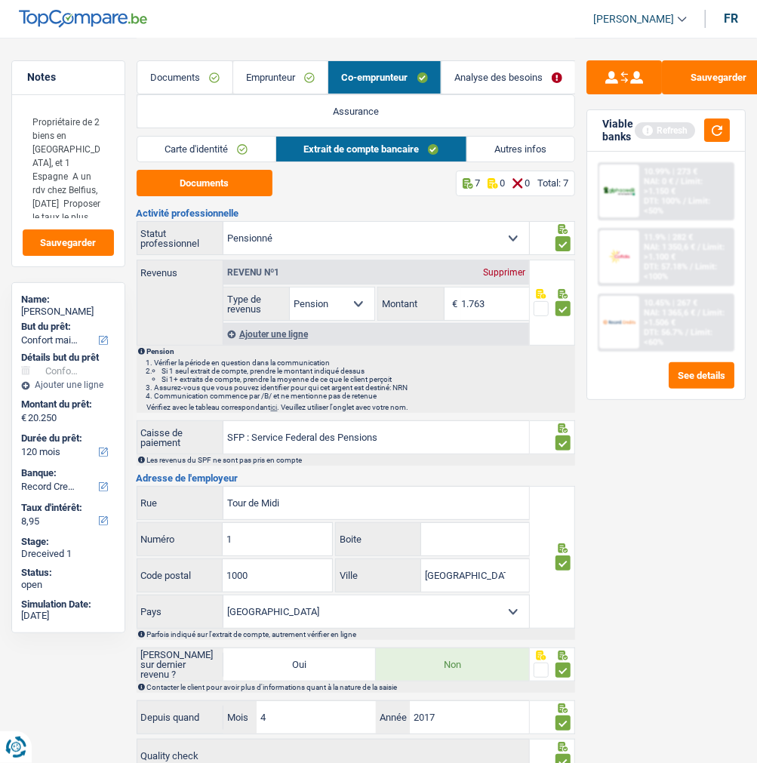
click at [508, 145] on link "Autres infos" at bounding box center [520, 149] width 107 height 25
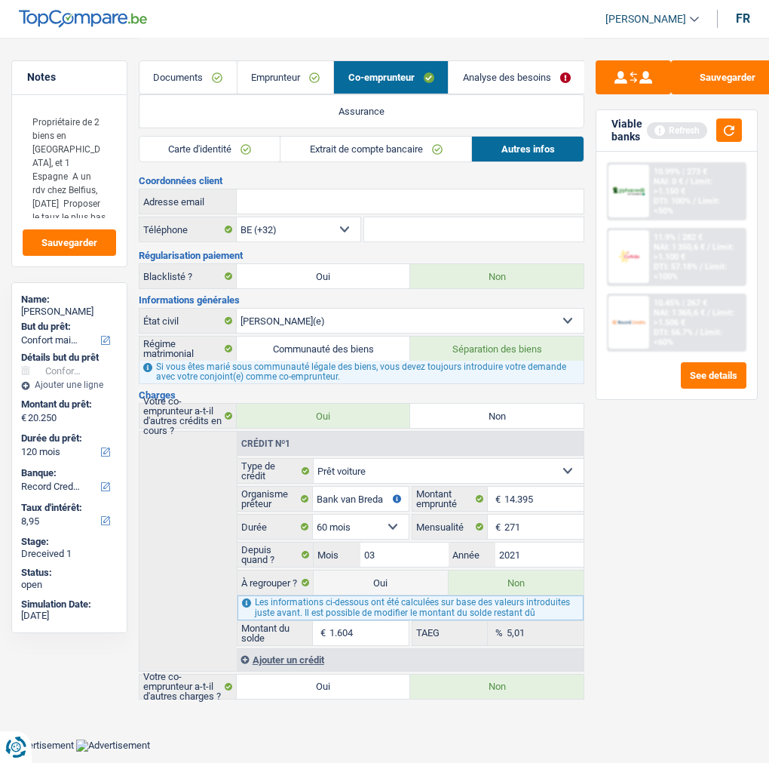
click at [288, 66] on link "Emprunteur" at bounding box center [286, 77] width 97 height 32
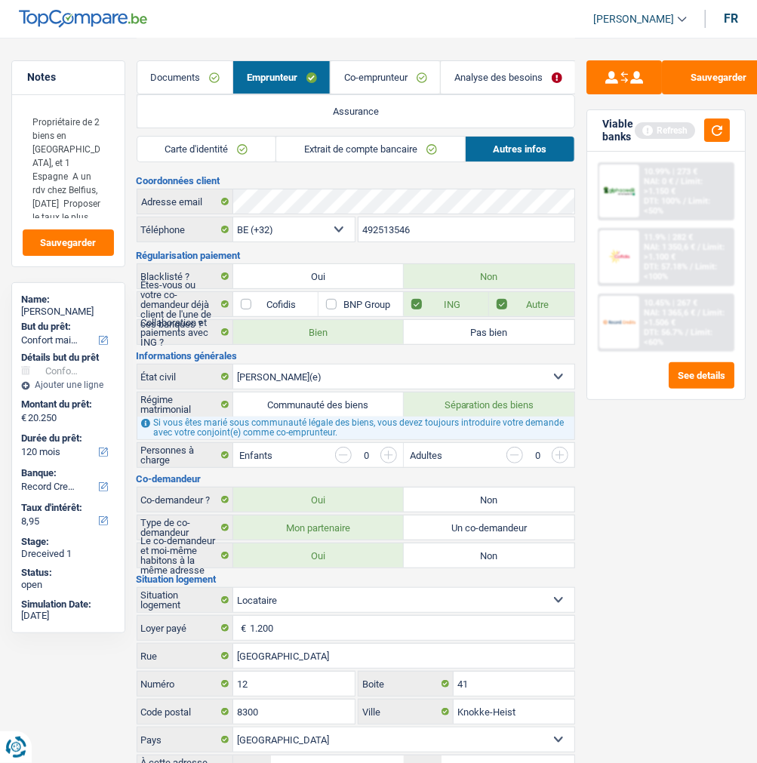
click at [418, 66] on link "Co-emprunteur" at bounding box center [384, 77] width 109 height 32
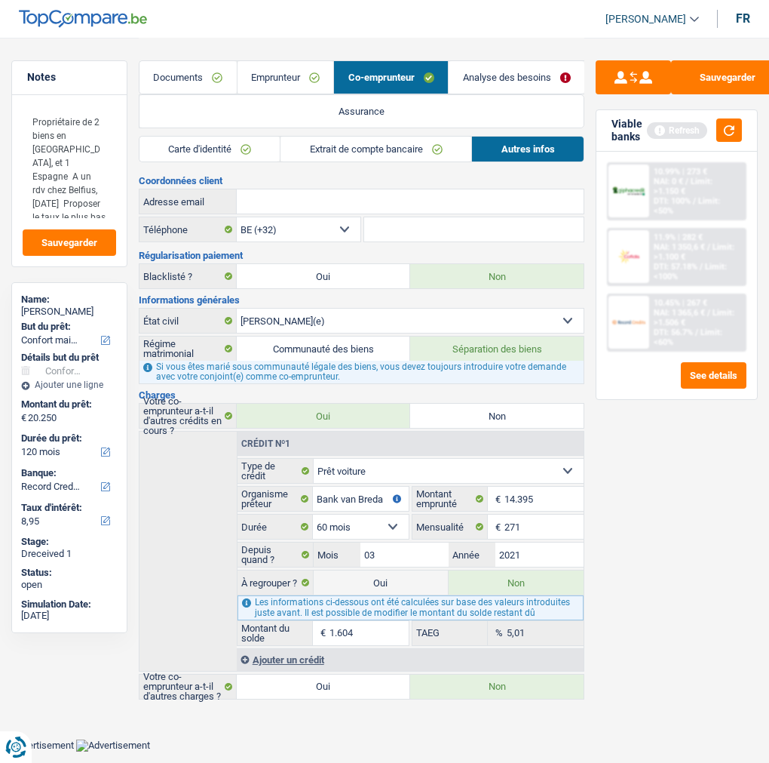
click at [428, 201] on input "Adresse email" at bounding box center [410, 201] width 347 height 24
paste input "[PERSON_NAME][EMAIL_ADDRESS][DOMAIN_NAME]"
type input "[PERSON_NAME][EMAIL_ADDRESS][DOMAIN_NAME]"
click at [701, 71] on button "Sauvegarder" at bounding box center [727, 77] width 113 height 34
click at [525, 78] on link "Analyse des besoins" at bounding box center [517, 77] width 136 height 32
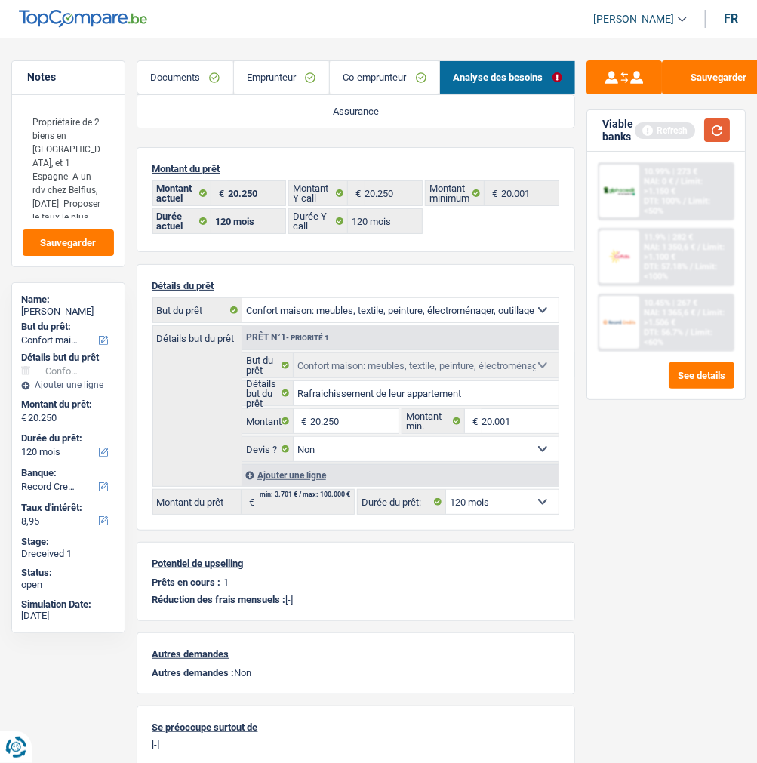
click at [710, 127] on button "button" at bounding box center [717, 129] width 26 height 23
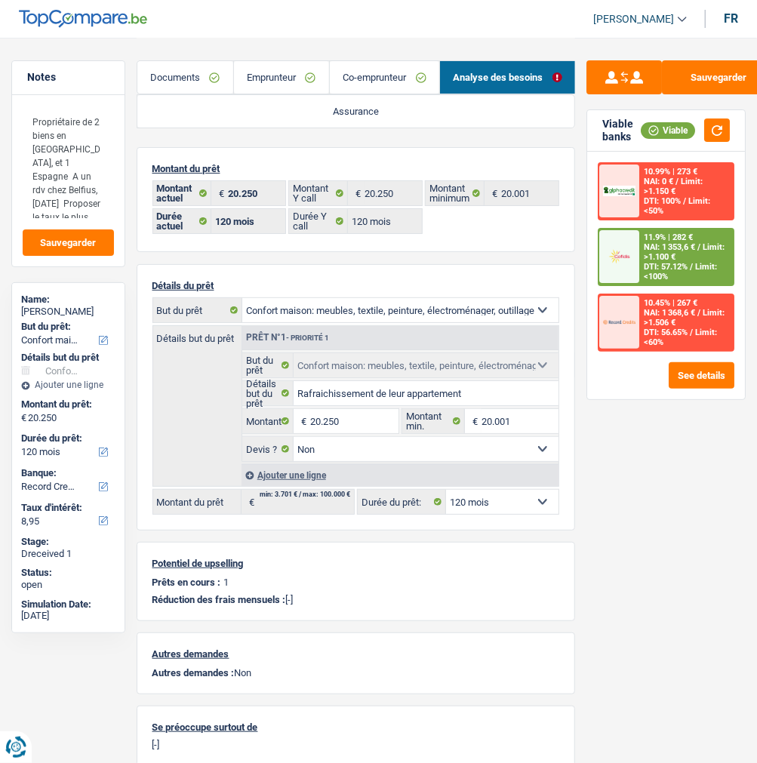
click at [204, 78] on link "Documents" at bounding box center [185, 77] width 96 height 32
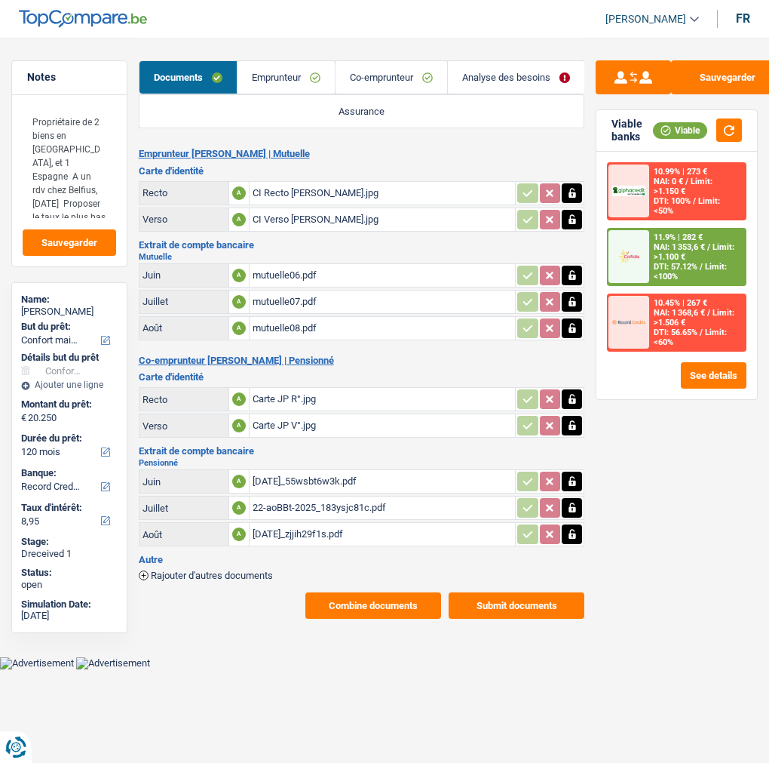
click at [548, 78] on link "Analyse des besoins" at bounding box center [516, 77] width 137 height 32
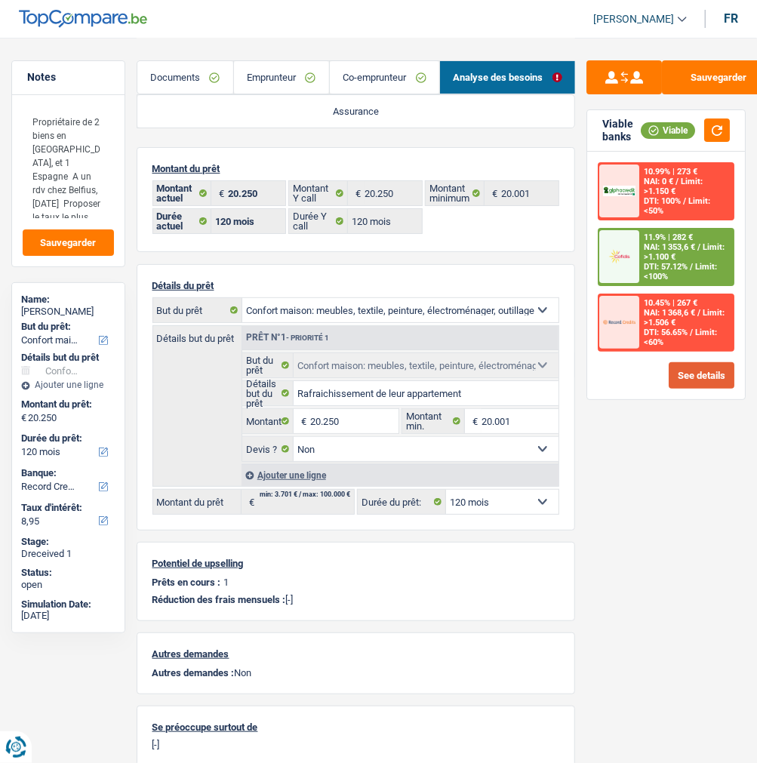
click at [684, 370] on button "See details" at bounding box center [701, 375] width 66 height 26
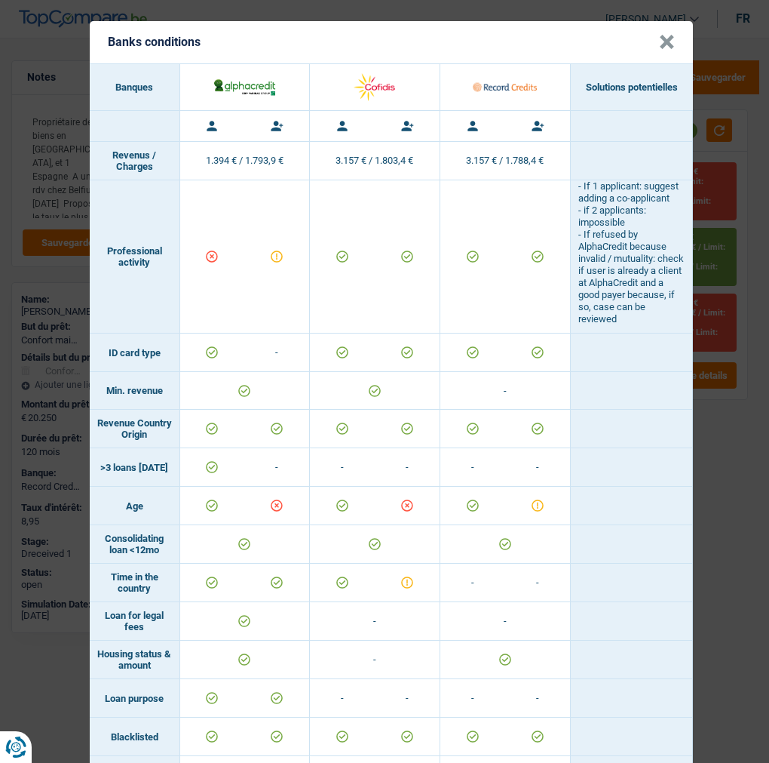
click at [665, 35] on button "×" at bounding box center [667, 42] width 16 height 15
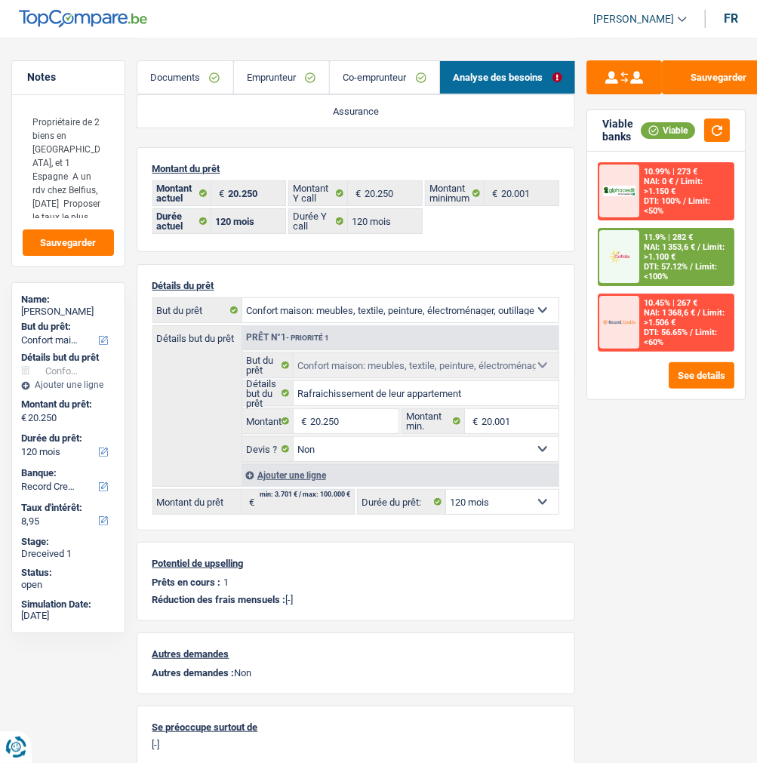
click at [521, 493] on select "12 mois 18 mois 24 mois 30 mois 36 mois 42 mois 48 mois 60 mois 72 mois 84 mois…" at bounding box center [502, 502] width 112 height 24
select select "84"
click at [446, 490] on select "12 mois 18 mois 24 mois 30 mois 36 mois 42 mois 48 mois 60 mois 72 mois 84 mois…" at bounding box center [502, 502] width 112 height 24
select select "84"
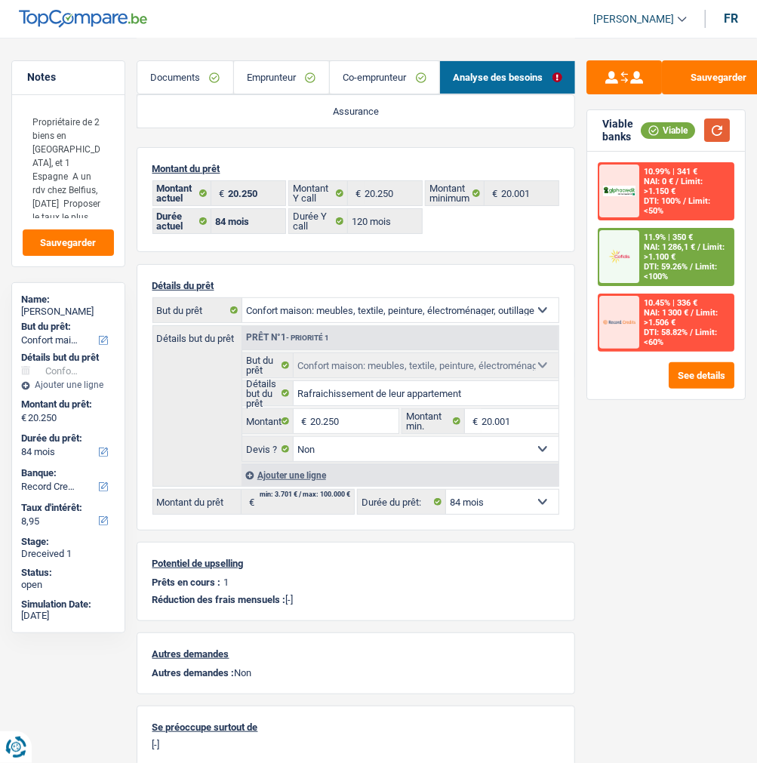
click at [724, 124] on button "button" at bounding box center [717, 129] width 26 height 23
click at [505, 499] on select "12 mois 18 mois 24 mois 30 mois 36 mois 42 mois 48 mois 60 mois 72 mois 84 mois…" at bounding box center [502, 502] width 112 height 24
select select "120"
click at [446, 490] on select "12 mois 18 mois 24 mois 30 mois 36 mois 42 mois 48 mois 60 mois 72 mois 84 mois…" at bounding box center [502, 502] width 112 height 24
select select "120"
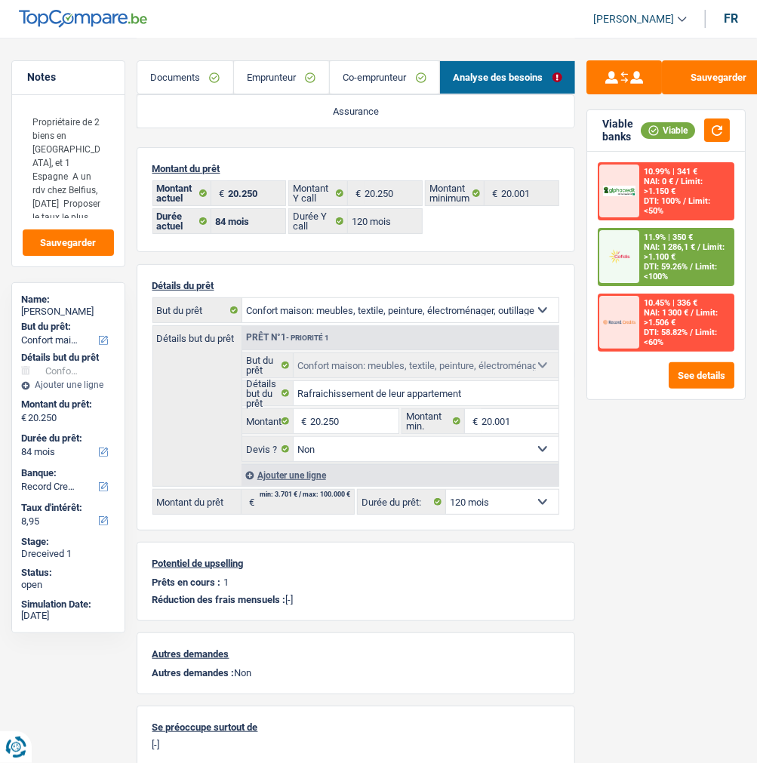
select select "120"
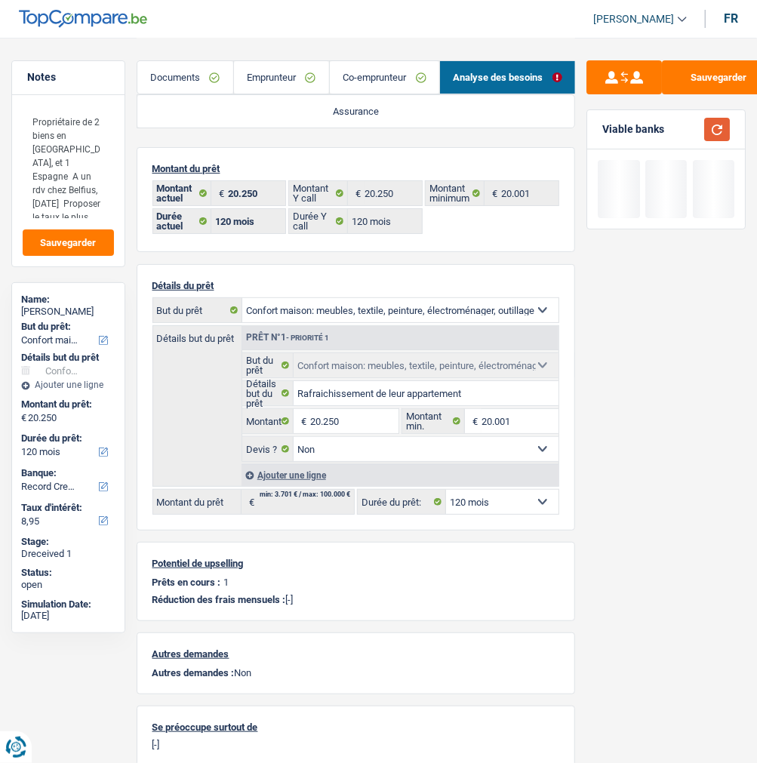
click at [708, 126] on button "button" at bounding box center [717, 129] width 26 height 23
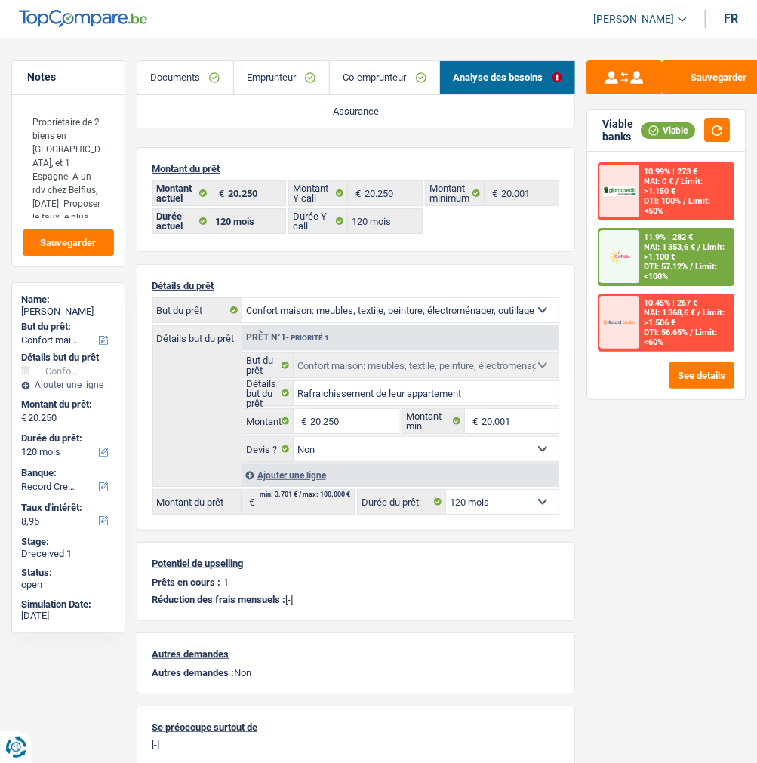
click at [674, 236] on div "11.9% | 282 €" at bounding box center [667, 237] width 49 height 10
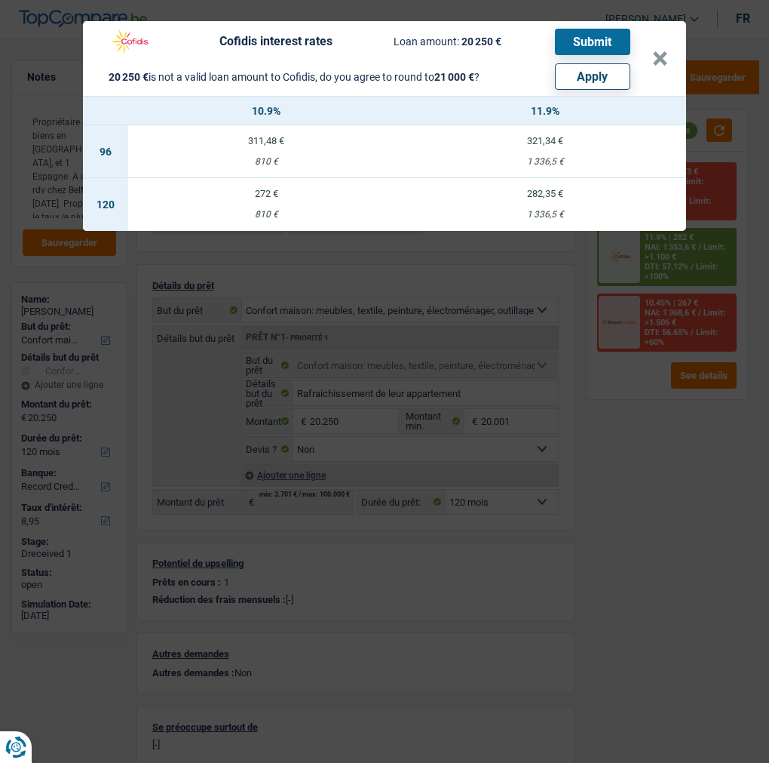
click at [597, 69] on button "Apply" at bounding box center [592, 76] width 75 height 26
type input "21.000"
select select "other"
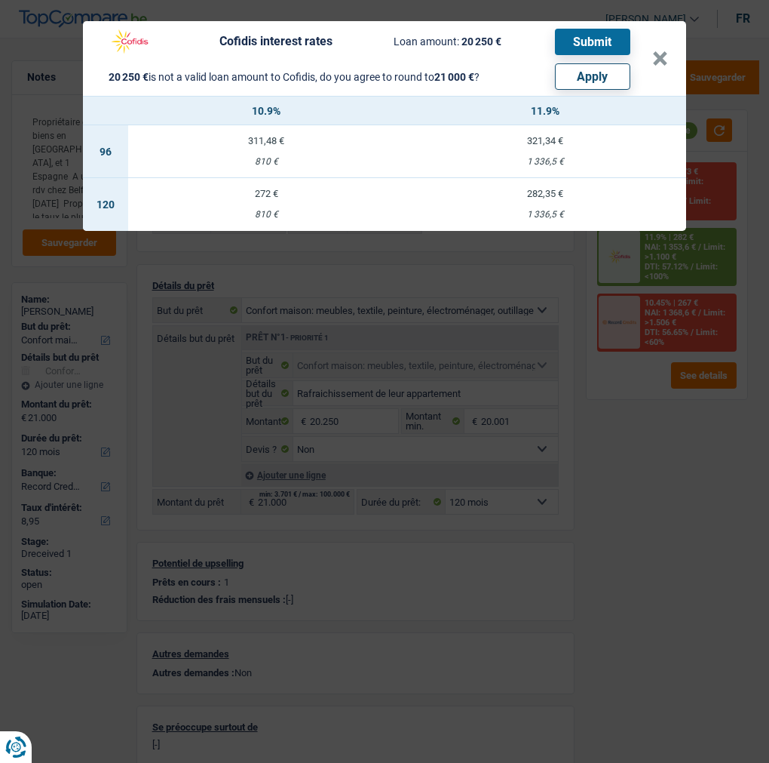
select select "other"
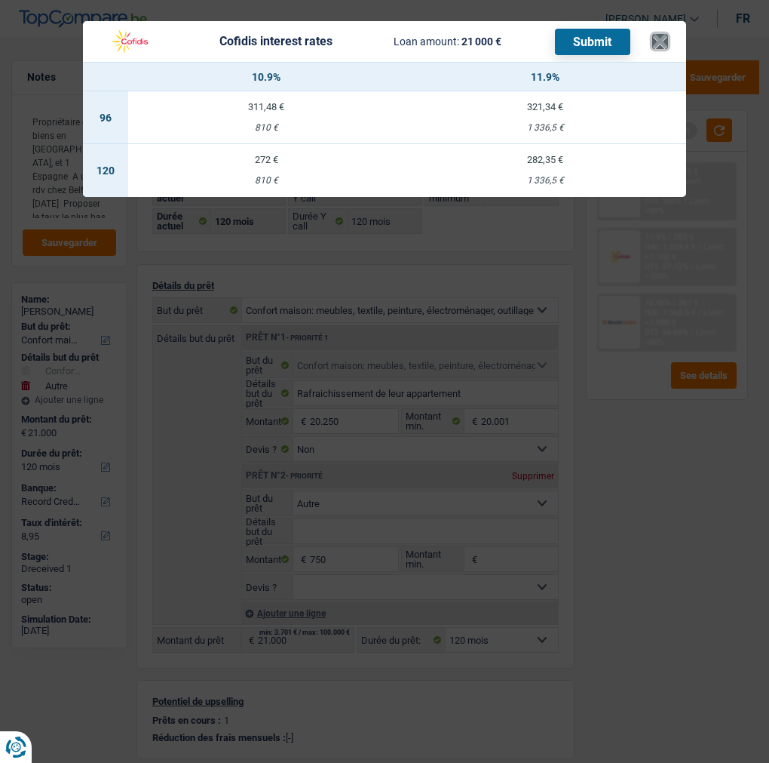
click at [659, 34] on button "×" at bounding box center [660, 41] width 16 height 15
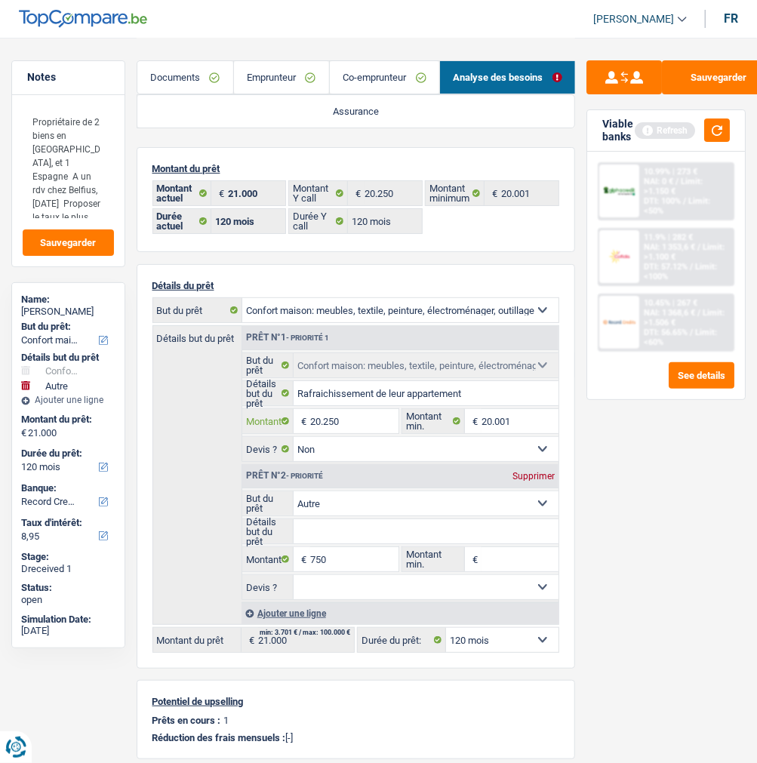
click at [362, 422] on input "20.250" at bounding box center [354, 421] width 88 height 24
click at [515, 471] on div "Supprimer" at bounding box center [533, 475] width 50 height 9
type input "20.250"
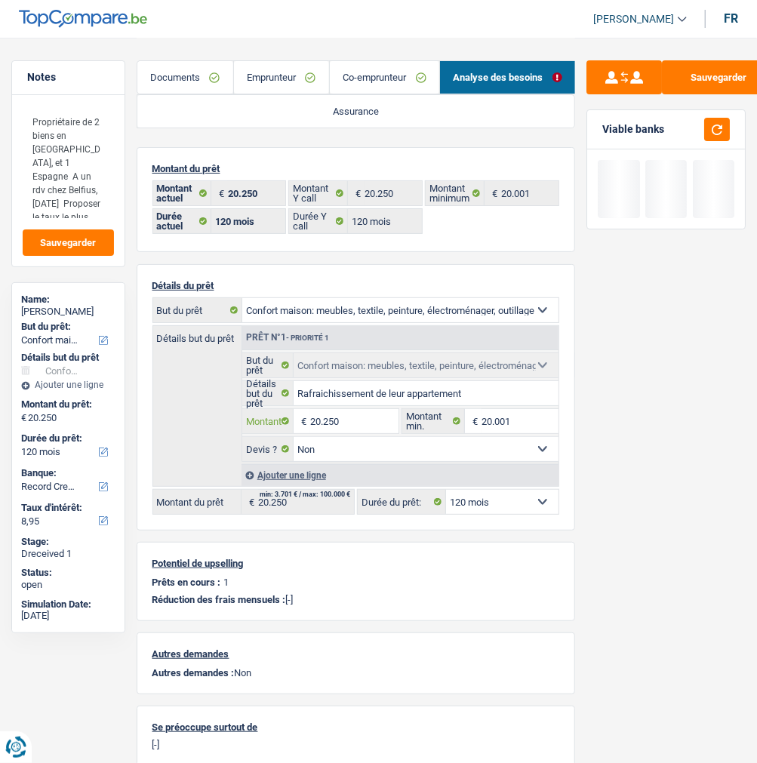
click at [363, 411] on input "20.250" at bounding box center [354, 421] width 88 height 24
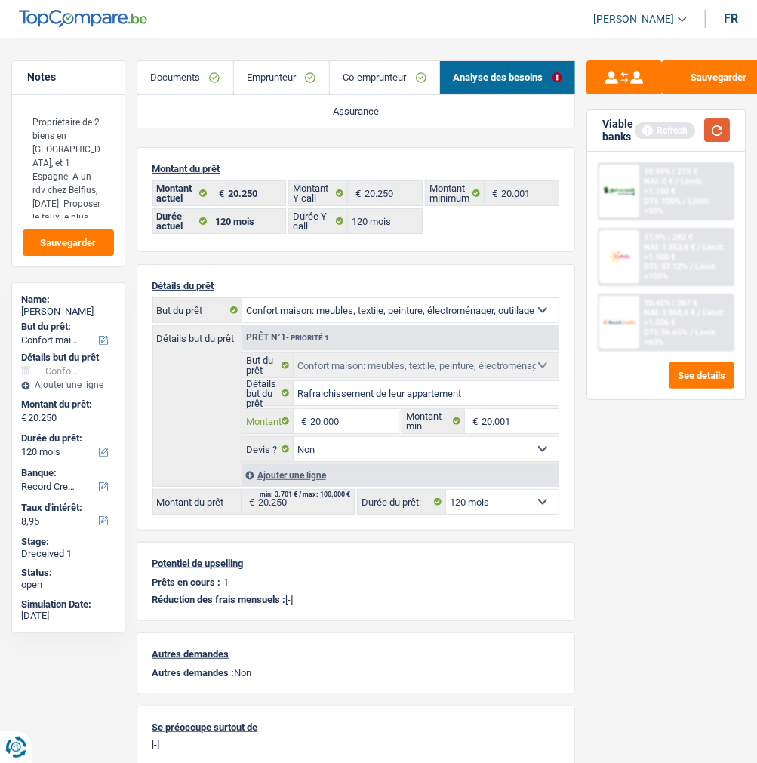
type input "20.000"
select select "84"
type input "20.000"
select select "84"
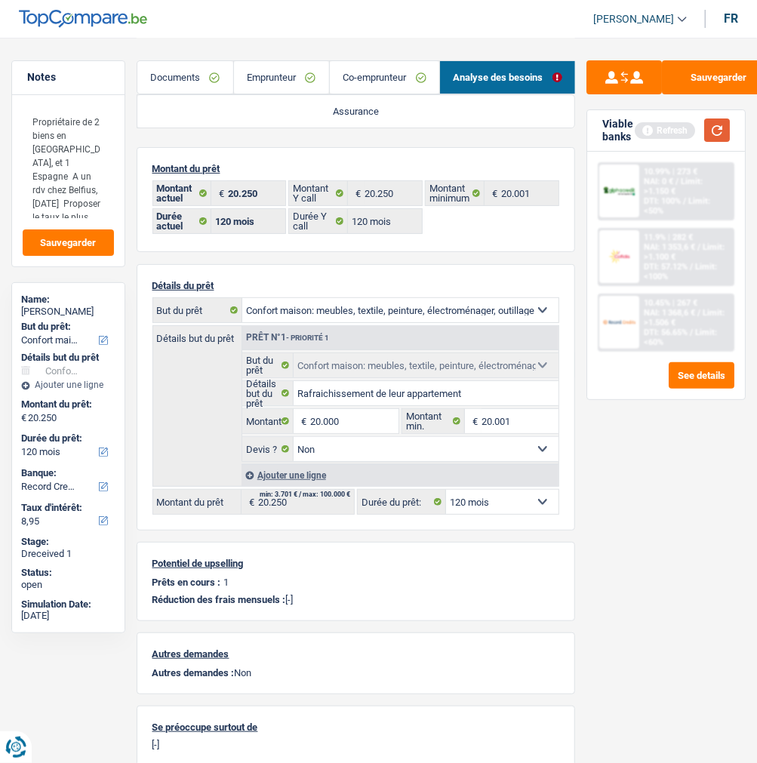
type input "20.000"
select select "84"
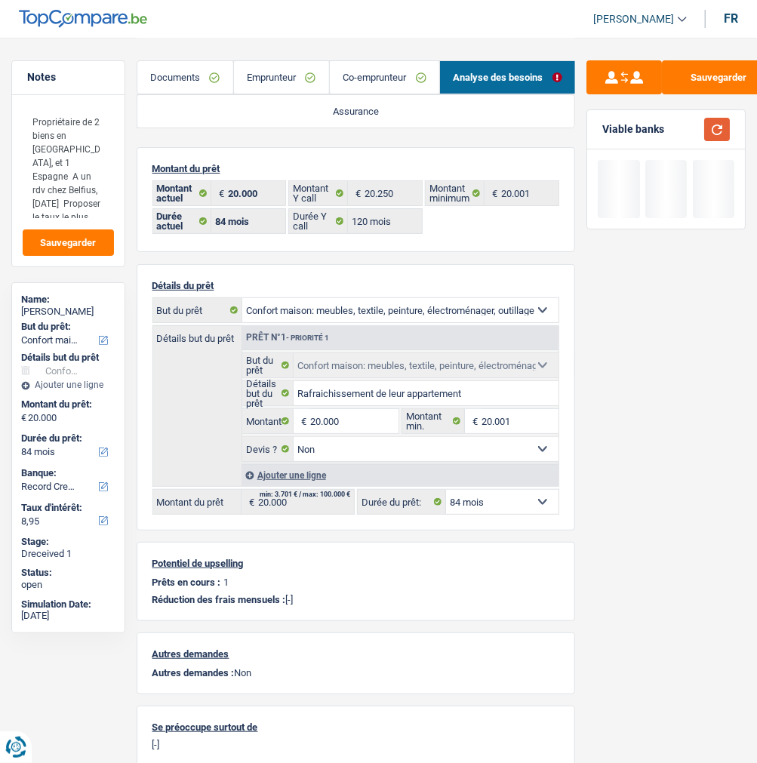
click at [724, 119] on button "button" at bounding box center [717, 129] width 26 height 23
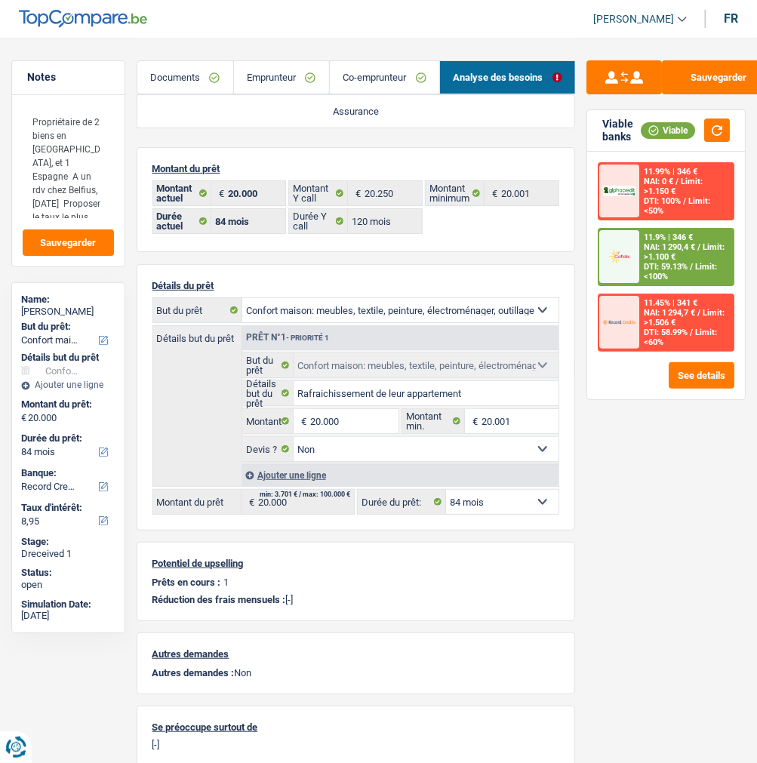
click at [724, 256] on div "11.9% | 346 € NAI: 1 290,4 € / Limit: >1.100 € DTI: 59.13% / Limit: <100%" at bounding box center [686, 256] width 94 height 55
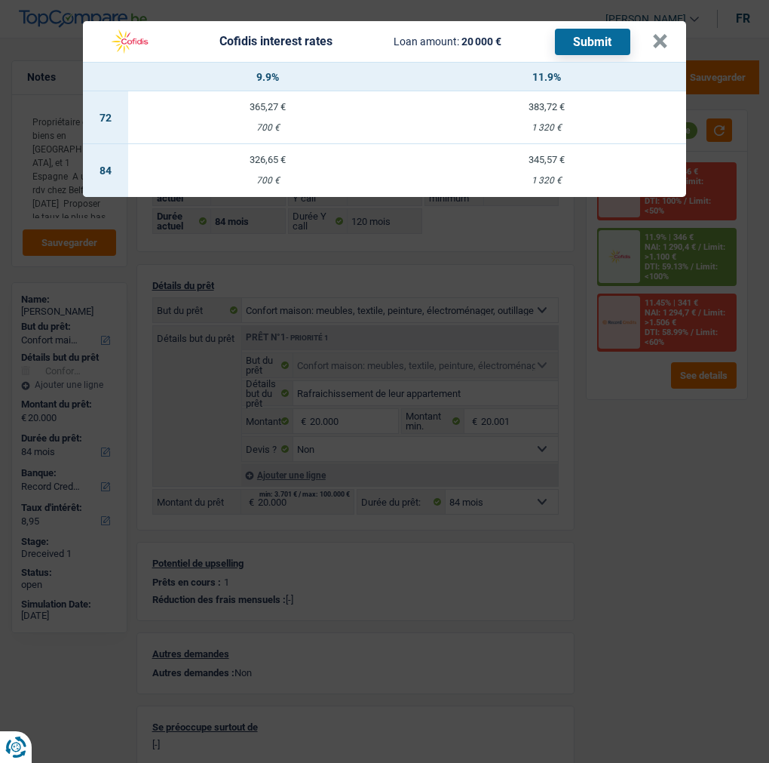
click at [546, 160] on td "345,57 € 1 320 €" at bounding box center [546, 170] width 279 height 53
select select "cofidis"
type input "11,90"
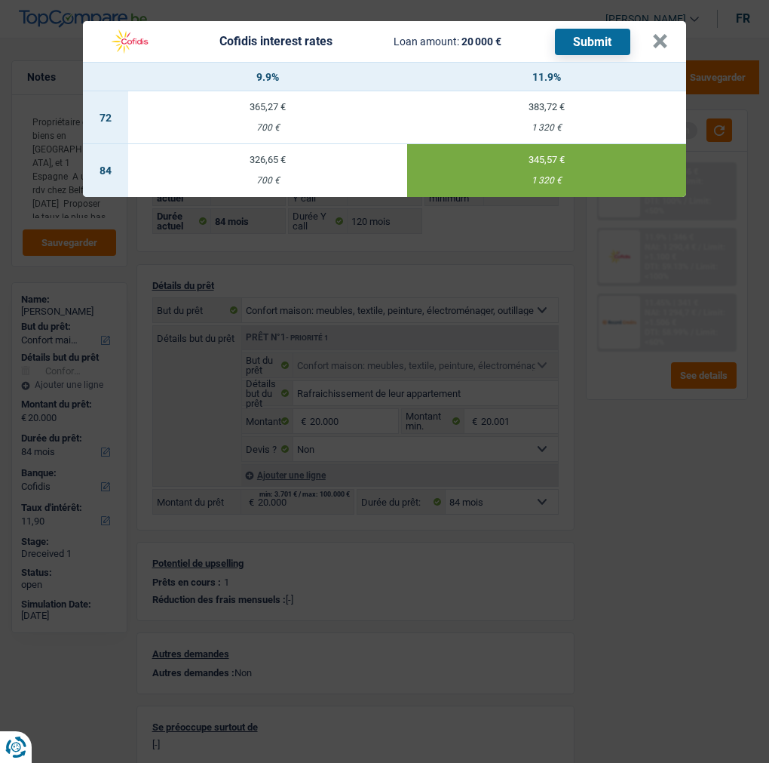
click at [611, 30] on button "Submit" at bounding box center [592, 42] width 75 height 26
click at [668, 43] on button "×" at bounding box center [660, 41] width 16 height 15
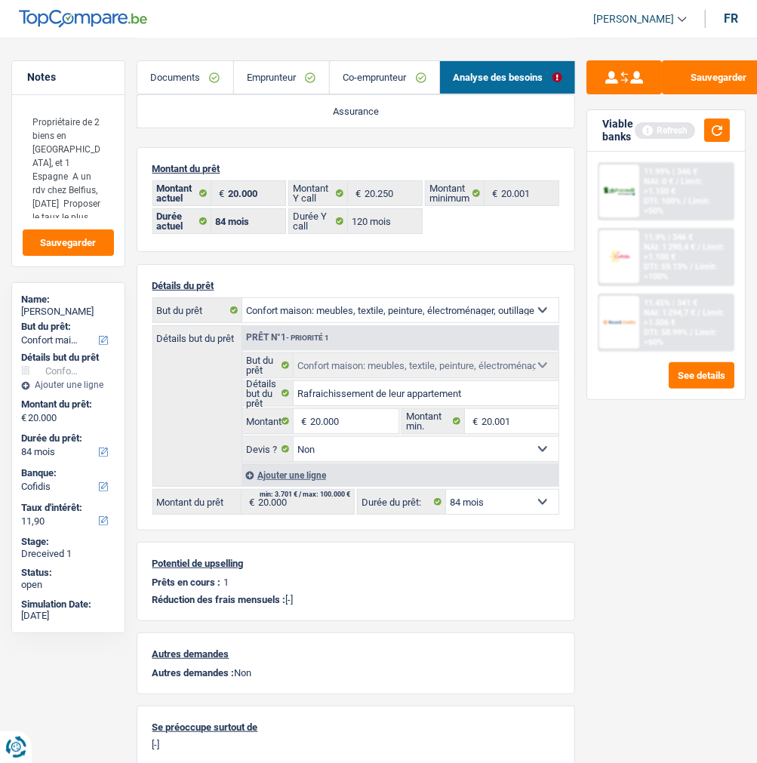
click at [213, 71] on link "Documents" at bounding box center [185, 77] width 96 height 32
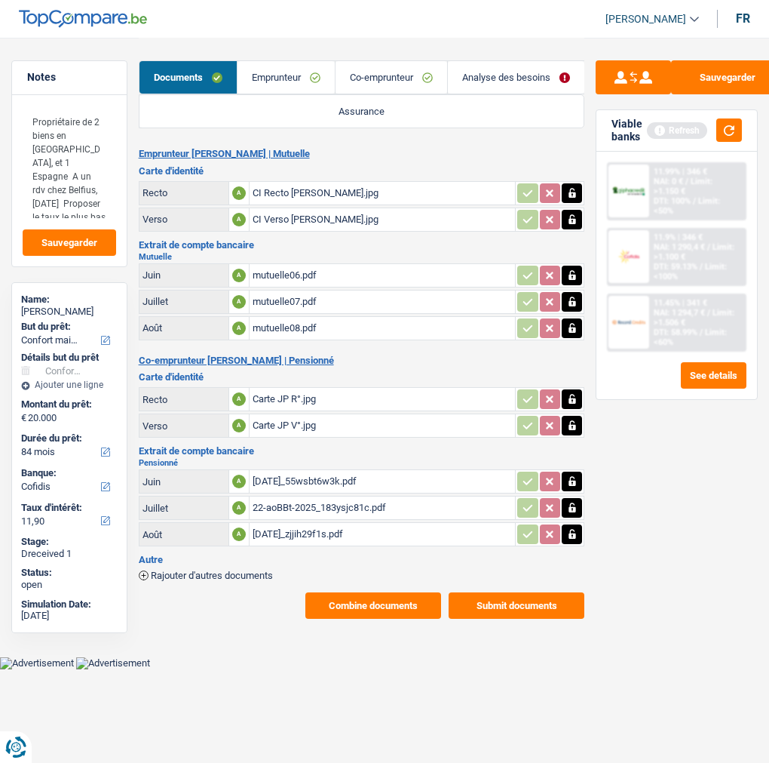
click at [493, 592] on button "Submit documents" at bounding box center [517, 605] width 136 height 26
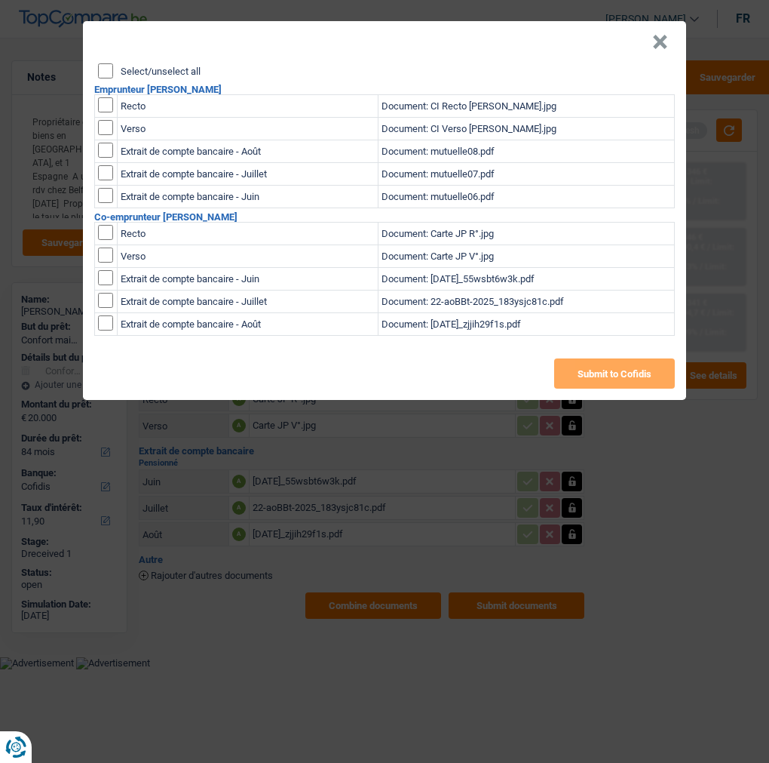
click at [100, 53] on header "×" at bounding box center [384, 42] width 603 height 42
click at [99, 54] on header "×" at bounding box center [384, 42] width 603 height 42
click at [108, 63] on input "Select/unselect all" at bounding box center [105, 70] width 15 height 15
checkbox input "true"
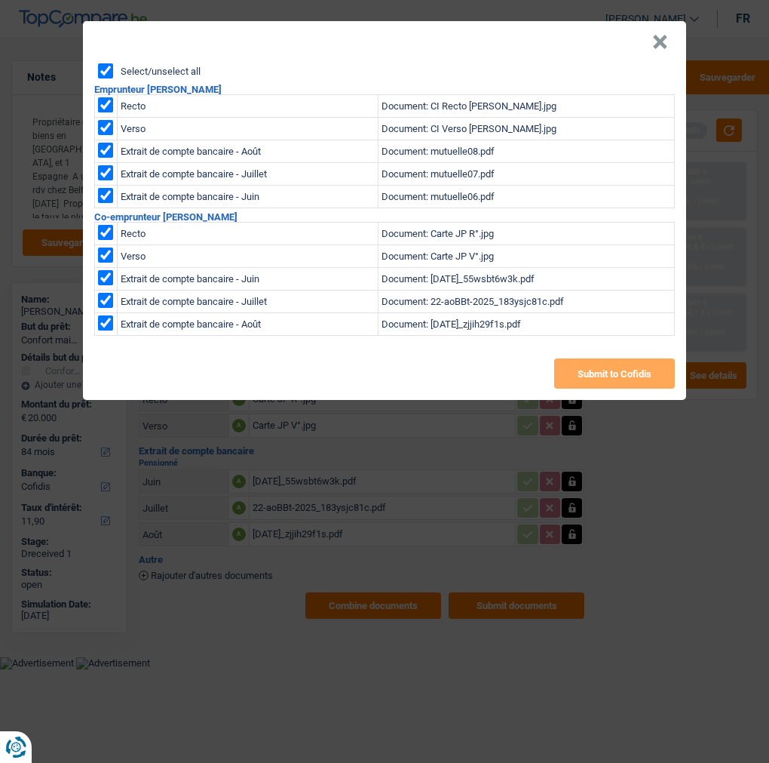
checkbox input "true"
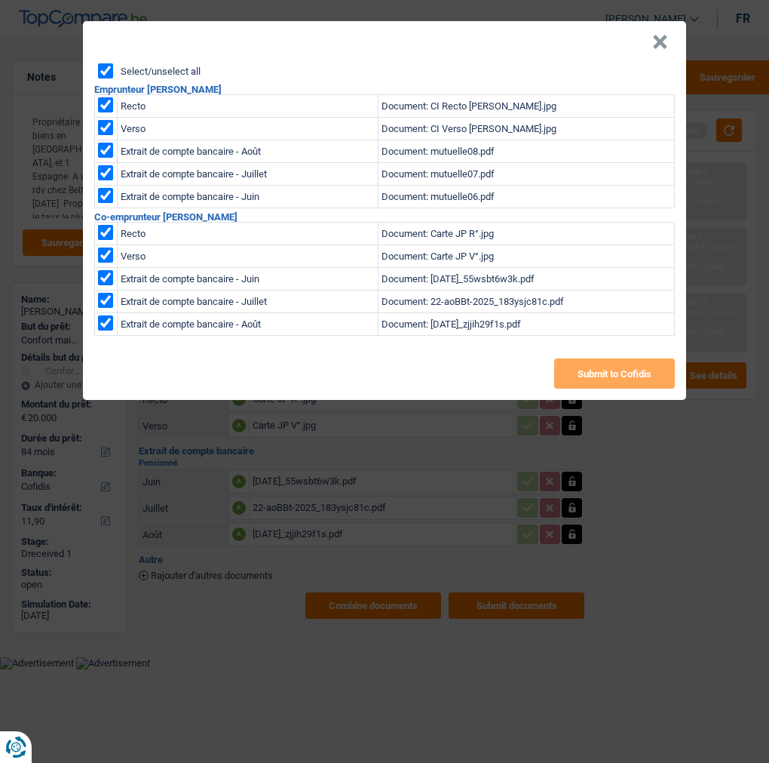
checkbox input "true"
click at [652, 364] on button "Submit to Cofidis" at bounding box center [614, 373] width 121 height 30
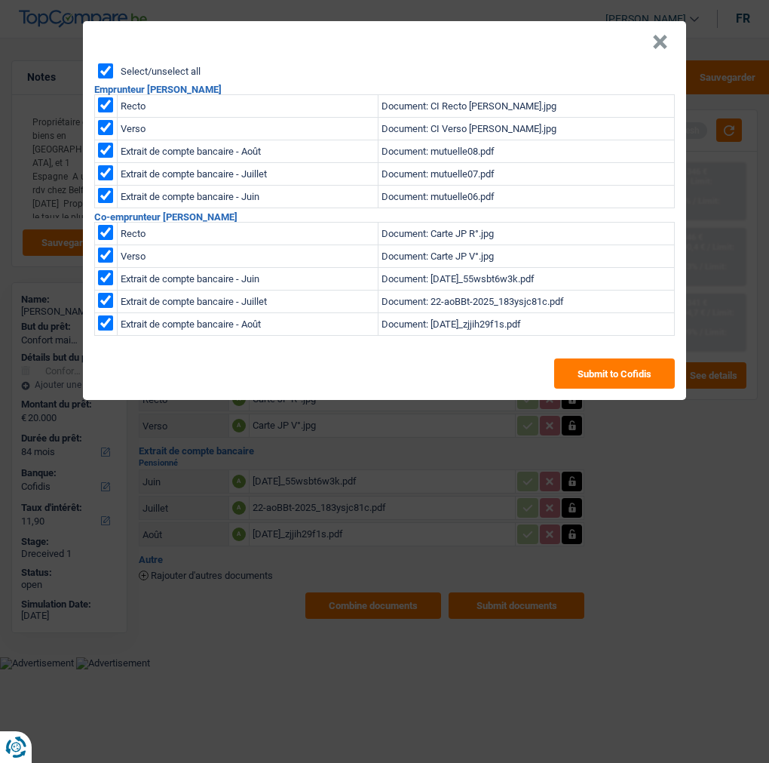
click at [668, 35] on button "×" at bounding box center [660, 42] width 16 height 15
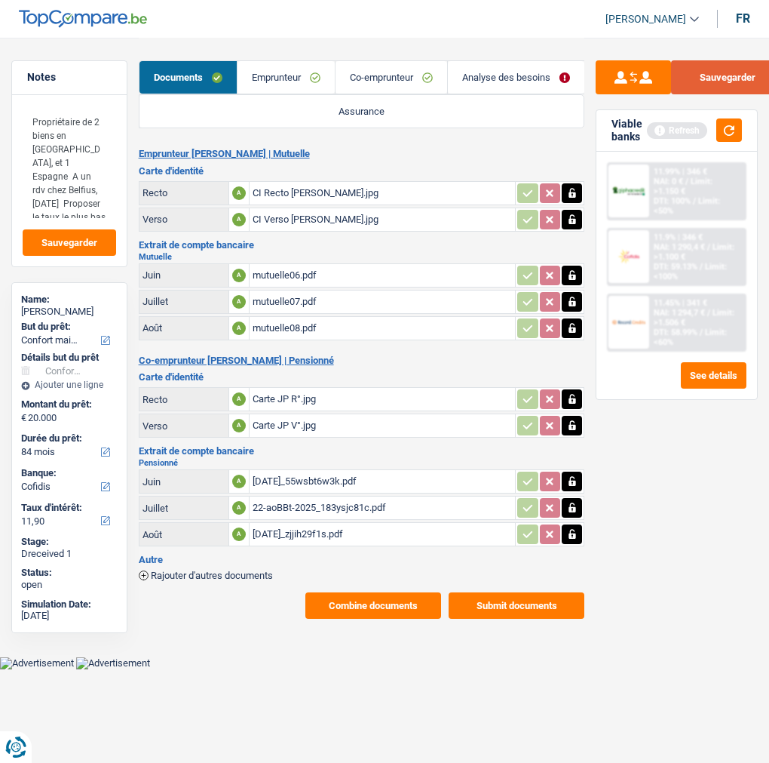
click at [721, 76] on button "Sauvegarder" at bounding box center [727, 77] width 113 height 34
click at [493, 592] on button "Submit documents" at bounding box center [517, 605] width 136 height 26
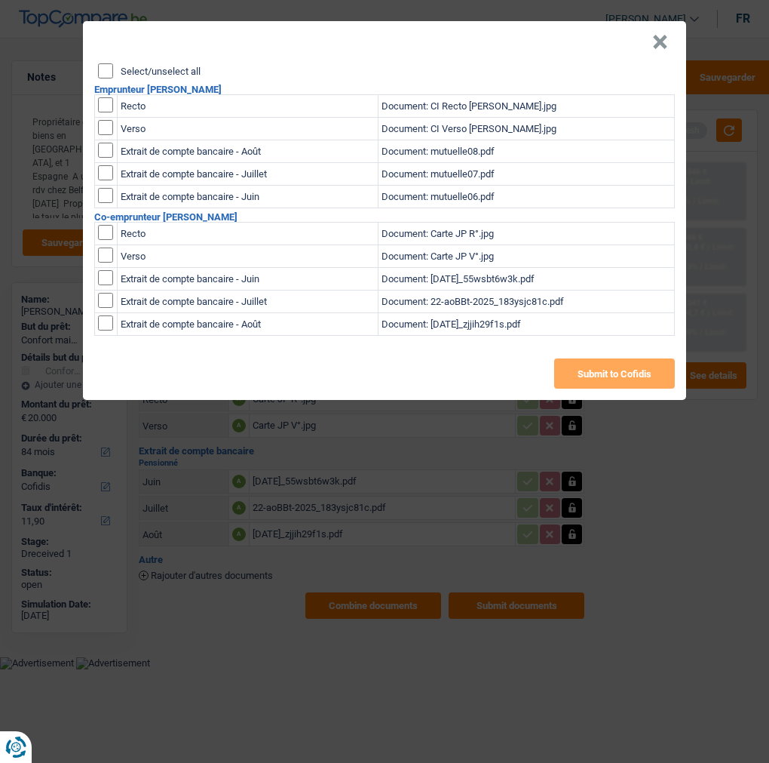
click at [97, 54] on header "×" at bounding box center [384, 42] width 603 height 42
click at [101, 63] on input "Select/unselect all" at bounding box center [105, 70] width 15 height 15
checkbox input "true"
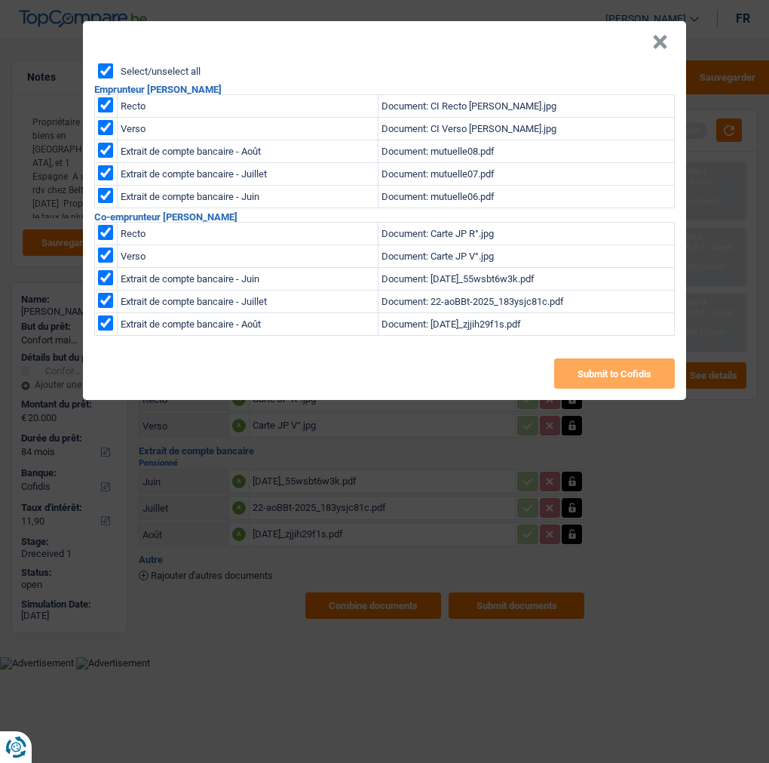
checkbox input "true"
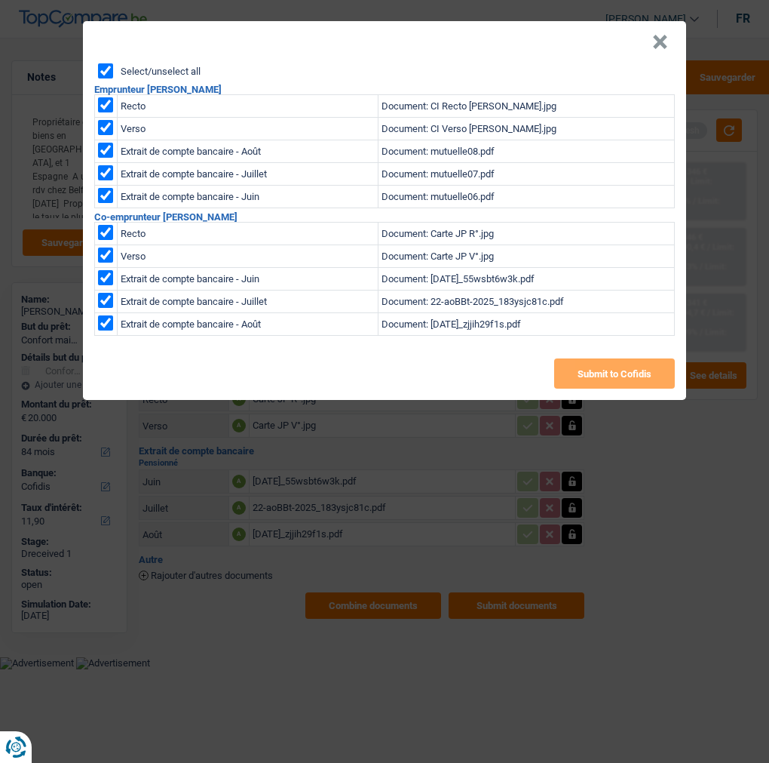
checkbox input "true"
click at [103, 97] on input "checkbox" at bounding box center [105, 104] width 15 height 15
checkbox input "false"
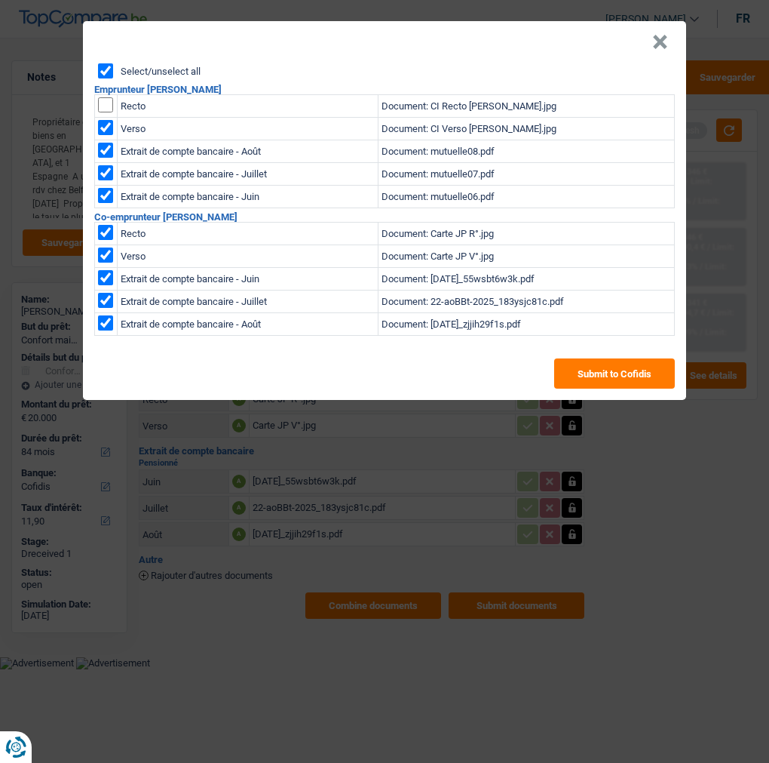
click at [102, 84] on h2 "Emprunteur Ellen Branellec" at bounding box center [384, 89] width 581 height 10
click at [106, 63] on input "Select/unselect all" at bounding box center [105, 70] width 15 height 15
checkbox input "true"
click at [103, 56] on header "×" at bounding box center [384, 42] width 603 height 42
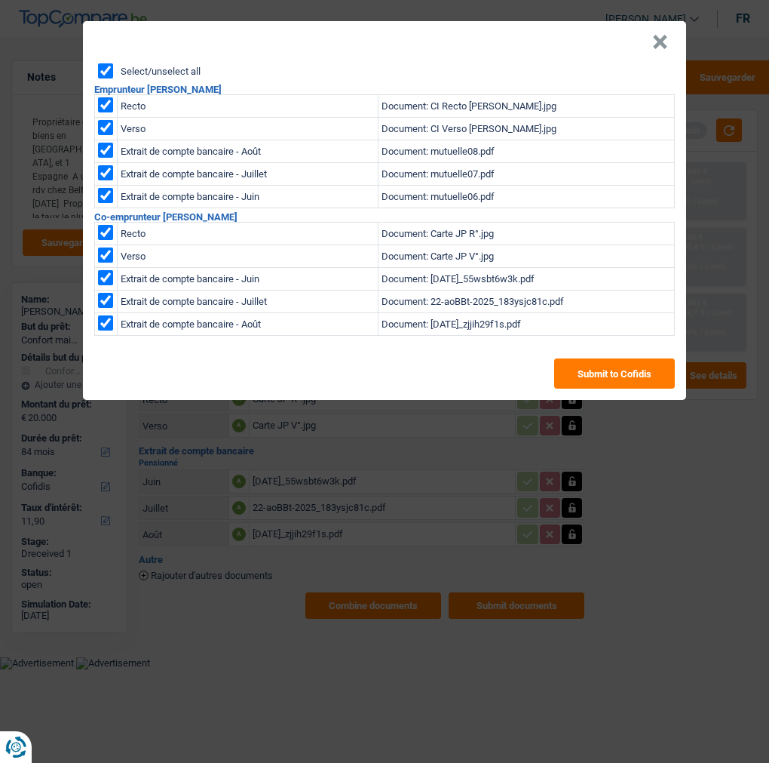
click at [108, 65] on input "Select/unselect all" at bounding box center [105, 70] width 15 height 15
checkbox input "false"
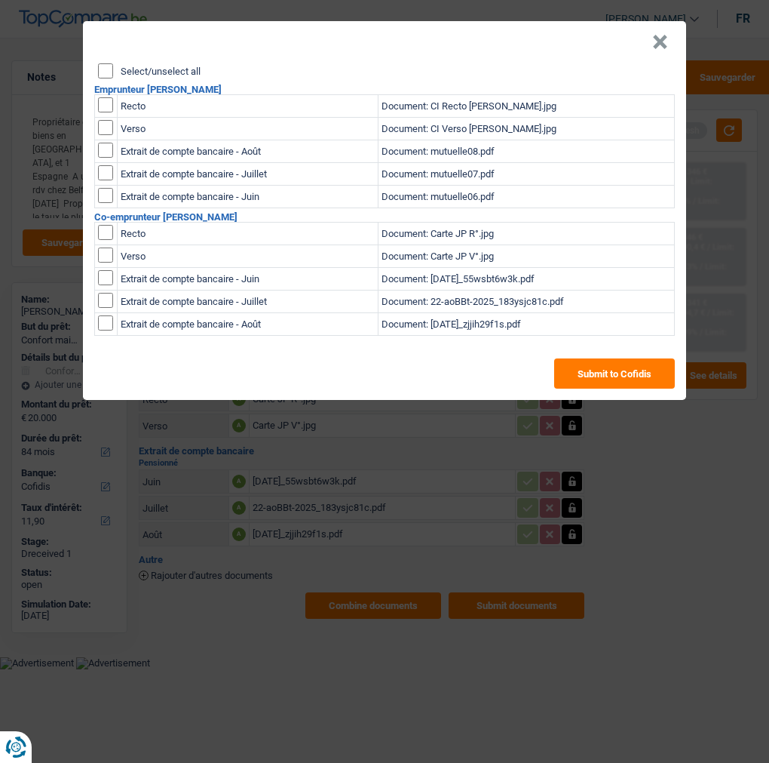
checkbox input "false"
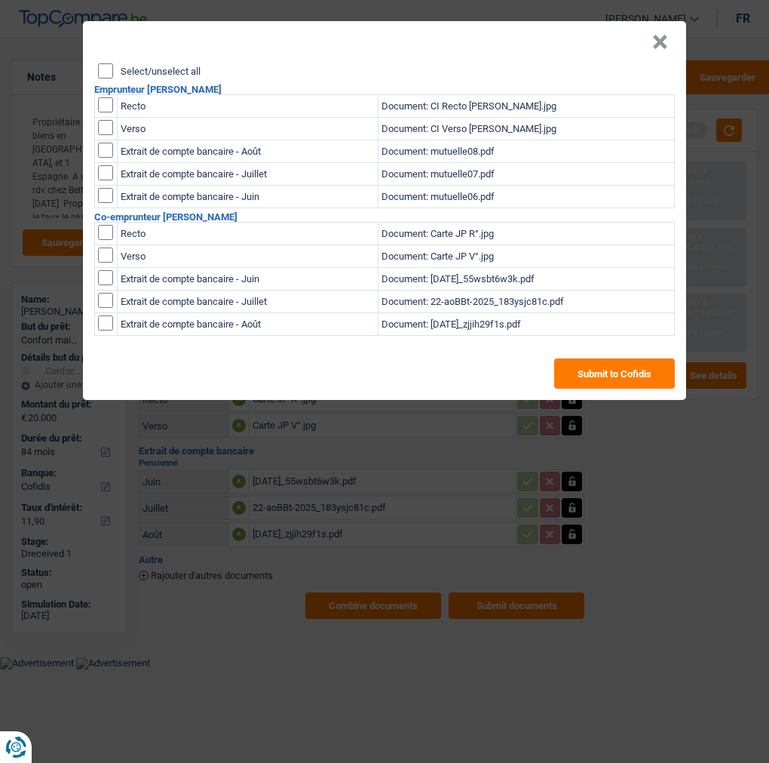
checkbox input "false"
click at [102, 97] on input "checkbox" at bounding box center [105, 104] width 15 height 15
checkbox input "true"
click at [100, 120] on input "checkbox" at bounding box center [105, 127] width 15 height 15
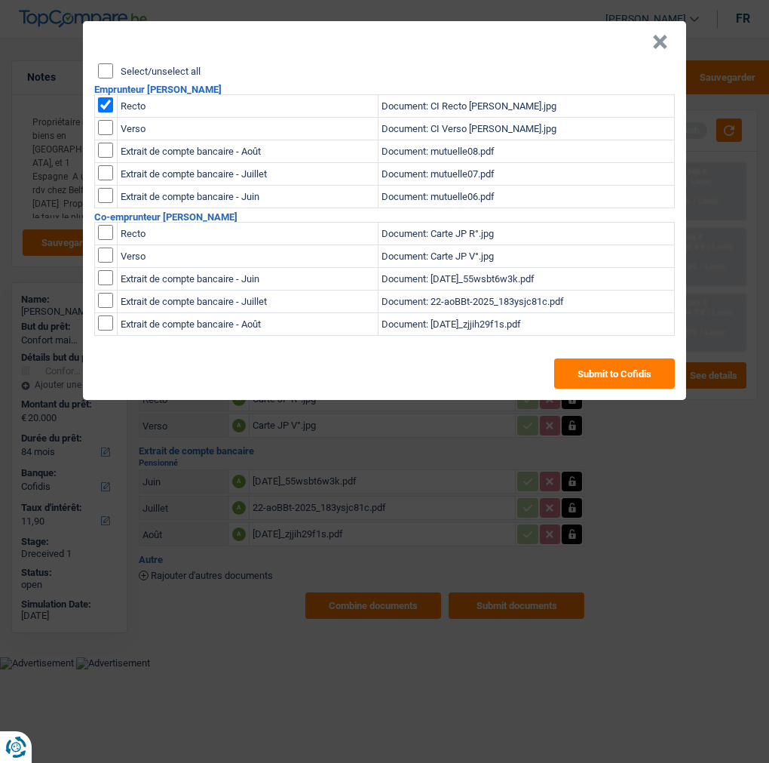
checkbox input "true"
click at [96, 140] on td at bounding box center [106, 151] width 23 height 23
click at [99, 143] on input "checkbox" at bounding box center [105, 150] width 15 height 15
checkbox input "true"
click at [106, 165] on input "checkbox" at bounding box center [105, 172] width 15 height 15
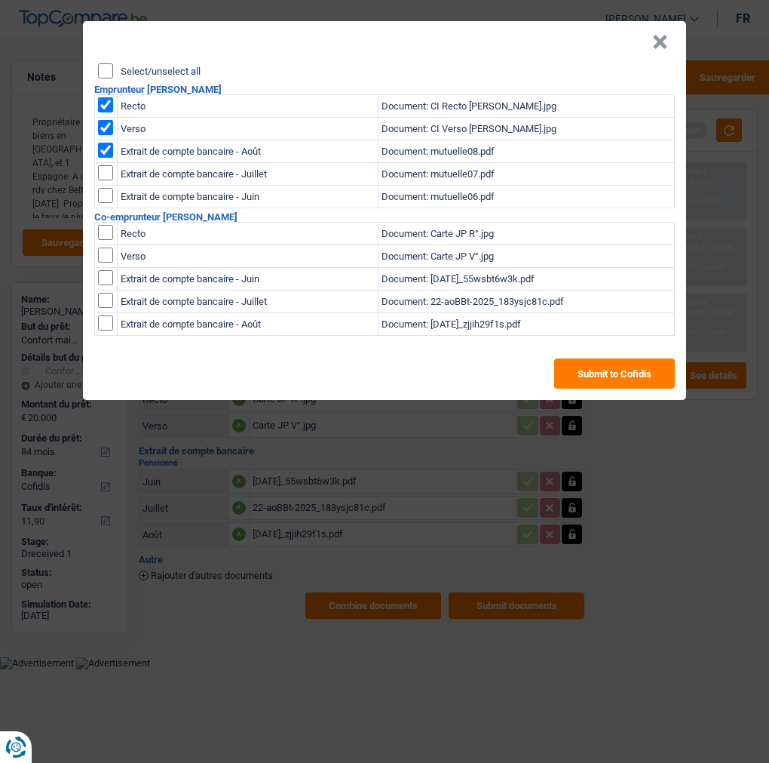
checkbox input "true"
click at [106, 188] on input "checkbox" at bounding box center [105, 195] width 15 height 15
checkbox input "true"
click at [103, 225] on input "checkbox" at bounding box center [105, 232] width 15 height 15
checkbox input "true"
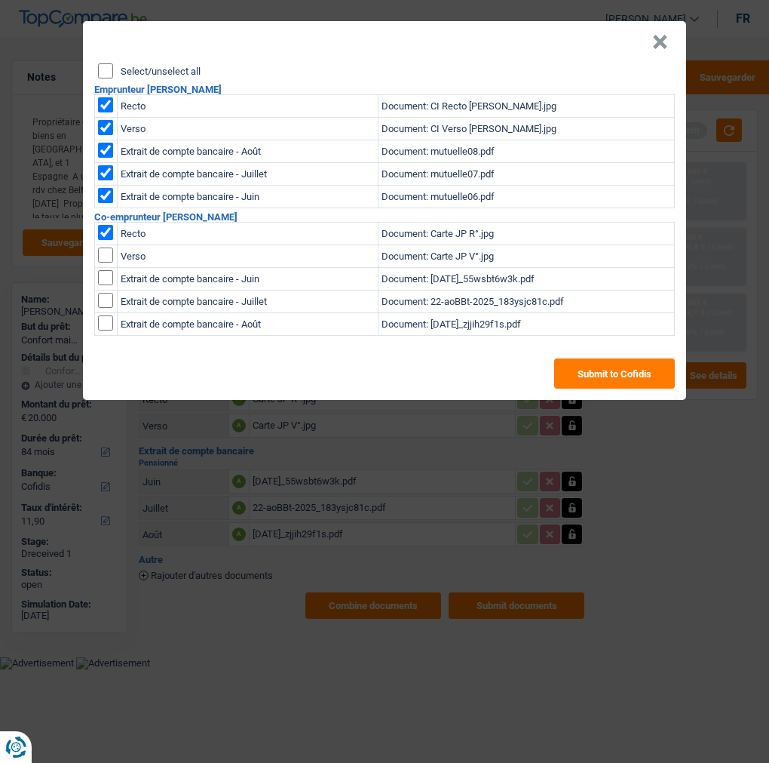
click at [103, 249] on input "checkbox" at bounding box center [105, 254] width 15 height 15
checkbox input "true"
click at [102, 270] on input "checkbox" at bounding box center [105, 277] width 15 height 15
checkbox input "true"
click at [101, 293] on input "checkbox" at bounding box center [105, 300] width 15 height 15
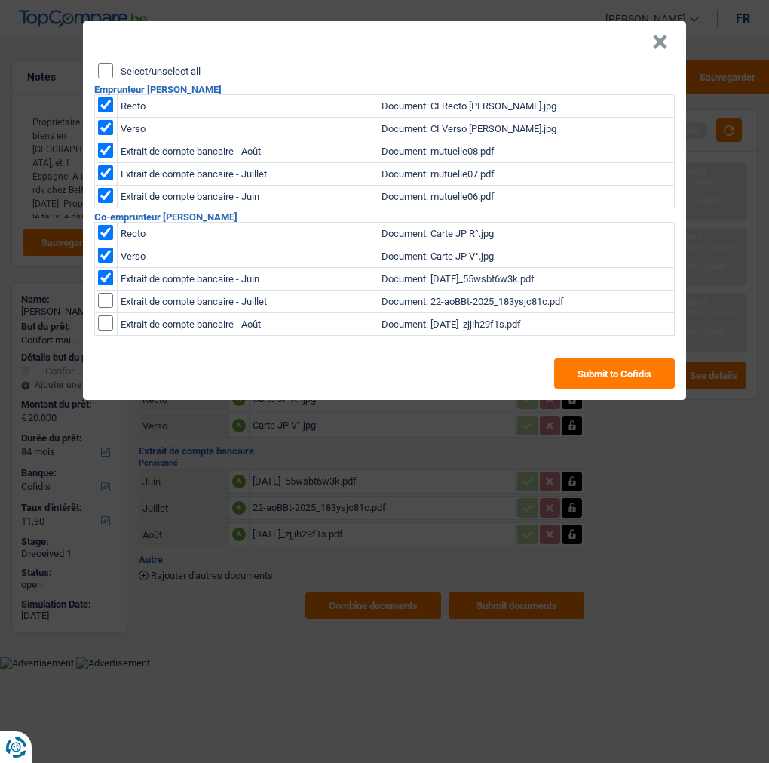
checkbox input "true"
click at [100, 315] on input "checkbox" at bounding box center [105, 322] width 15 height 15
checkbox input "true"
click at [619, 358] on button "Submit to Cofidis" at bounding box center [614, 373] width 121 height 30
click at [668, 35] on button "×" at bounding box center [660, 42] width 16 height 15
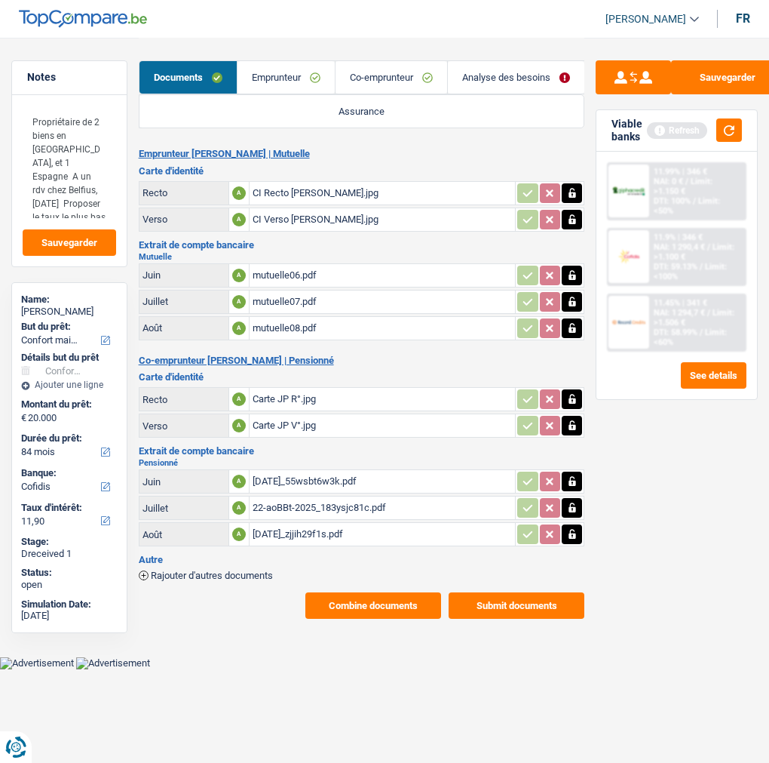
click at [360, 592] on button "Combine documents" at bounding box center [373, 605] width 136 height 26
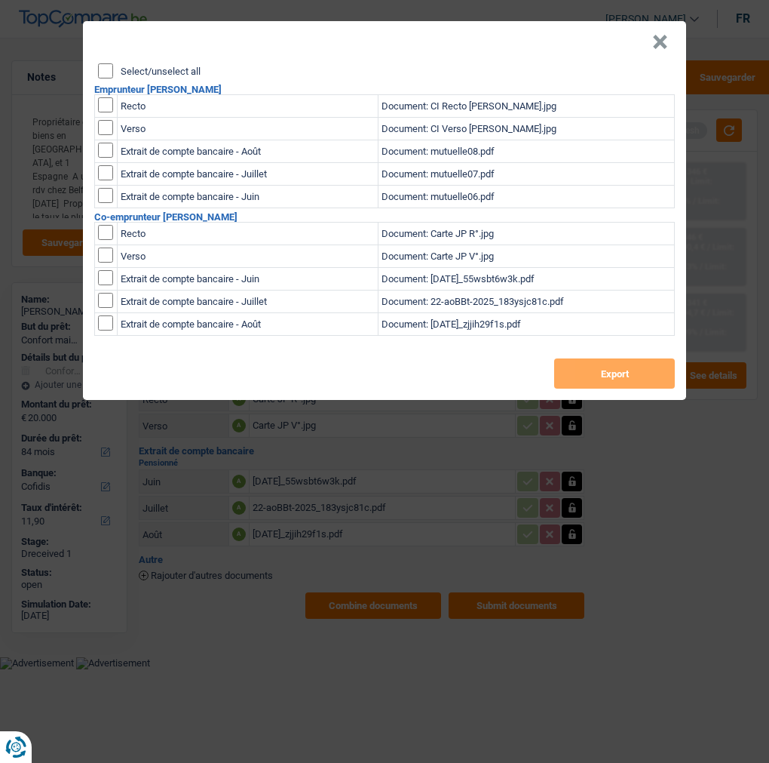
click at [104, 68] on input "Select/unselect all" at bounding box center [105, 70] width 15 height 15
checkbox input "true"
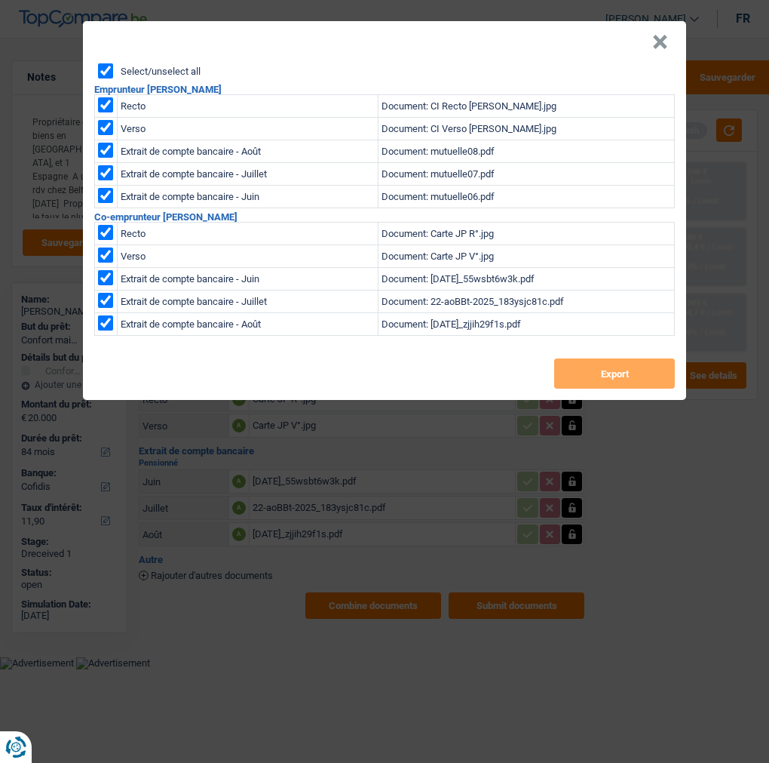
checkbox input "true"
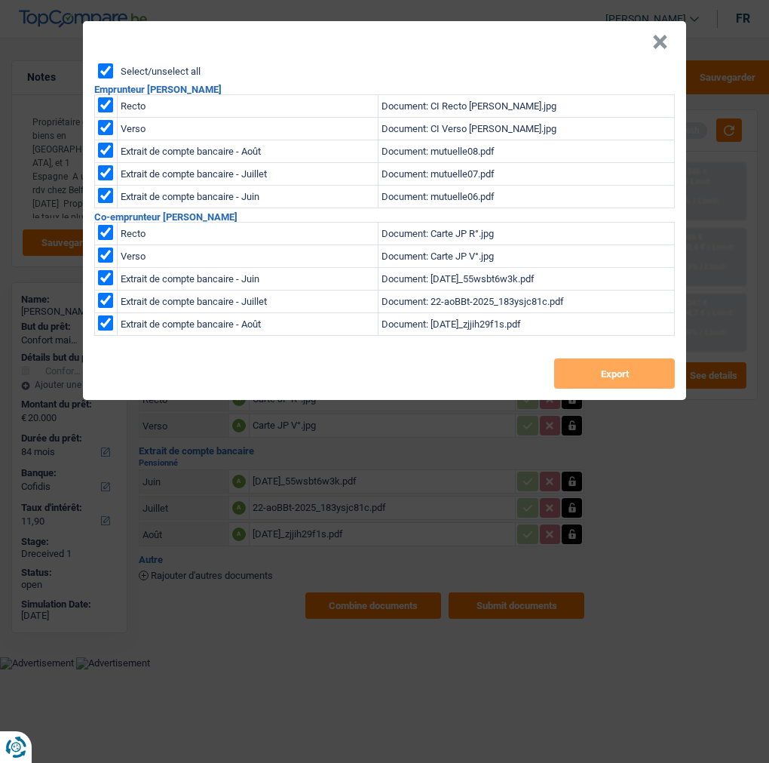
checkbox input "true"
click at [615, 358] on button "Export" at bounding box center [614, 373] width 121 height 30
click at [635, 363] on button "Export" at bounding box center [614, 373] width 121 height 30
click at [674, 35] on header "×" at bounding box center [384, 42] width 603 height 42
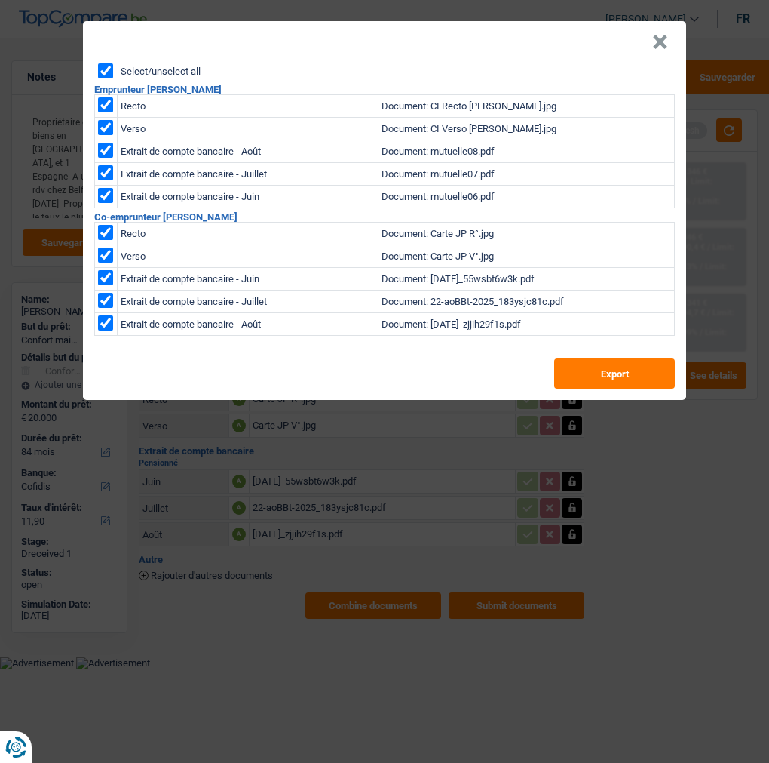
click at [662, 35] on button "×" at bounding box center [660, 42] width 16 height 15
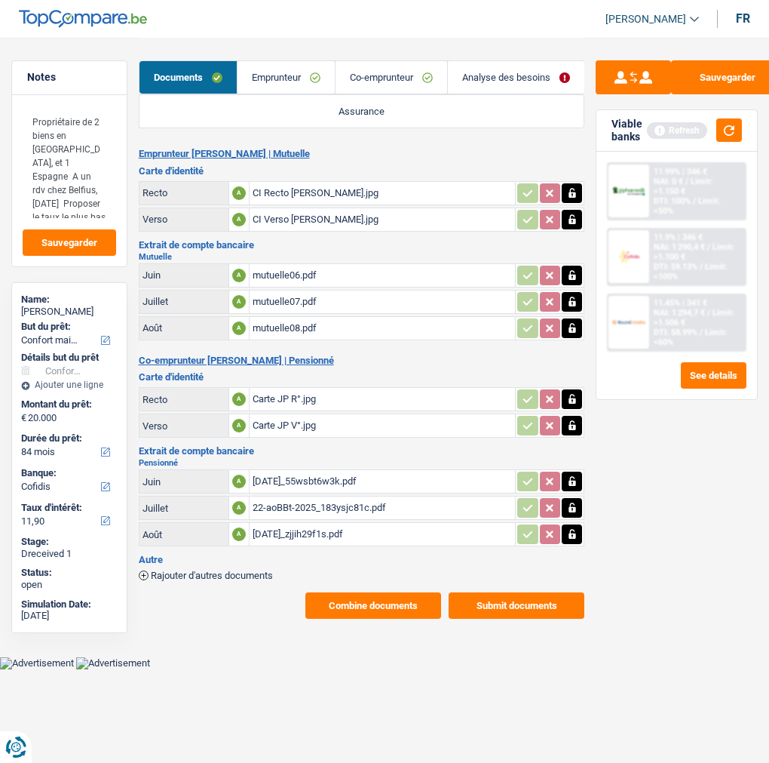
click at [272, 74] on link "Emprunteur" at bounding box center [286, 77] width 97 height 32
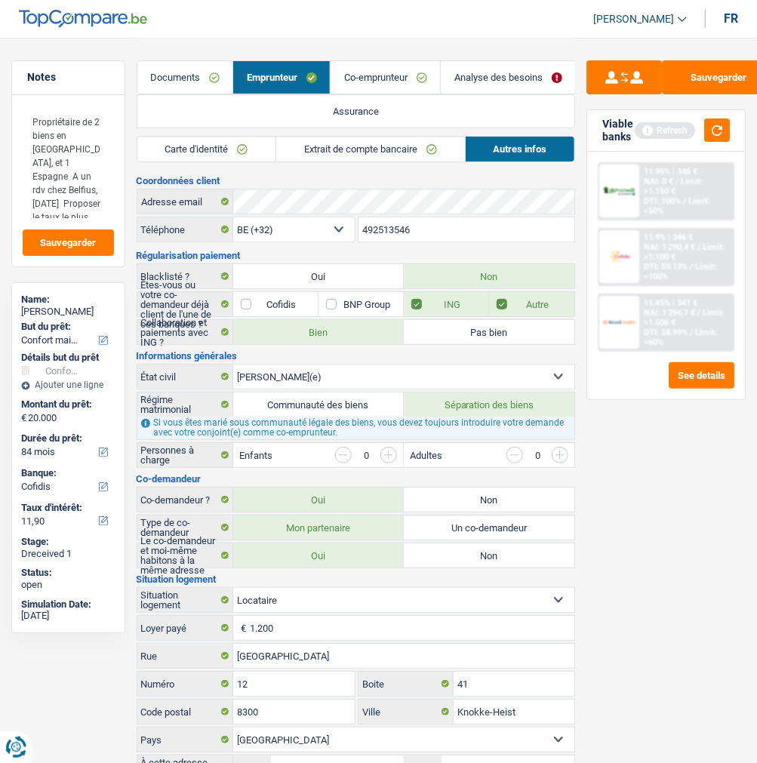
click at [219, 144] on link "Carte d'identité" at bounding box center [206, 149] width 139 height 25
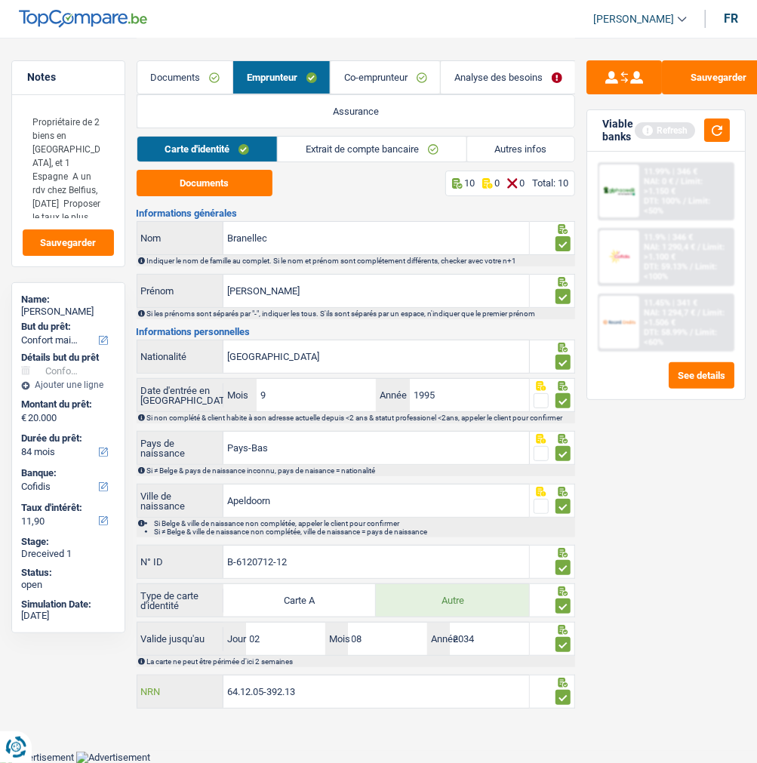
click at [321, 698] on input "64.12.05-392.13" at bounding box center [375, 691] width 305 height 32
click at [321, 697] on input "64.12.05-392.13" at bounding box center [375, 691] width 305 height 32
click at [321, 696] on input "64.12.05-392.13" at bounding box center [375, 691] width 305 height 32
click at [502, 69] on link "Analyse des besoins" at bounding box center [508, 77] width 134 height 32
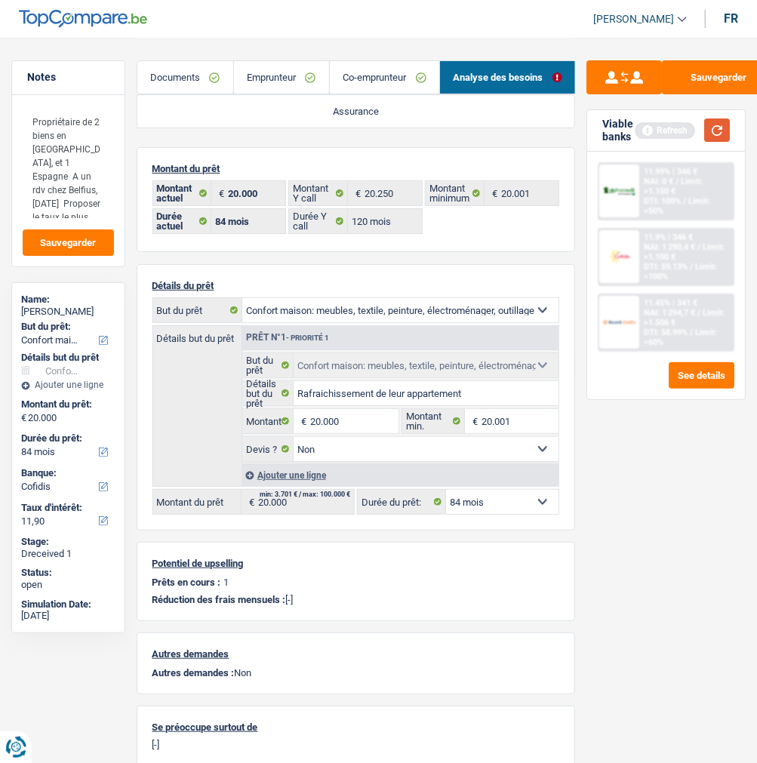
click at [722, 122] on button "button" at bounding box center [717, 129] width 26 height 23
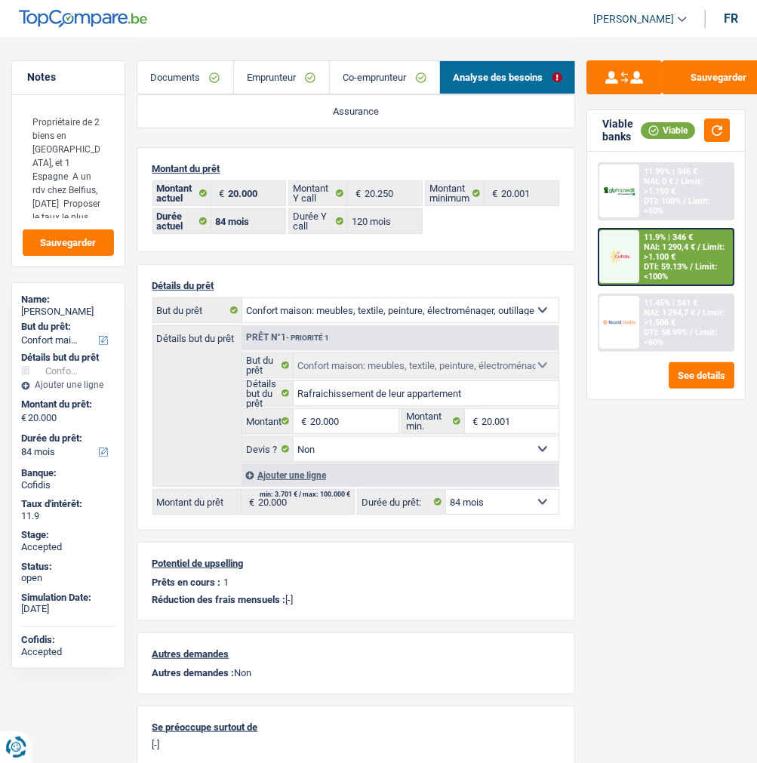
click at [699, 251] on span "Limit: >1.100 €" at bounding box center [683, 252] width 81 height 20
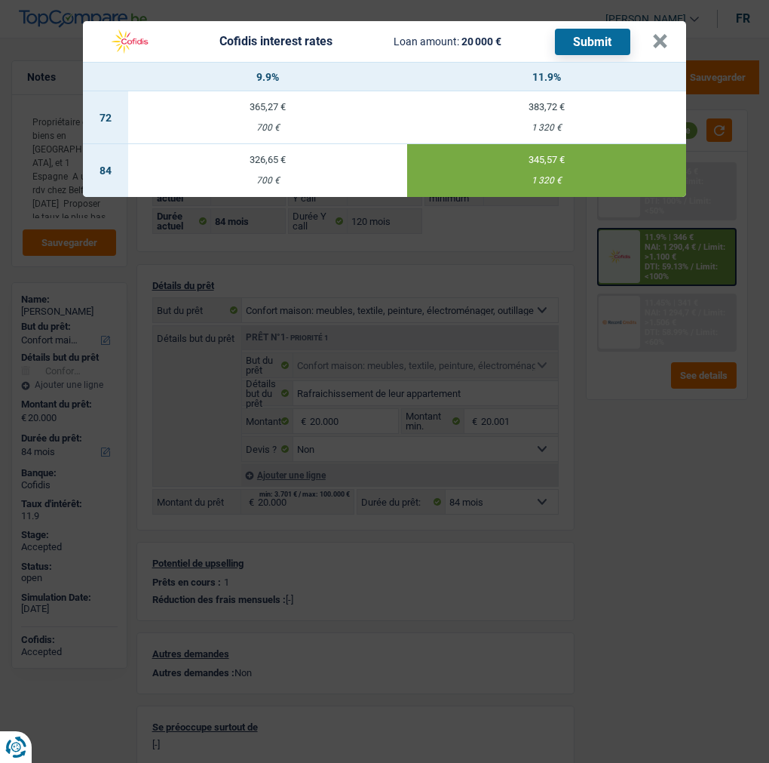
click at [560, 177] on div "1 320 €" at bounding box center [546, 181] width 279 height 10
click at [664, 34] on button "×" at bounding box center [660, 41] width 16 height 15
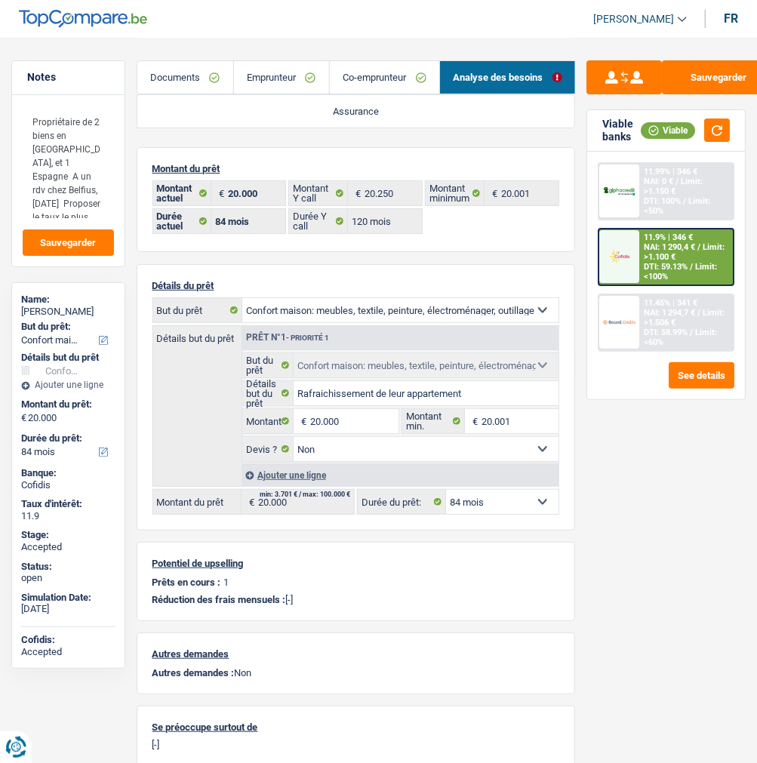
click at [682, 182] on div "11.99% | 346 € NAI: 0 € / Limit: >1.150 € DTI: 100% / Limit: <50%" at bounding box center [686, 191] width 94 height 55
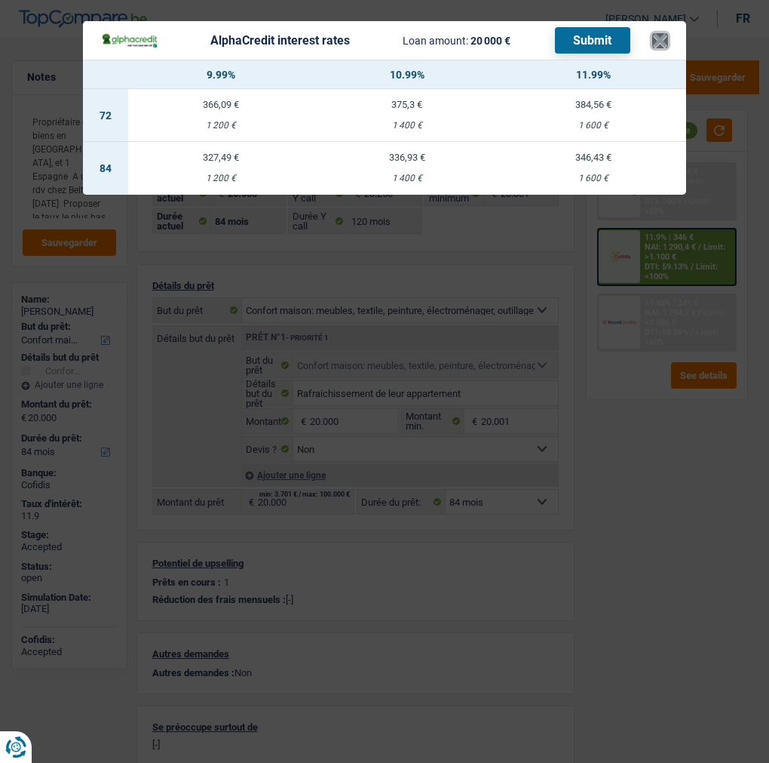
click at [668, 33] on button "×" at bounding box center [660, 40] width 16 height 15
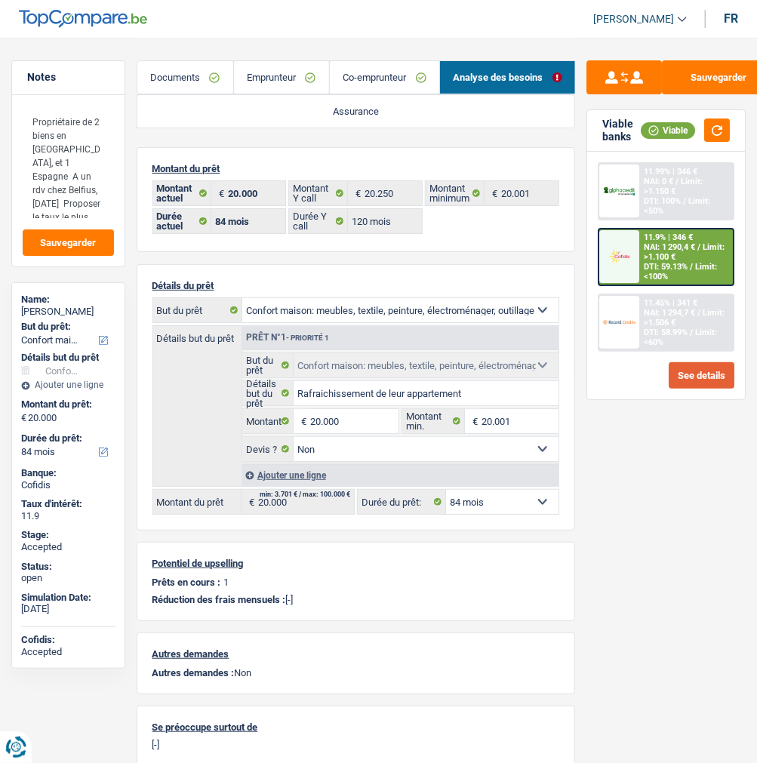
click at [724, 364] on button "See details" at bounding box center [701, 375] width 66 height 26
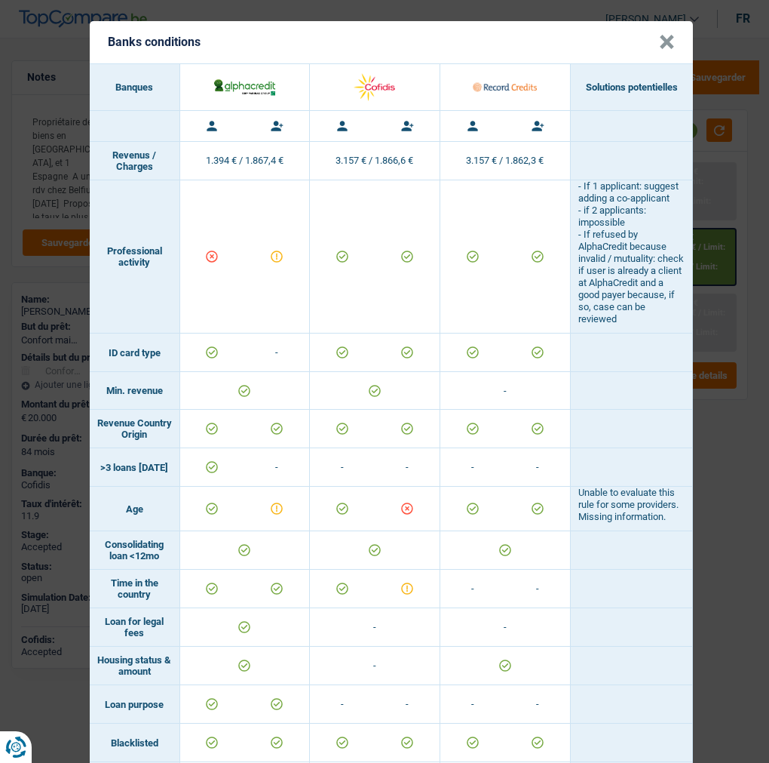
click at [664, 35] on button "×" at bounding box center [667, 42] width 16 height 15
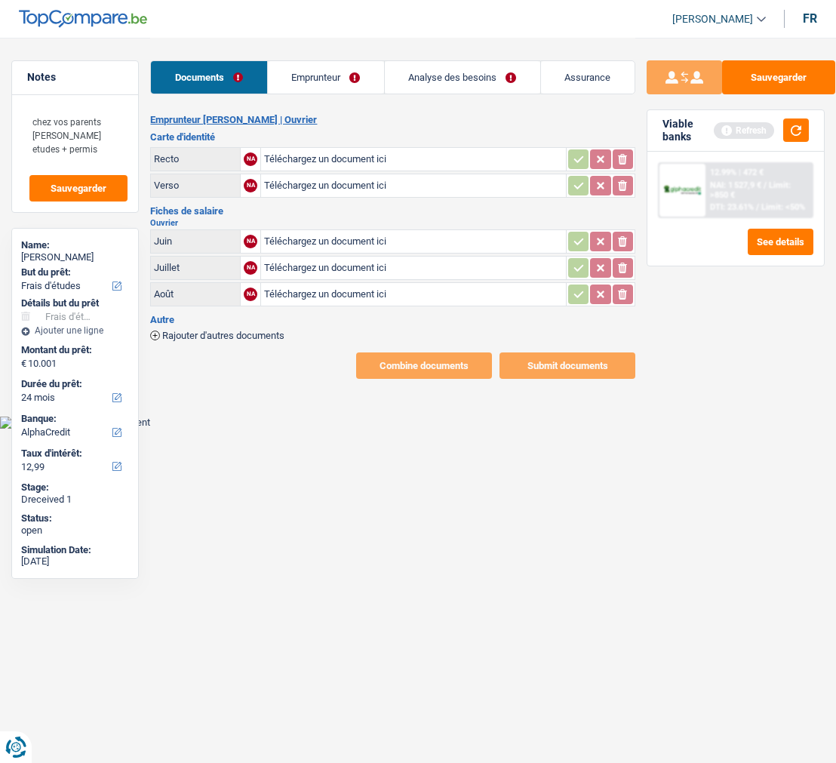
select select "study"
select select "24"
select select "alphacredit"
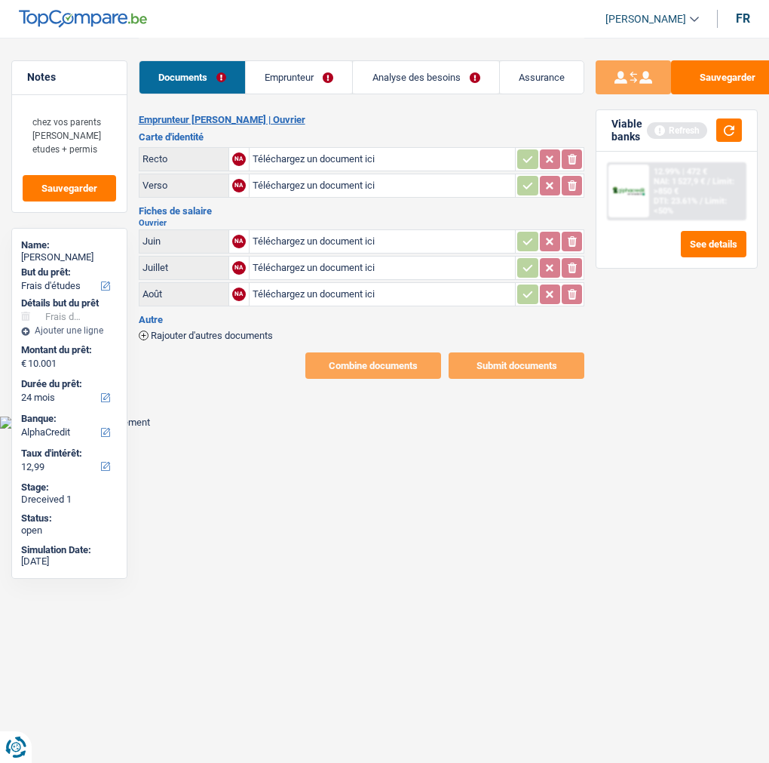
click at [321, 66] on link "Emprunteur" at bounding box center [299, 77] width 106 height 32
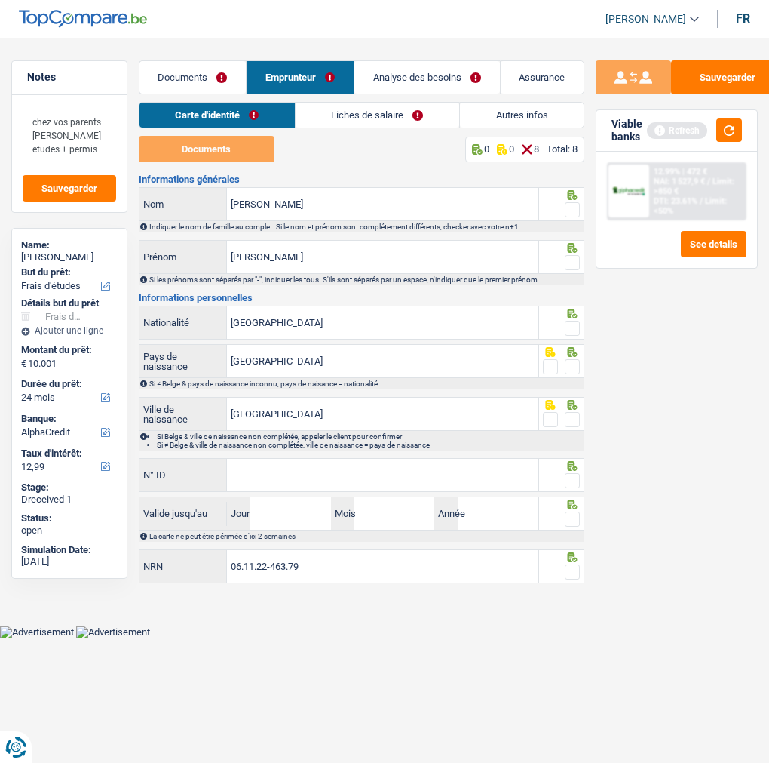
click at [342, 117] on link "Fiches de salaire" at bounding box center [378, 115] width 164 height 25
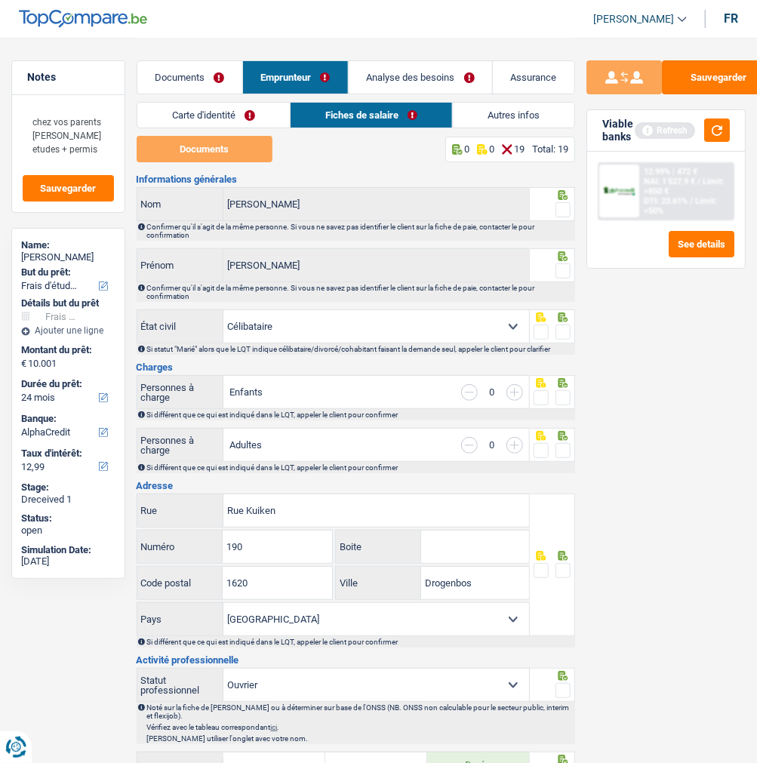
click at [192, 69] on link "Documents" at bounding box center [189, 77] width 105 height 32
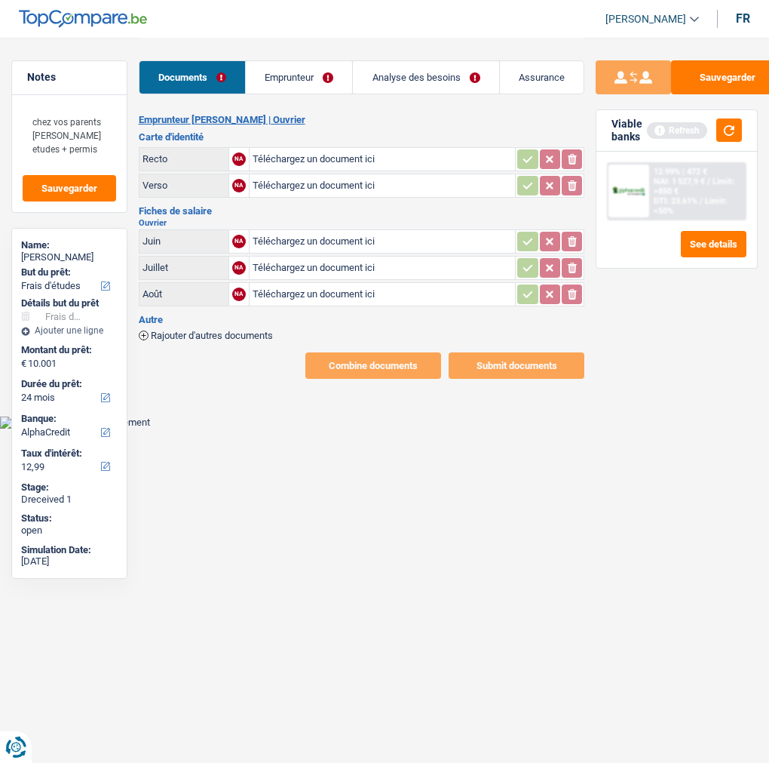
type input "C:\fakepath\idrecBraga.jpeg"
type input "C:\fakepath\idverBraga.jpeg"
type input "C:\fakepath\FP06.jpeg"
type input "C:\fakepath\FP07.jpeg"
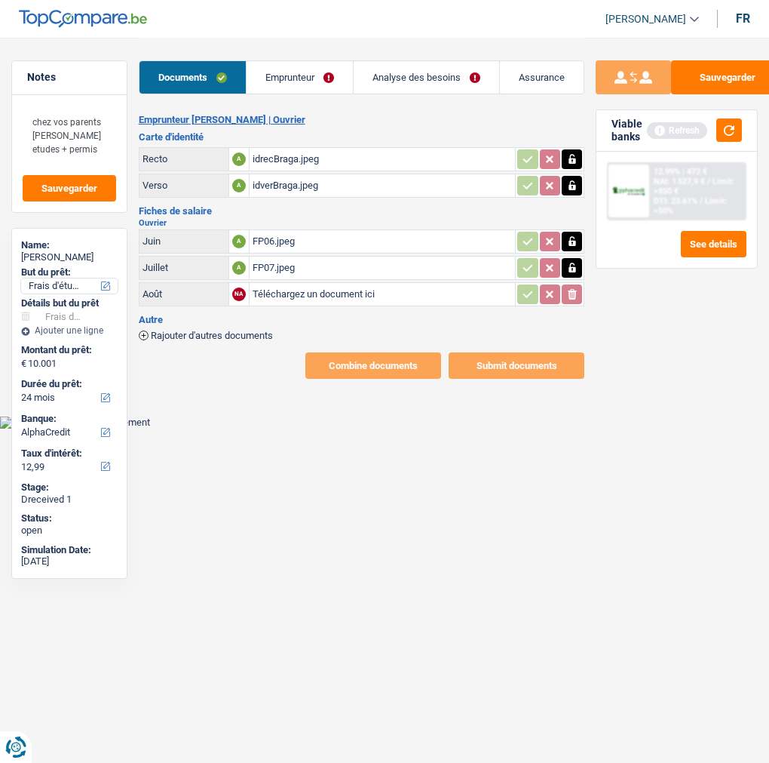
type input "C:\fakepath\FP08.jpeg"
click at [744, 81] on button "Sauvegarder" at bounding box center [727, 77] width 113 height 34
click at [287, 78] on link "Emprunteur" at bounding box center [300, 77] width 106 height 32
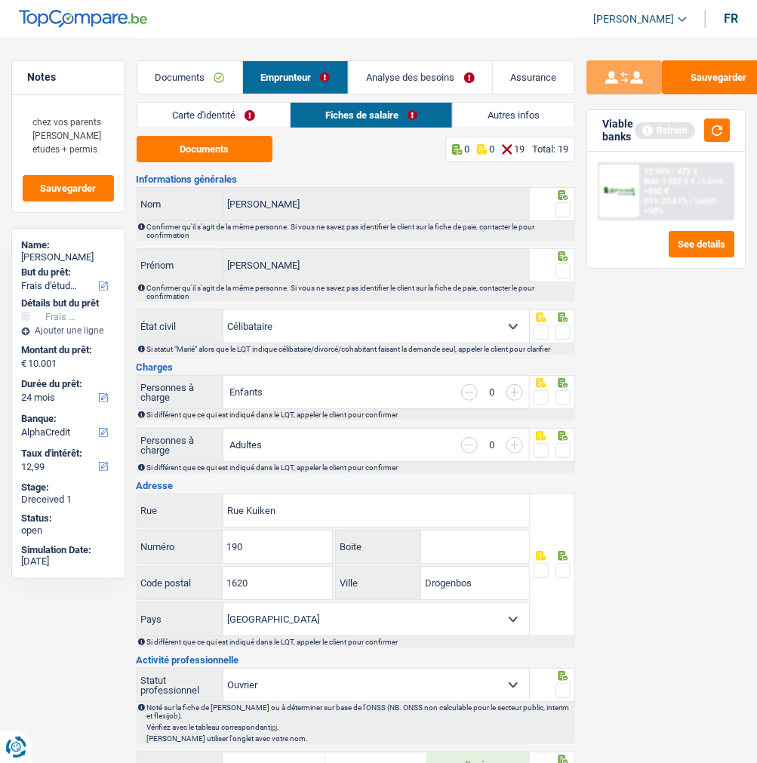
click at [224, 112] on link "Carte d'identité" at bounding box center [213, 115] width 152 height 25
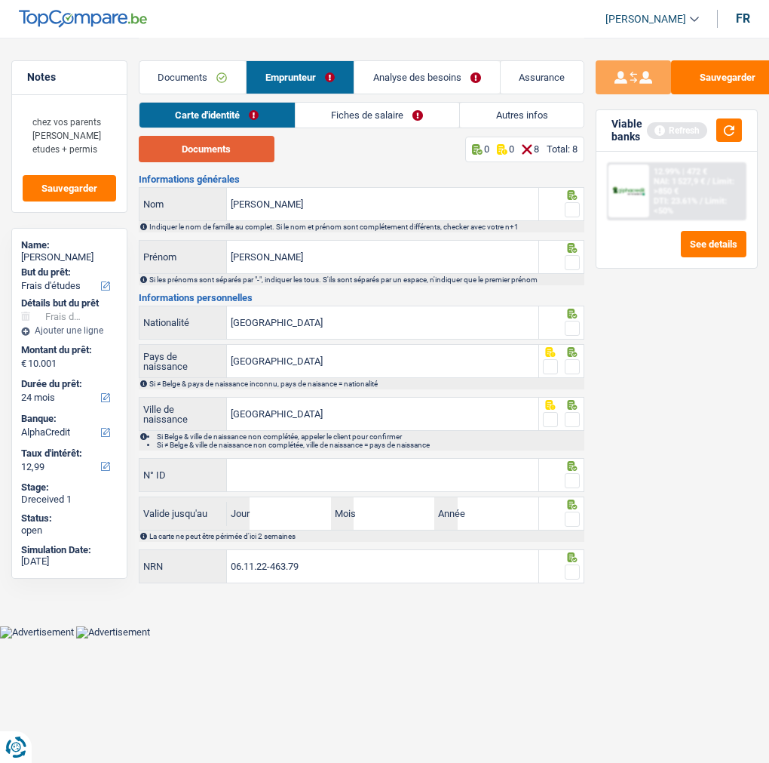
click at [210, 146] on button "Documents" at bounding box center [207, 149] width 136 height 26
drag, startPoint x: 572, startPoint y: 206, endPoint x: 570, endPoint y: 213, distance: 7.7
click at [572, 205] on span at bounding box center [572, 209] width 15 height 15
click at [0, 0] on input "radio" at bounding box center [0, 0] width 0 height 0
click at [568, 259] on span at bounding box center [572, 262] width 15 height 15
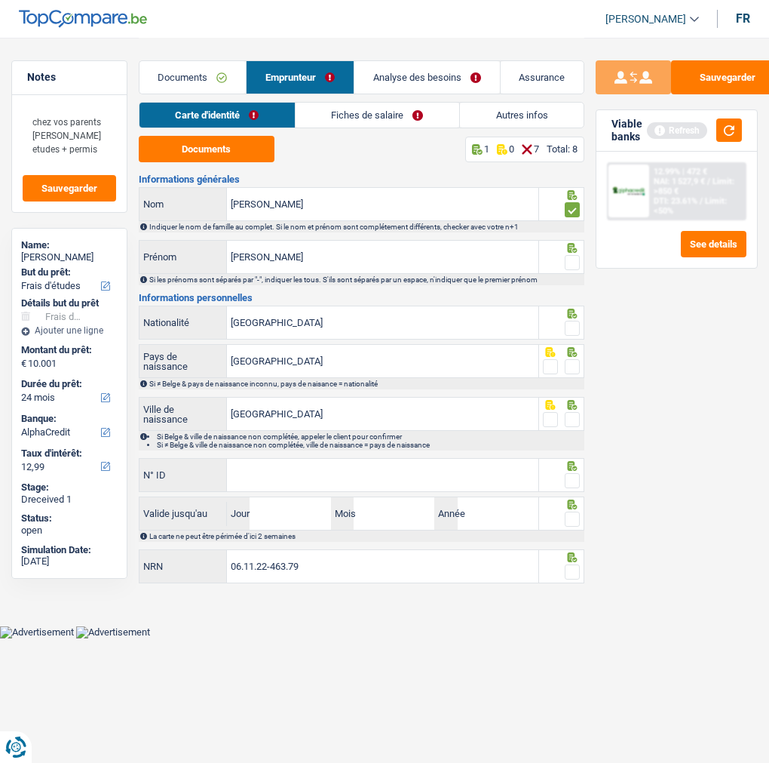
click at [0, 0] on input "radio" at bounding box center [0, 0] width 0 height 0
click at [579, 319] on div at bounding box center [572, 328] width 15 height 19
click at [579, 326] on div at bounding box center [561, 322] width 45 height 34
click at [573, 321] on span at bounding box center [572, 328] width 15 height 15
click at [0, 0] on input "radio" at bounding box center [0, 0] width 0 height 0
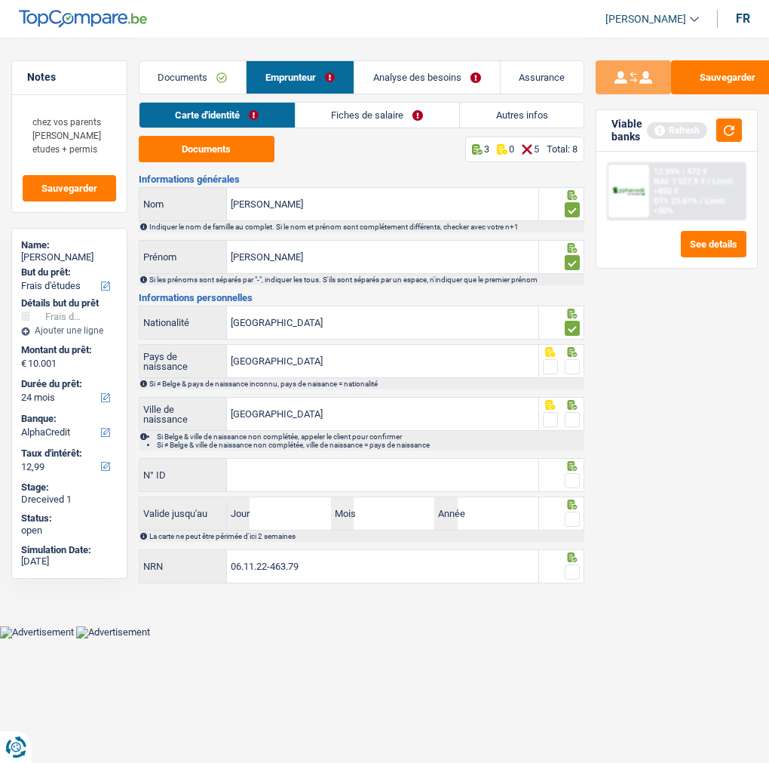
click at [573, 353] on icon at bounding box center [572, 352] width 15 height 10
click at [566, 368] on span at bounding box center [572, 366] width 15 height 15
click at [0, 0] on input "radio" at bounding box center [0, 0] width 0 height 0
click at [571, 413] on span at bounding box center [572, 419] width 15 height 15
click at [0, 0] on input "radio" at bounding box center [0, 0] width 0 height 0
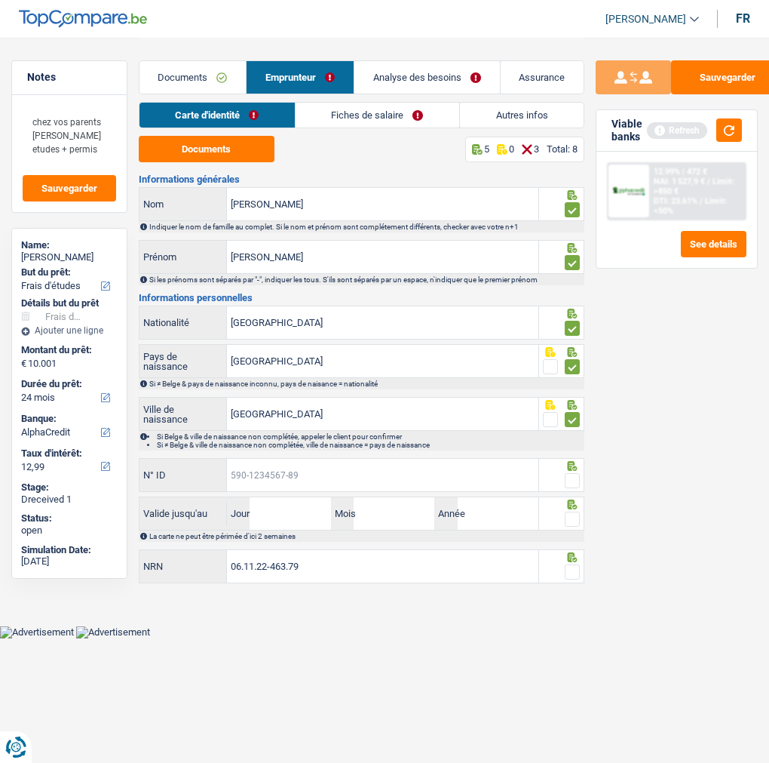
click at [435, 476] on input "N° ID" at bounding box center [383, 475] width 312 height 32
type input "592-9536416-39"
click at [576, 475] on span at bounding box center [572, 480] width 15 height 15
click at [0, 0] on input "radio" at bounding box center [0, 0] width 0 height 0
click at [281, 505] on input "Jour" at bounding box center [290, 513] width 81 height 32
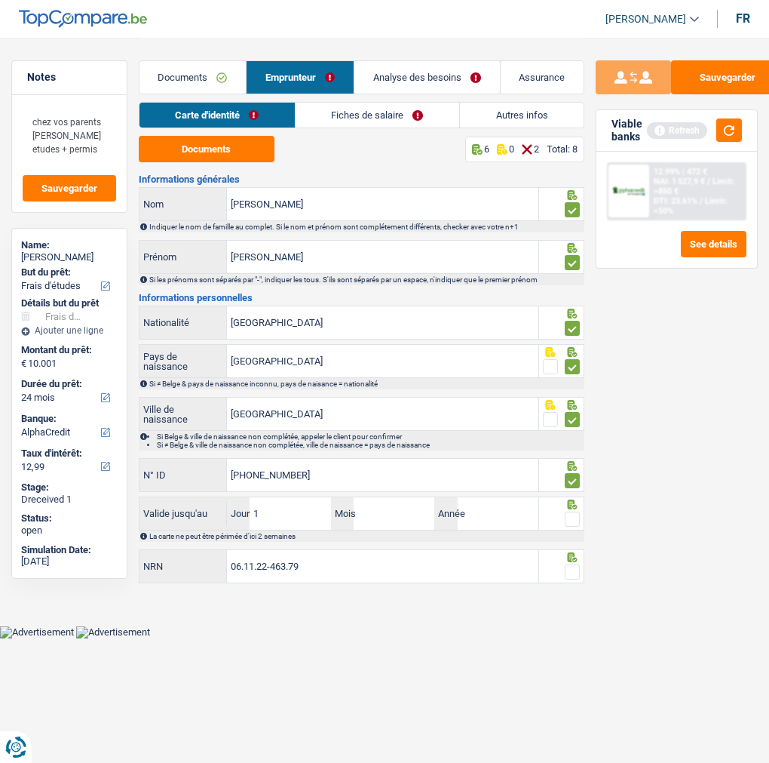
type input "14"
type input "08"
type input "2025"
click at [570, 474] on span at bounding box center [572, 480] width 15 height 15
click at [0, 0] on input "radio" at bounding box center [0, 0] width 0 height 0
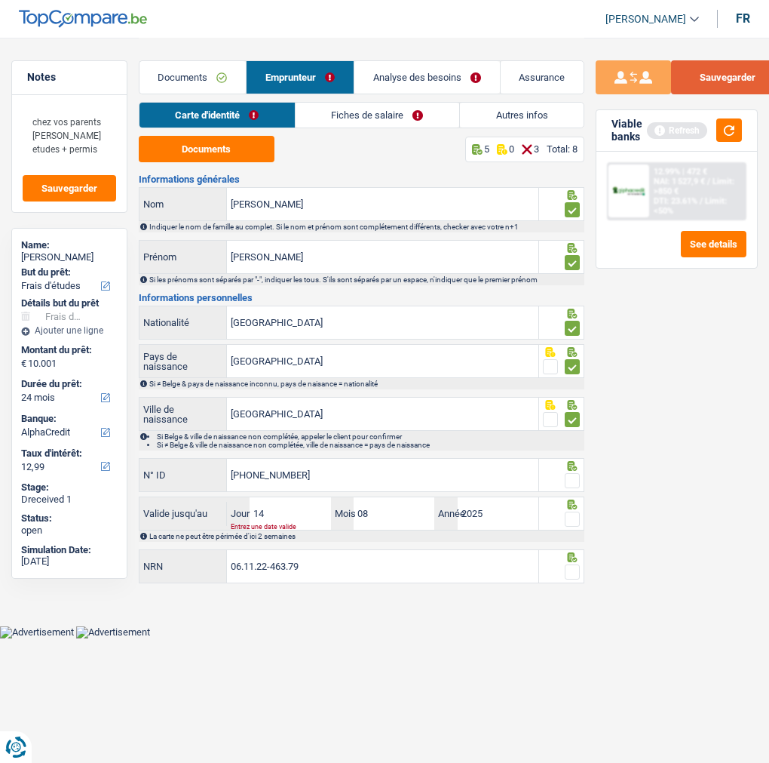
click at [710, 77] on button "Sauvegarder" at bounding box center [727, 77] width 113 height 34
click at [351, 109] on link "Fiches de salaire" at bounding box center [378, 115] width 164 height 25
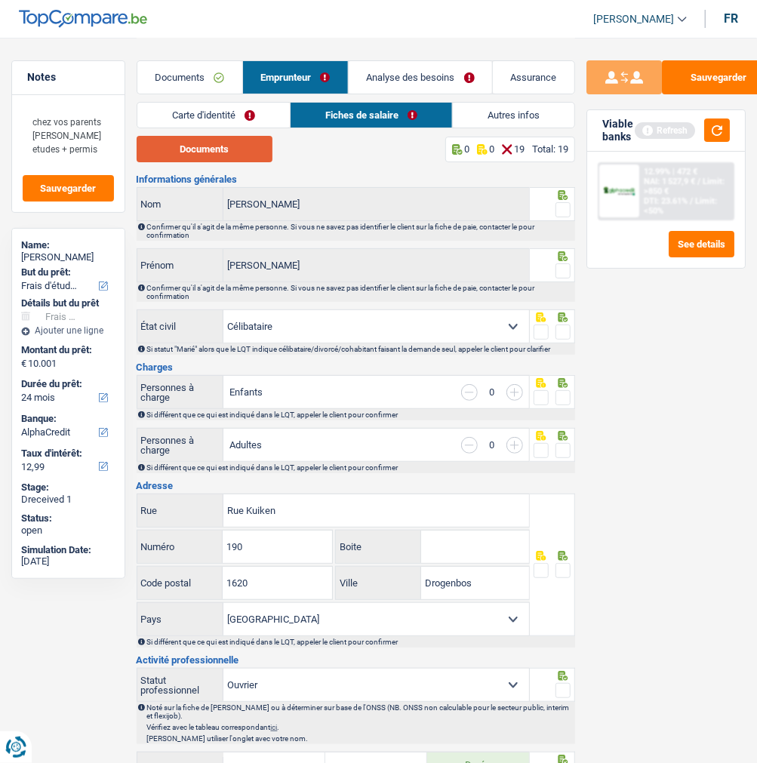
click at [201, 145] on button "Documents" at bounding box center [205, 149] width 136 height 26
drag, startPoint x: 562, startPoint y: 201, endPoint x: 554, endPoint y: 235, distance: 34.2
click at [561, 202] on span at bounding box center [562, 209] width 15 height 15
click at [0, 0] on input "radio" at bounding box center [0, 0] width 0 height 0
click at [557, 267] on span at bounding box center [562, 270] width 15 height 15
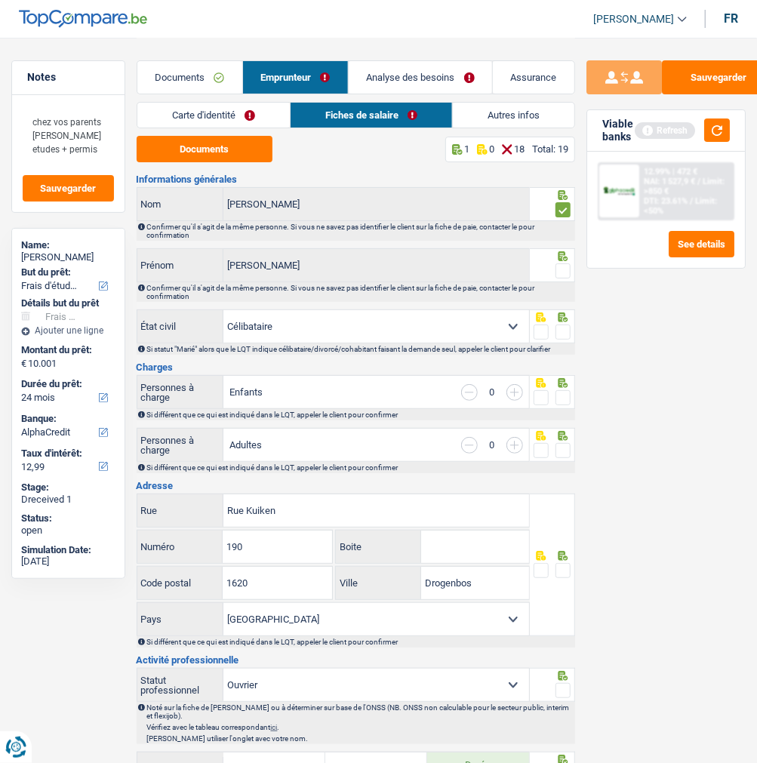
click at [0, 0] on input "radio" at bounding box center [0, 0] width 0 height 0
click at [564, 327] on span at bounding box center [562, 331] width 15 height 15
click at [0, 0] on input "radio" at bounding box center [0, 0] width 0 height 0
click at [560, 401] on span at bounding box center [562, 397] width 15 height 15
click at [0, 0] on input "radio" at bounding box center [0, 0] width 0 height 0
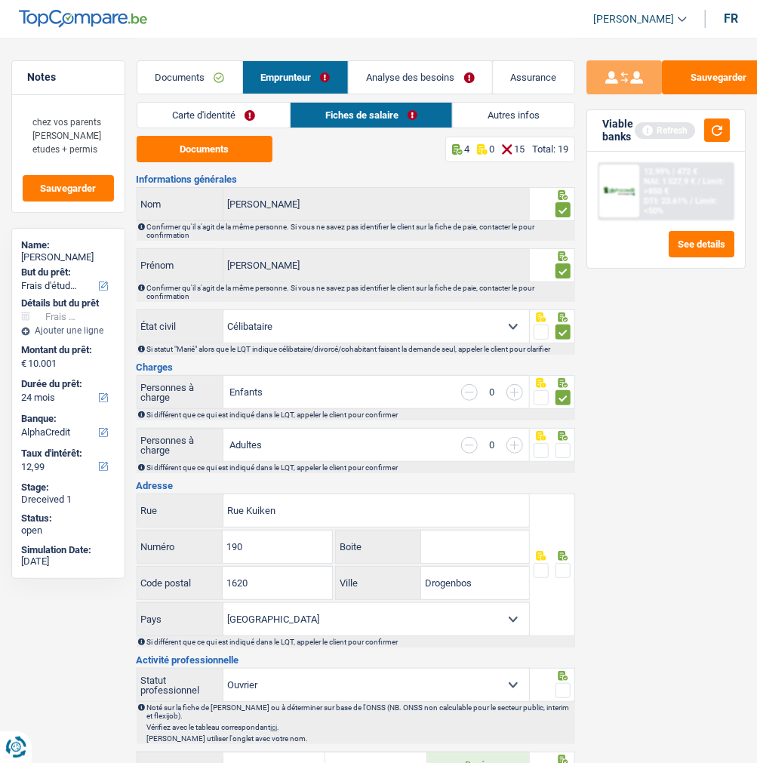
click at [558, 446] on span at bounding box center [562, 450] width 15 height 15
click at [0, 0] on input "radio" at bounding box center [0, 0] width 0 height 0
click at [566, 568] on span at bounding box center [562, 570] width 15 height 15
click at [0, 0] on input "radio" at bounding box center [0, 0] width 0 height 0
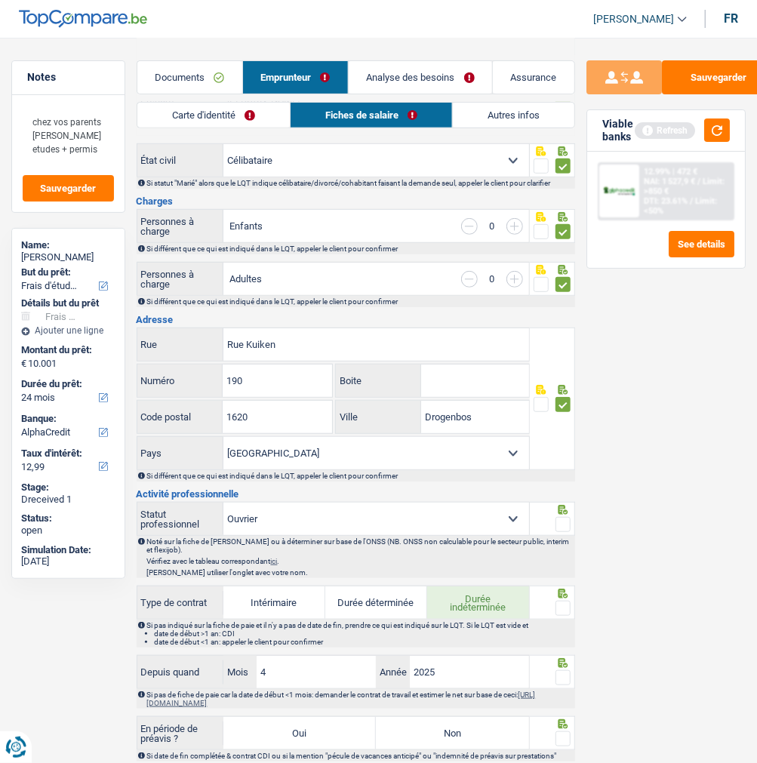
scroll to position [167, 0]
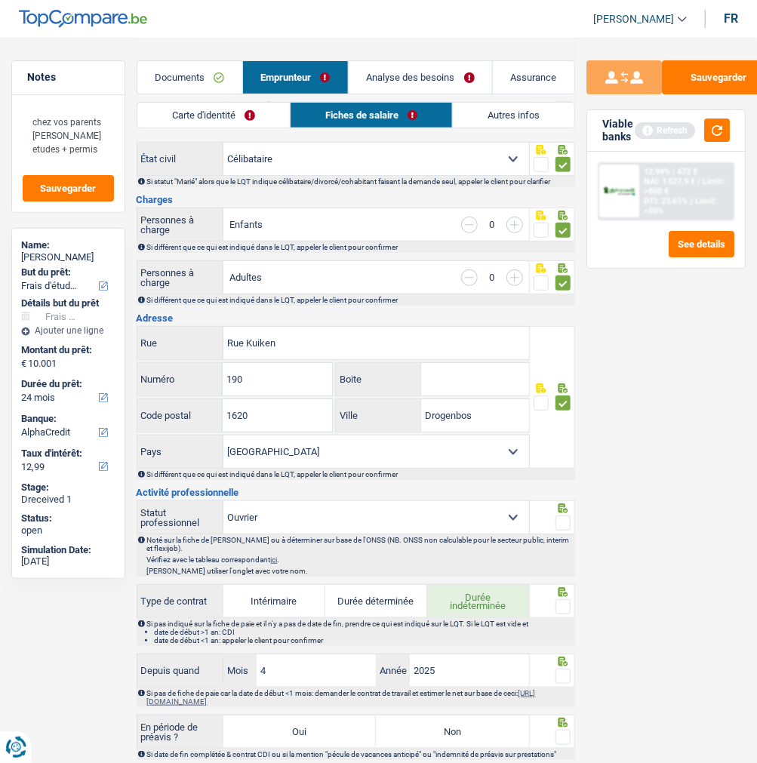
click at [559, 519] on span at bounding box center [562, 522] width 15 height 15
click at [0, 0] on input "radio" at bounding box center [0, 0] width 0 height 0
click at [562, 600] on span at bounding box center [562, 606] width 15 height 15
click at [0, 0] on input "radio" at bounding box center [0, 0] width 0 height 0
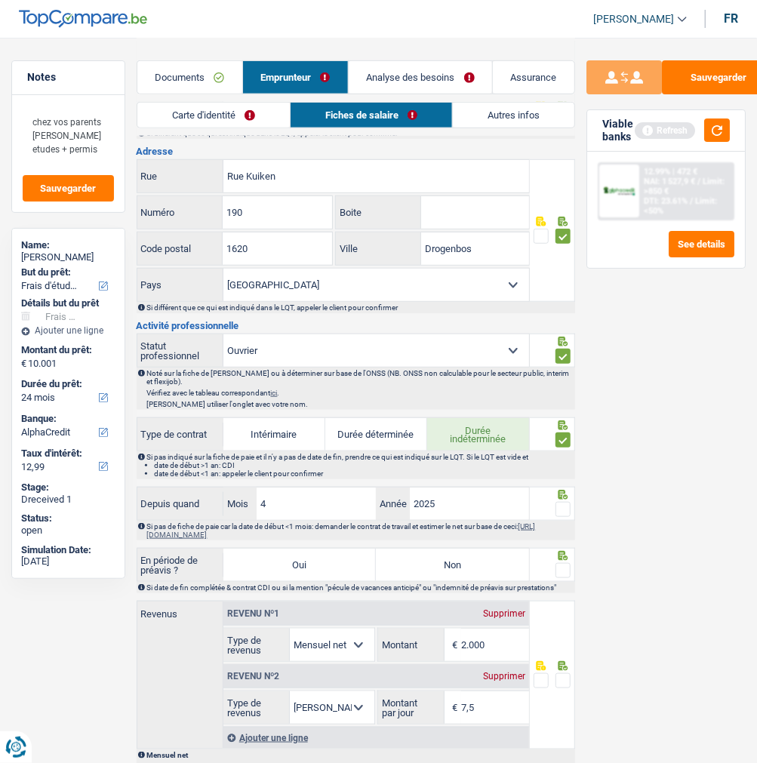
scroll to position [335, 0]
click at [562, 503] on span at bounding box center [562, 508] width 15 height 15
click at [0, 0] on input "radio" at bounding box center [0, 0] width 0 height 0
click at [506, 576] on label "Non" at bounding box center [452, 564] width 153 height 32
click at [506, 576] on input "Non" at bounding box center [452, 564] width 153 height 32
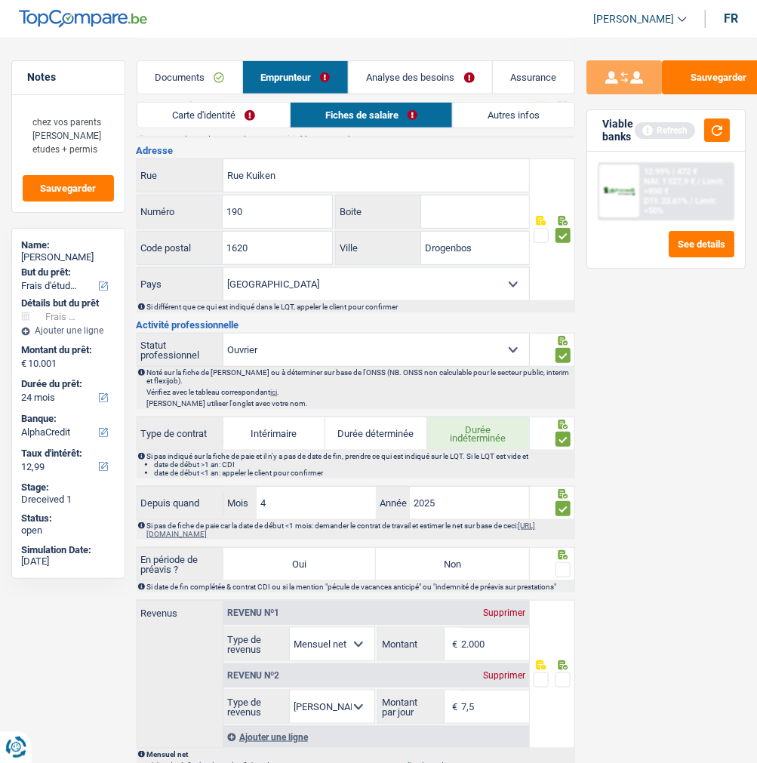
radio input "true"
click at [563, 566] on span at bounding box center [562, 569] width 15 height 15
click at [0, 0] on input "radio" at bounding box center [0, 0] width 0 height 0
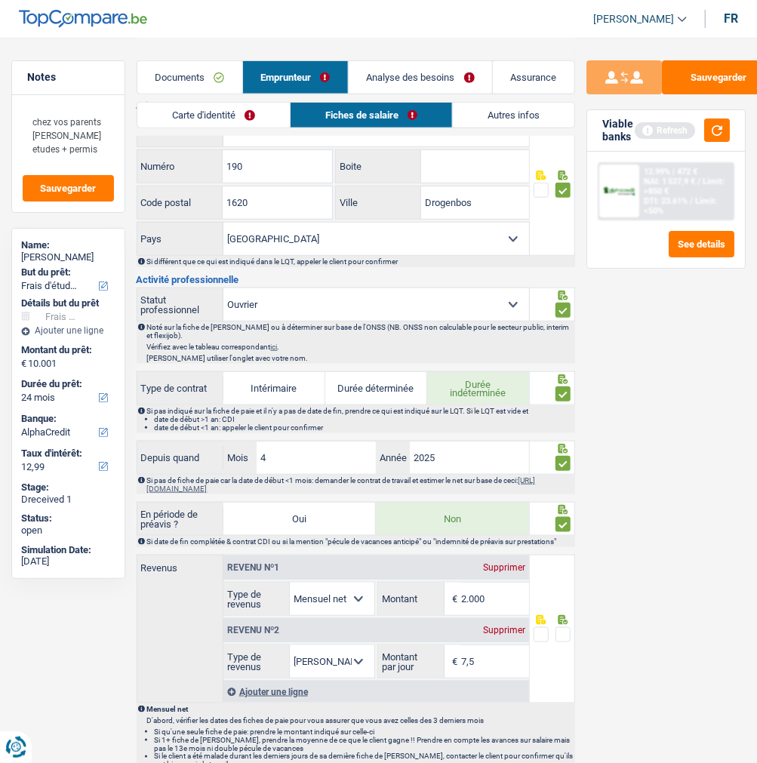
scroll to position [419, 0]
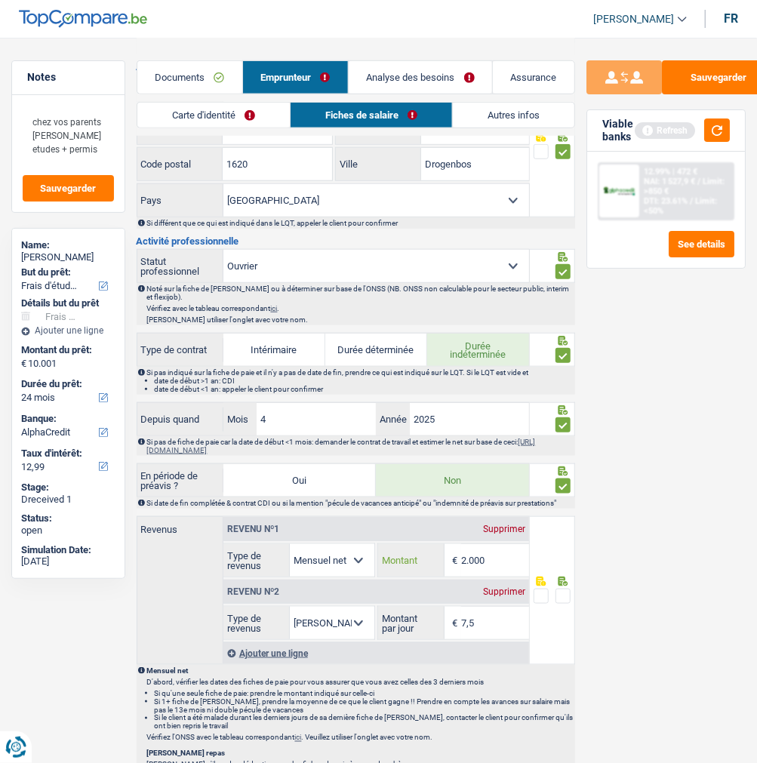
click at [513, 569] on input "2.000" at bounding box center [495, 560] width 68 height 32
type input "2"
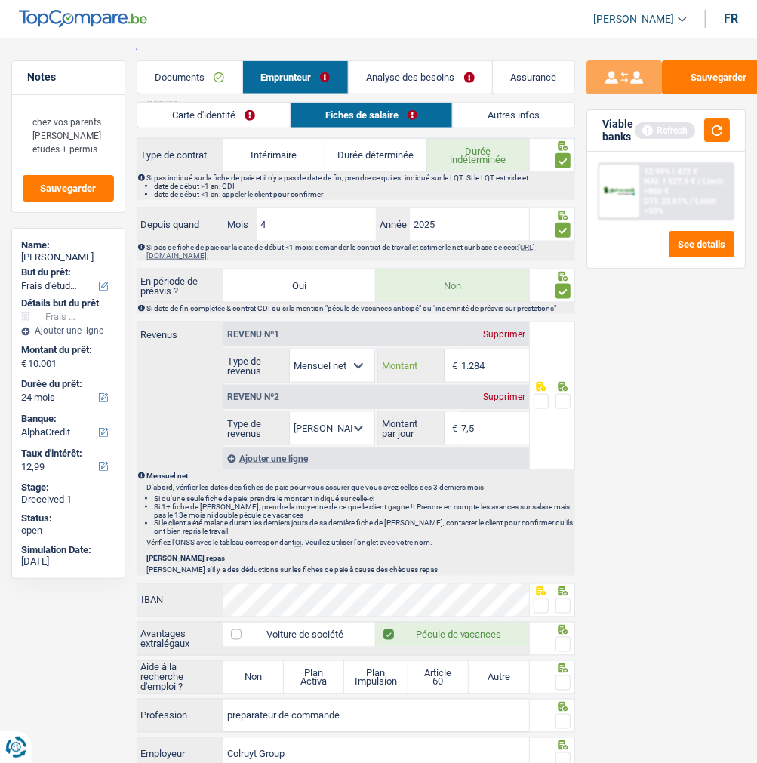
scroll to position [670, 0]
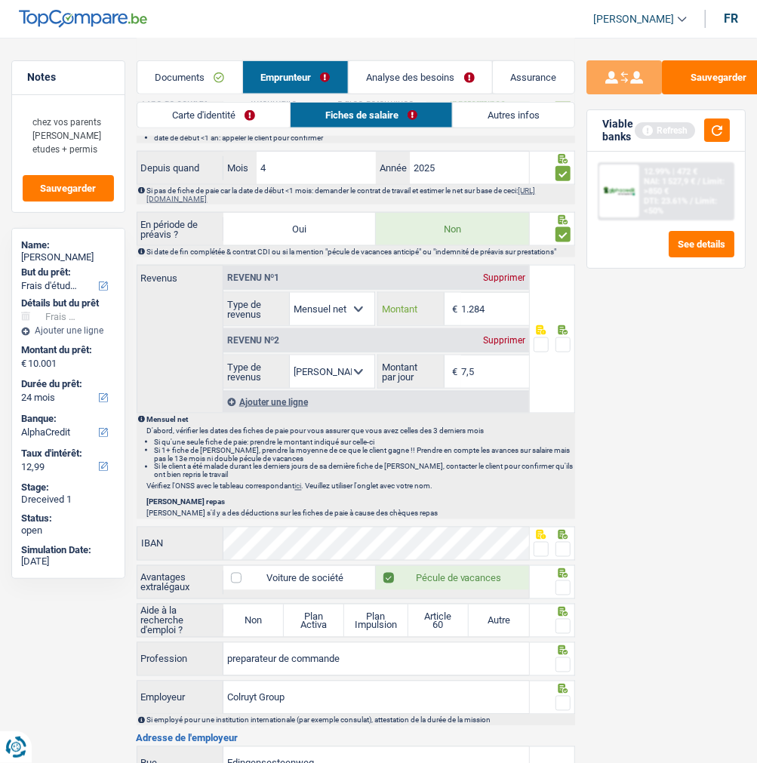
type input "1.284"
drag, startPoint x: 486, startPoint y: 372, endPoint x: 339, endPoint y: 380, distance: 146.6
click at [349, 381] on div "Allocation d'handicap Allocations chômage Allocations familiales Chèques repas …" at bounding box center [375, 372] width 305 height 34
type input "4,0"
click at [561, 336] on div at bounding box center [562, 345] width 15 height 19
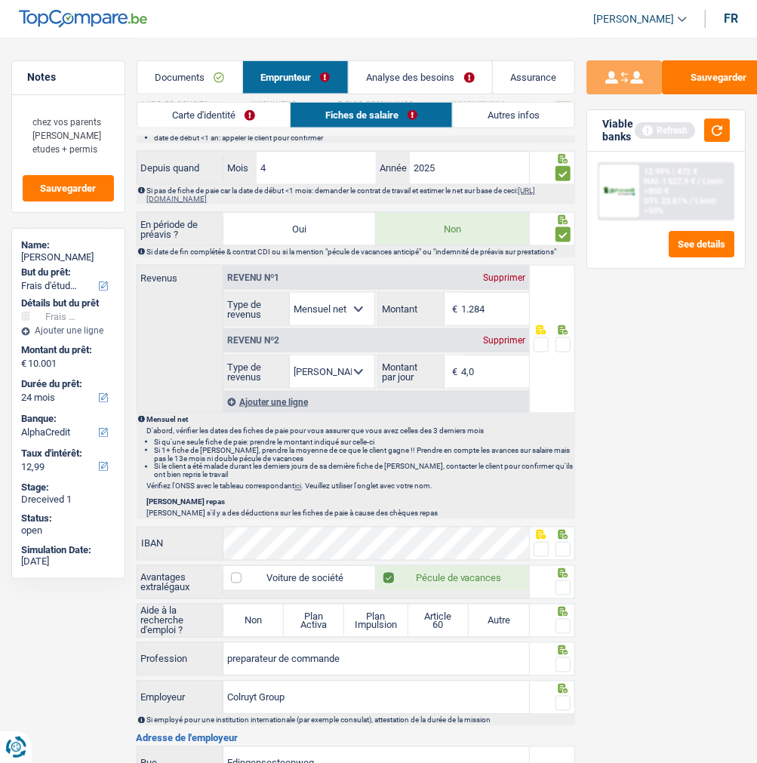
click at [561, 337] on span at bounding box center [562, 344] width 15 height 15
click at [0, 0] on input "radio" at bounding box center [0, 0] width 0 height 0
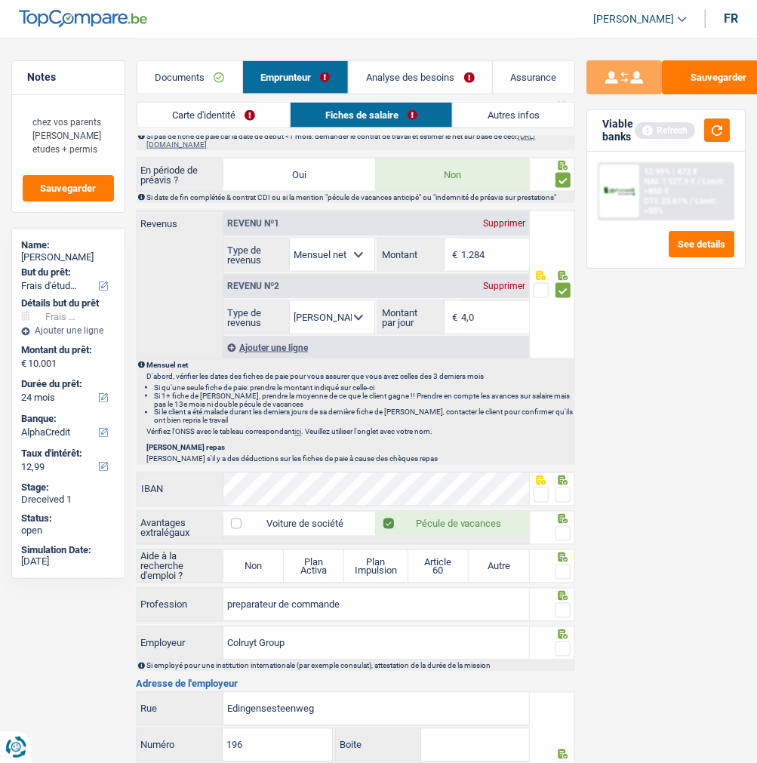
scroll to position [838, 0]
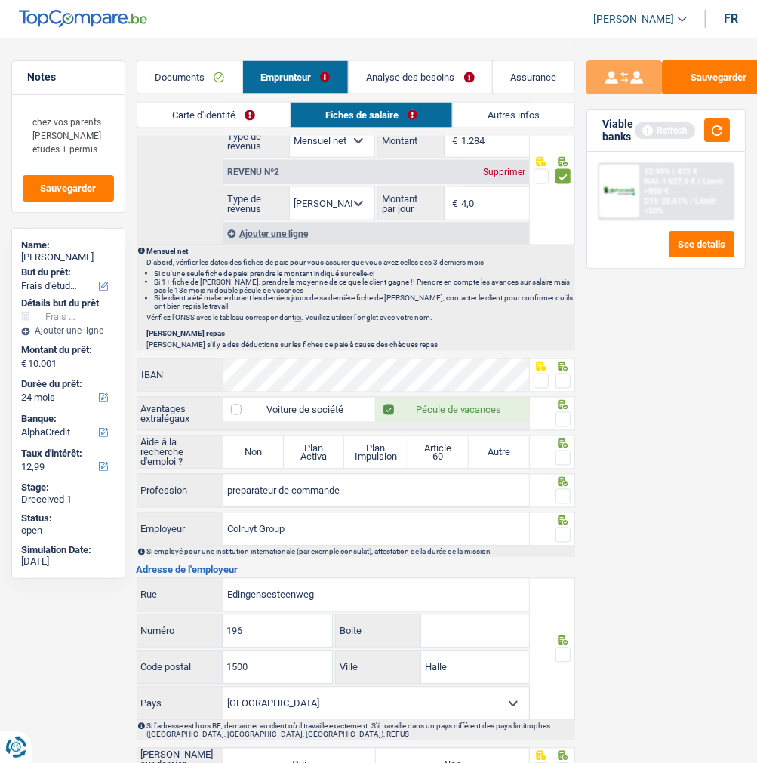
click at [542, 376] on span at bounding box center [540, 380] width 15 height 15
click at [0, 0] on input "radio" at bounding box center [0, 0] width 0 height 0
click at [560, 421] on span at bounding box center [562, 419] width 15 height 15
click at [0, 0] on input "radio" at bounding box center [0, 0] width 0 height 0
click at [260, 450] on label "Non" at bounding box center [253, 452] width 60 height 32
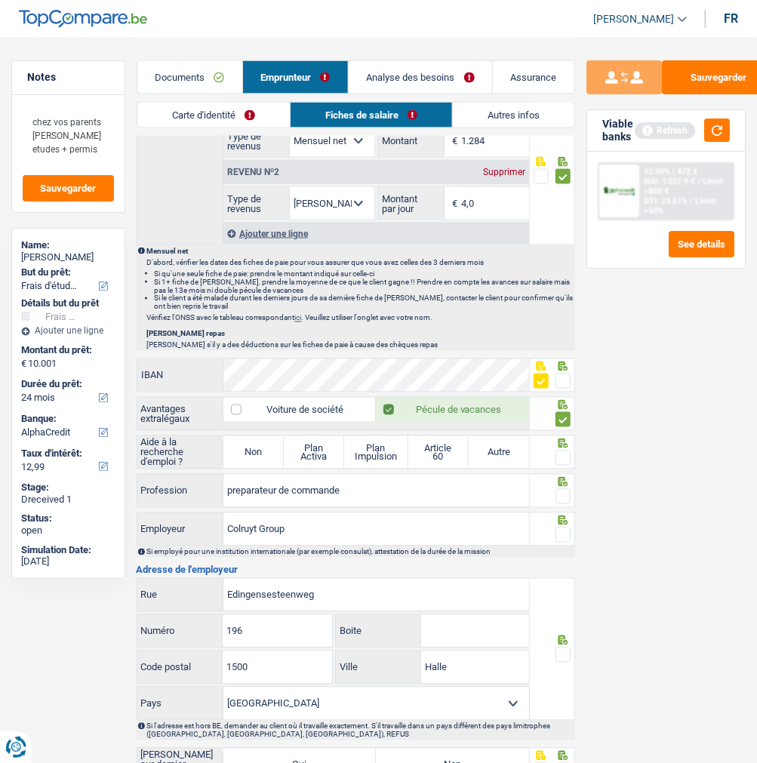
click at [260, 450] on input "Non" at bounding box center [253, 452] width 60 height 32
radio input "true"
click at [566, 462] on span at bounding box center [562, 457] width 15 height 15
click at [0, 0] on input "radio" at bounding box center [0, 0] width 0 height 0
click at [566, 498] on span at bounding box center [562, 496] width 15 height 15
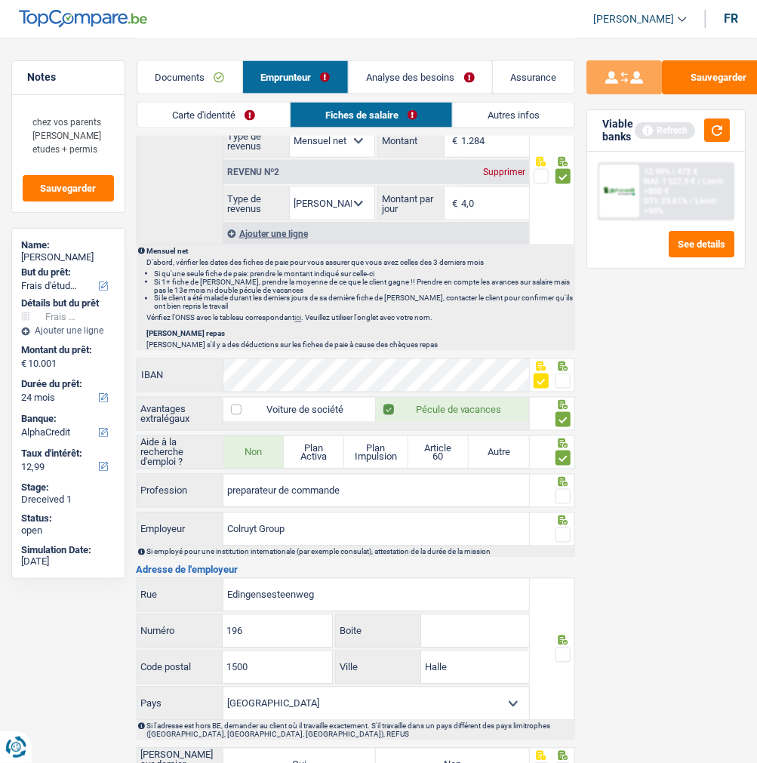
click at [0, 0] on input "radio" at bounding box center [0, 0] width 0 height 0
click at [562, 532] on span at bounding box center [562, 534] width 15 height 15
click at [0, 0] on input "radio" at bounding box center [0, 0] width 0 height 0
drag, startPoint x: 355, startPoint y: 539, endPoint x: 259, endPoint y: 533, distance: 95.3
click at [259, 533] on input "Colruyt Group" at bounding box center [375, 529] width 305 height 32
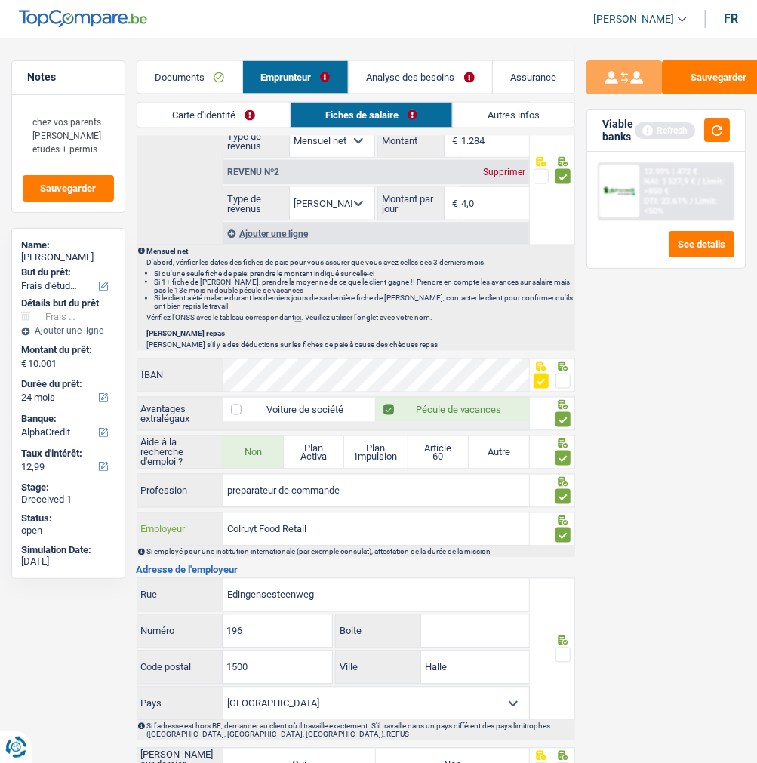
type input "Colruyt Food Retail"
click at [566, 649] on span at bounding box center [562, 654] width 15 height 15
click at [0, 0] on input "radio" at bounding box center [0, 0] width 0 height 0
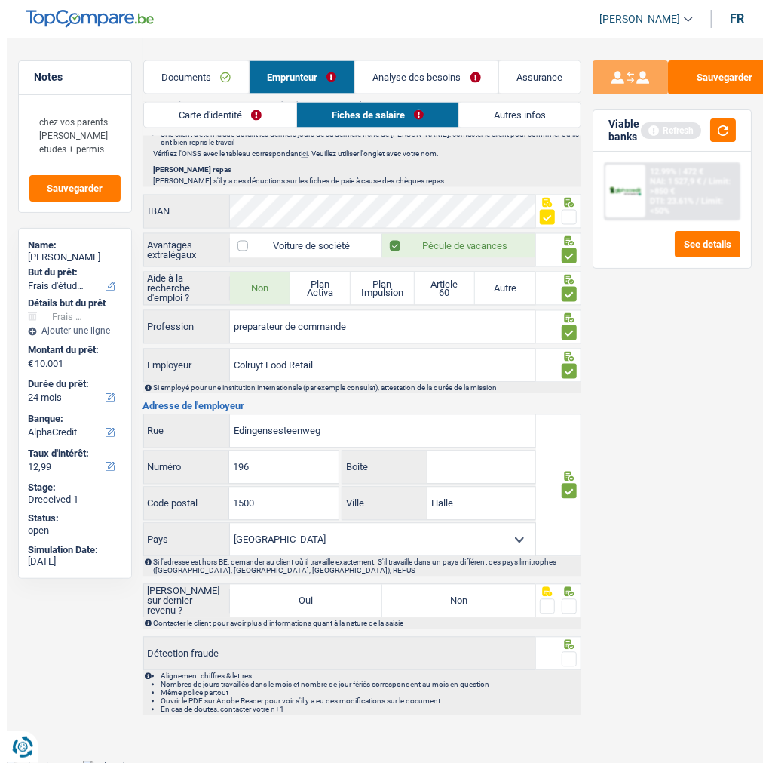
scroll to position [1012, 0]
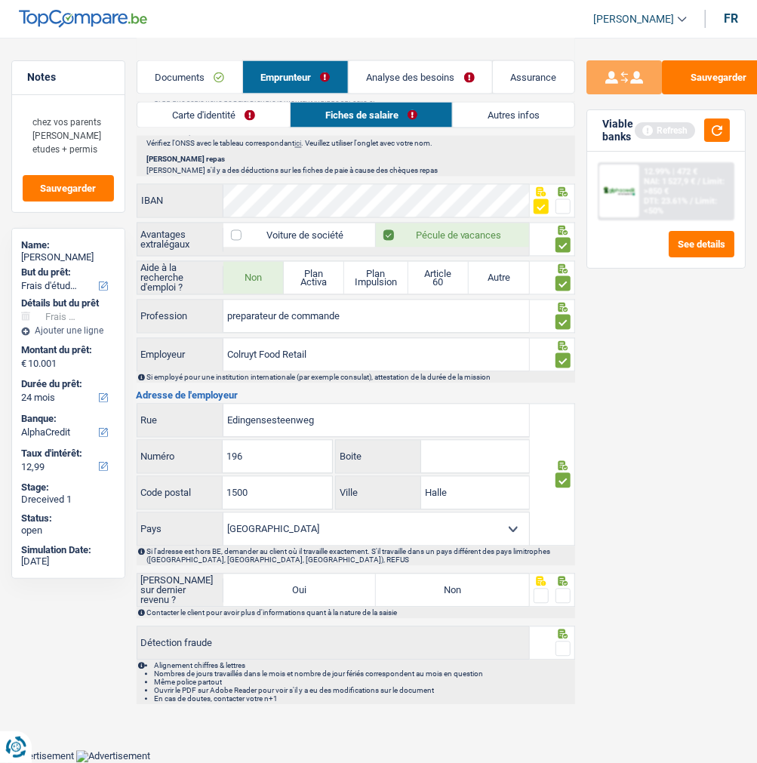
click at [491, 594] on label "Non" at bounding box center [452, 590] width 153 height 32
click at [491, 594] on input "Non" at bounding box center [452, 590] width 153 height 32
radio input "true"
click at [562, 594] on span at bounding box center [562, 595] width 15 height 15
click at [0, 0] on input "radio" at bounding box center [0, 0] width 0 height 0
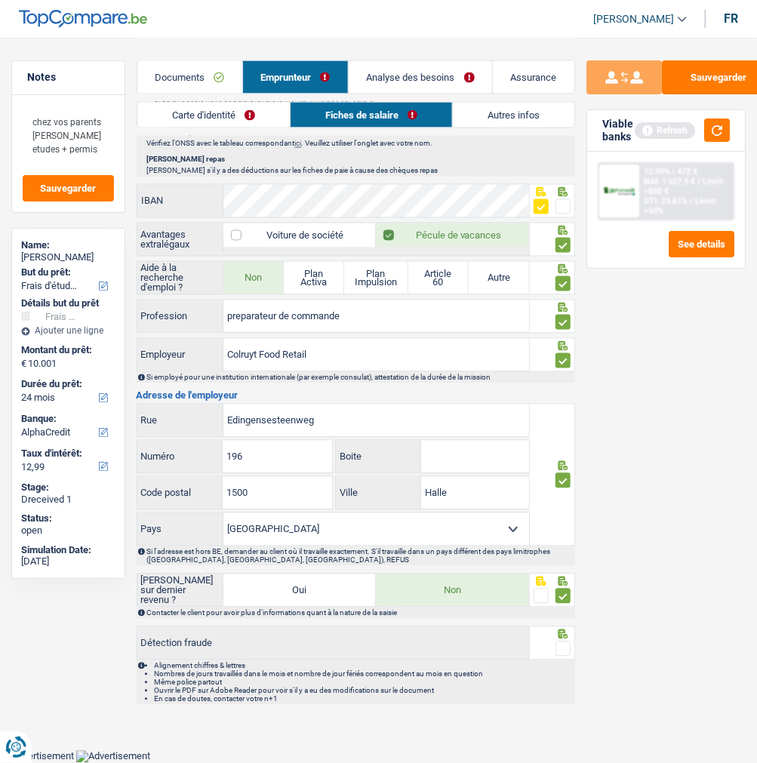
click at [561, 642] on span at bounding box center [562, 648] width 15 height 15
click at [0, 0] on input "radio" at bounding box center [0, 0] width 0 height 0
click at [705, 77] on button "Sauvegarder" at bounding box center [718, 77] width 113 height 34
click at [714, 134] on button "button" at bounding box center [717, 129] width 26 height 23
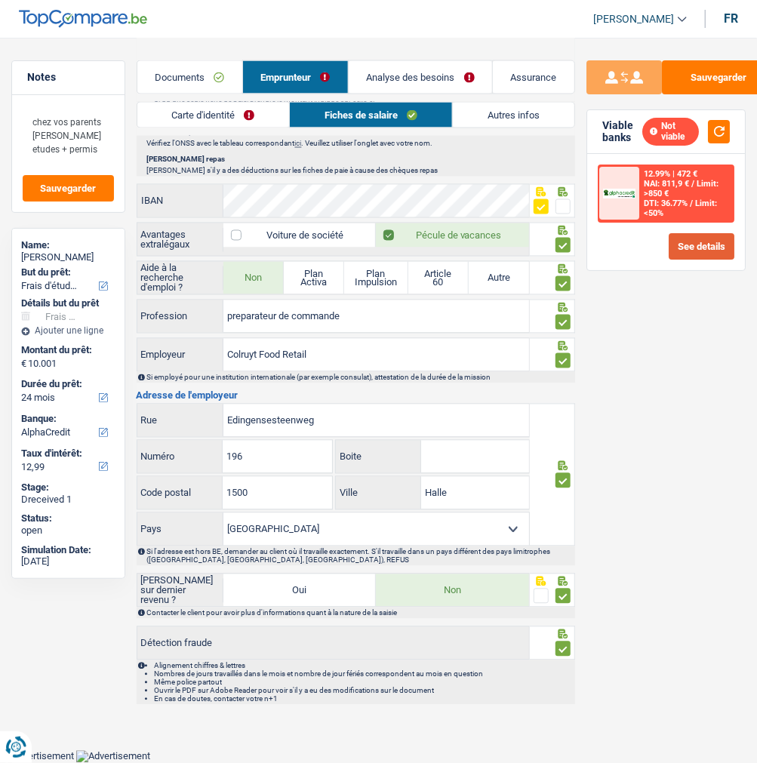
click at [723, 243] on button "See details" at bounding box center [701, 246] width 66 height 26
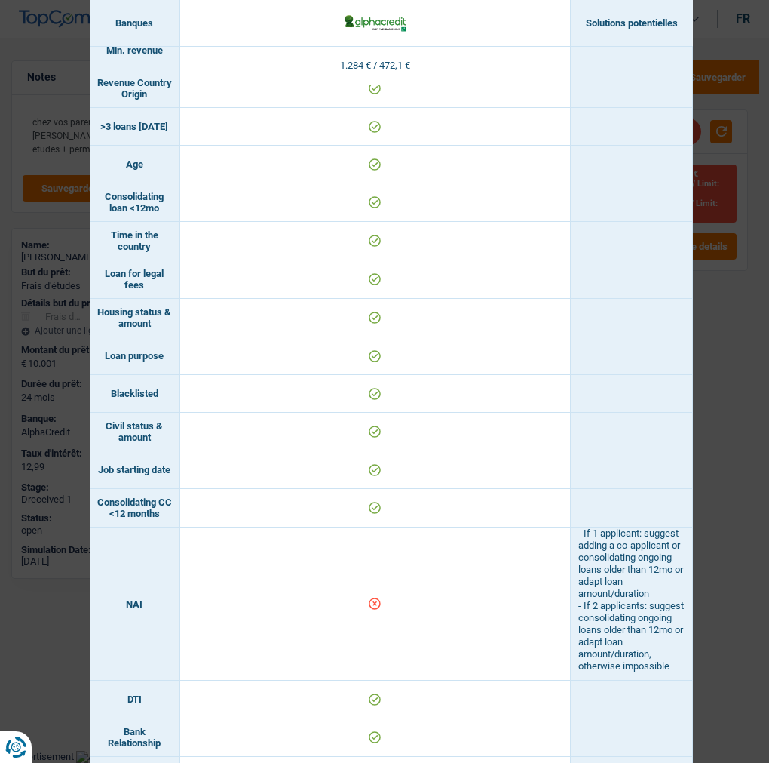
scroll to position [0, 0]
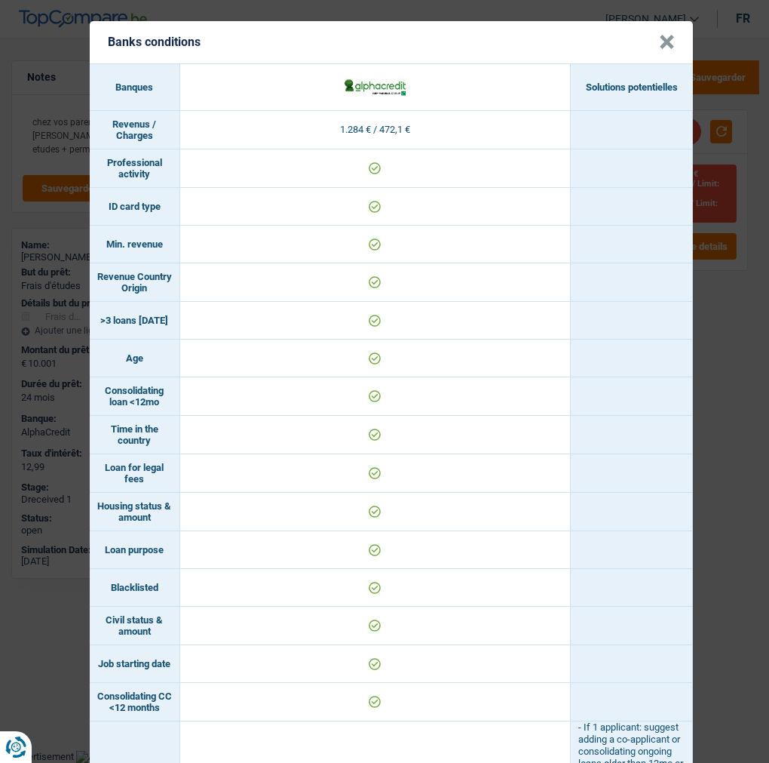
click at [672, 35] on button "×" at bounding box center [667, 42] width 16 height 15
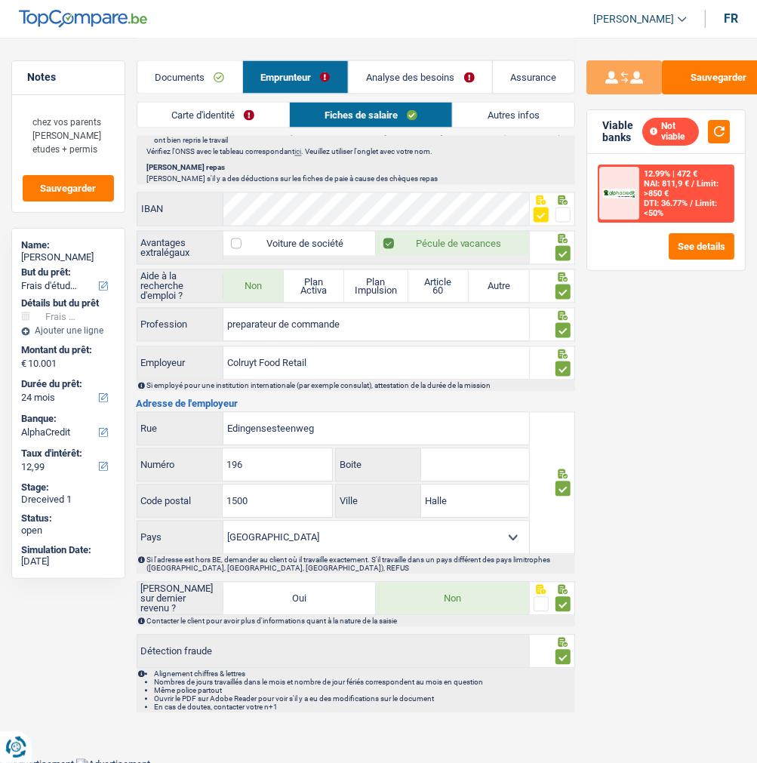
click at [457, 66] on link "Analyse des besoins" at bounding box center [419, 77] width 143 height 32
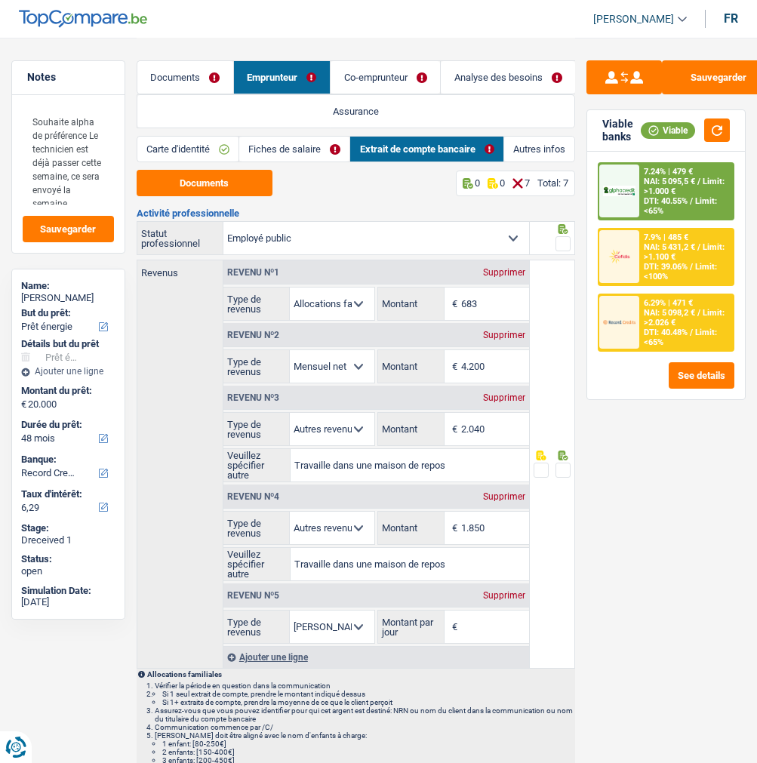
select select "energy"
select select "48"
select select "record credits"
select select "publicEmployee"
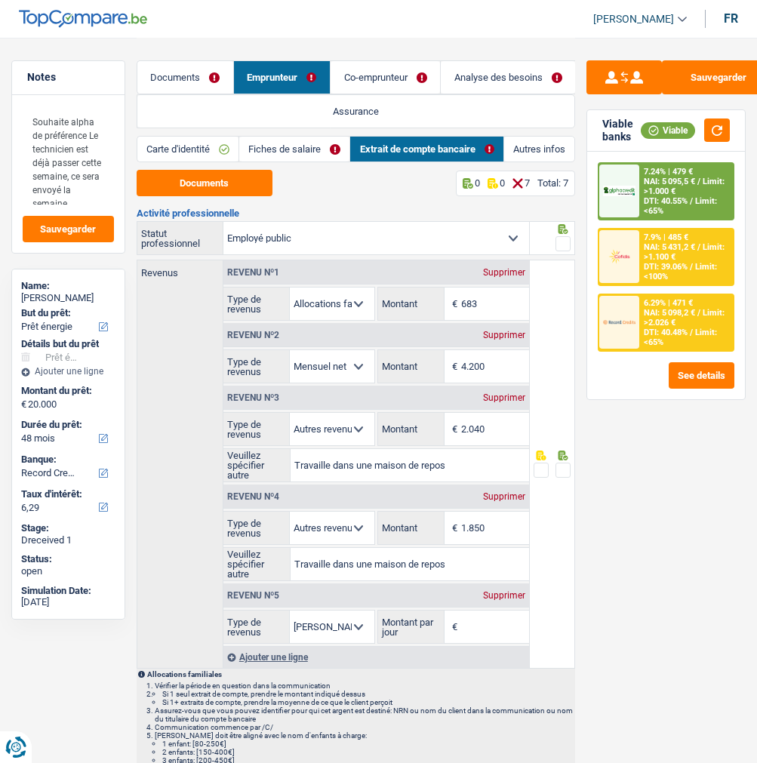
select select "familyAllowances"
select select "netSalary"
select select "other"
select select "mealVouchers"
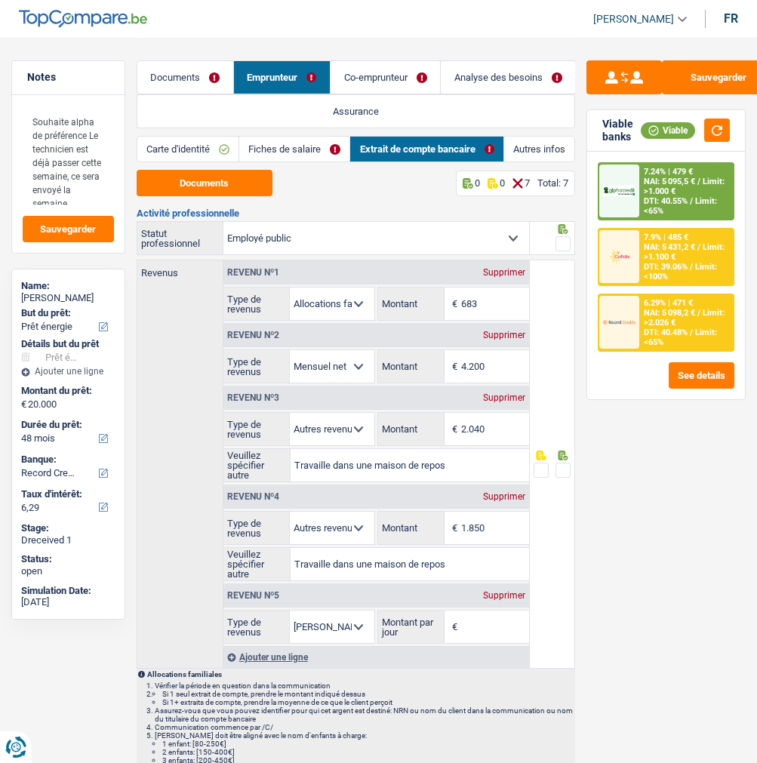
select select "BE"
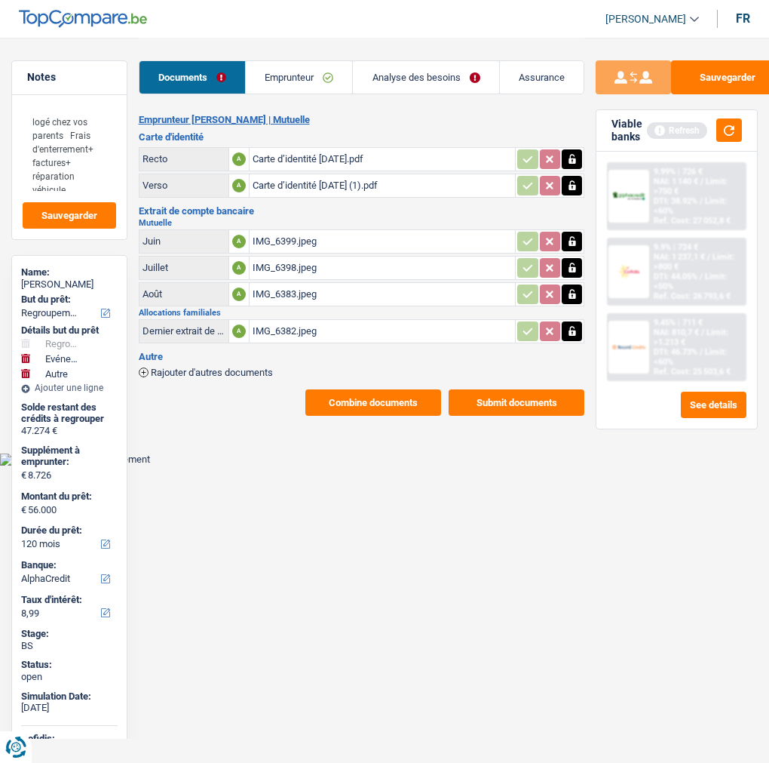
select select "refinancing"
select select "familyEvent"
select select "other"
select select "120"
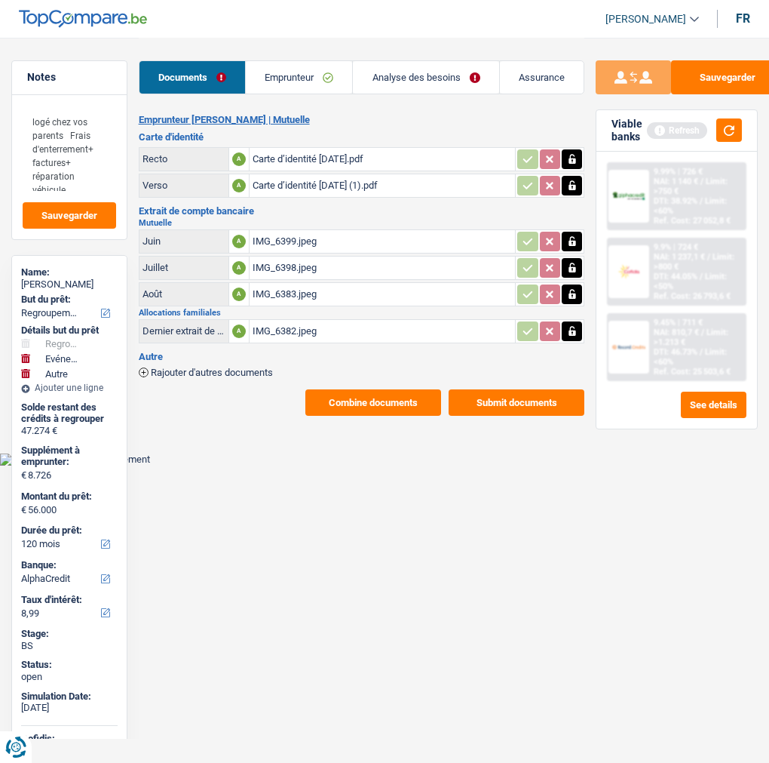
select select "alphacredit"
